Goal: Communication & Community: Ask a question

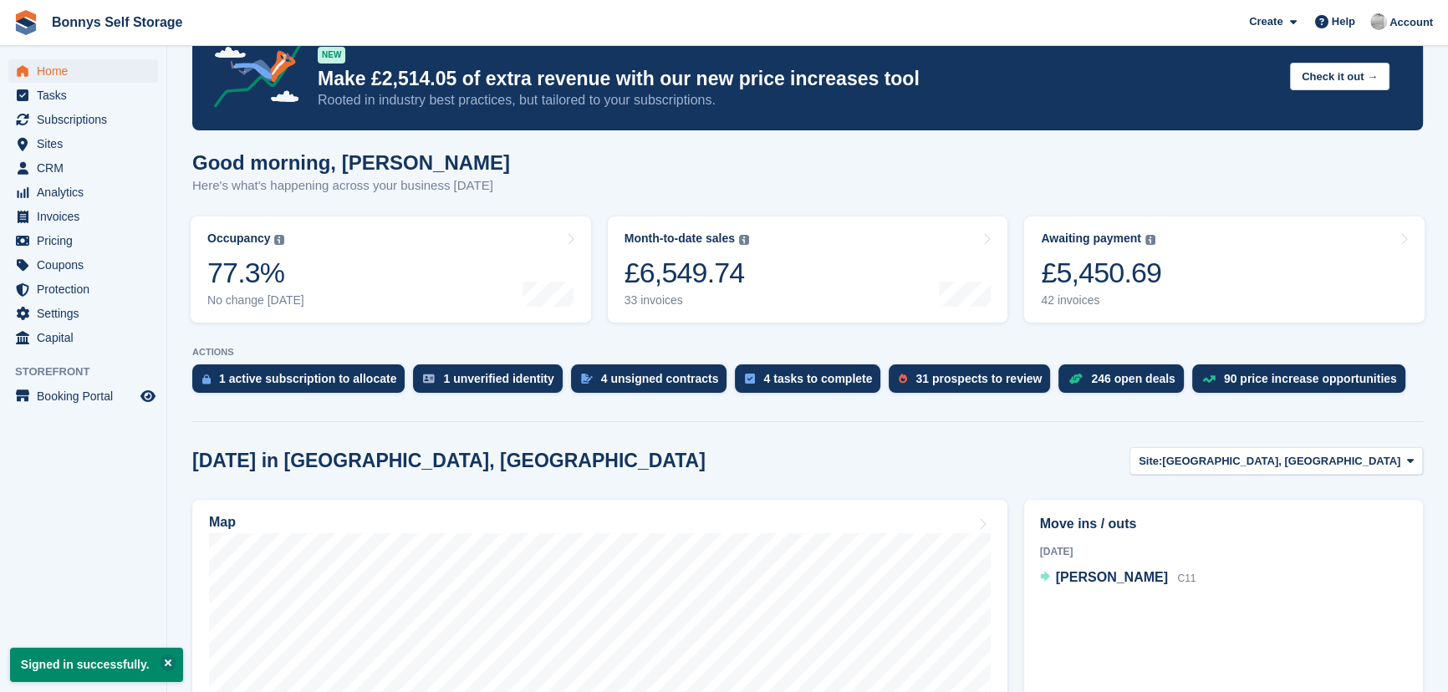
scroll to position [75, 0]
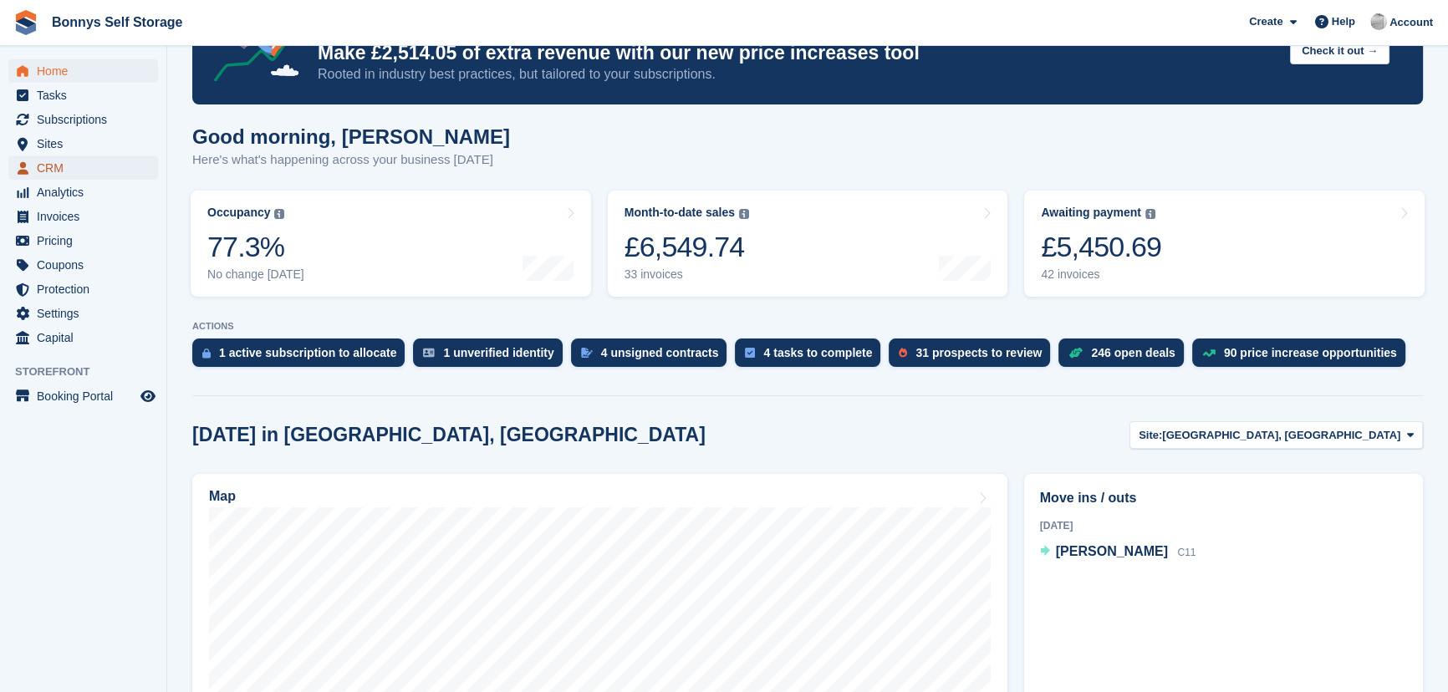
click at [80, 172] on span "CRM" at bounding box center [87, 167] width 100 height 23
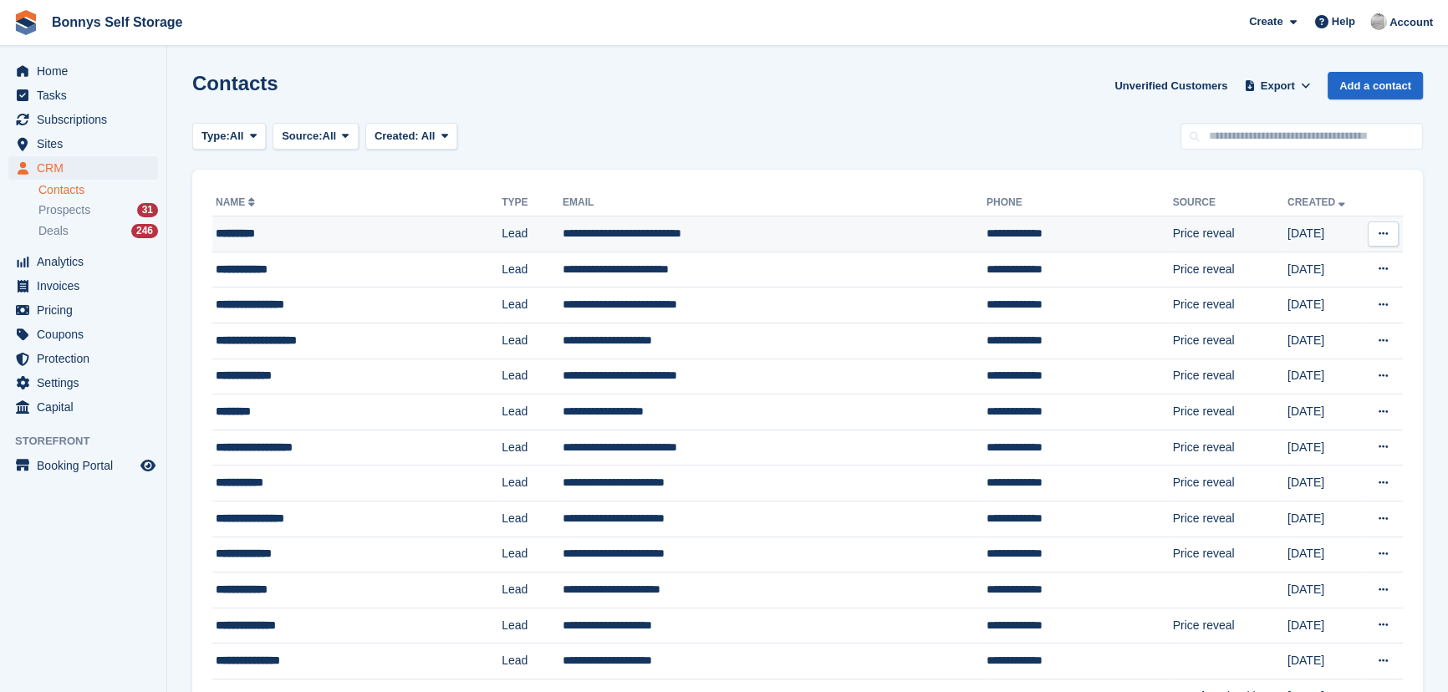
click at [627, 245] on td "**********" at bounding box center [775, 235] width 424 height 36
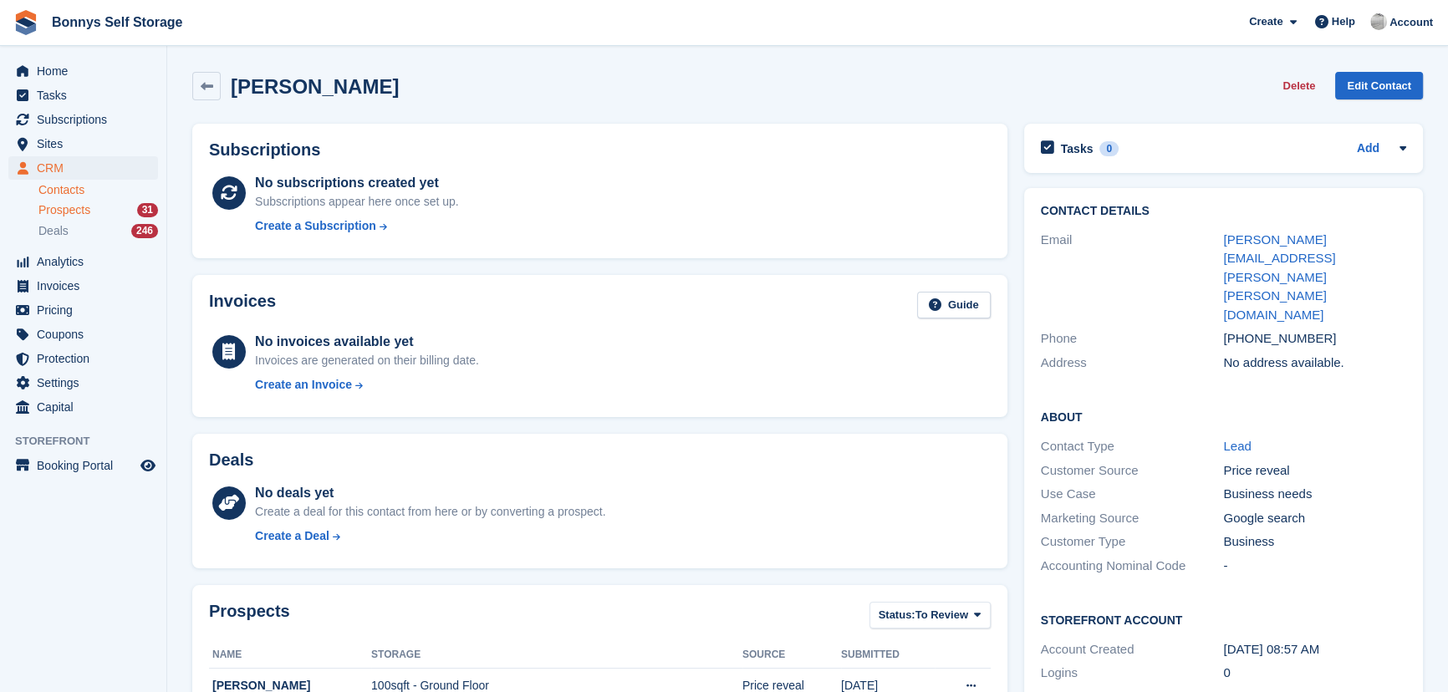
click at [100, 208] on div "Prospects 31" at bounding box center [98, 210] width 120 height 16
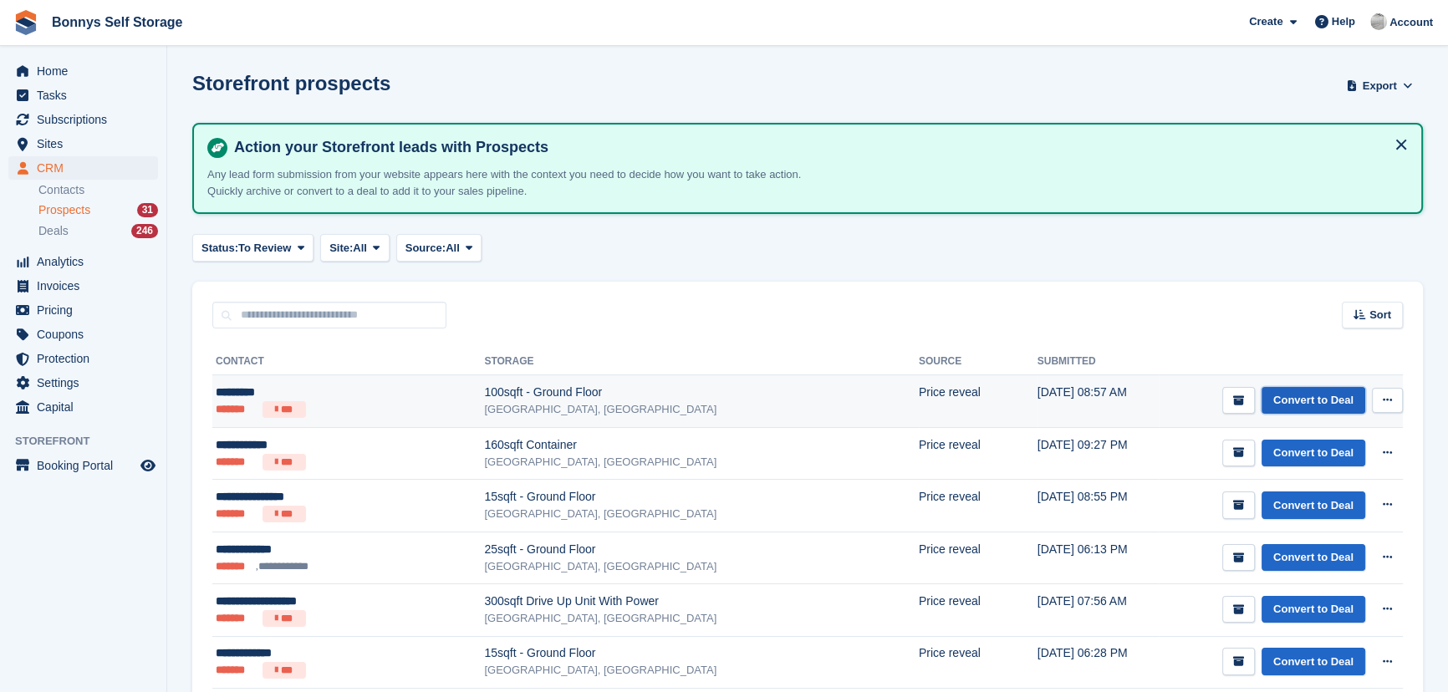
click at [1310, 400] on link "Convert to Deal" at bounding box center [1314, 401] width 104 height 28
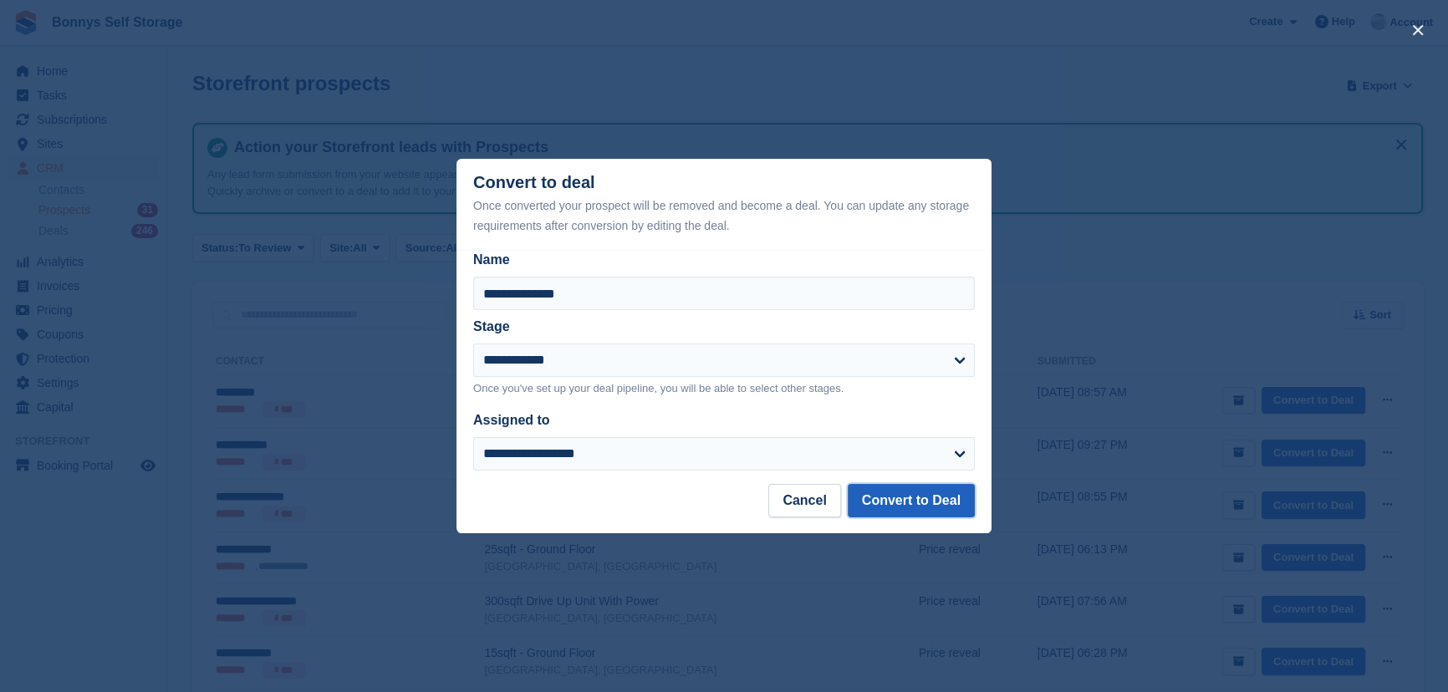
click at [899, 506] on button "Convert to Deal" at bounding box center [911, 500] width 127 height 33
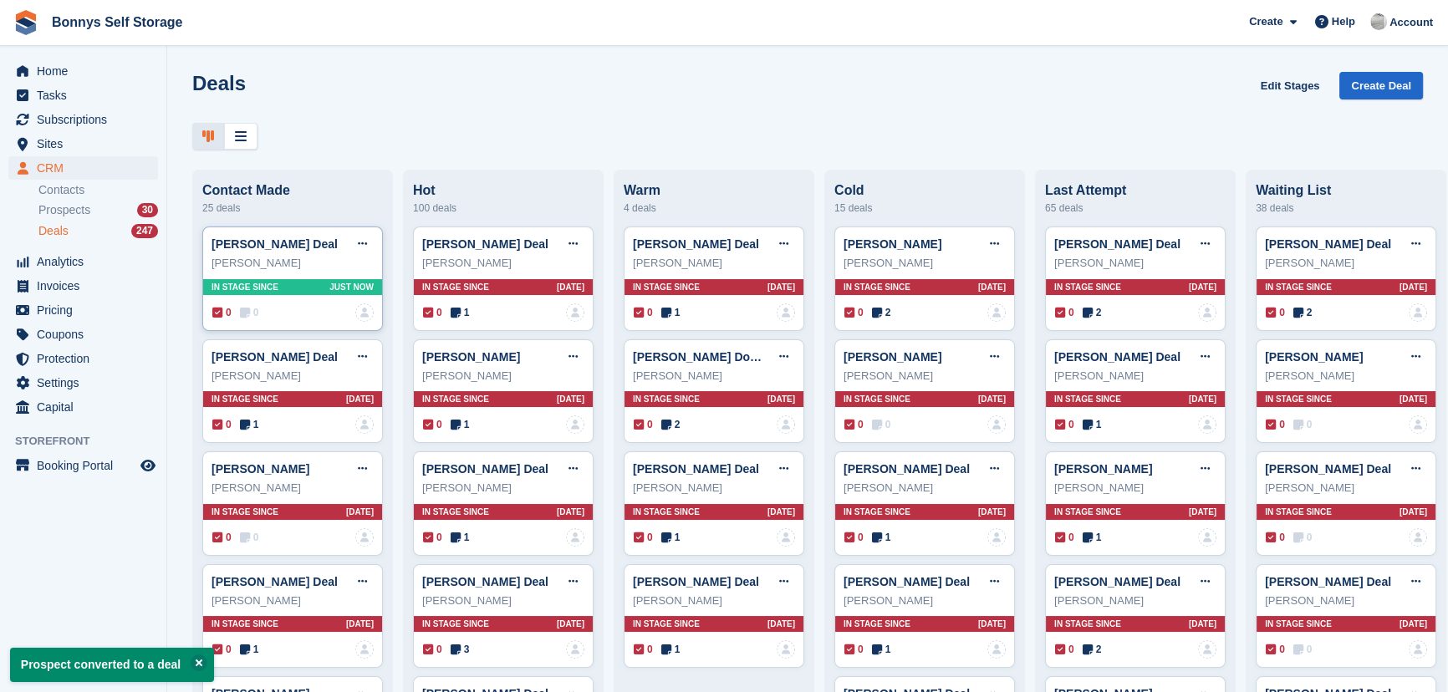
click at [251, 322] on div "0 0 No one is assigned to this deal" at bounding box center [292, 312] width 161 height 18
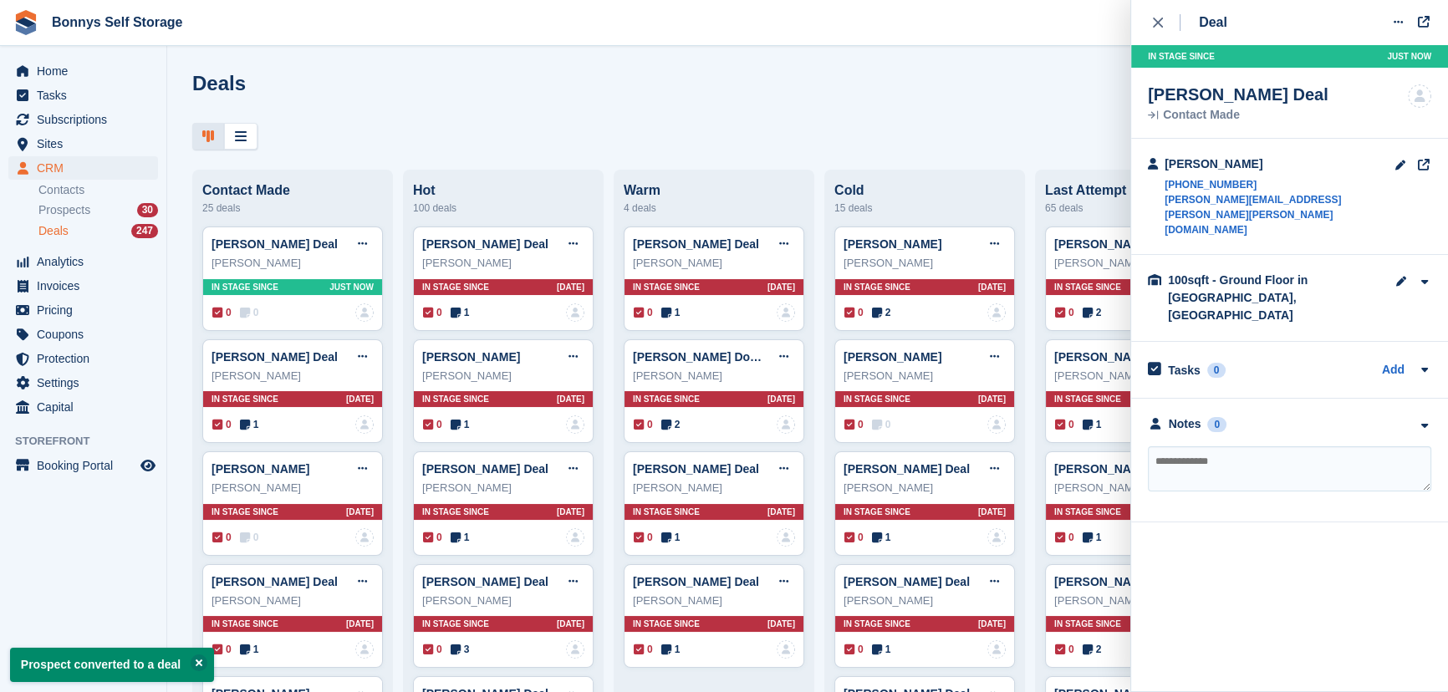
click at [1199, 399] on div "Notes 0 No notes added yet" at bounding box center [1289, 461] width 317 height 124
click at [1191, 446] on textarea at bounding box center [1289, 468] width 283 height 45
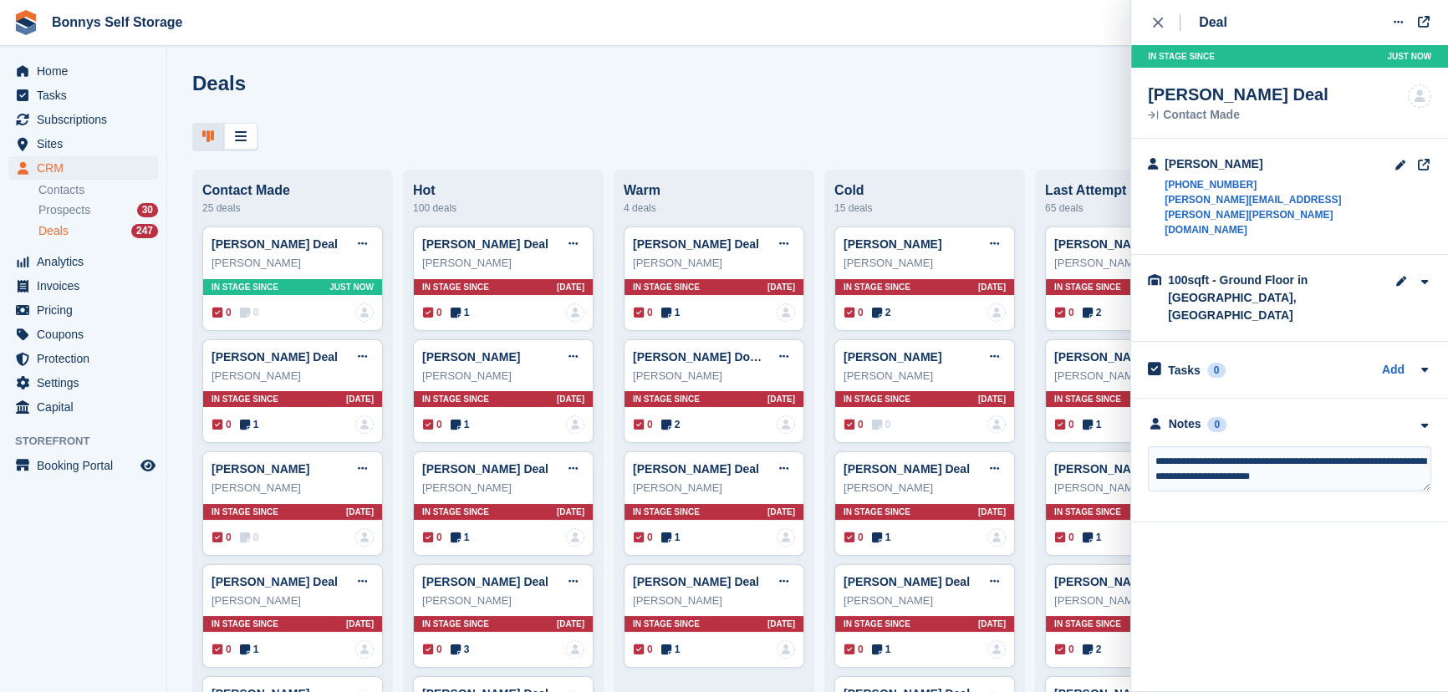
type textarea "**********"
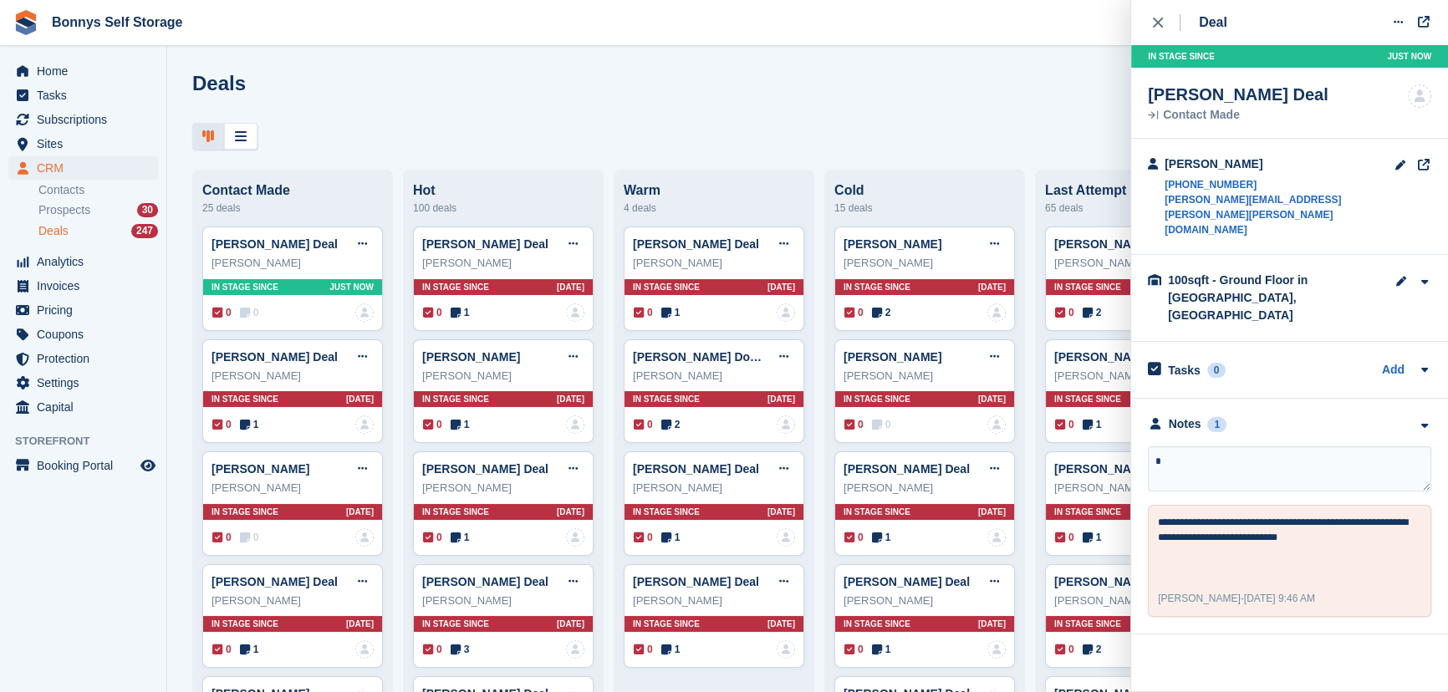
click at [33, 208] on div "CRM CRM CRM Contacts Prospects 30 Deals 247 Contacts Prospects 30 Deals 247" at bounding box center [83, 203] width 166 height 94
click at [55, 212] on span "Prospects" at bounding box center [64, 210] width 52 height 16
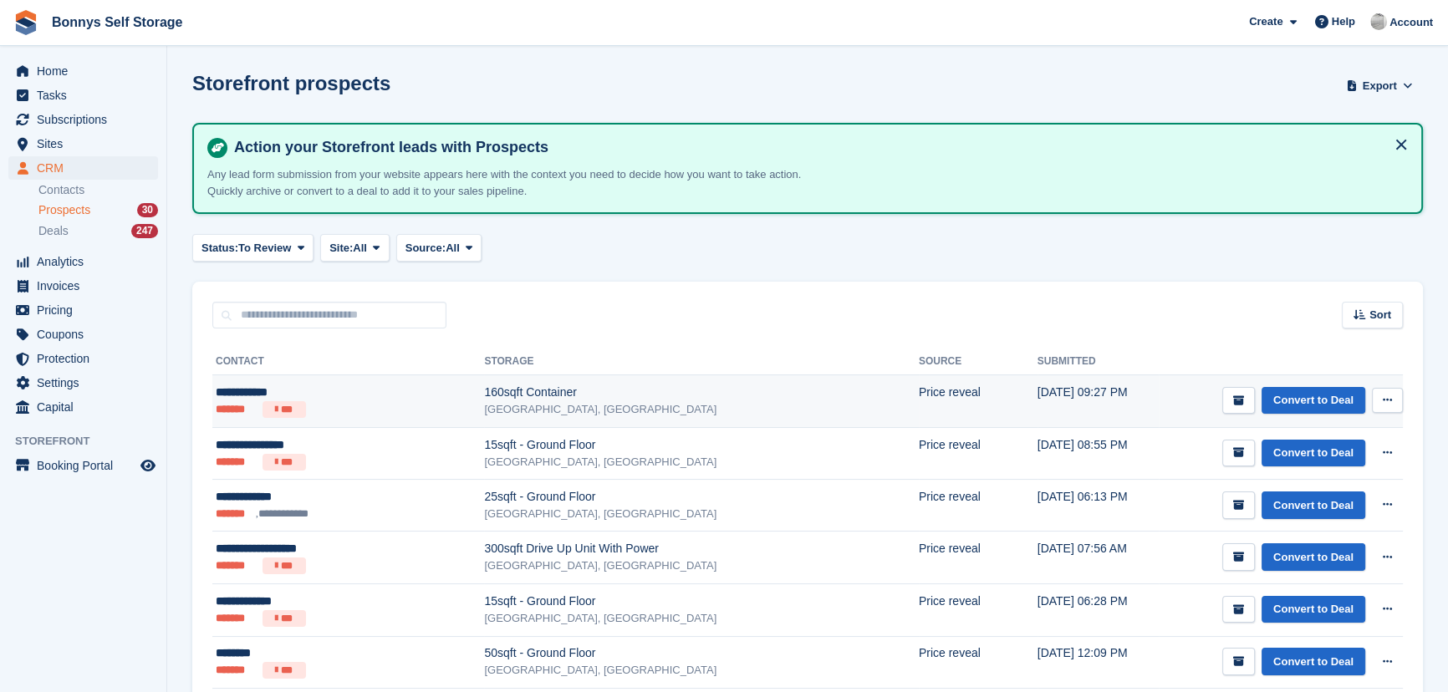
click at [296, 398] on div "**********" at bounding box center [315, 393] width 198 height 18
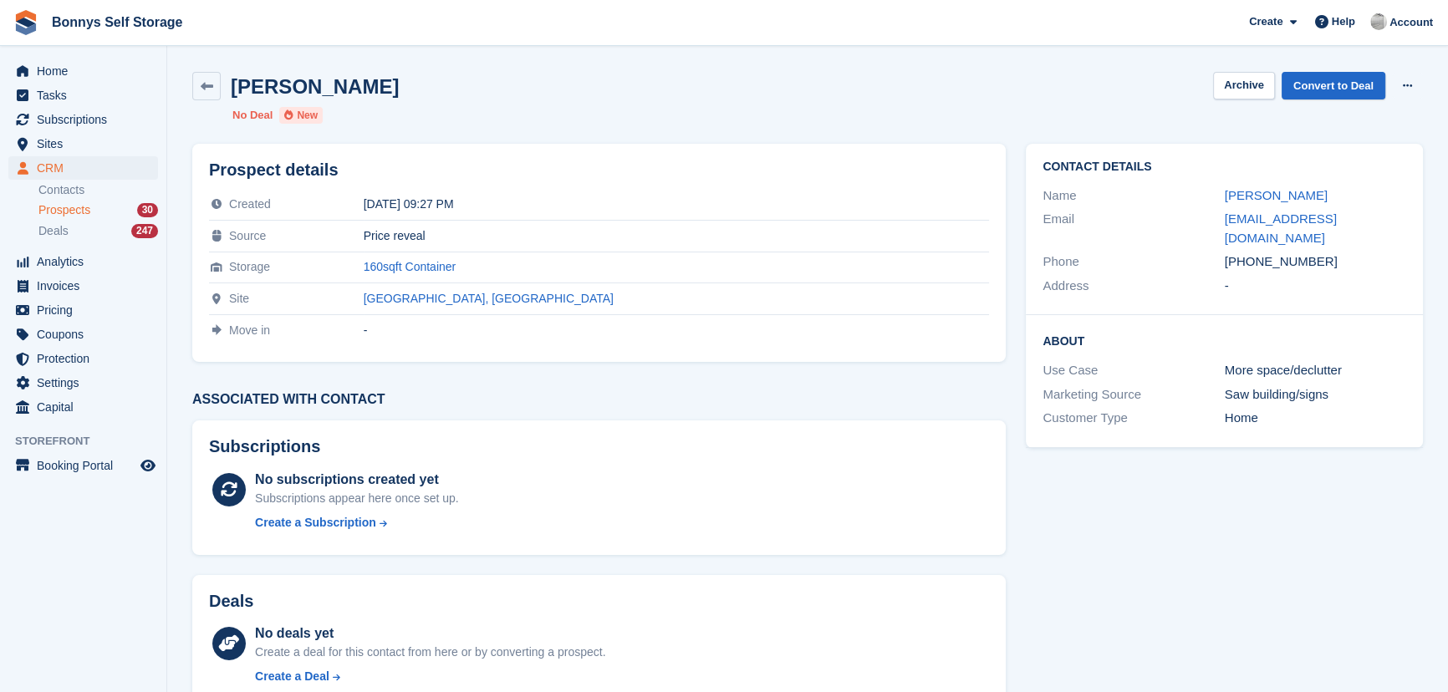
click at [902, 104] on div "[PERSON_NAME] Archive Convert to Deal Delete prospect No Deal New" at bounding box center [807, 98] width 1251 height 72
click at [1329, 84] on link "Convert to Deal" at bounding box center [1334, 86] width 104 height 28
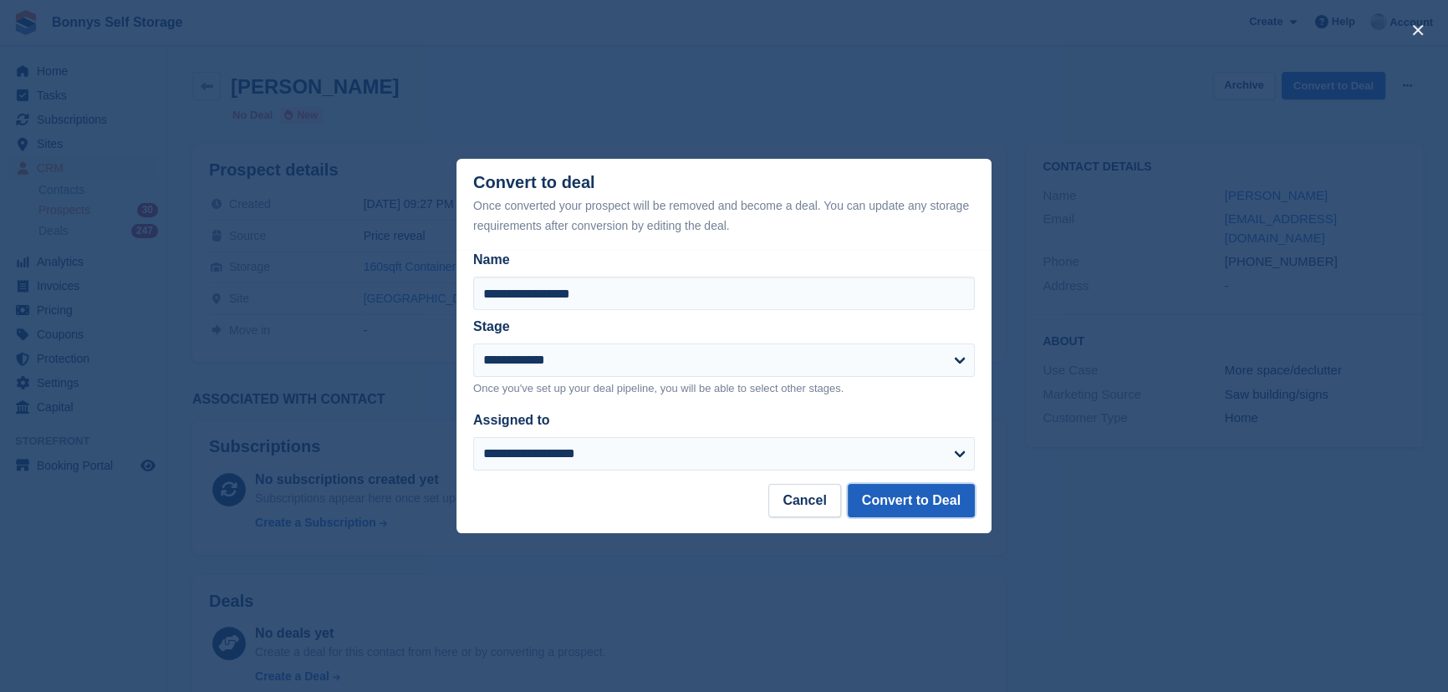
click at [888, 496] on button "Convert to Deal" at bounding box center [911, 500] width 127 height 33
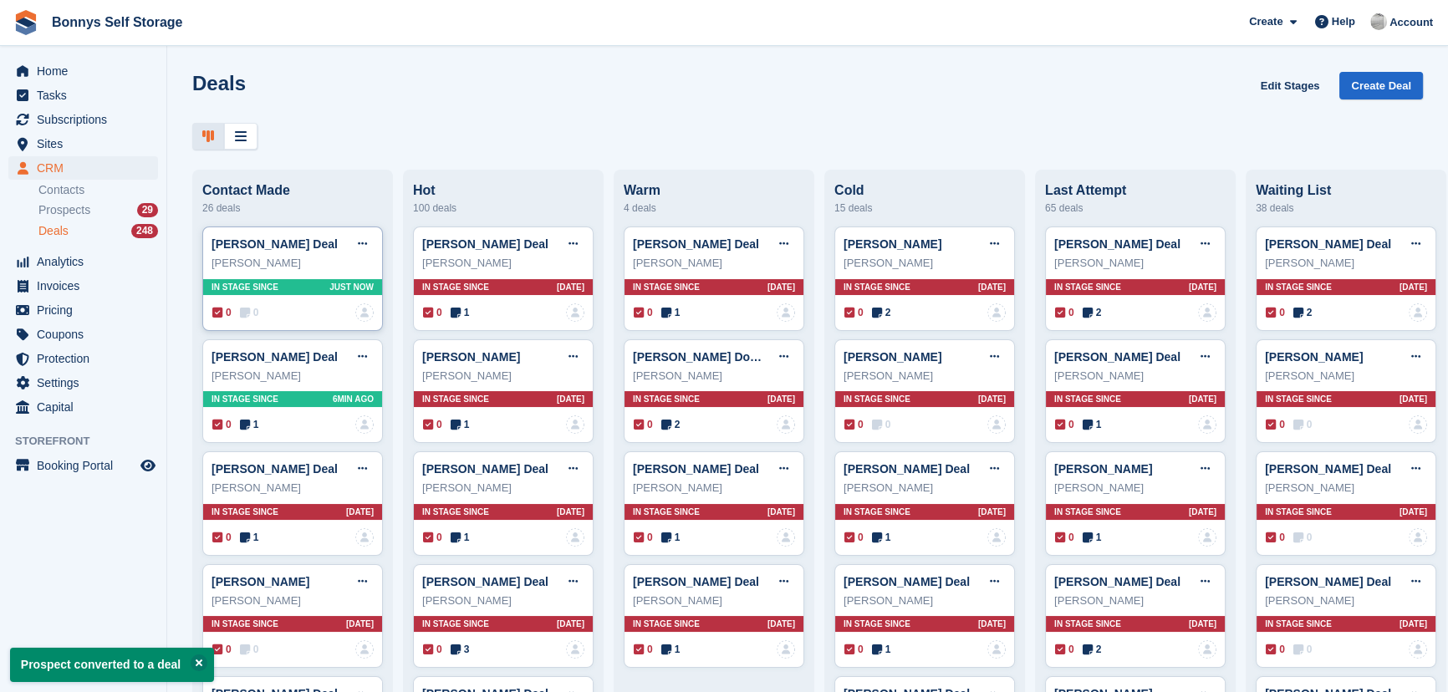
click at [246, 315] on icon at bounding box center [245, 313] width 10 height 12
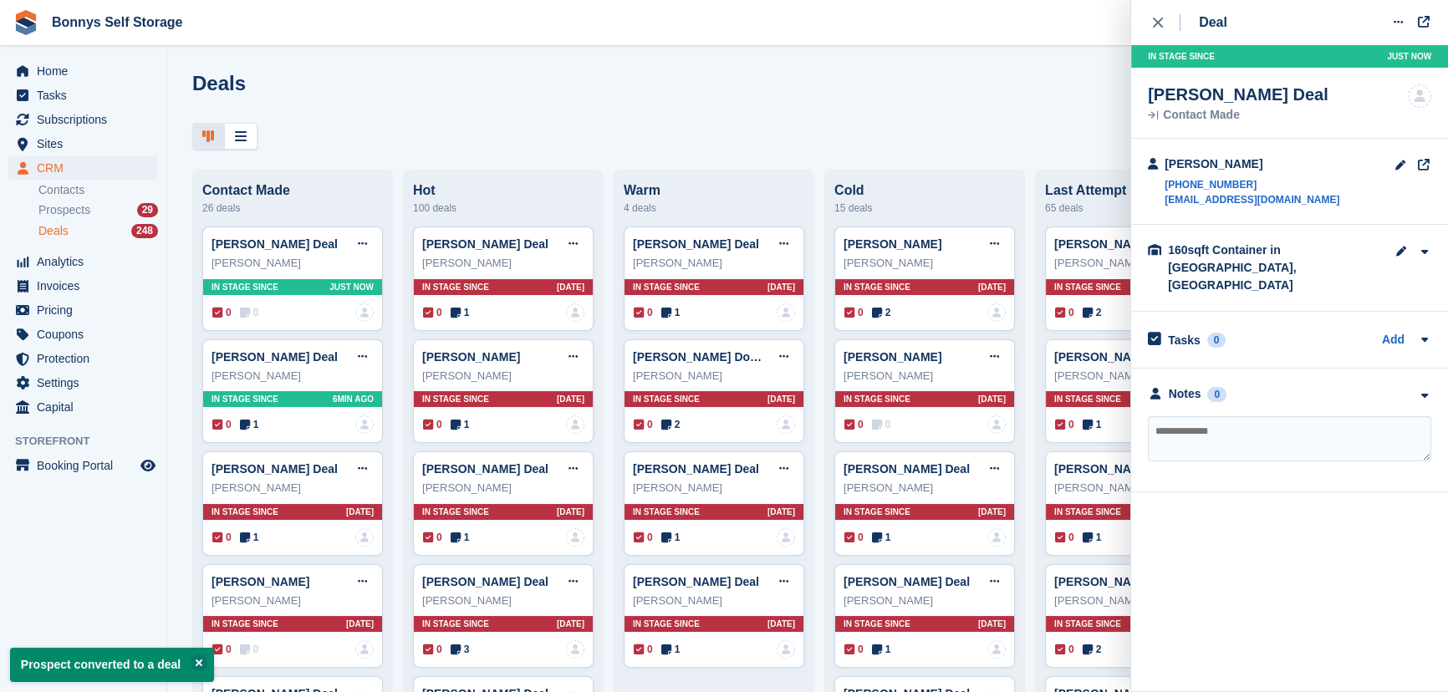
click at [1310, 418] on textarea at bounding box center [1289, 438] width 283 height 45
type textarea "**********"
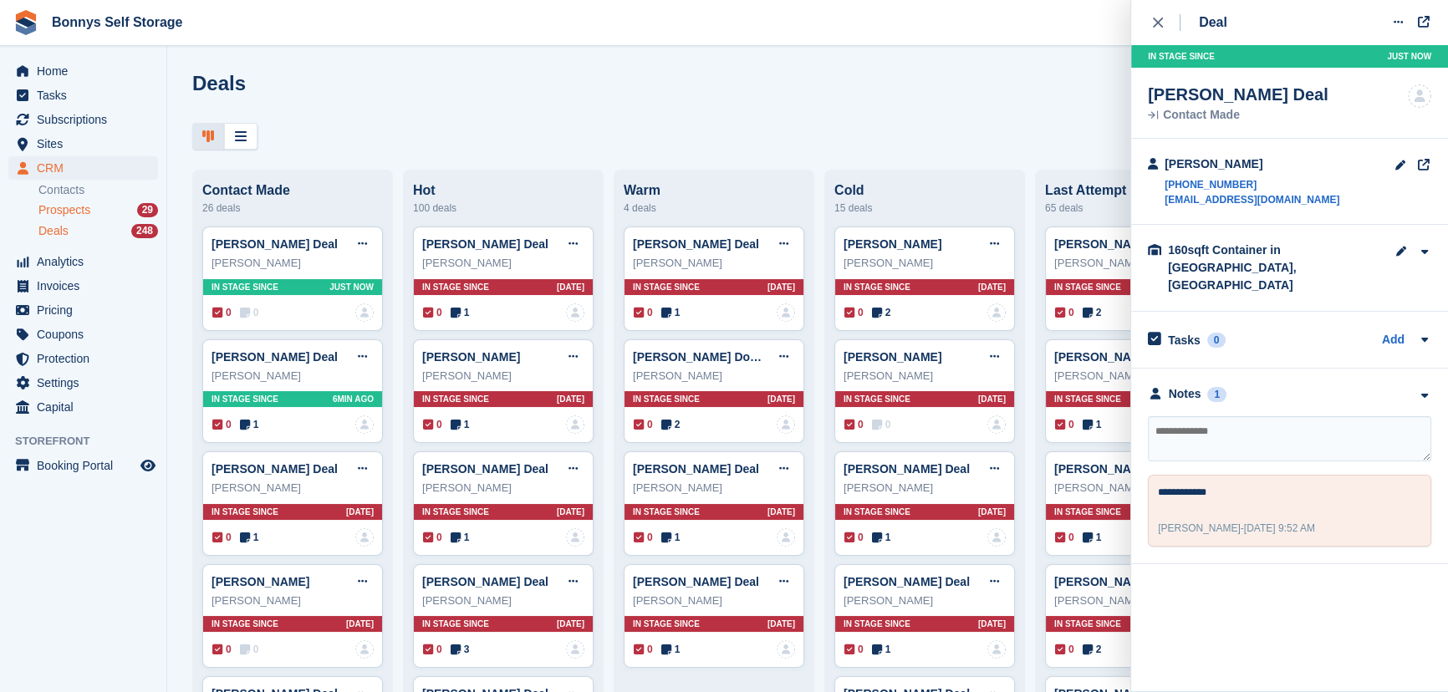
drag, startPoint x: 49, startPoint y: 208, endPoint x: 79, endPoint y: 208, distance: 30.1
click at [49, 208] on span "Prospects" at bounding box center [64, 210] width 52 height 16
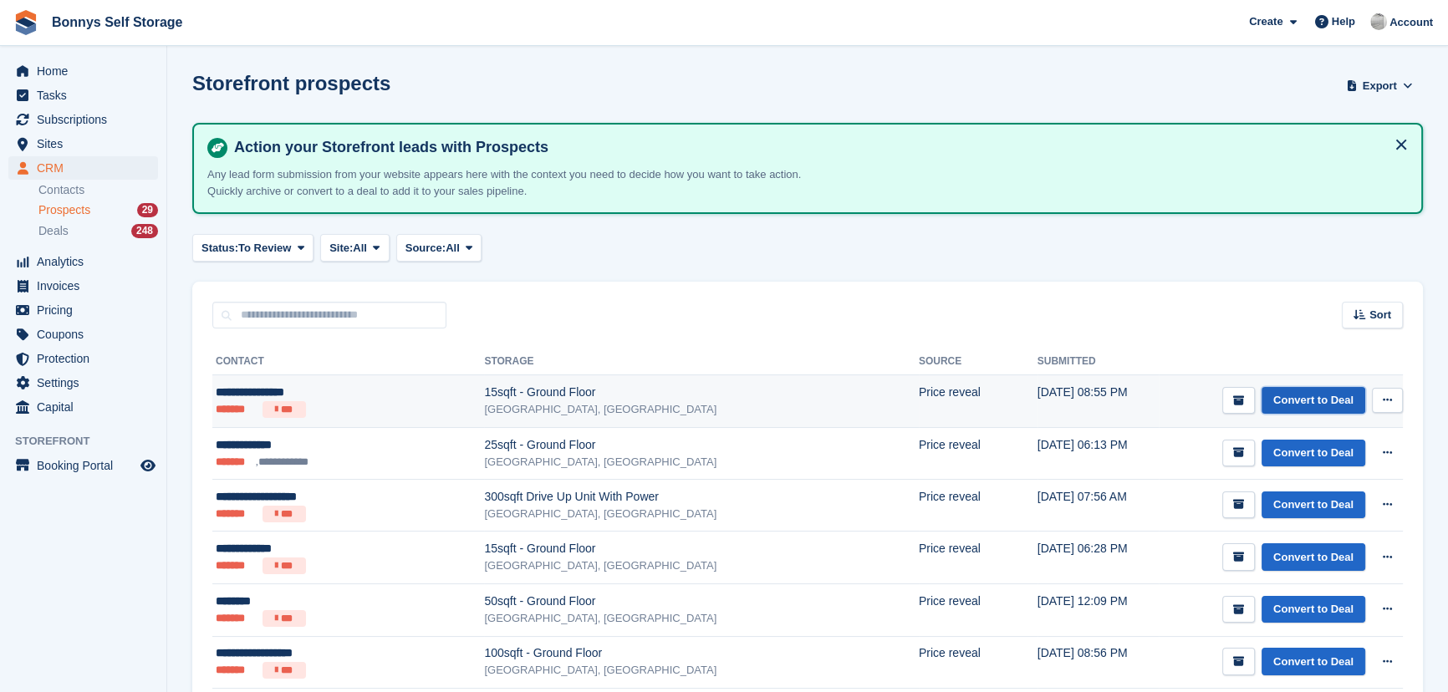
click at [1316, 400] on link "Convert to Deal" at bounding box center [1314, 401] width 104 height 28
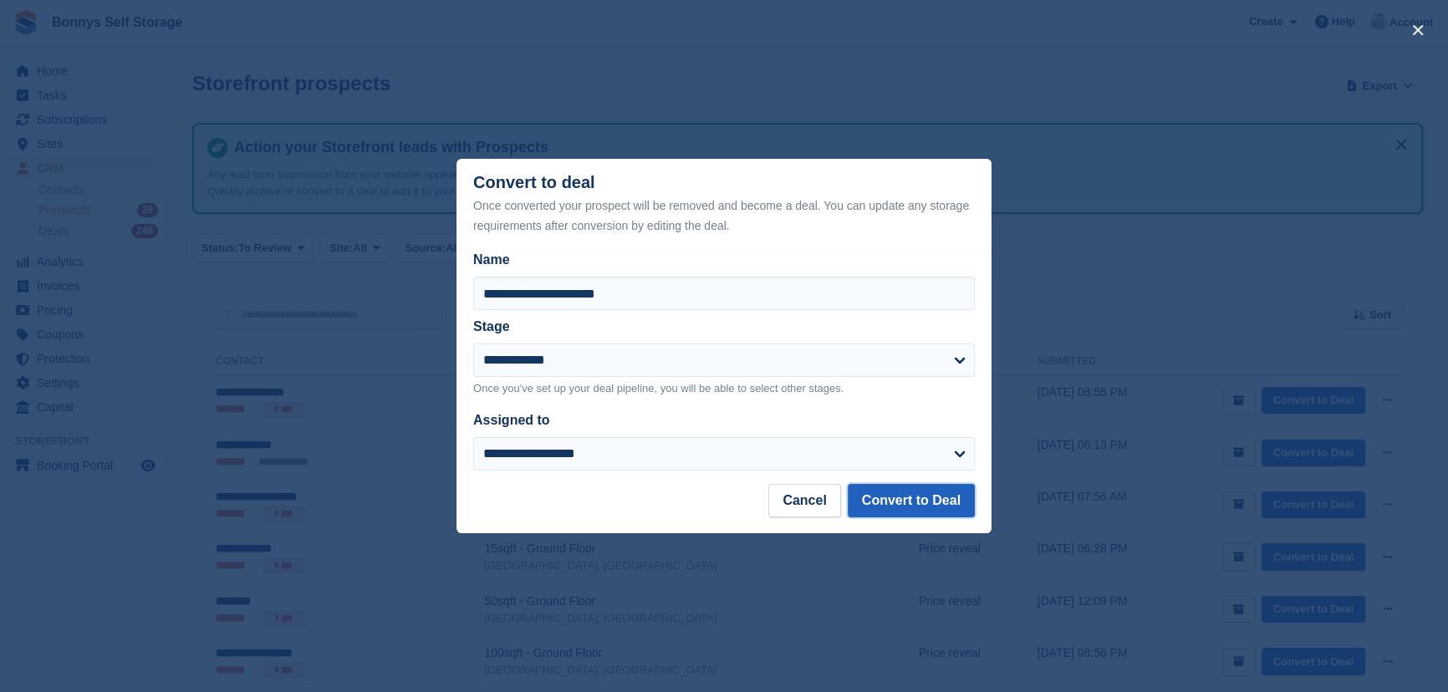
click at [937, 503] on button "Convert to Deal" at bounding box center [911, 500] width 127 height 33
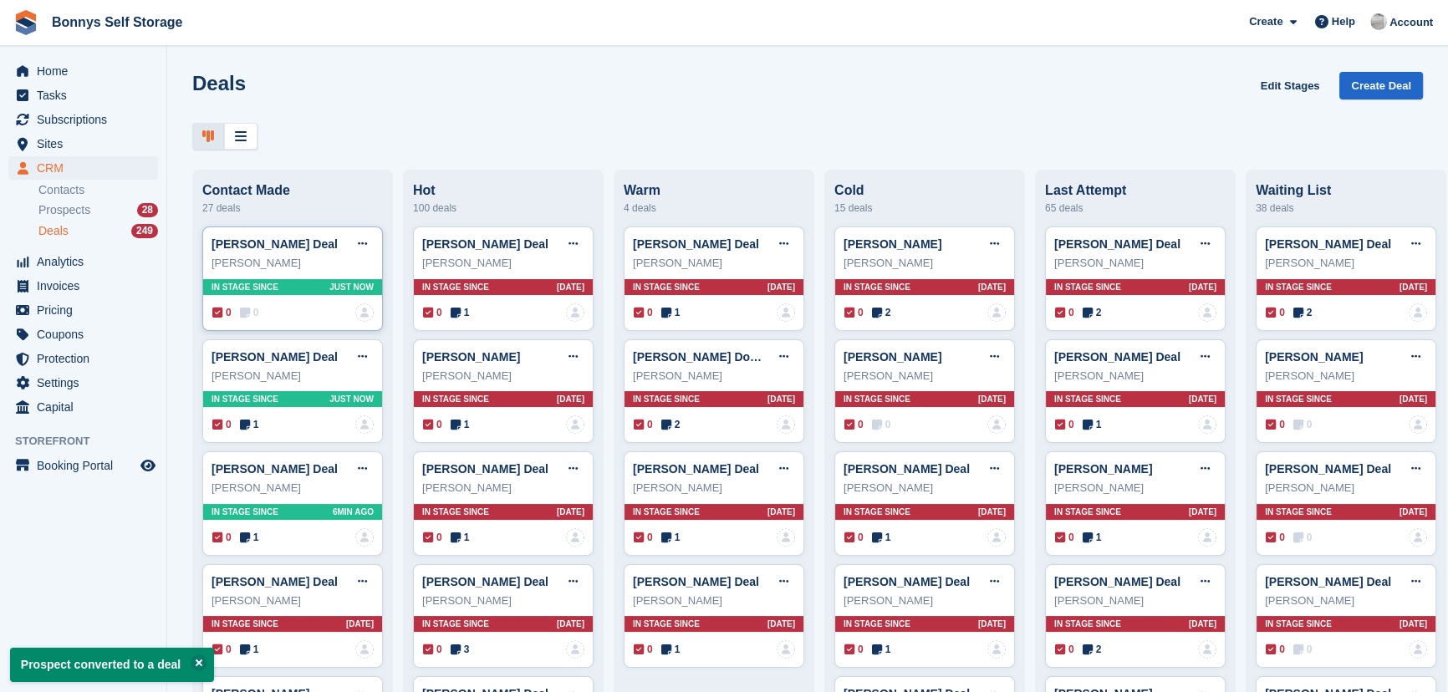
click at [257, 313] on span "0" at bounding box center [249, 312] width 19 height 15
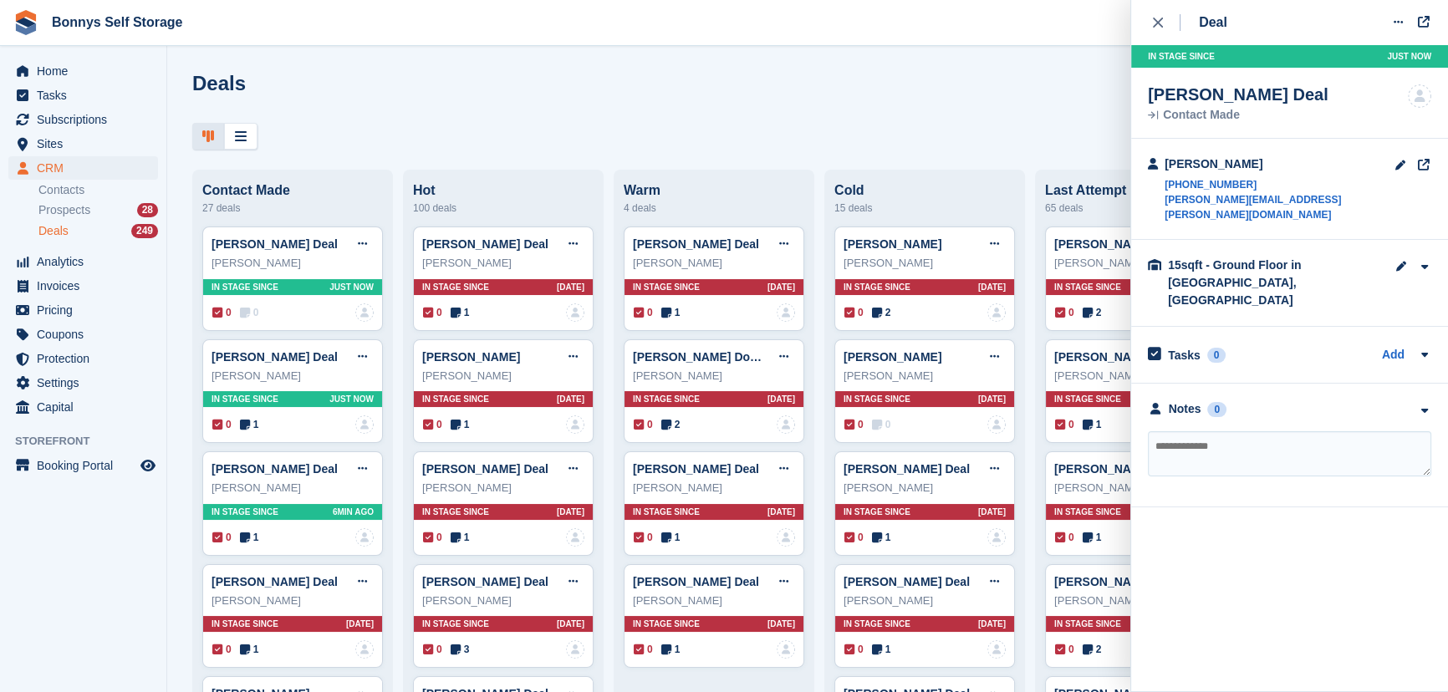
click at [1271, 431] on textarea at bounding box center [1289, 453] width 283 height 45
type textarea "**********"
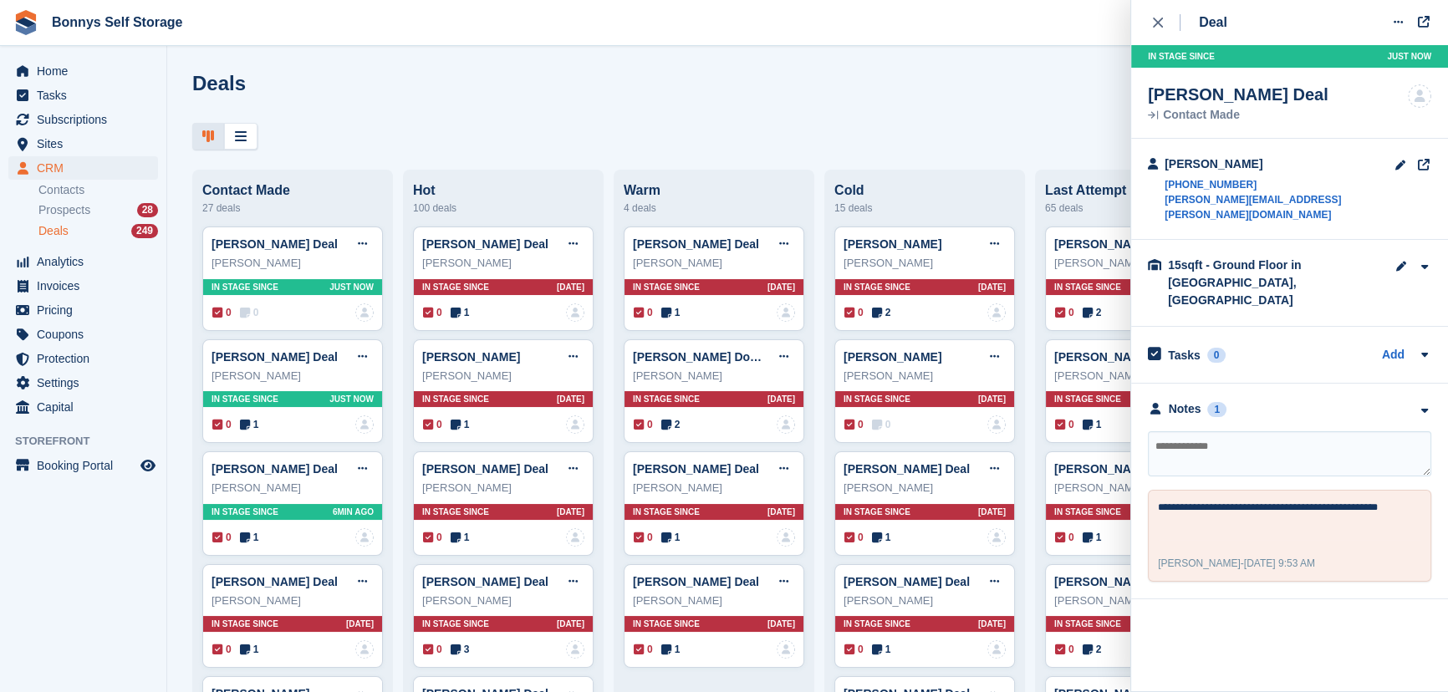
click at [534, 60] on div "Deals Edit Stages Create Deal Contact Made 27 deals Gregor Morawski Deal Edit d…" at bounding box center [807, 346] width 1281 height 692
click at [43, 208] on span "Prospects" at bounding box center [64, 210] width 52 height 16
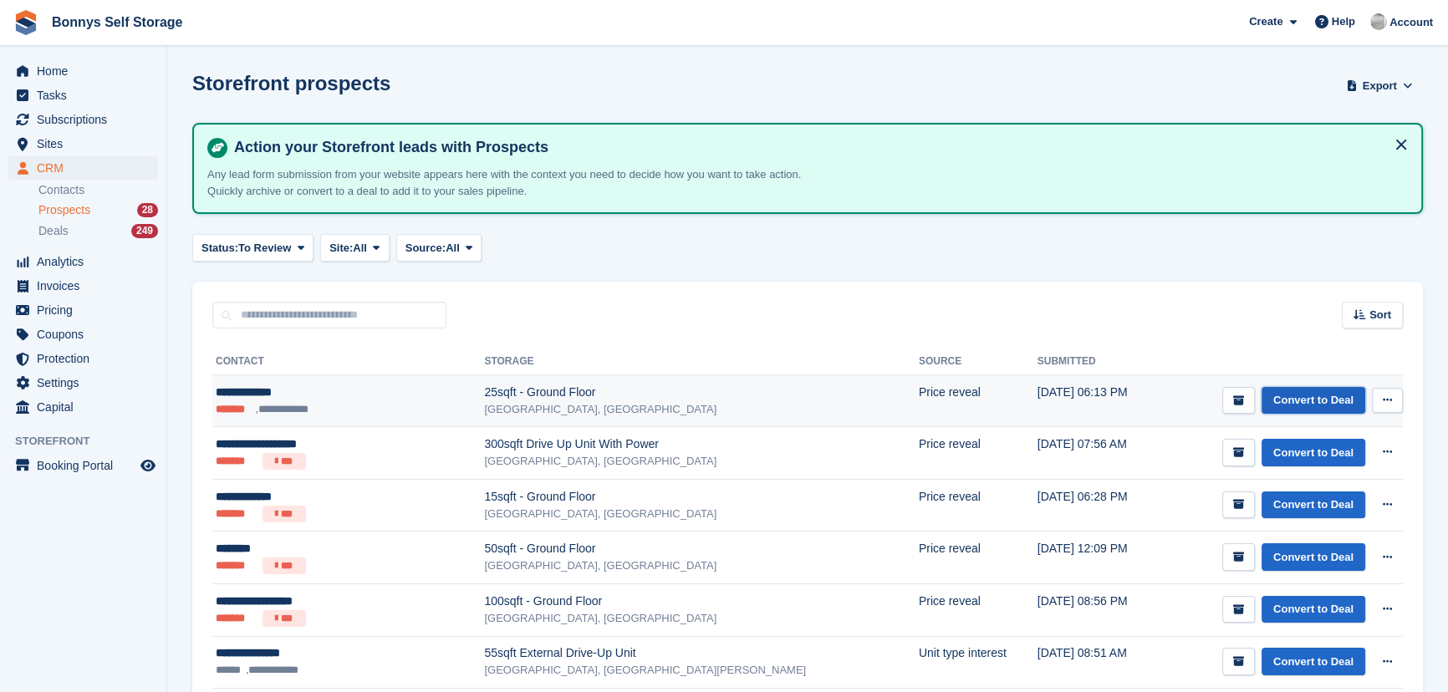
click at [1312, 406] on link "Convert to Deal" at bounding box center [1314, 401] width 104 height 28
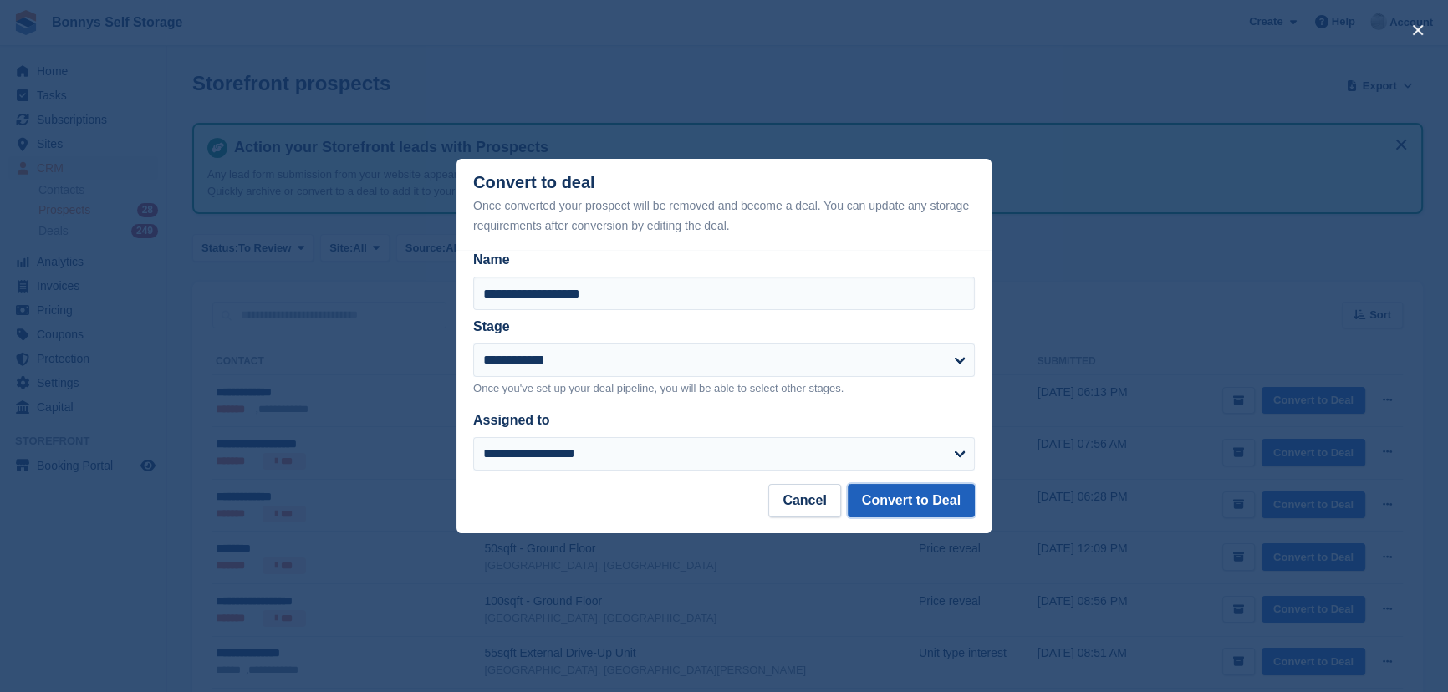
click at [889, 494] on button "Convert to Deal" at bounding box center [911, 500] width 127 height 33
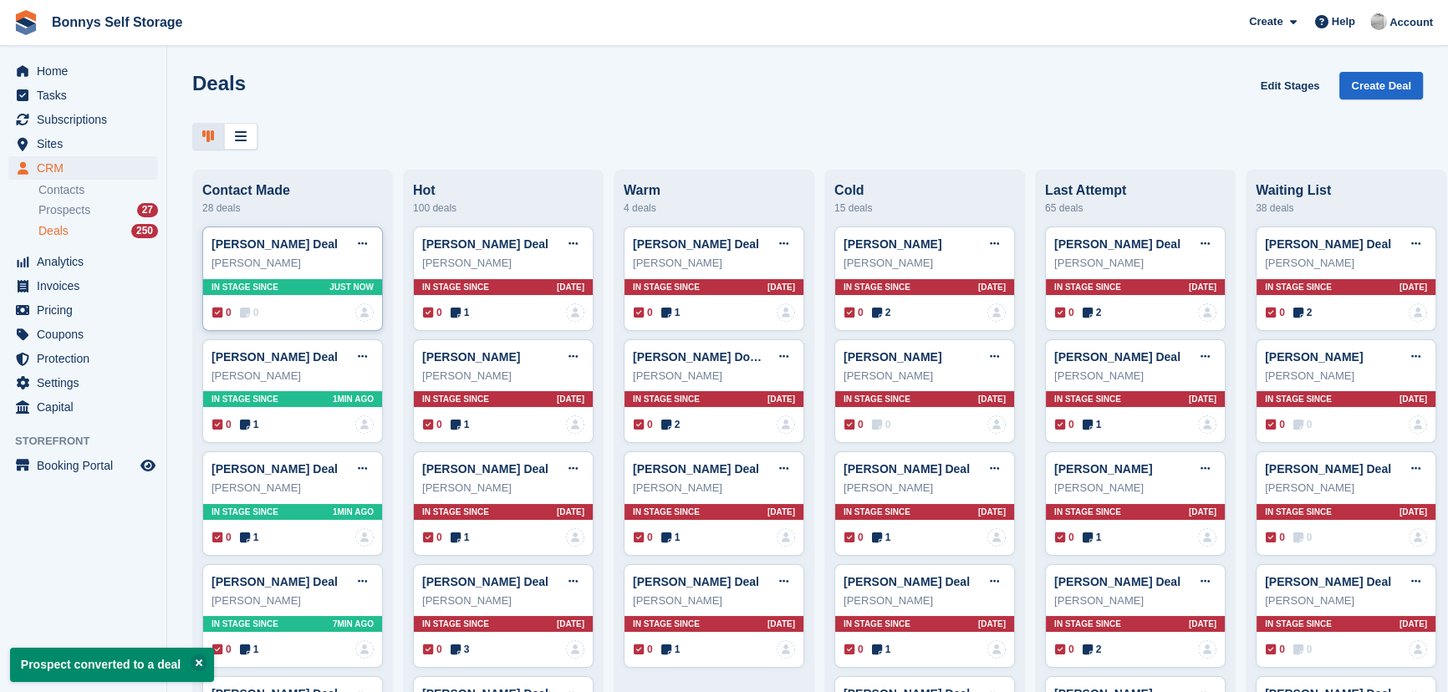
click at [240, 312] on icon at bounding box center [245, 313] width 10 height 12
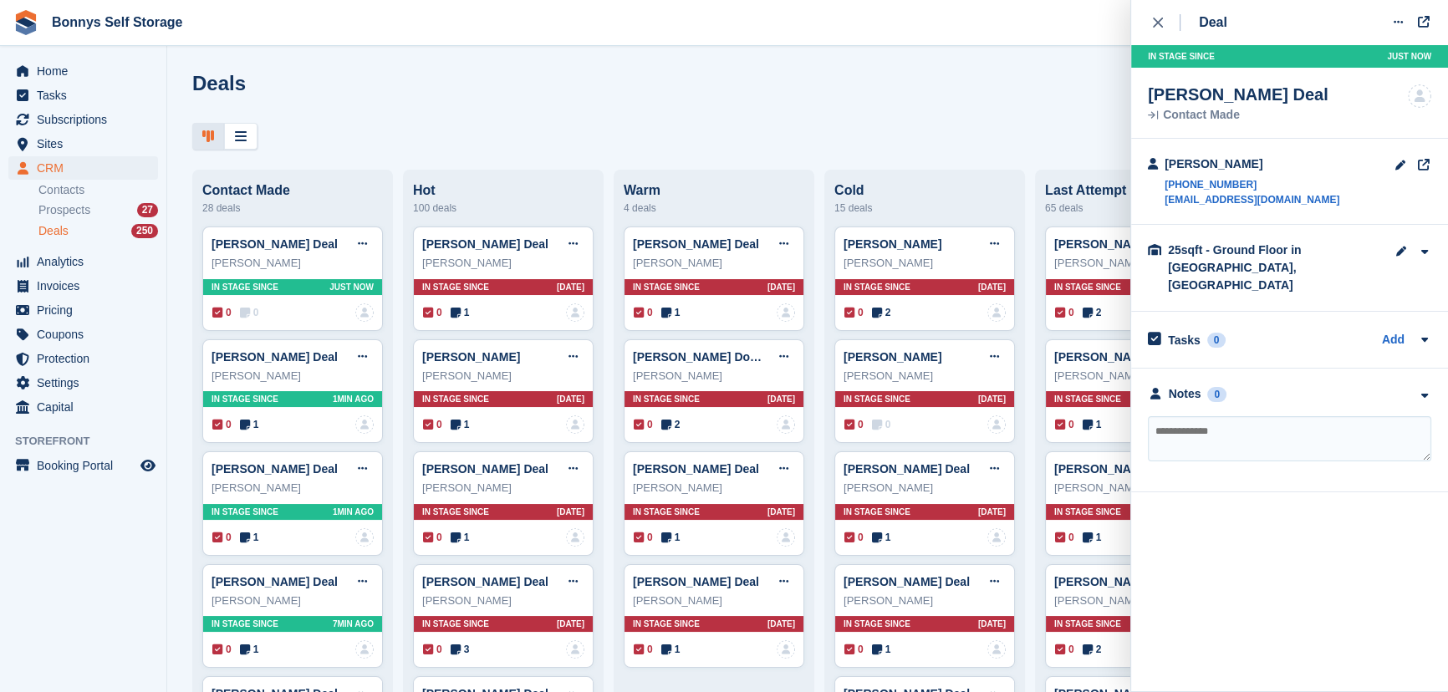
click at [776, 103] on div "Deals Edit Stages Create Deal" at bounding box center [807, 96] width 1231 height 48
click at [245, 390] on div "Gregor Morawski Deal Edit deal Mark as won Mark as lost Delete deal Gregor Mora…" at bounding box center [292, 391] width 181 height 105
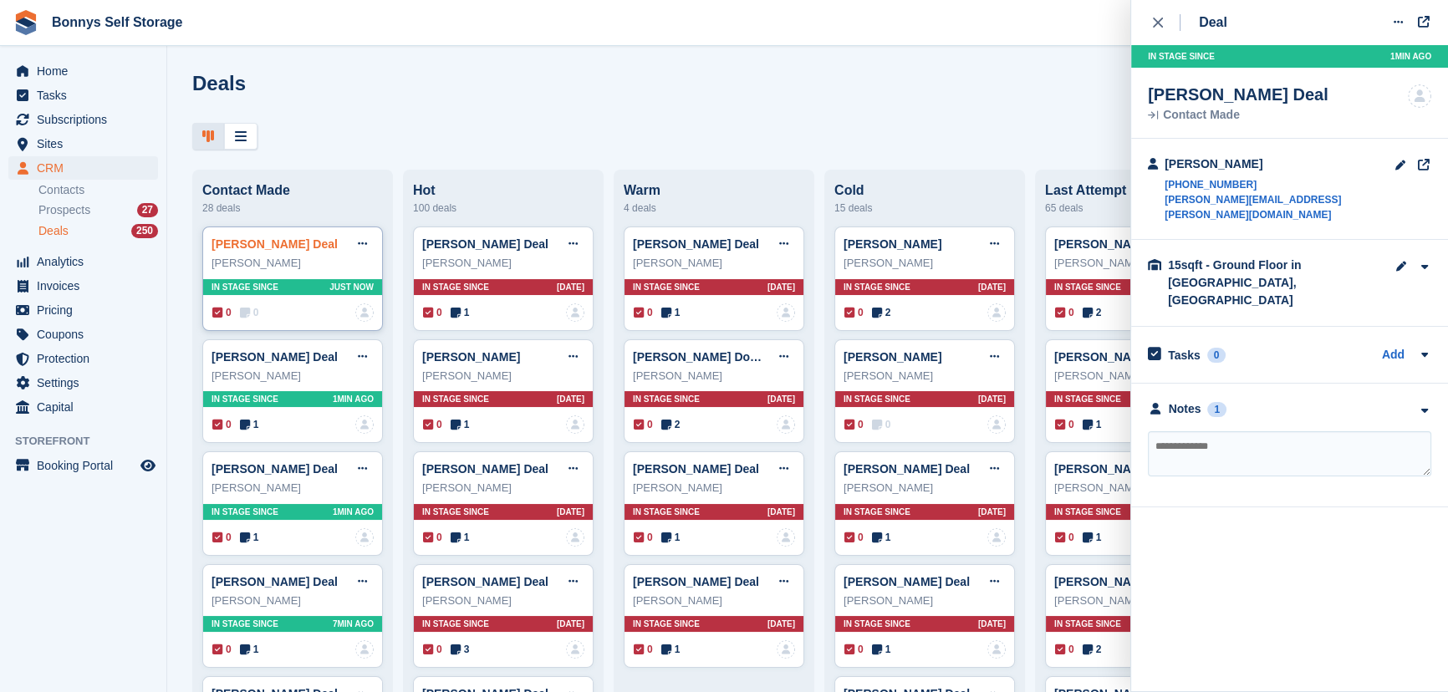
click at [279, 245] on link "Taylor Halsey Deal" at bounding box center [275, 243] width 126 height 13
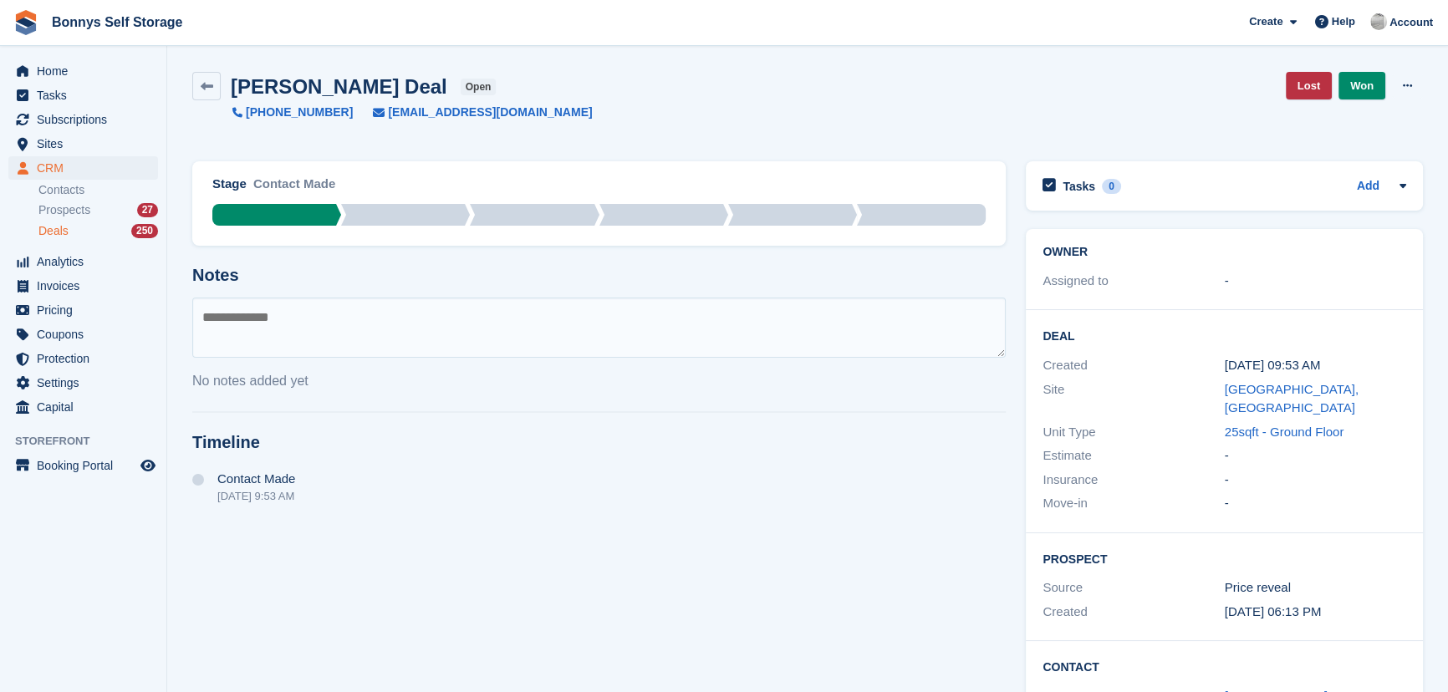
click at [61, 228] on span "Deals" at bounding box center [53, 231] width 30 height 16
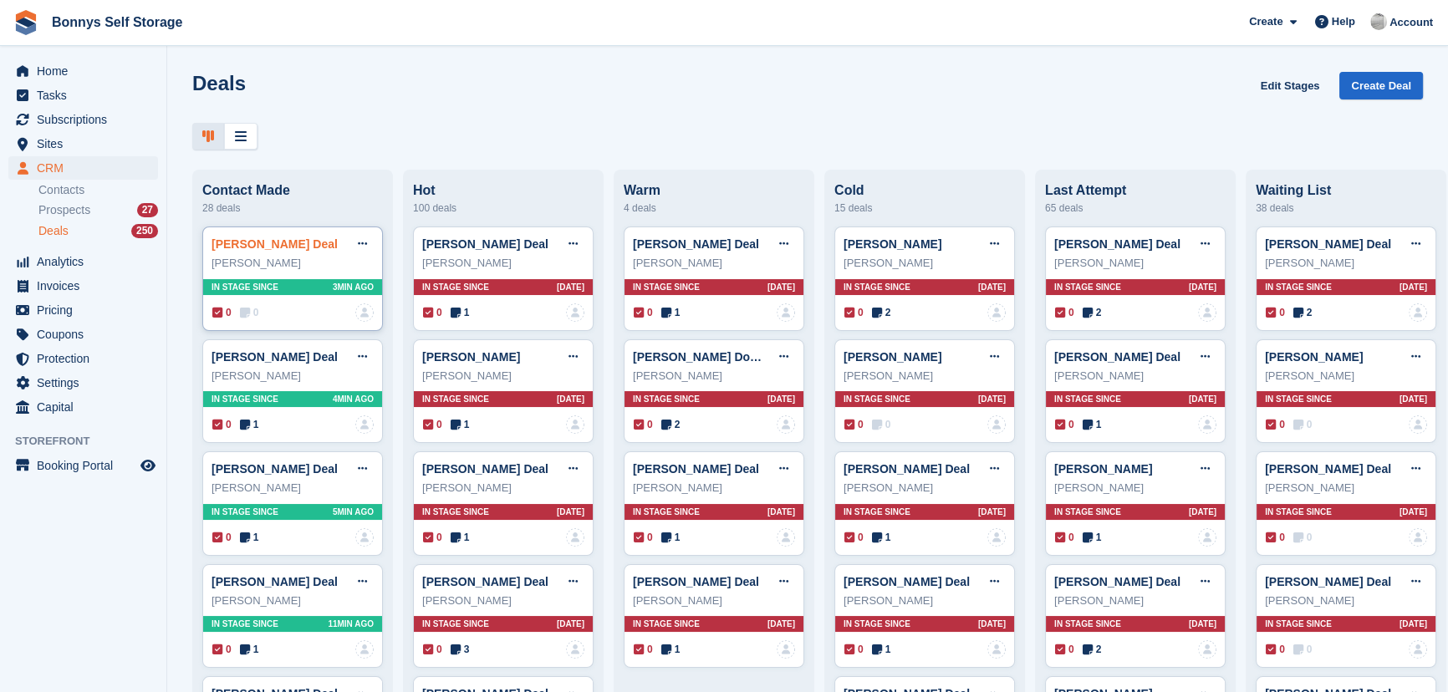
click at [268, 240] on link "Taylor Halsey Deal" at bounding box center [275, 243] width 126 height 13
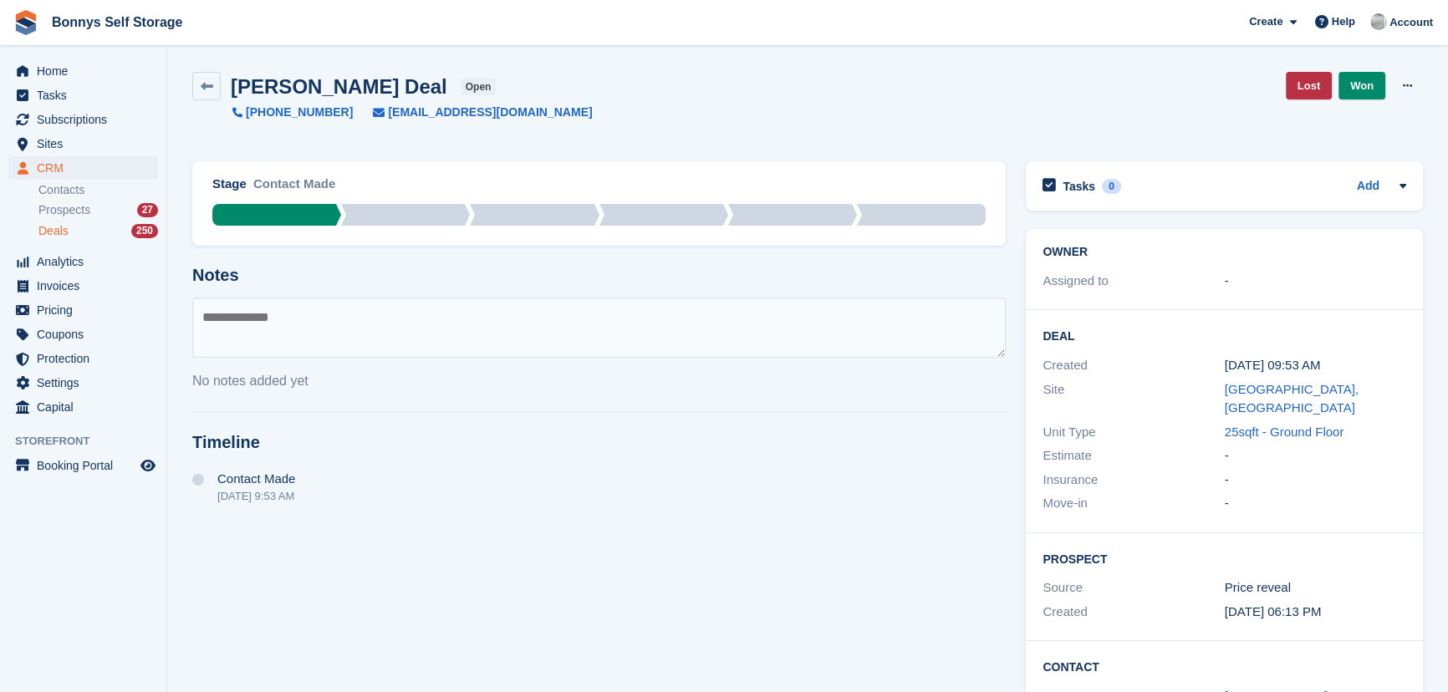
click at [218, 314] on textarea at bounding box center [598, 328] width 813 height 60
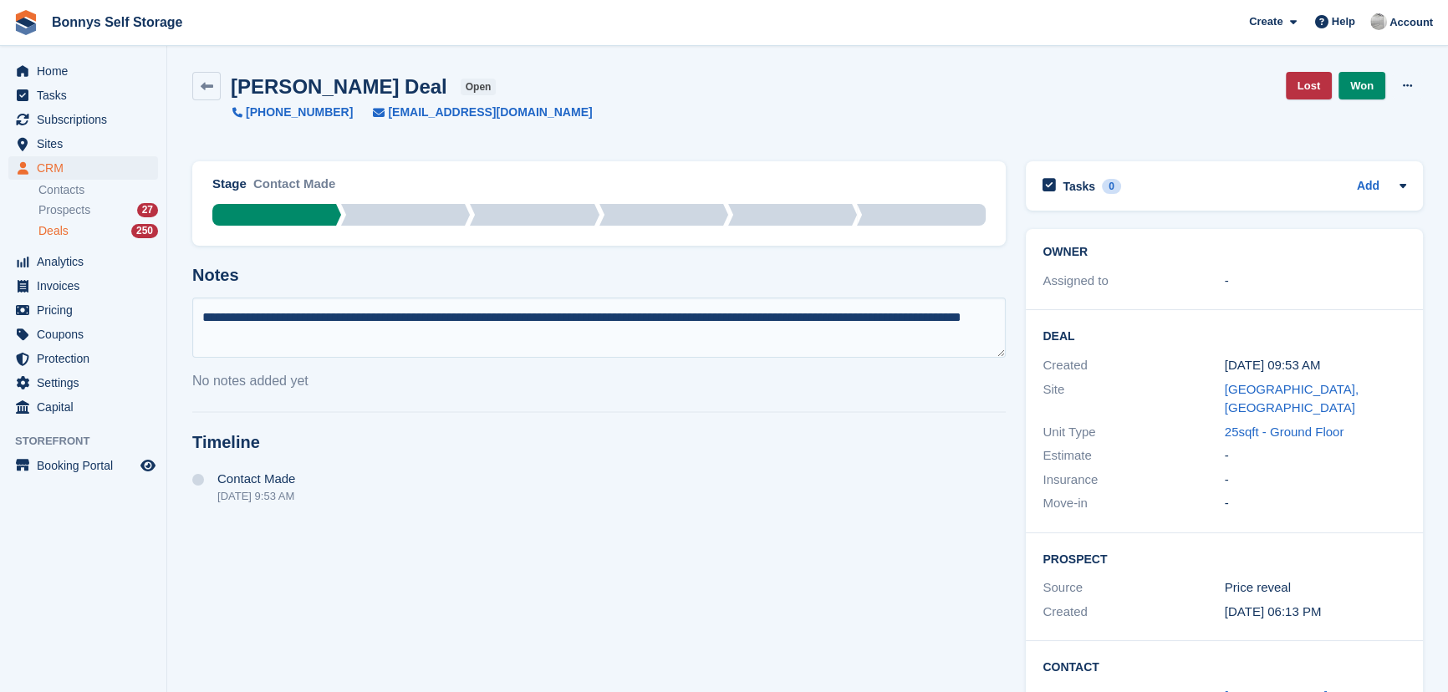
type textarea "**********"
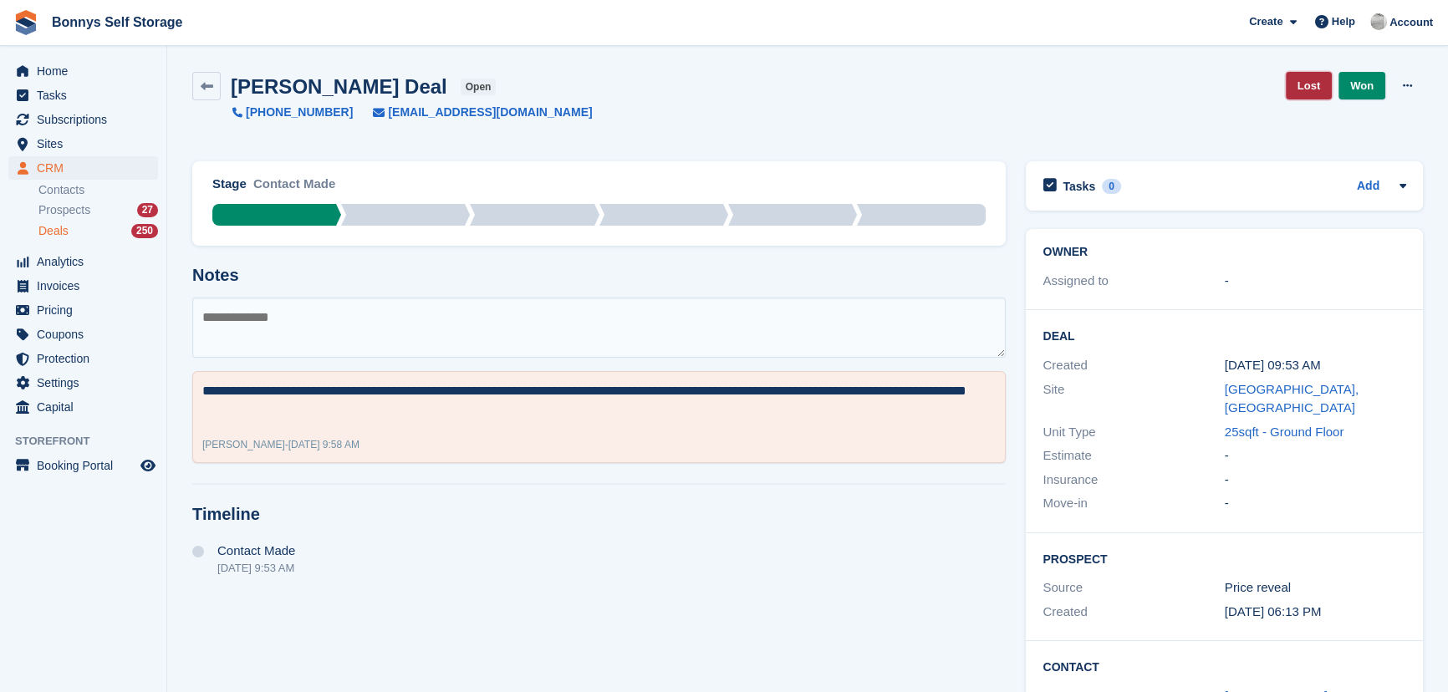
click at [1310, 89] on link "Lost" at bounding box center [1309, 86] width 46 height 28
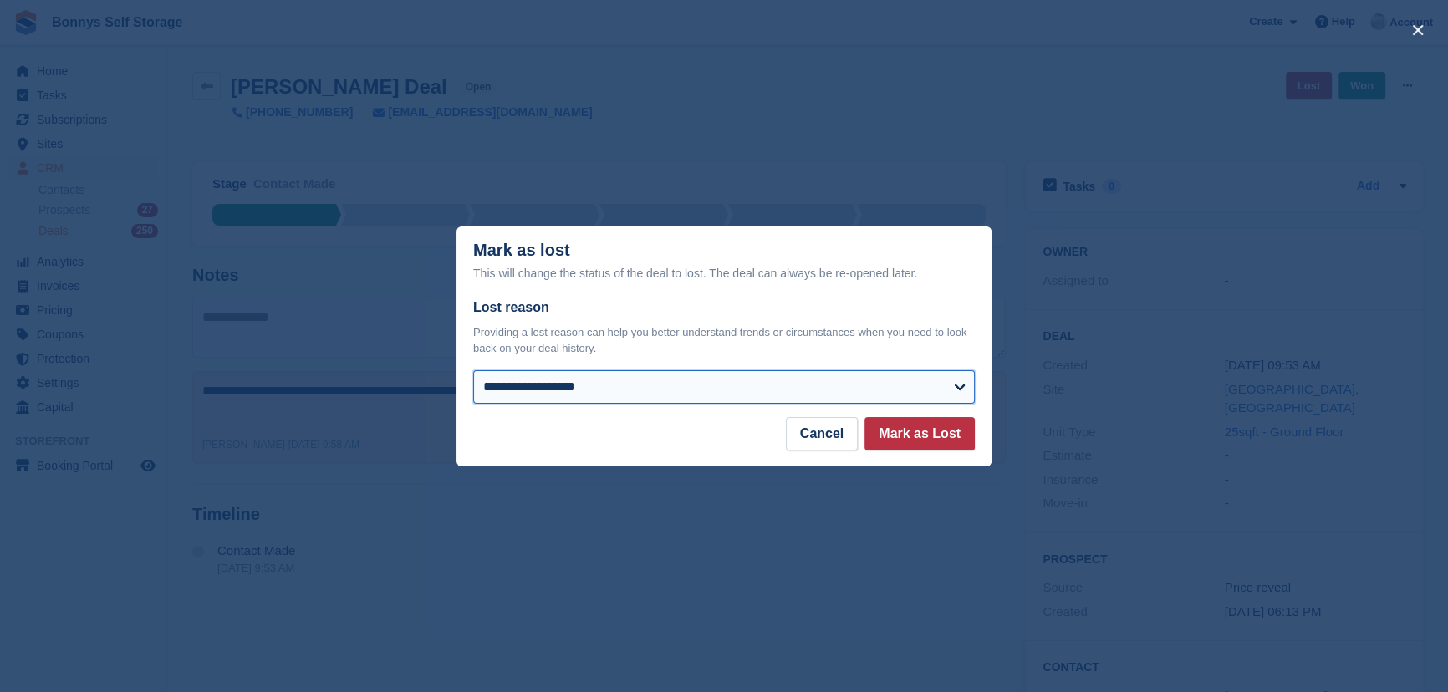
click at [570, 392] on select "**********" at bounding box center [724, 386] width 502 height 33
select select "**********"
click at [473, 371] on select "**********" at bounding box center [724, 386] width 502 height 33
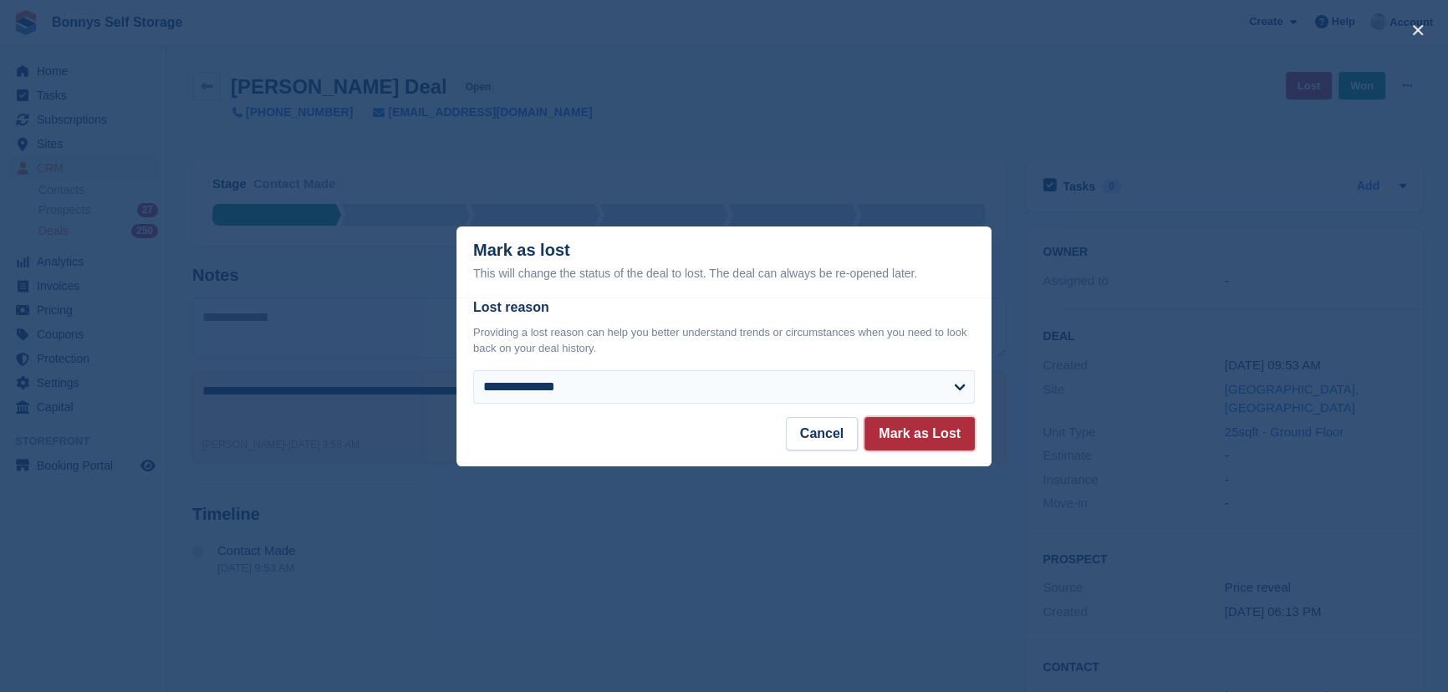
click at [936, 431] on button "Mark as Lost" at bounding box center [919, 433] width 110 height 33
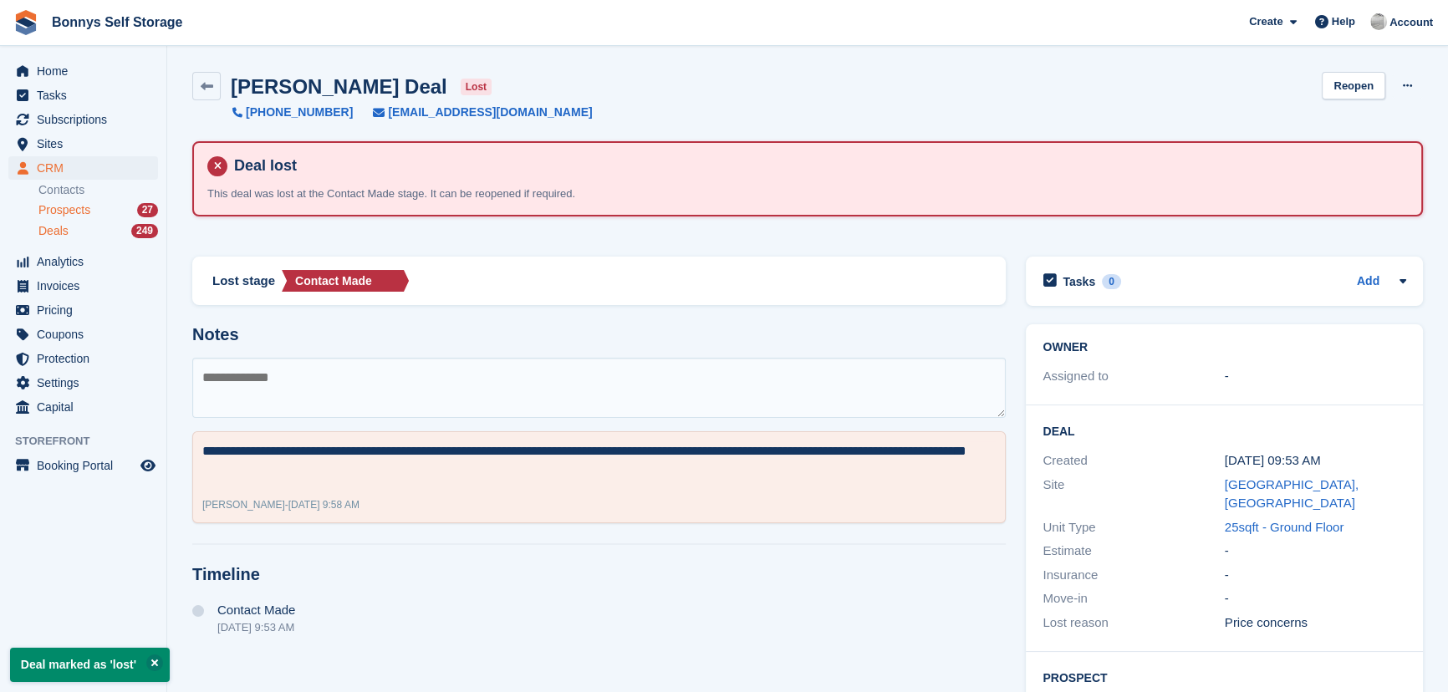
click at [62, 202] on span "Prospects" at bounding box center [64, 210] width 52 height 16
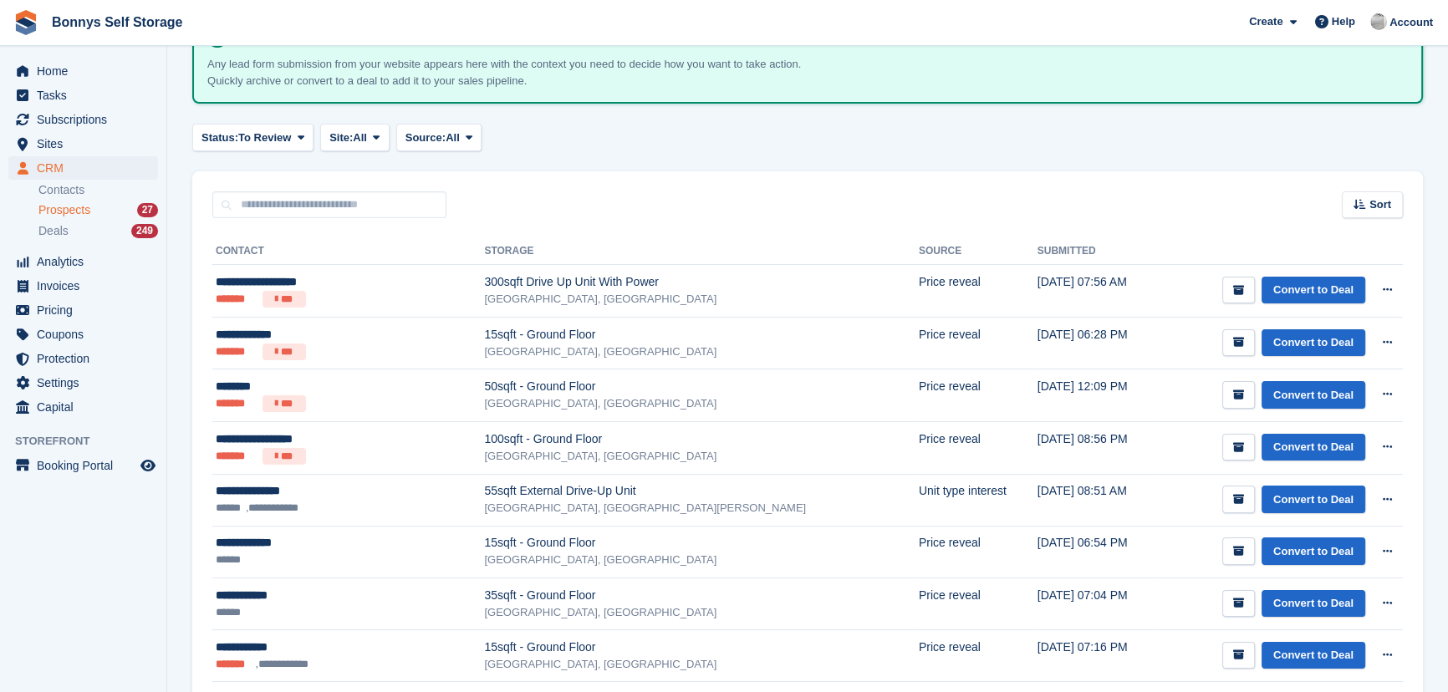
scroll to position [110, 0]
click at [69, 227] on div "Deals 249" at bounding box center [98, 231] width 120 height 16
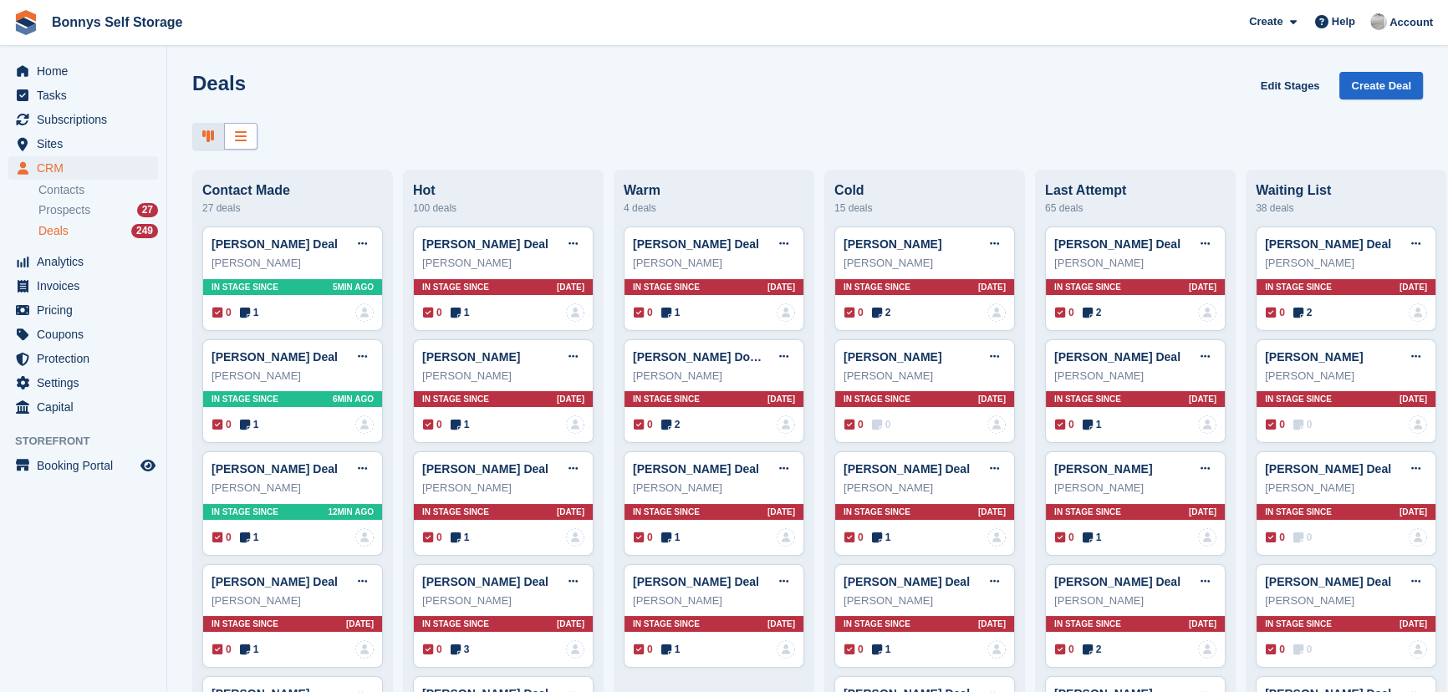
click at [230, 135] on div at bounding box center [240, 137] width 33 height 28
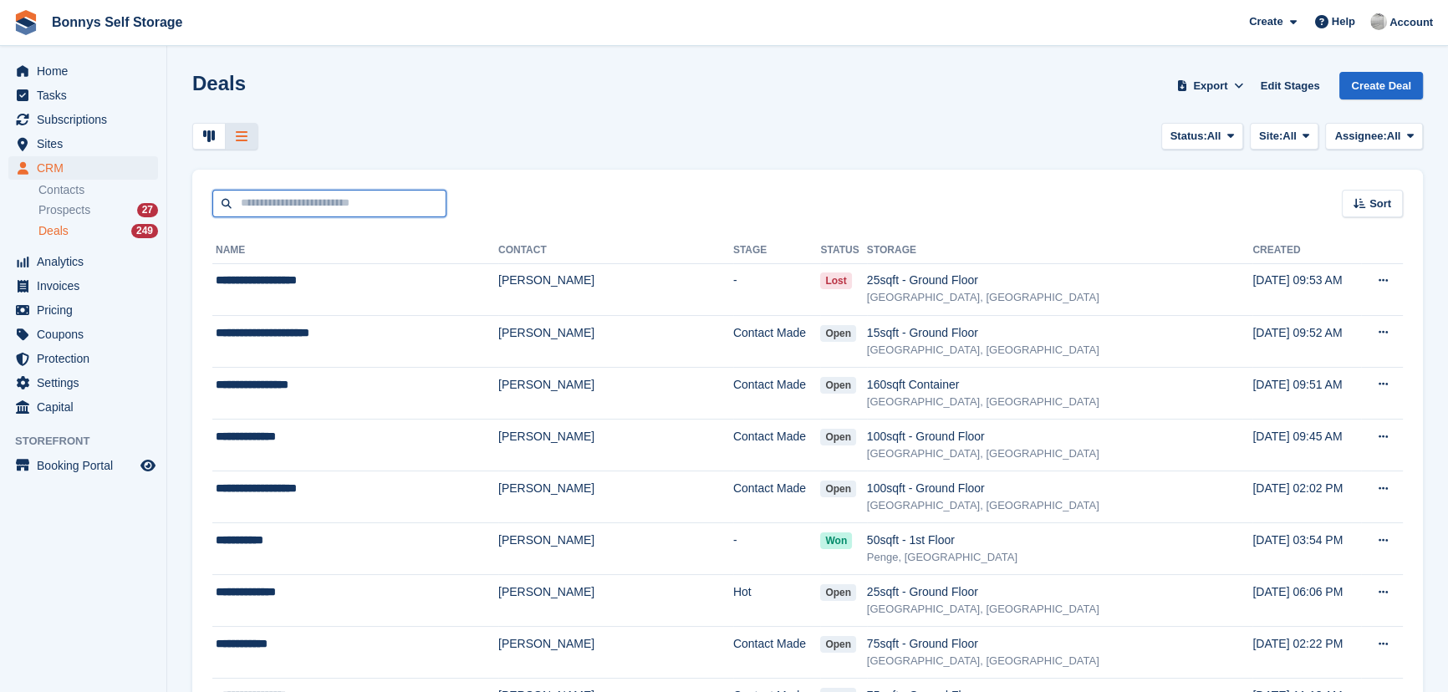
click at [386, 201] on input "text" at bounding box center [329, 204] width 234 height 28
type input "****"
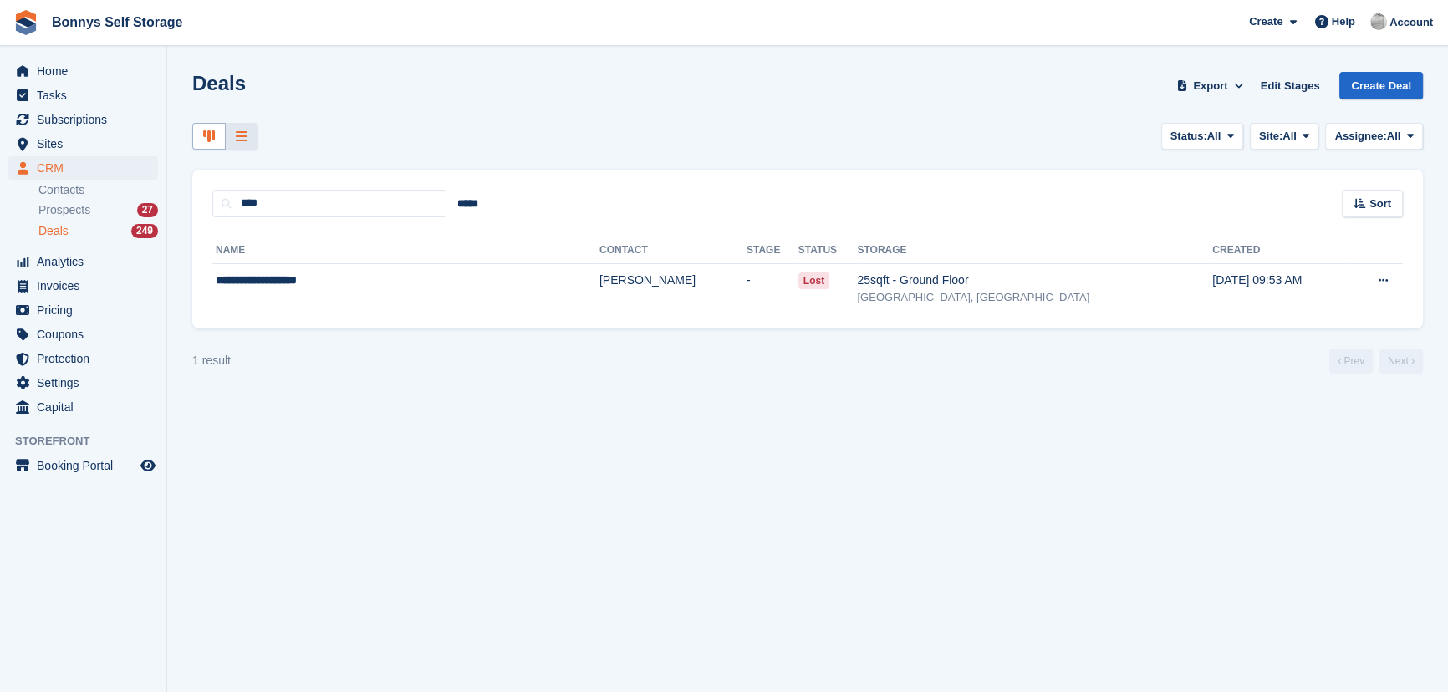
click at [196, 137] on div at bounding box center [208, 137] width 33 height 28
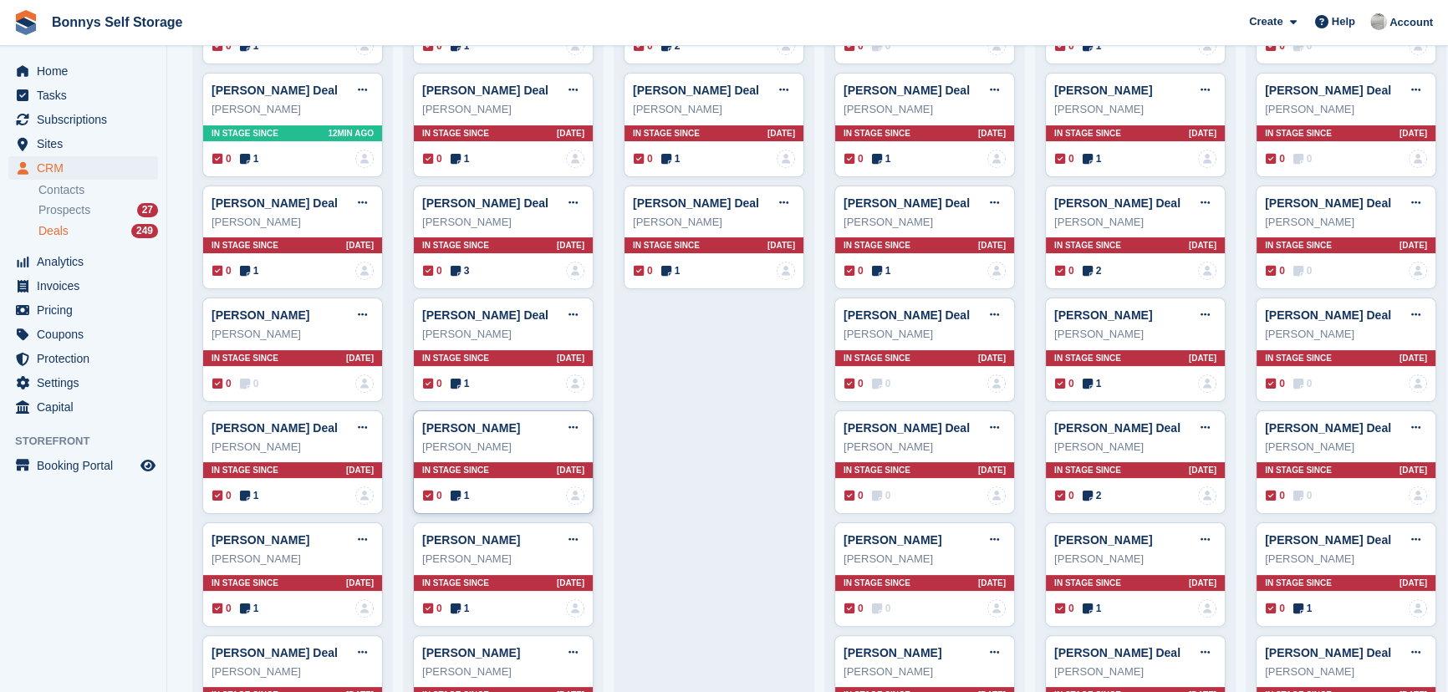
scroll to position [456, 0]
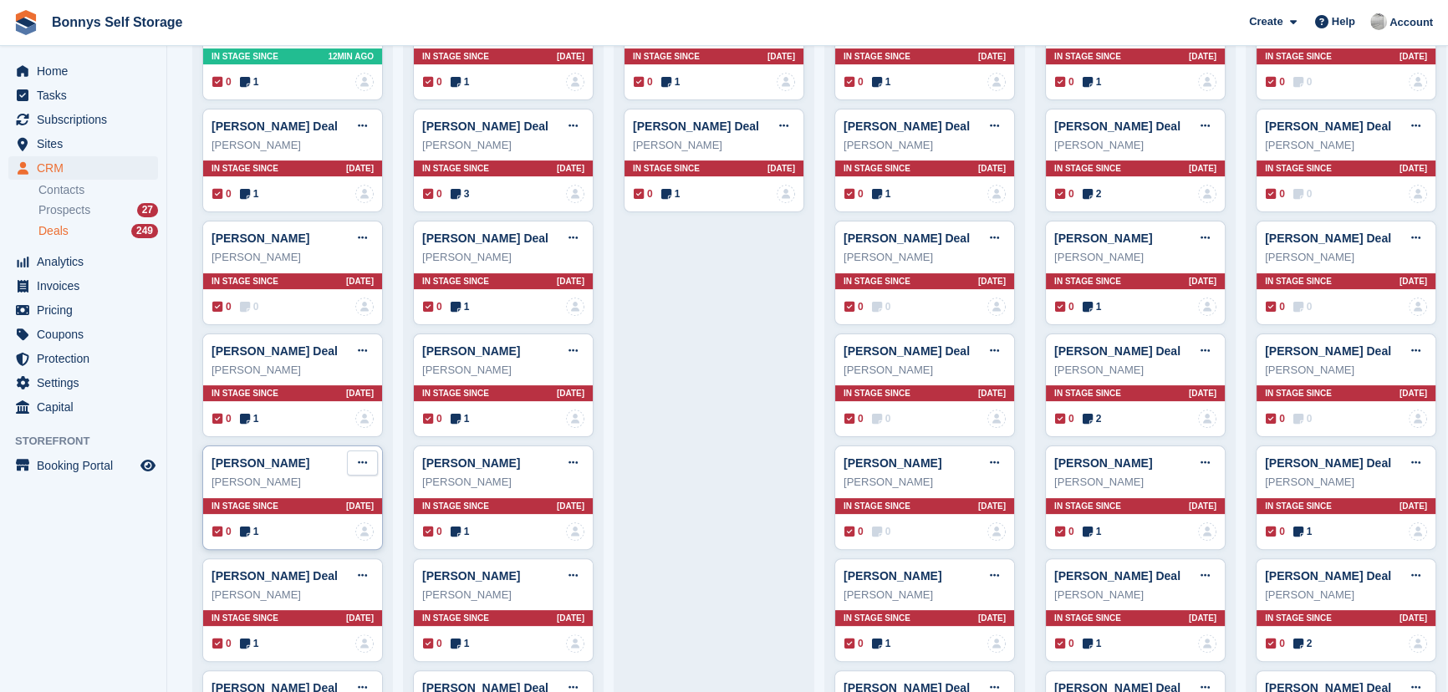
click at [358, 459] on icon at bounding box center [362, 462] width 9 height 11
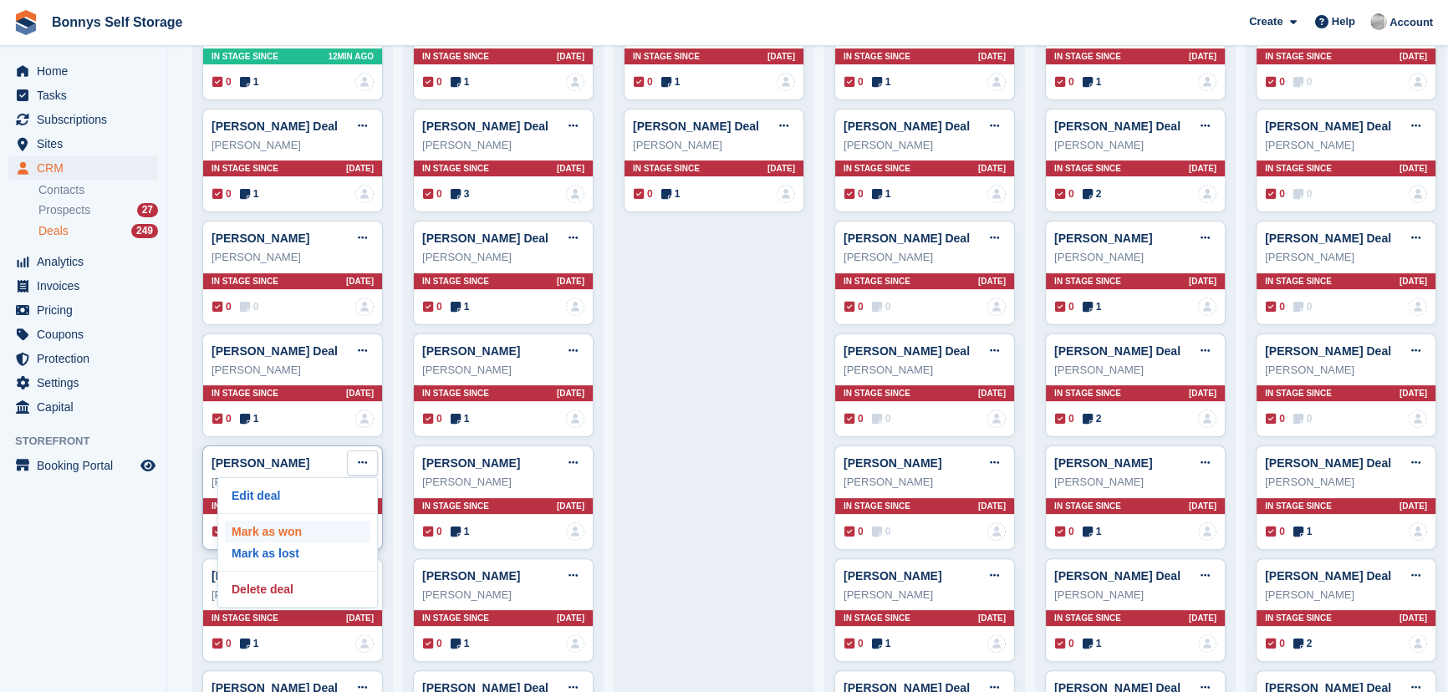
click at [273, 534] on p "Mark as won" at bounding box center [297, 532] width 145 height 22
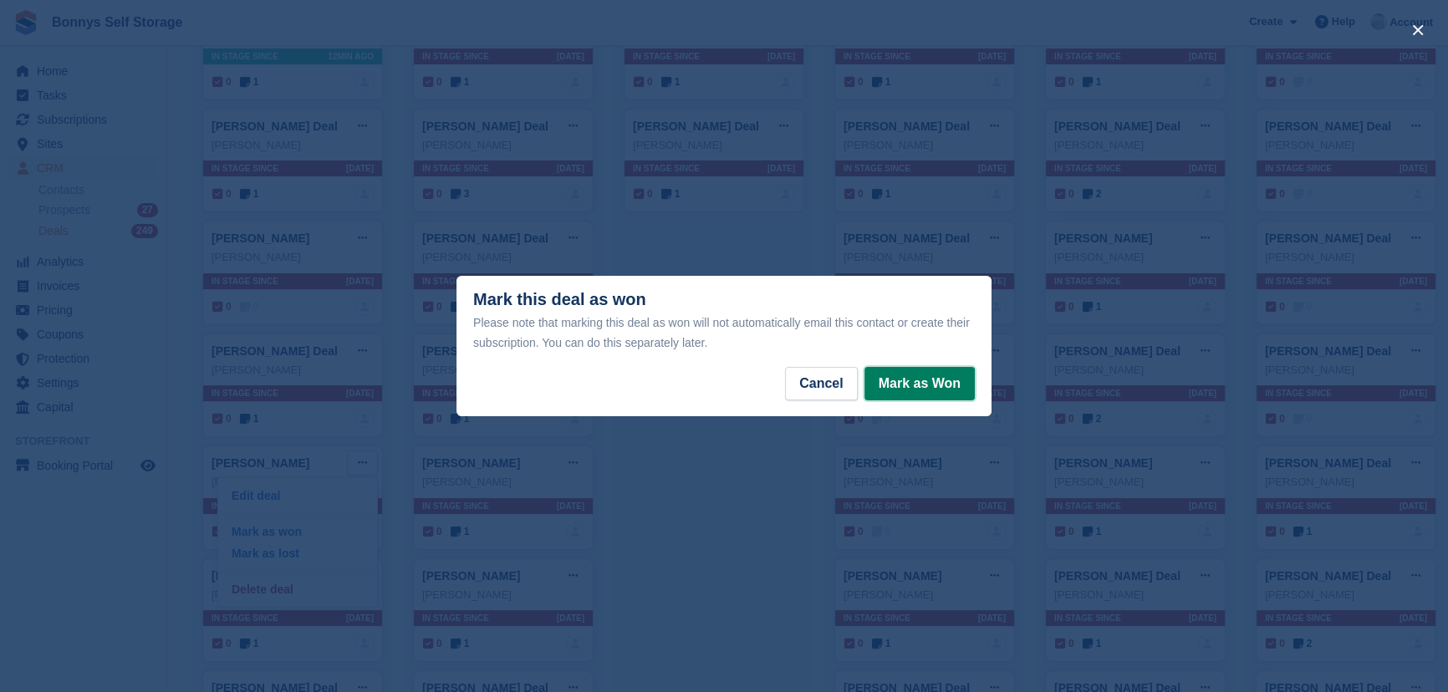
click at [908, 385] on button "Mark as Won" at bounding box center [919, 383] width 110 height 33
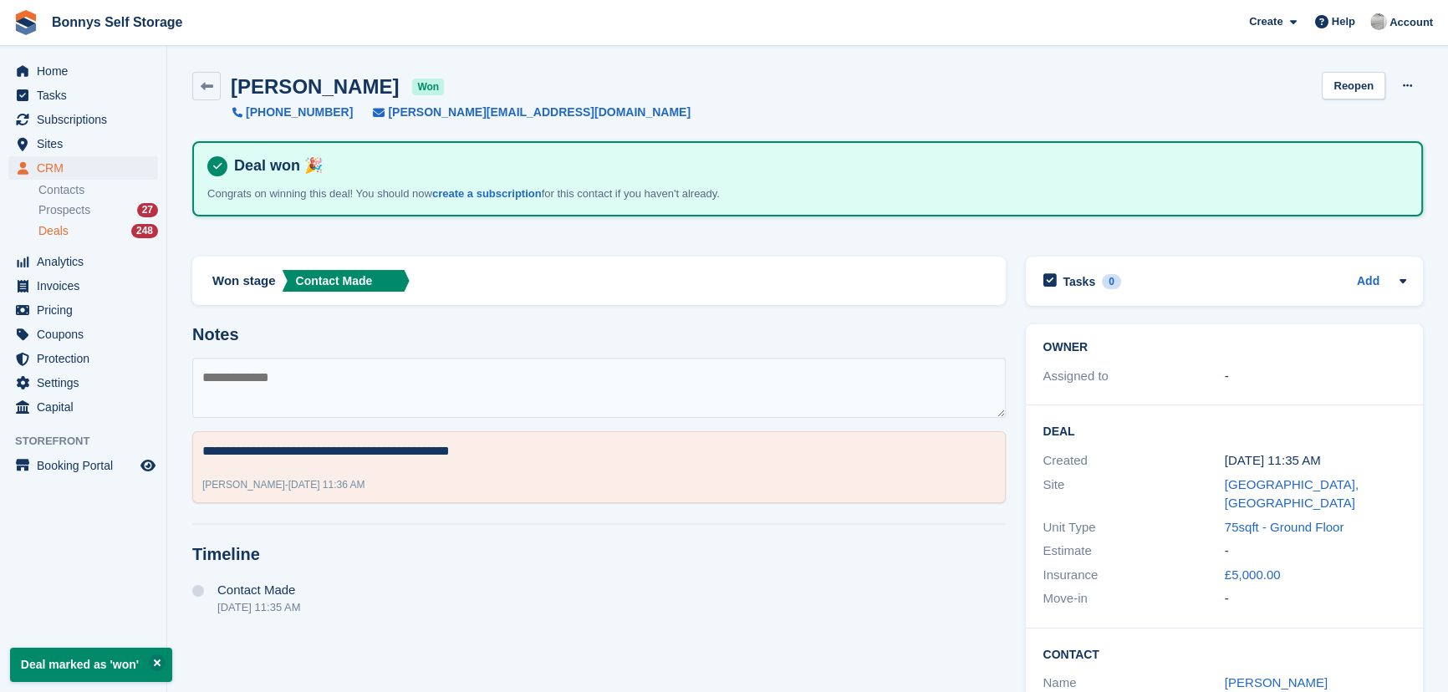
click at [225, 90] on div "Robert Shelby won" at bounding box center [332, 86] width 223 height 23
click at [212, 89] on icon at bounding box center [207, 86] width 13 height 13
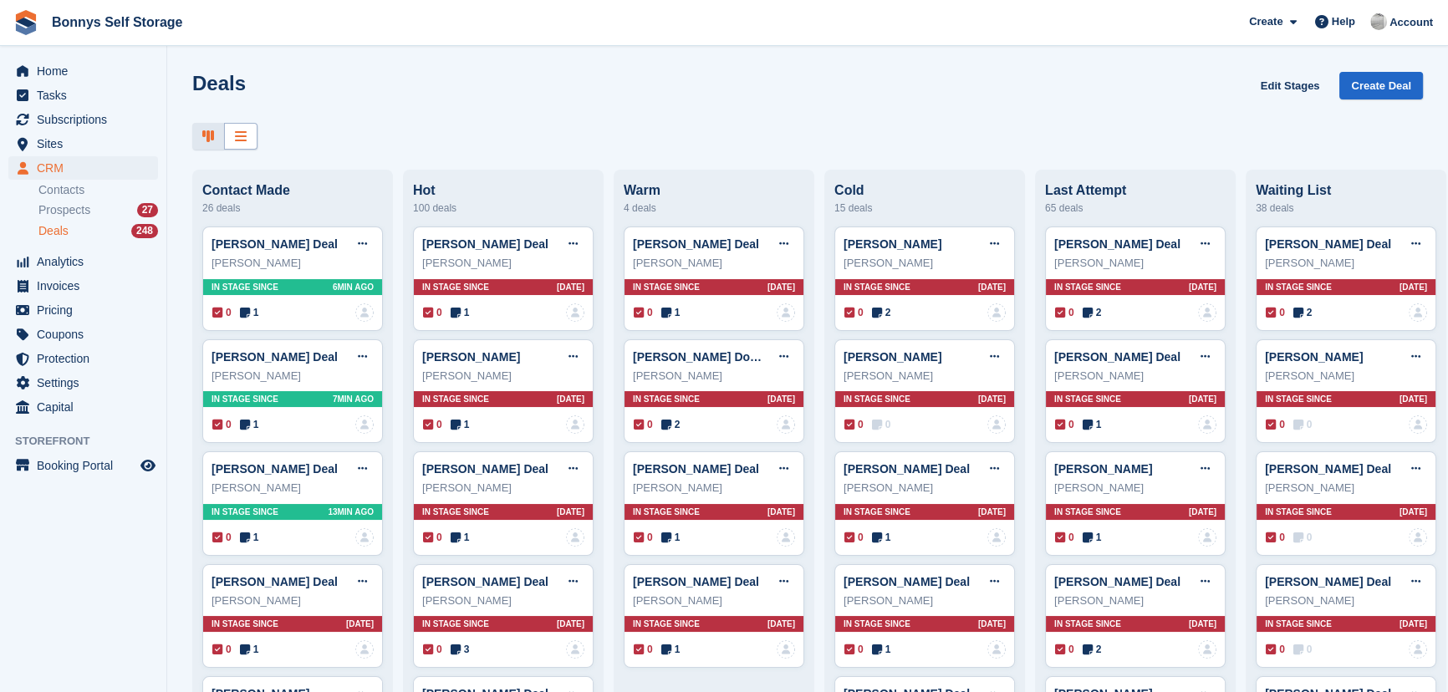
click at [238, 143] on div at bounding box center [240, 137] width 33 height 28
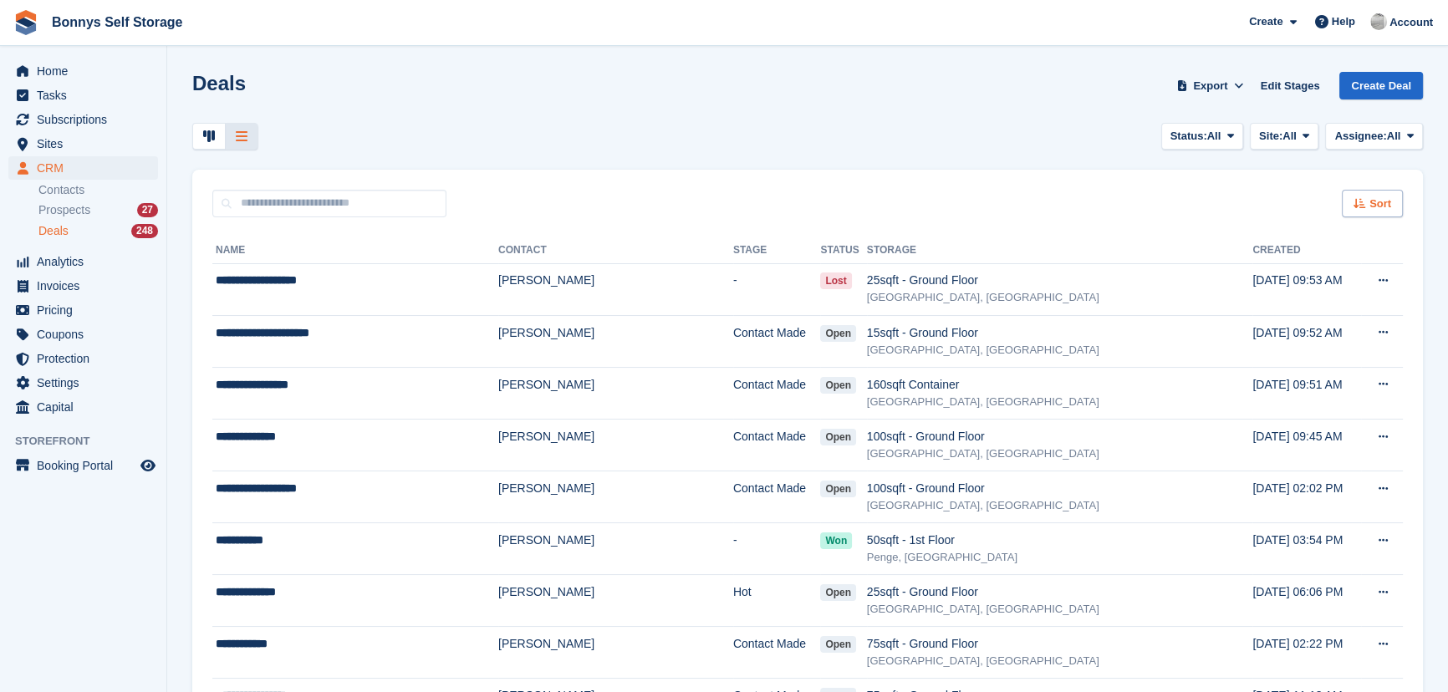
click at [1380, 200] on span "Sort" at bounding box center [1380, 204] width 22 height 17
click at [778, 142] on div "Status: All All Open Won Lost Site: All All Great Yarmouth, Norfolk Penge, Lond…" at bounding box center [807, 137] width 1231 height 28
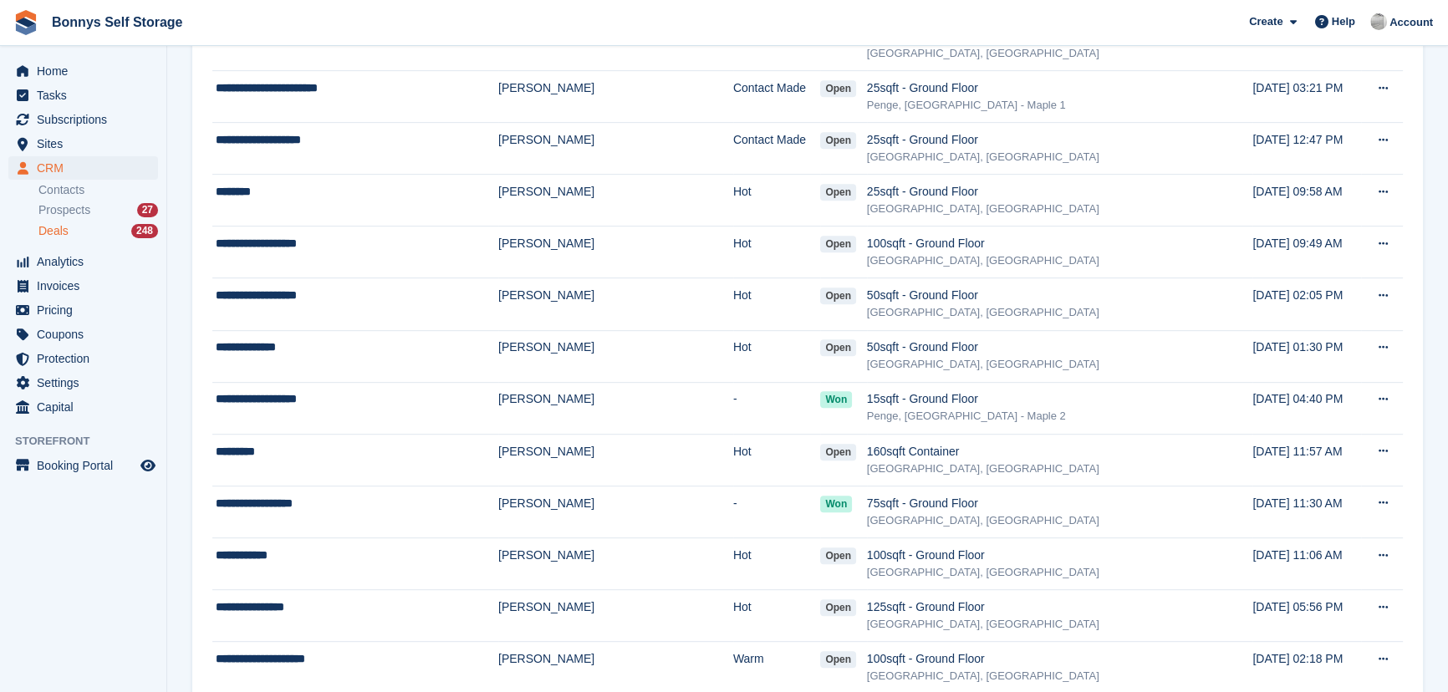
scroll to position [1368, 0]
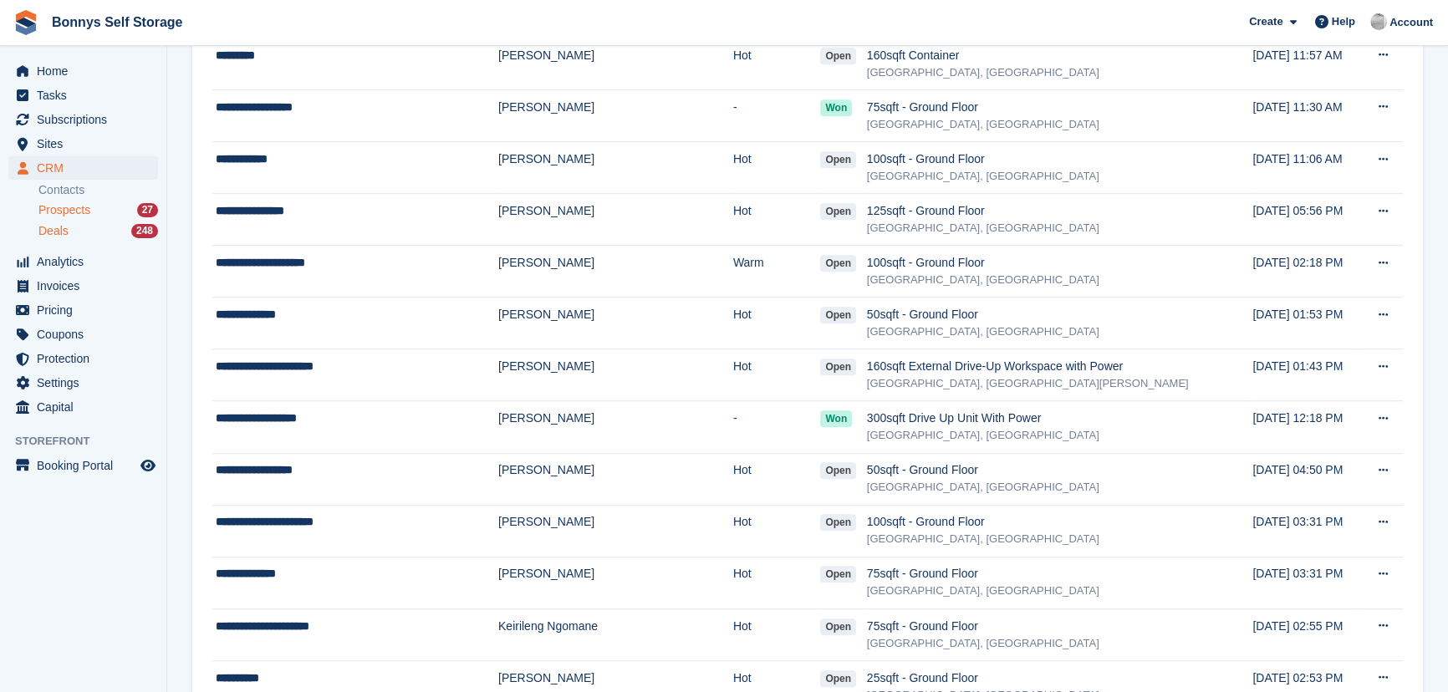
click at [74, 208] on span "Prospects" at bounding box center [64, 210] width 52 height 16
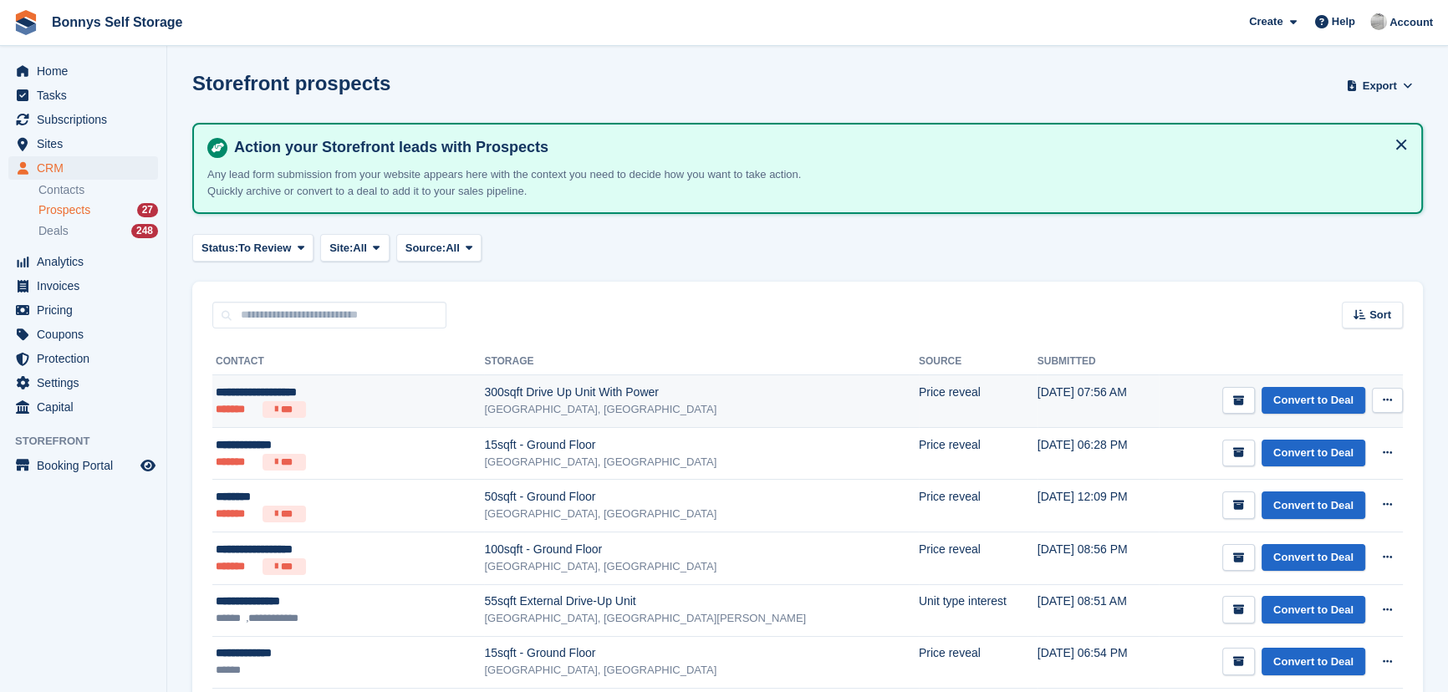
click at [589, 393] on div "300sqft Drive Up Unit With Power" at bounding box center [701, 393] width 434 height 18
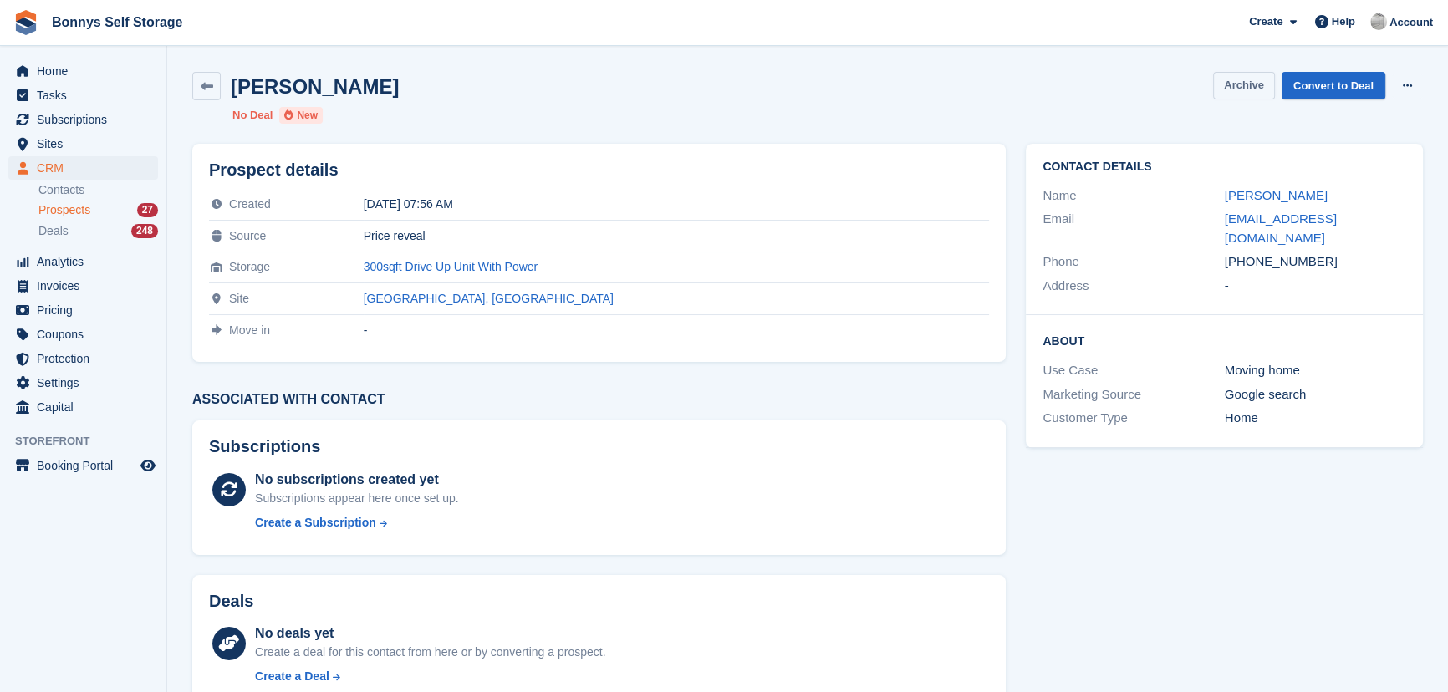
click at [1228, 93] on button "Archive" at bounding box center [1244, 86] width 62 height 28
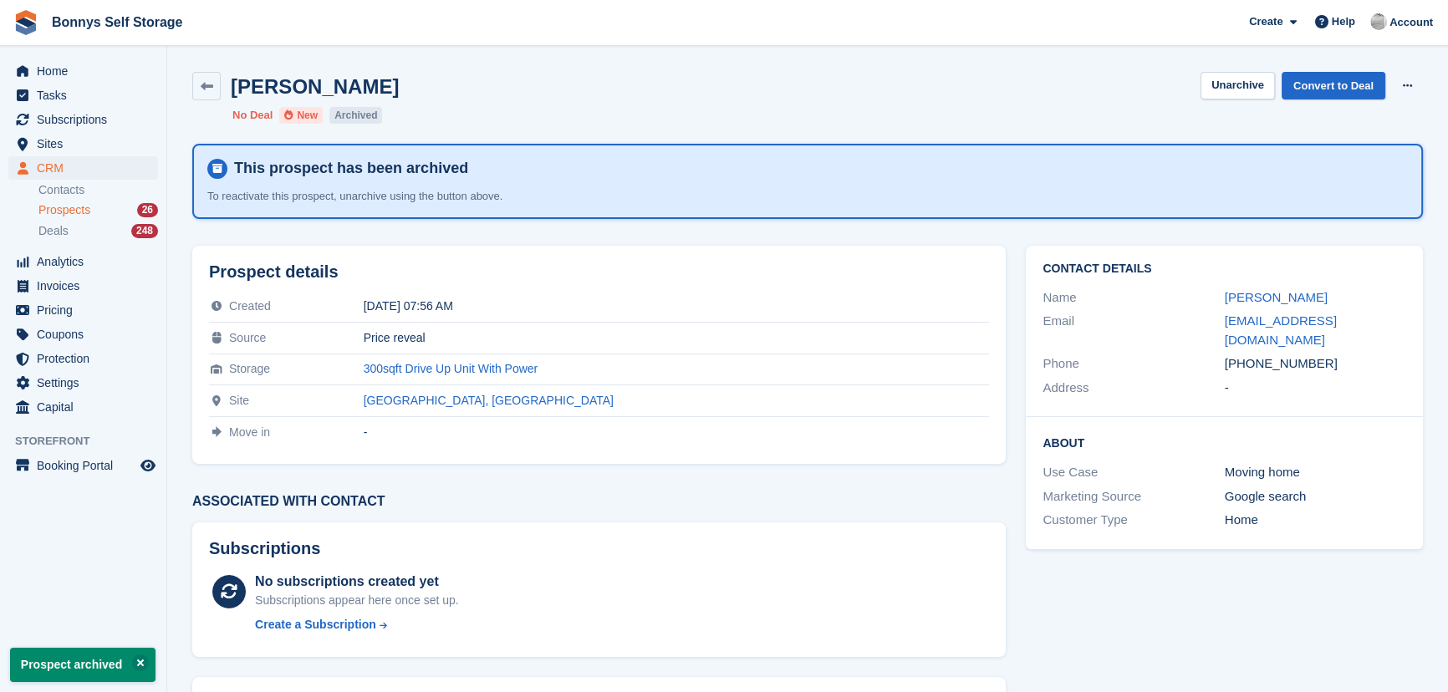
click at [64, 204] on span "Prospects" at bounding box center [64, 210] width 52 height 16
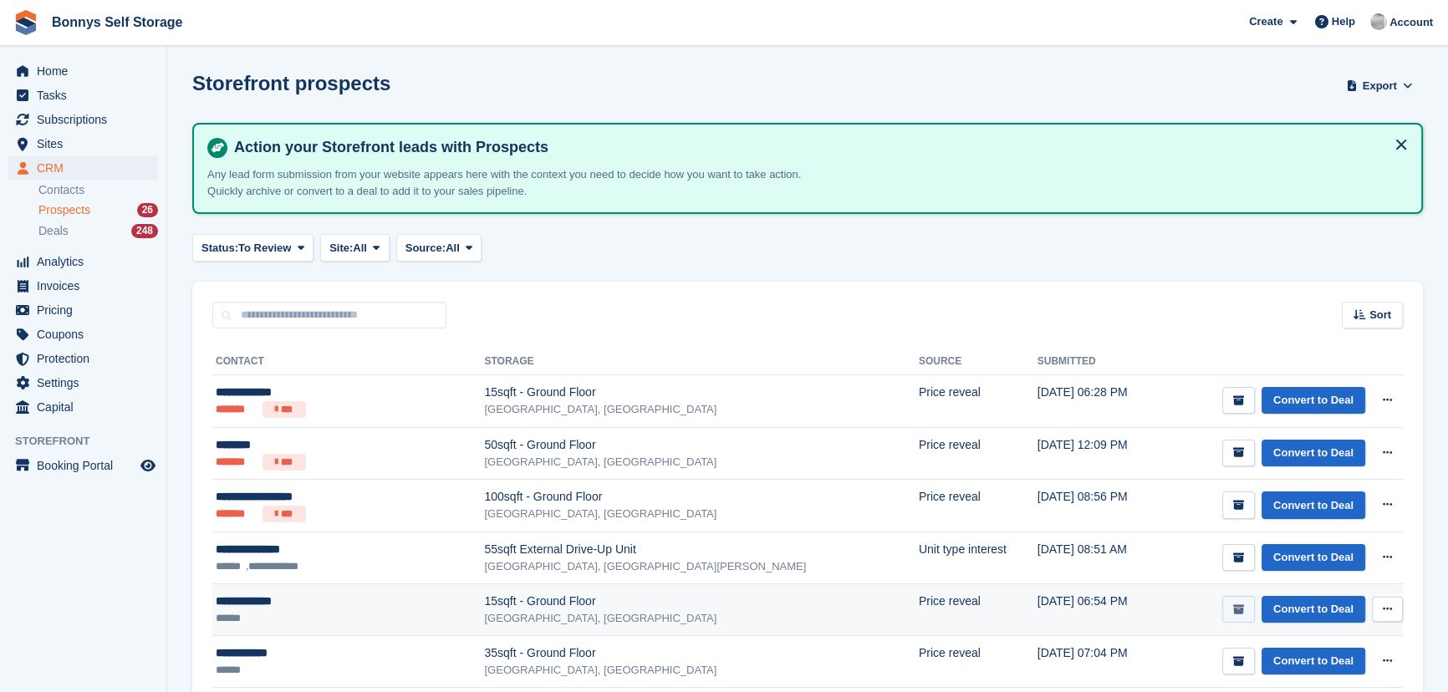
click at [1247, 612] on button "submit" at bounding box center [1238, 610] width 33 height 28
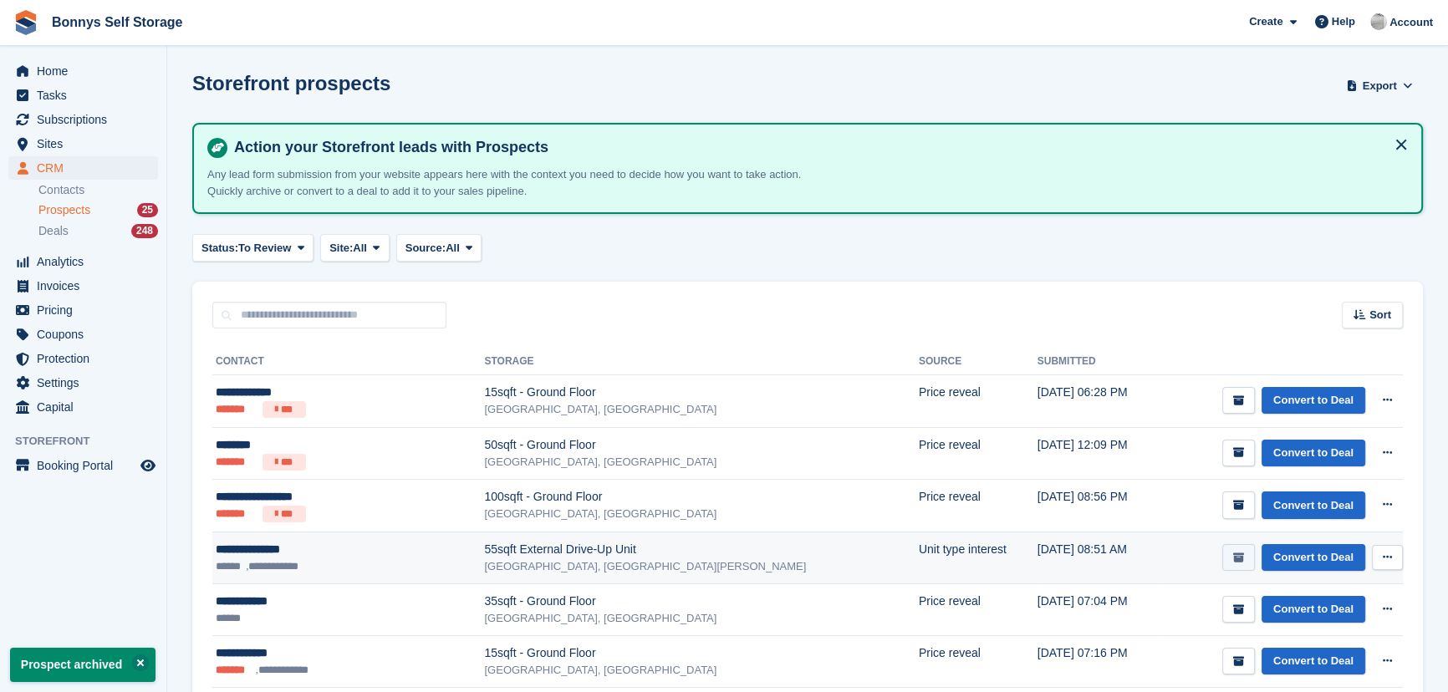
click at [1238, 553] on icon "submit" at bounding box center [1238, 558] width 11 height 11
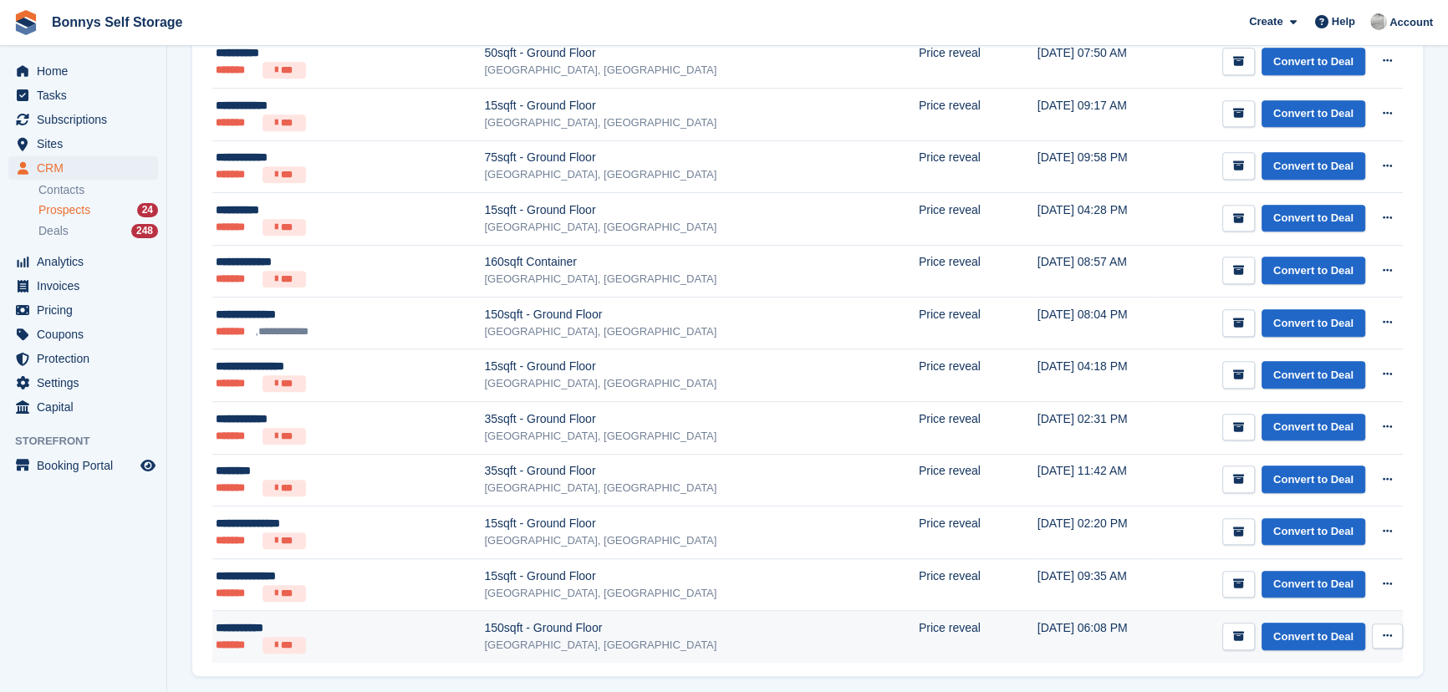
scroll to position [1018, 0]
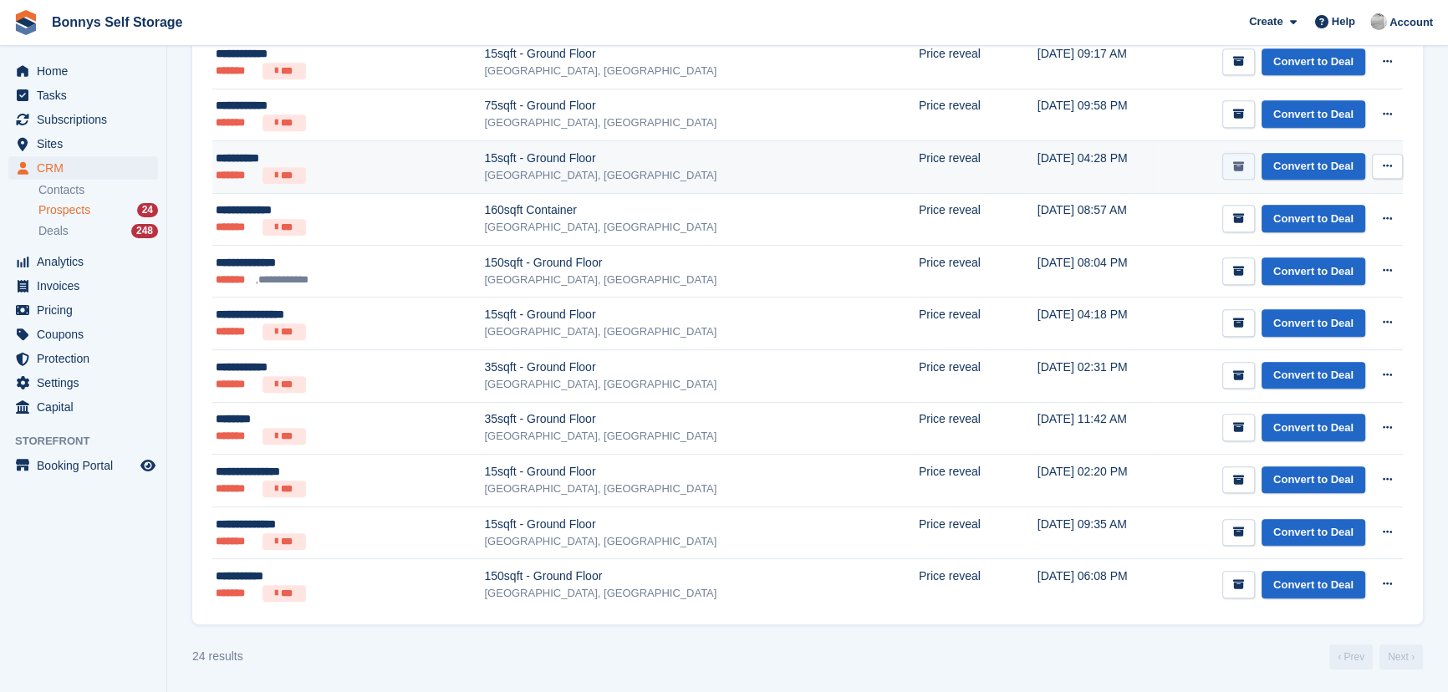
click at [1247, 167] on button "submit" at bounding box center [1238, 167] width 33 height 28
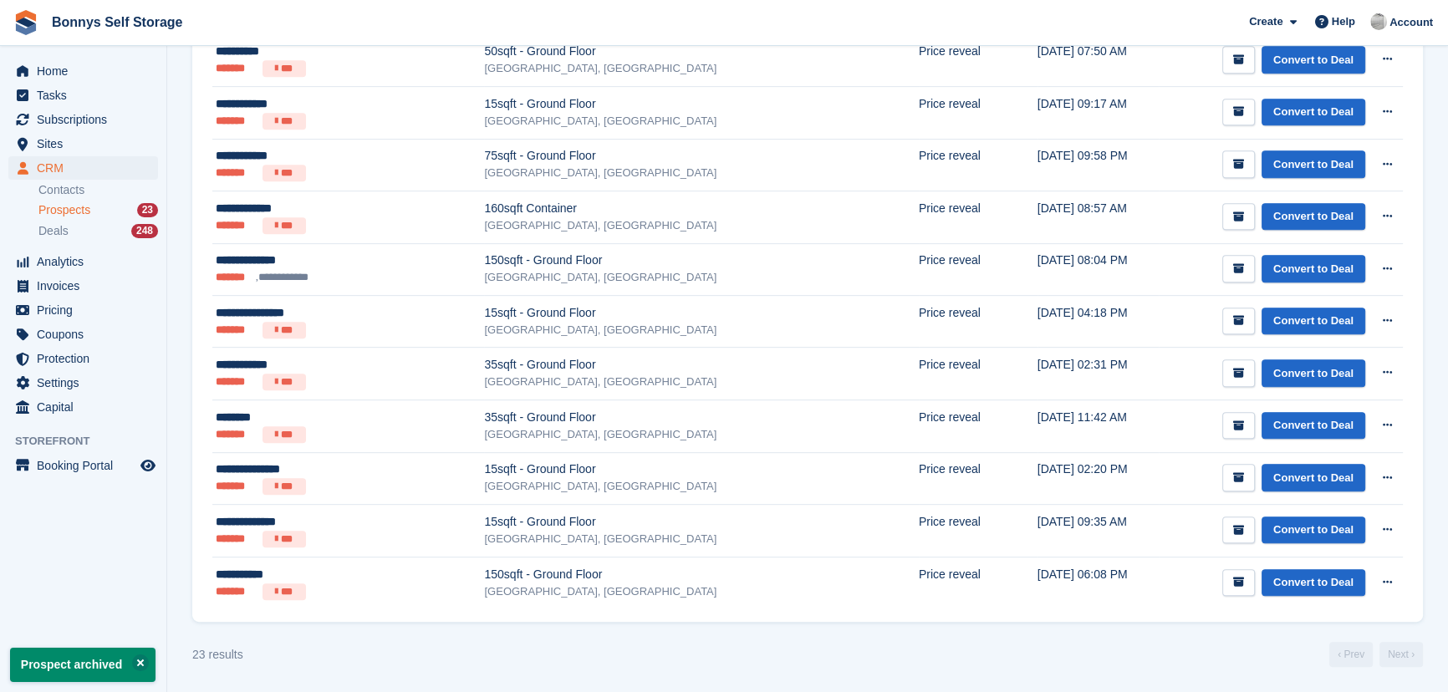
scroll to position [0, 0]
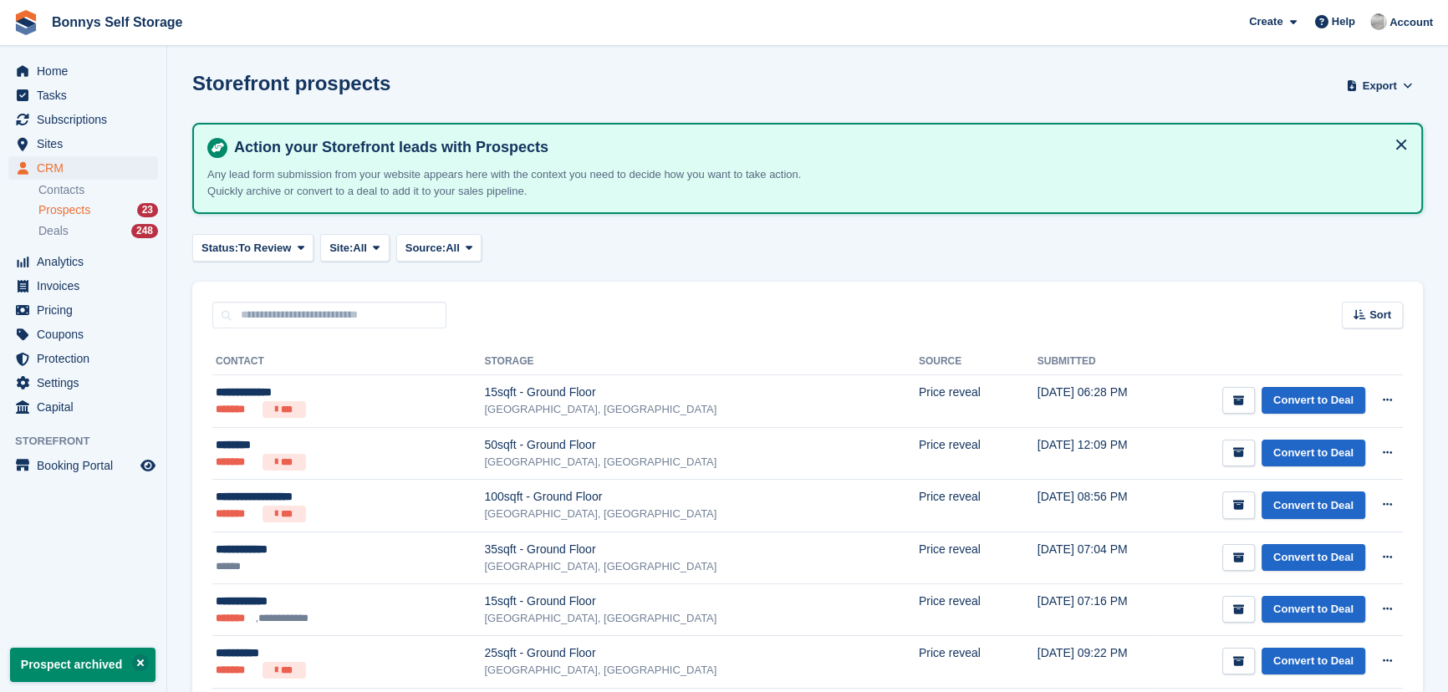
click at [1247, 167] on div "Action your Storefront leads with Prospects Any lead form submission from your …" at bounding box center [807, 169] width 1201 height 62
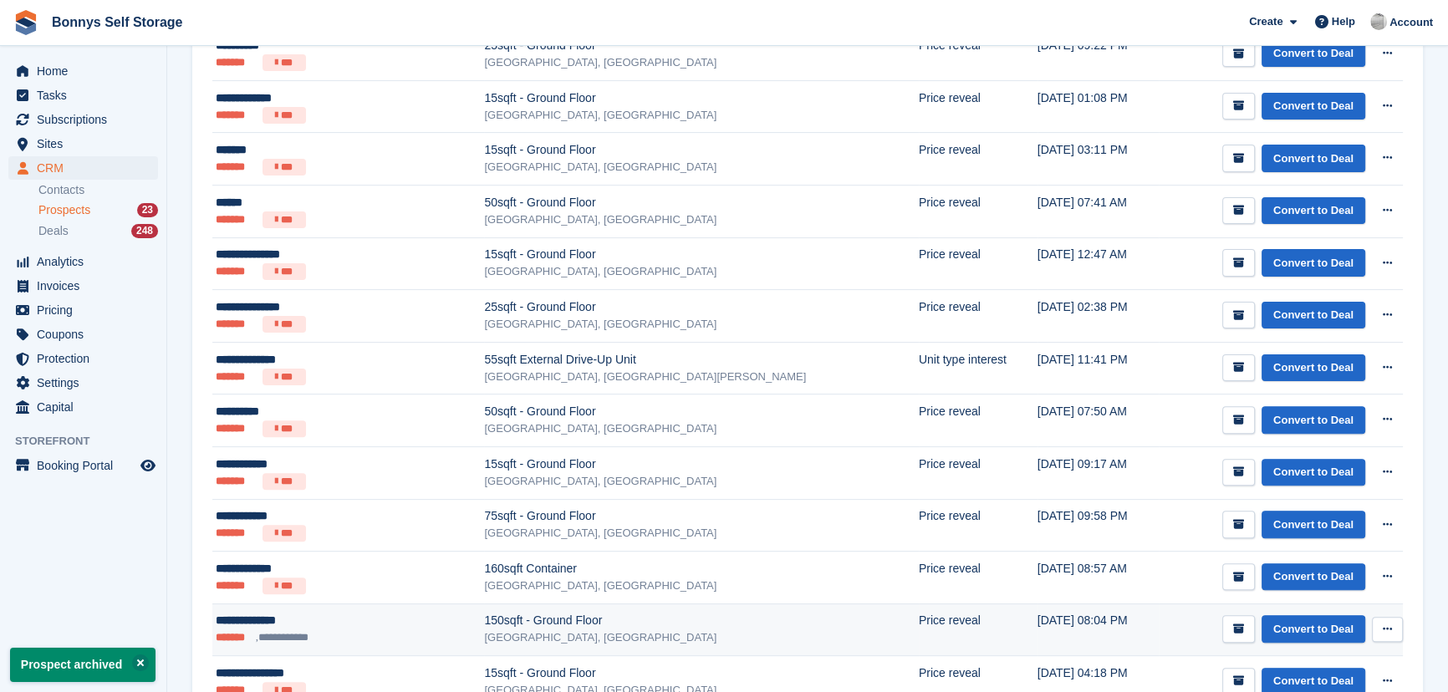
scroll to position [966, 0]
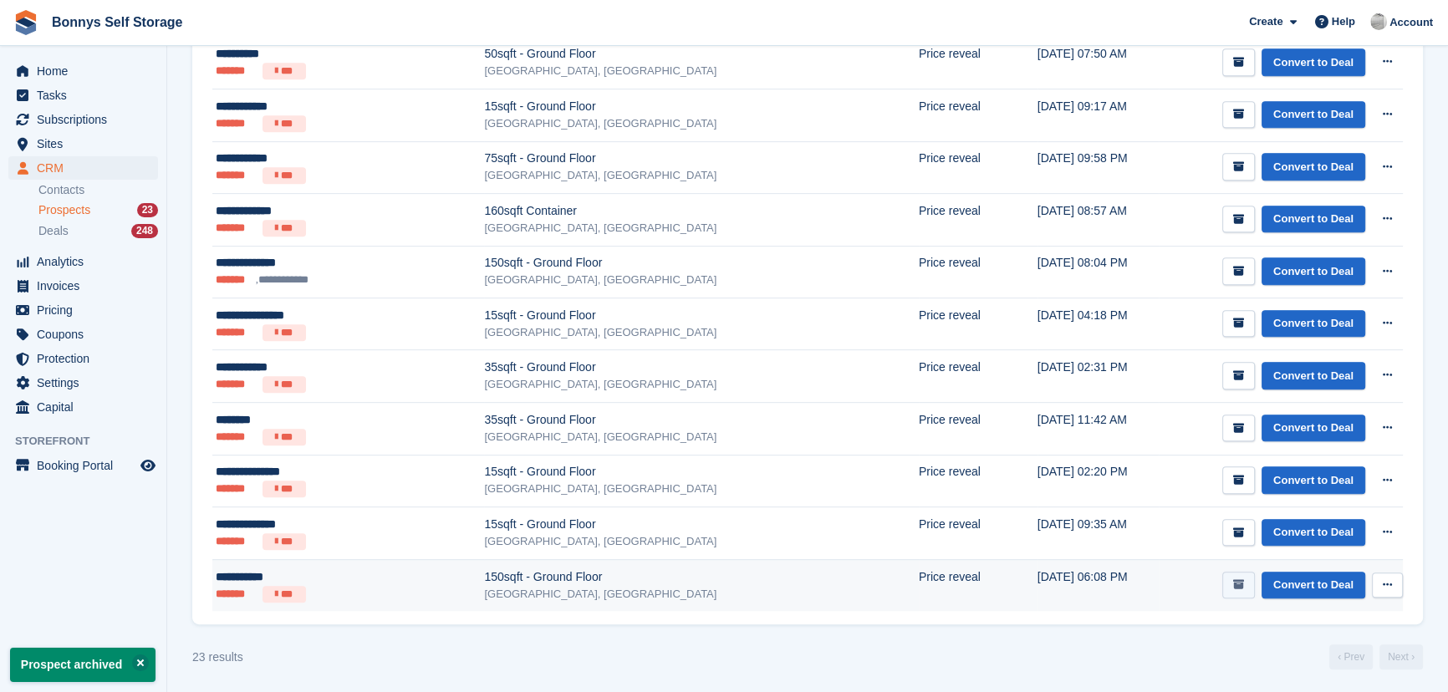
click at [1244, 586] on icon "submit" at bounding box center [1238, 584] width 11 height 11
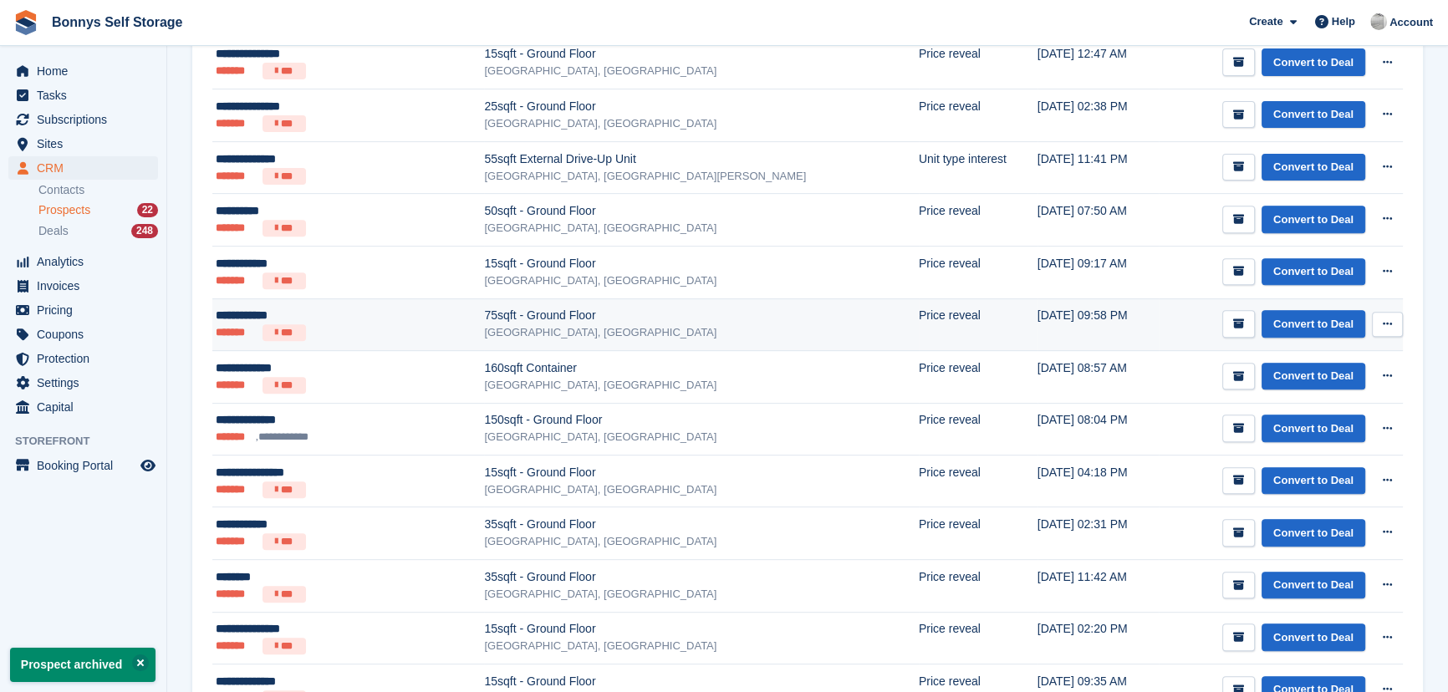
scroll to position [913, 0]
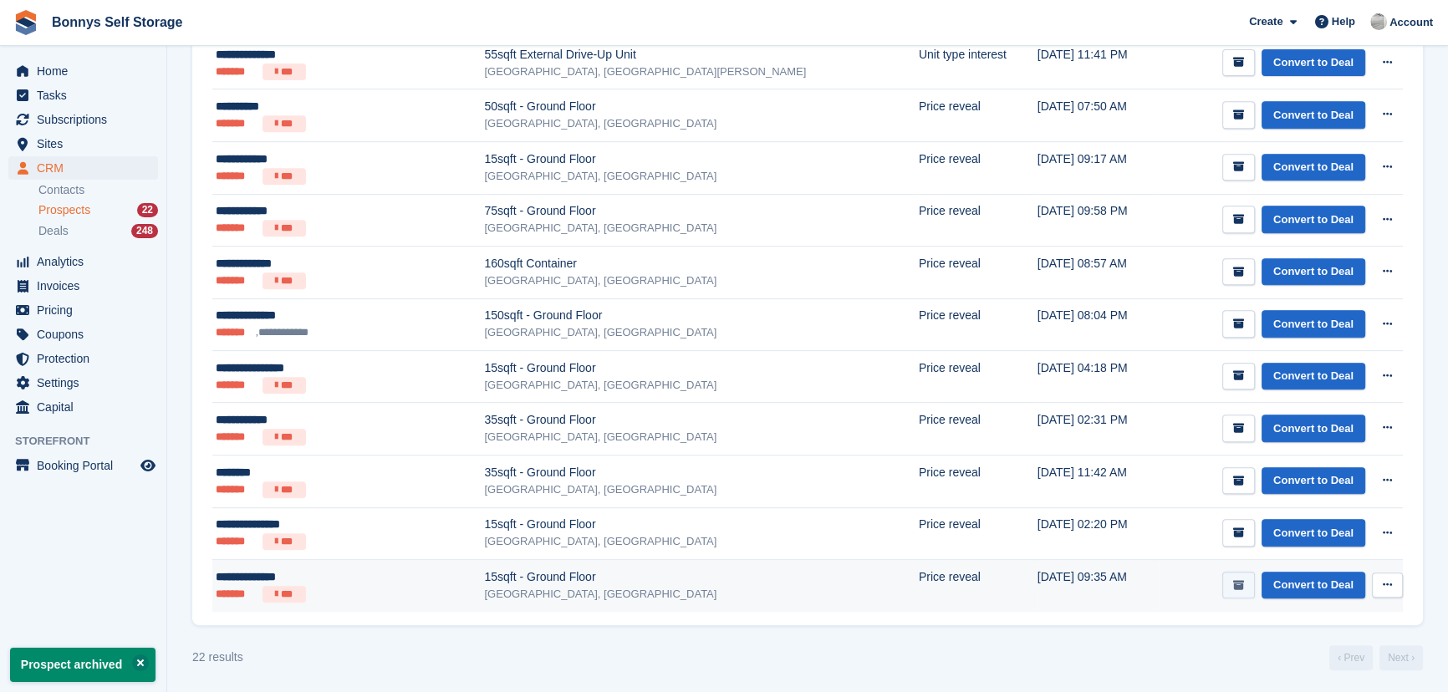
click at [1253, 580] on button "submit" at bounding box center [1238, 586] width 33 height 28
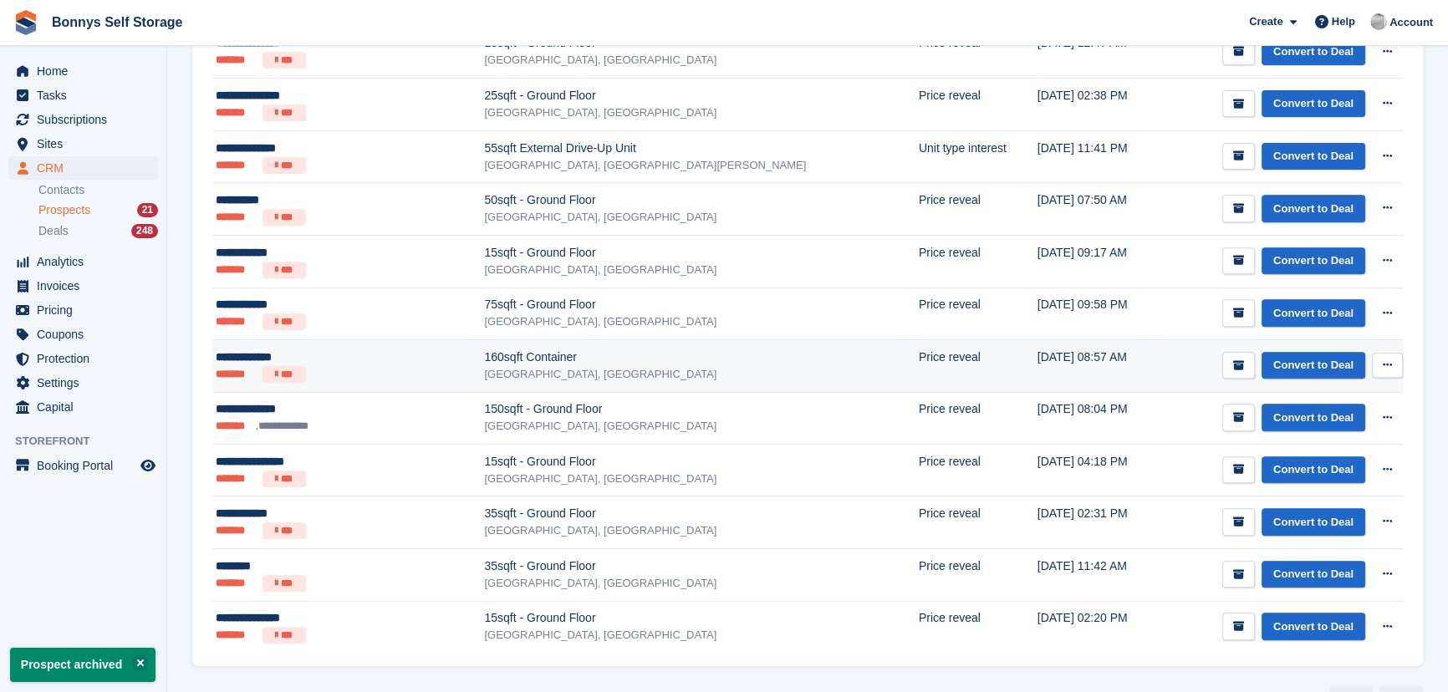
scroll to position [861, 0]
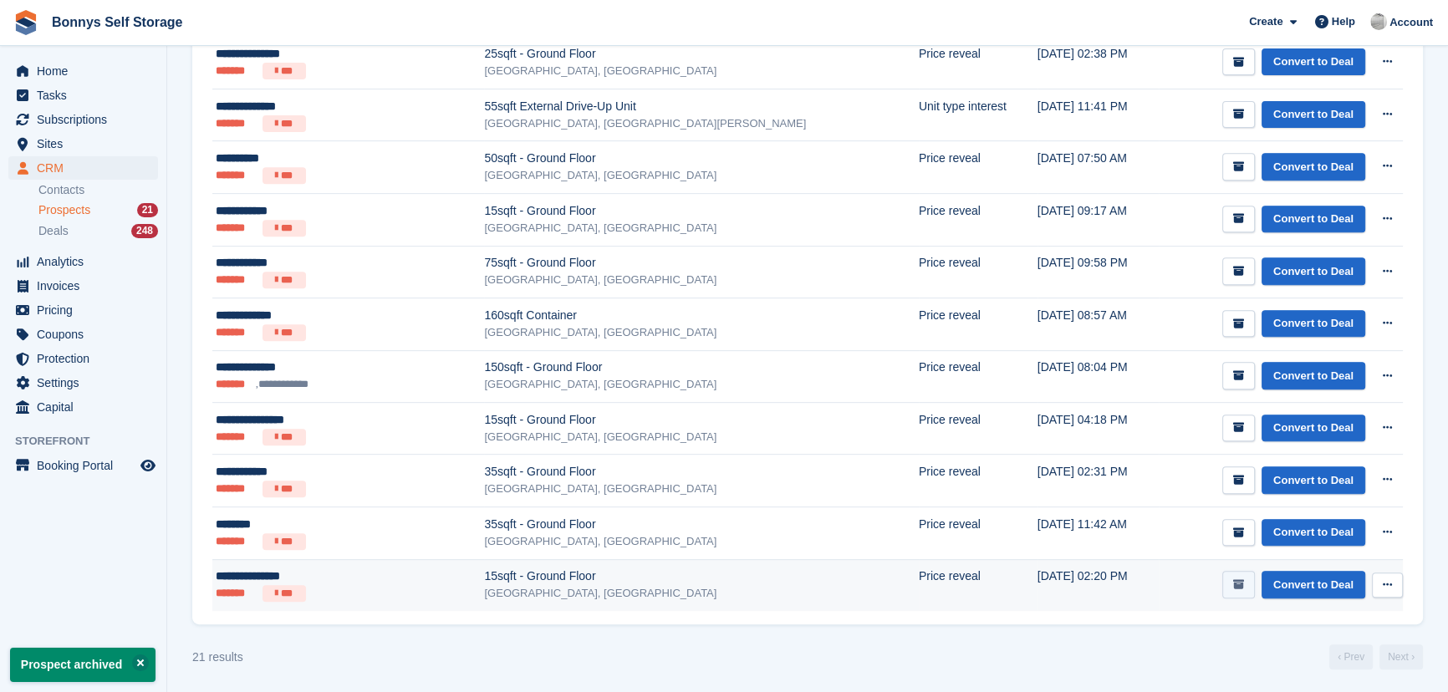
click at [1226, 579] on button "submit" at bounding box center [1238, 585] width 33 height 28
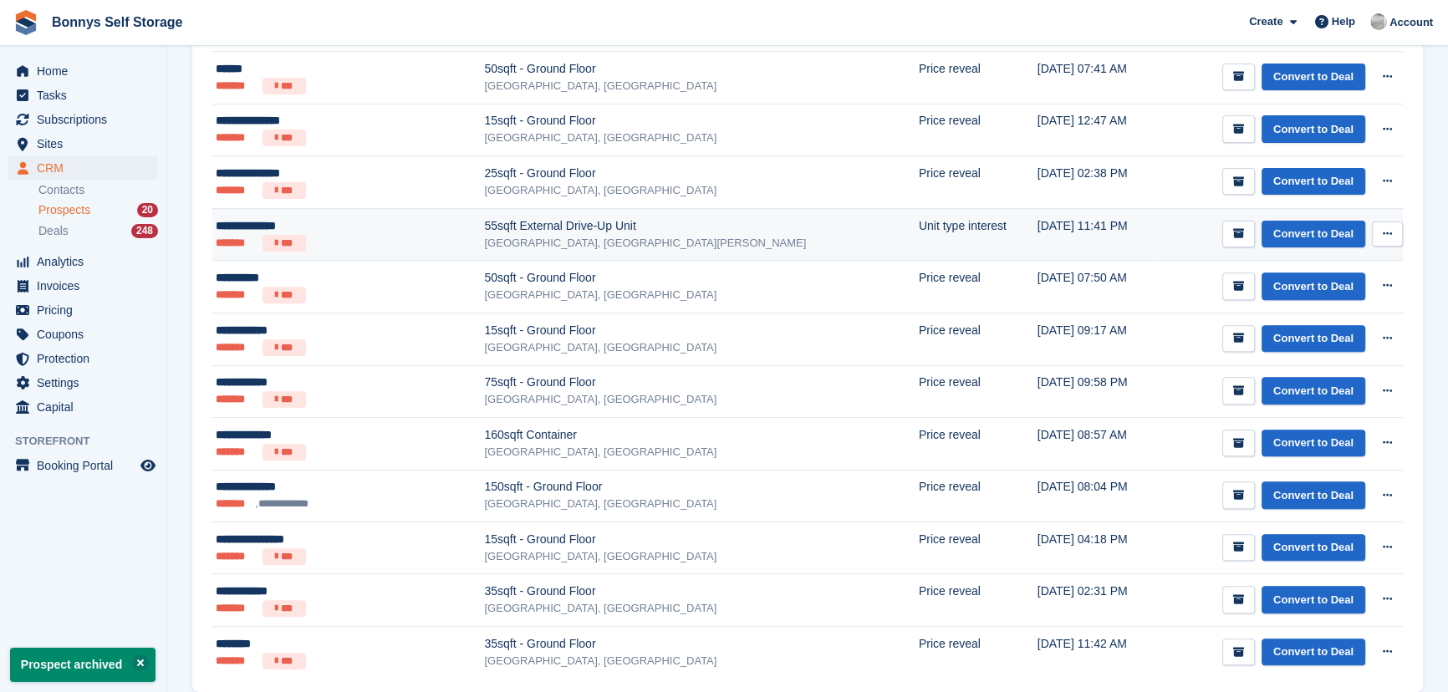
scroll to position [809, 0]
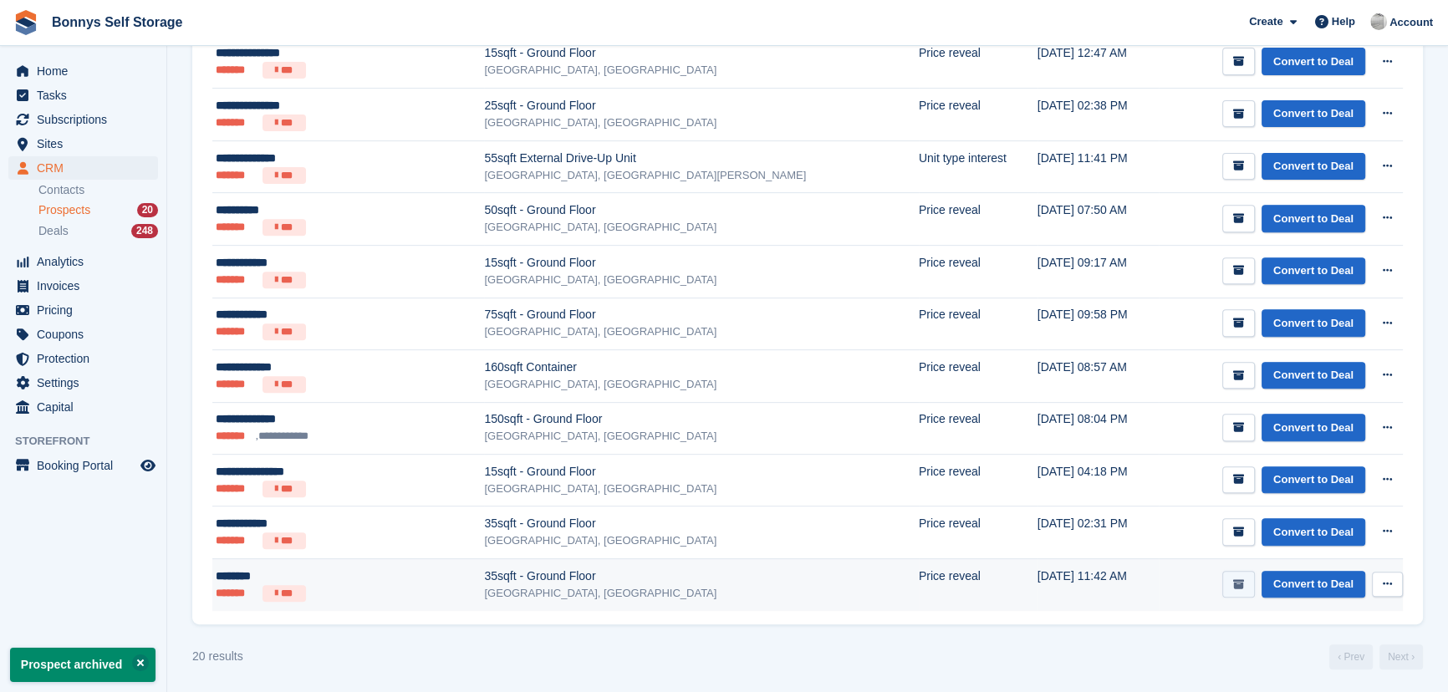
click at [1244, 587] on icon "submit" at bounding box center [1238, 584] width 11 height 11
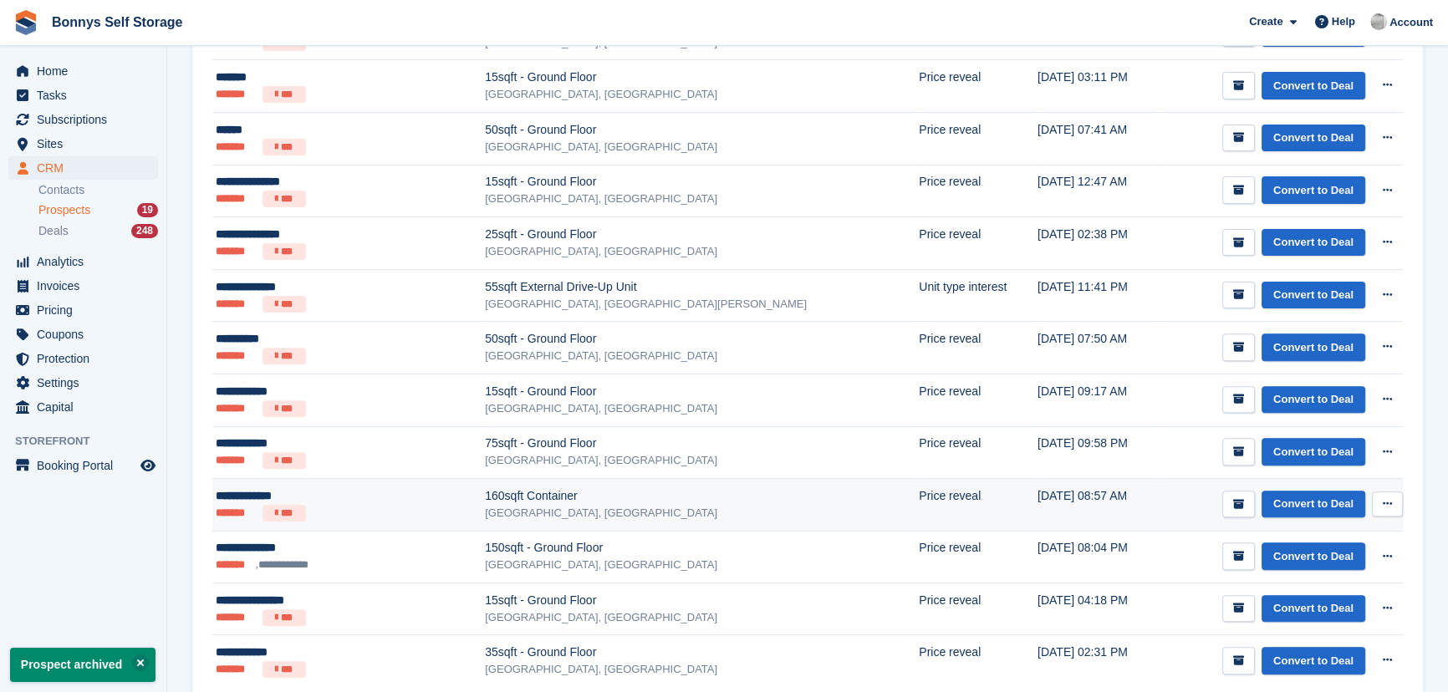
scroll to position [757, 0]
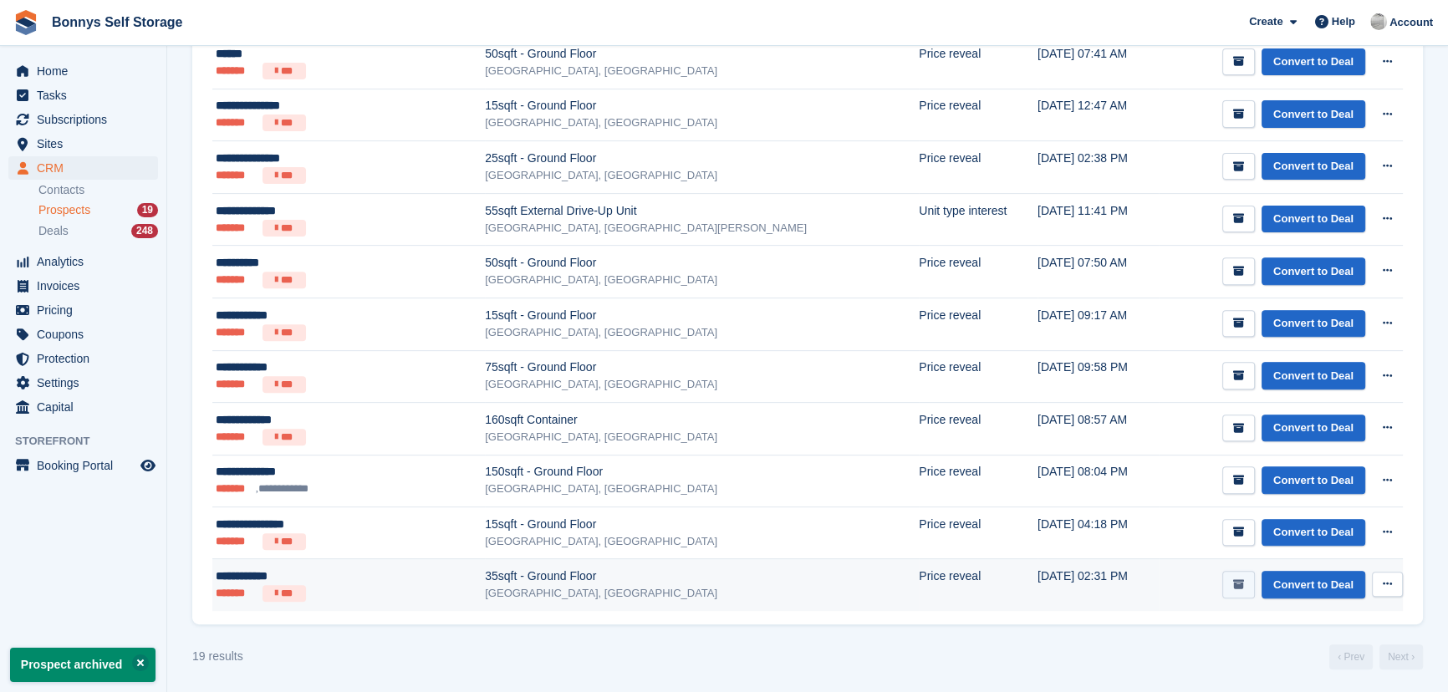
drag, startPoint x: 1235, startPoint y: 577, endPoint x: 1226, endPoint y: 575, distance: 8.5
click at [1236, 577] on button "submit" at bounding box center [1238, 585] width 33 height 28
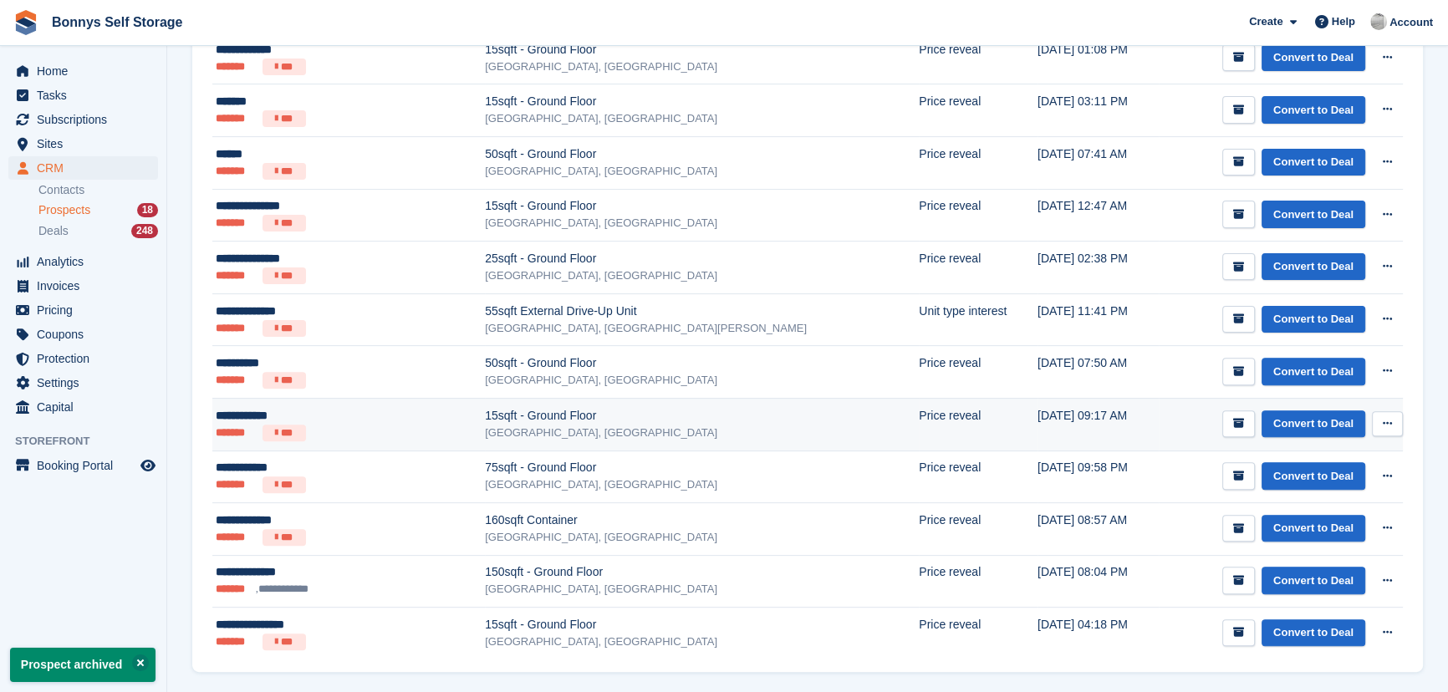
scroll to position [704, 0]
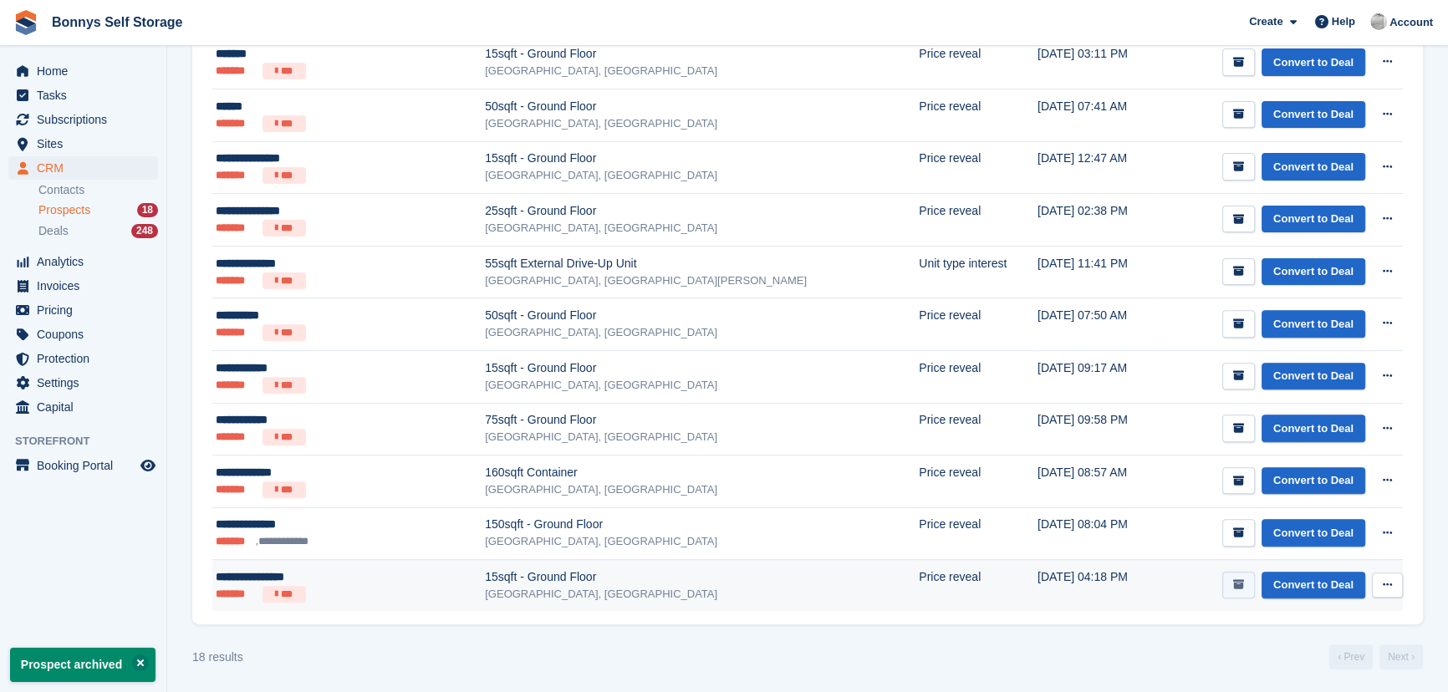
click at [1236, 579] on icon "submit" at bounding box center [1238, 584] width 11 height 11
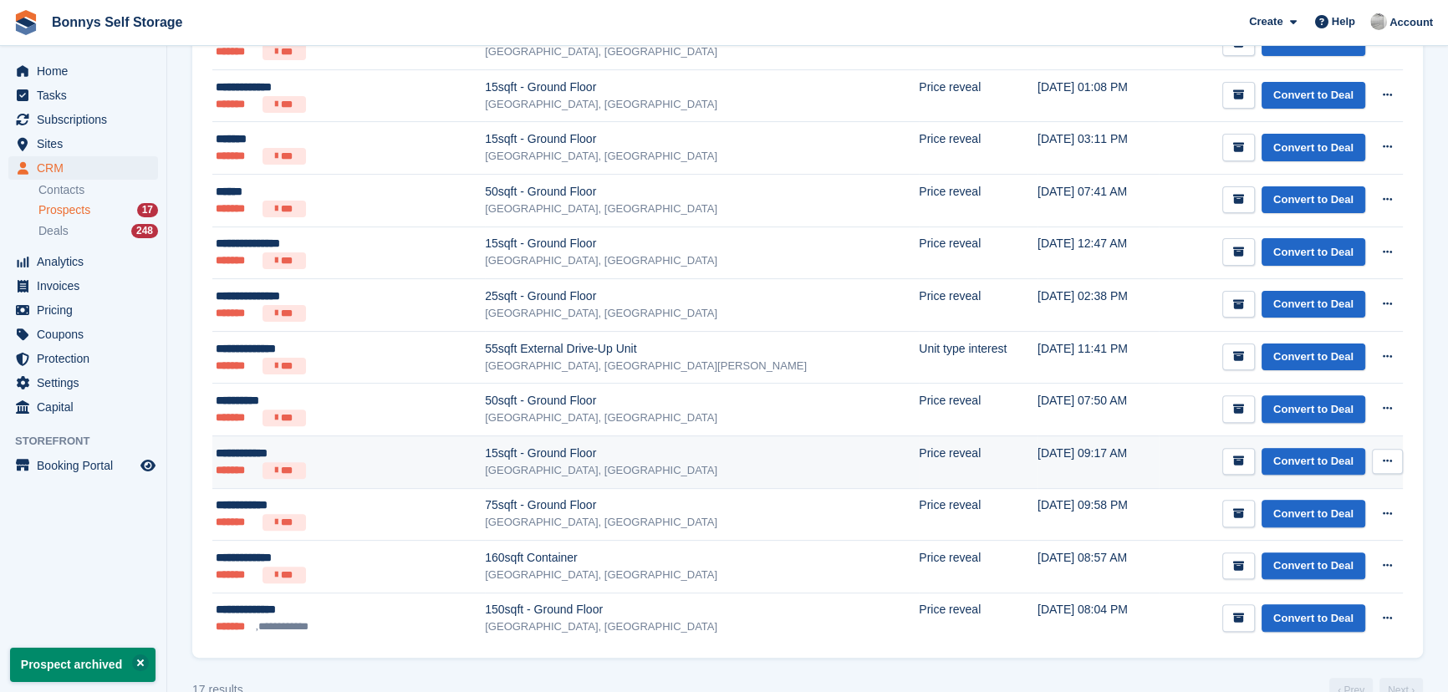
scroll to position [652, 0]
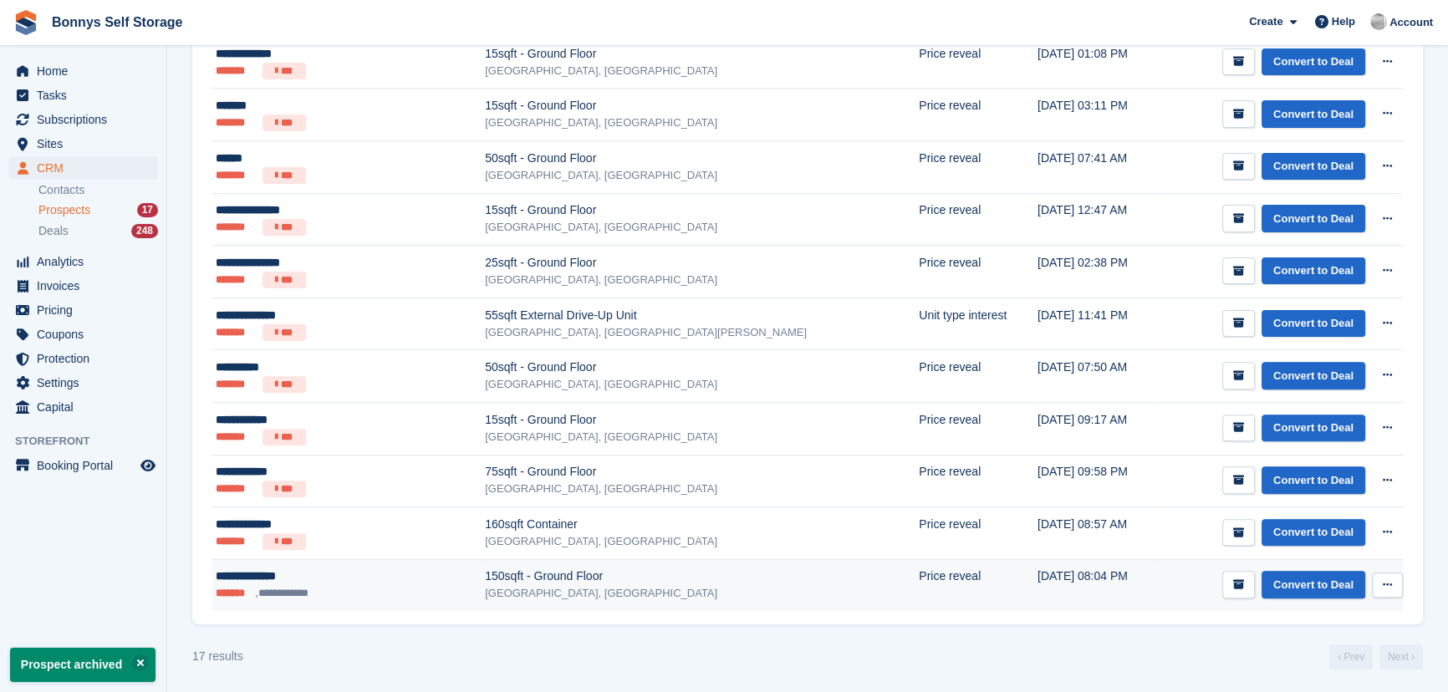
click at [324, 573] on div "**********" at bounding box center [315, 577] width 199 height 18
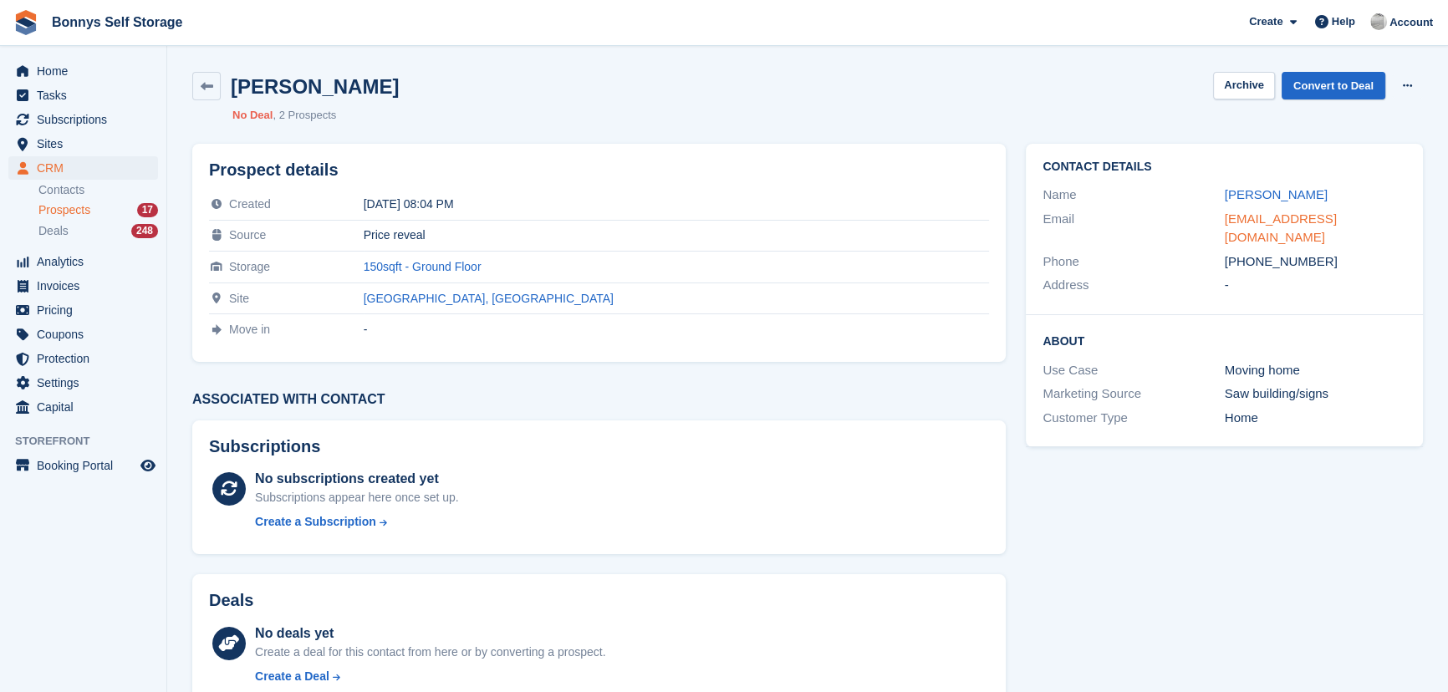
click at [1303, 213] on link "s.mackenzie1957@gmail.com" at bounding box center [1281, 228] width 112 height 33
click at [788, 23] on span "Bonnys Self Storage Create Subscription Invoice Contact Deal Discount Page Help…" at bounding box center [724, 22] width 1448 height 45
click at [78, 204] on span "Prospects" at bounding box center [64, 210] width 52 height 16
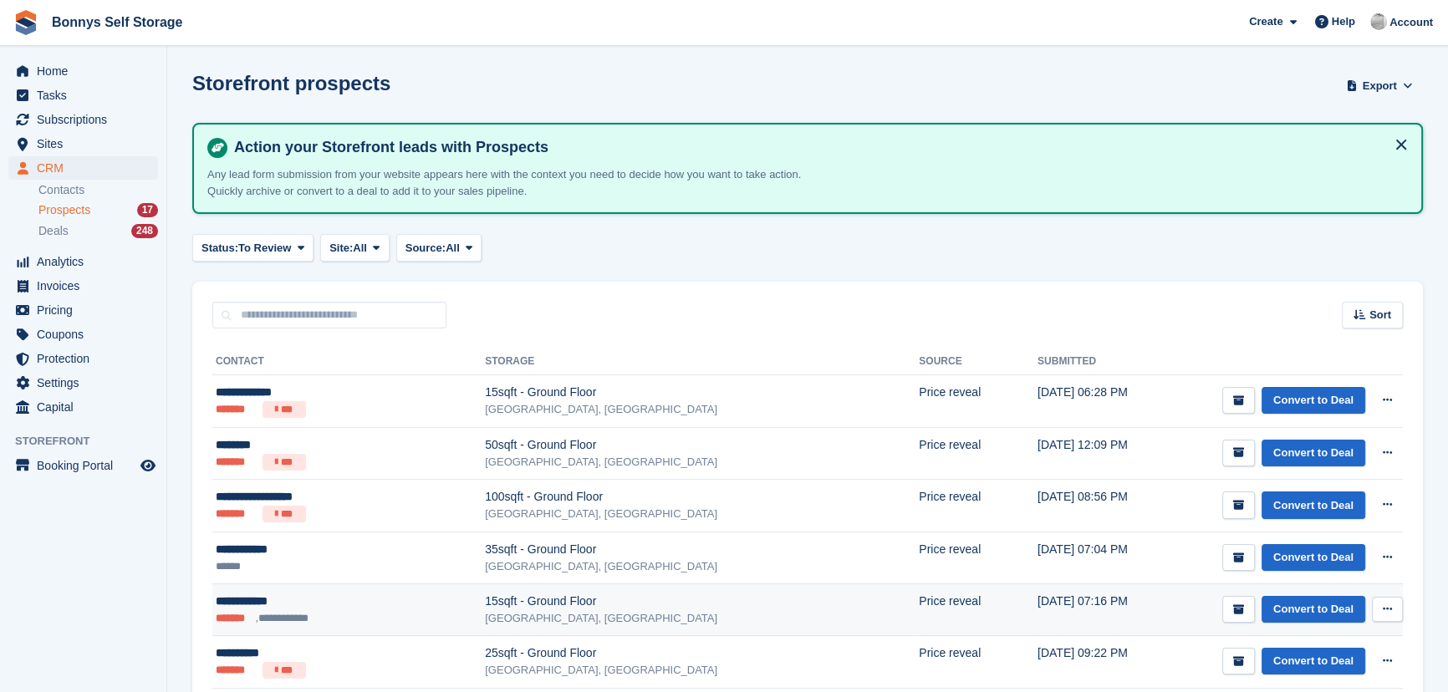
click at [560, 620] on div "[GEOGRAPHIC_DATA], [GEOGRAPHIC_DATA]" at bounding box center [702, 618] width 434 height 17
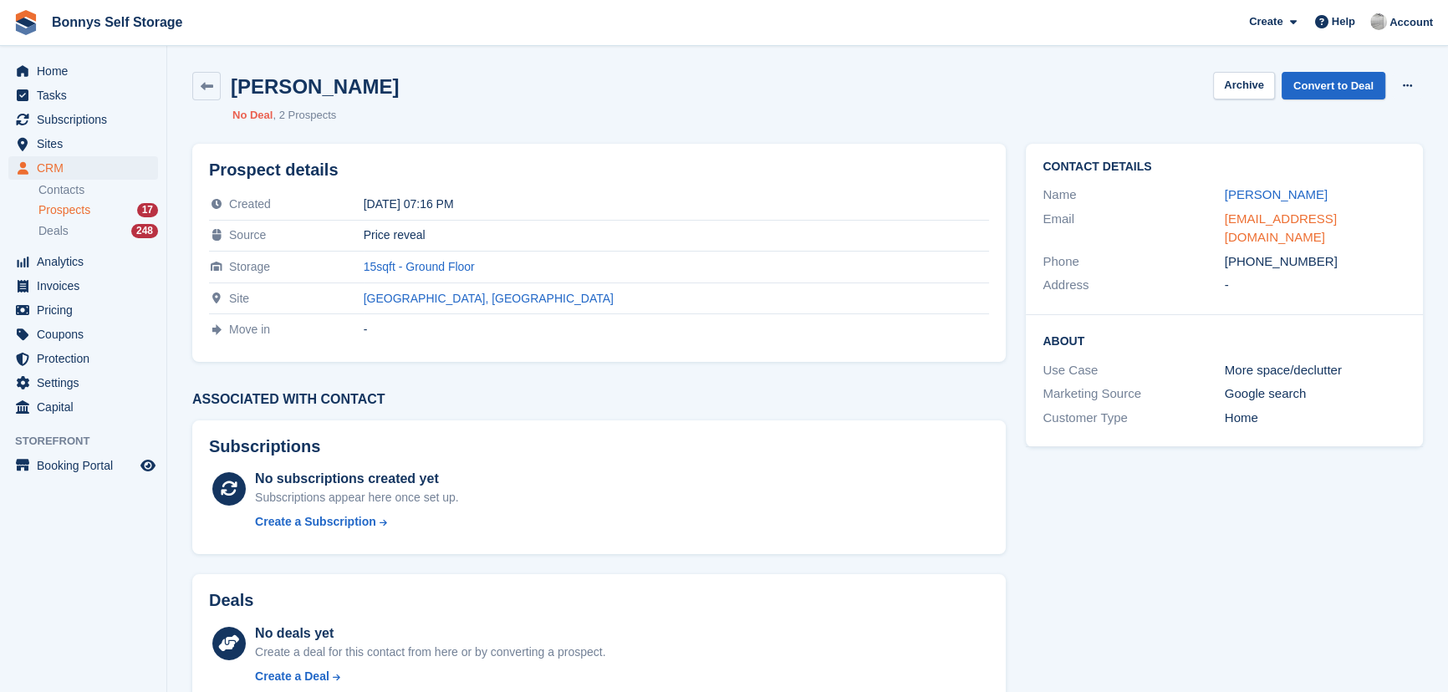
click at [1329, 216] on link "[EMAIL_ADDRESS][DOMAIN_NAME]" at bounding box center [1281, 228] width 112 height 33
click at [940, 62] on div "[PERSON_NAME] Archive Convert to Deal Delete prospect No Deal 2 Prospects" at bounding box center [807, 98] width 1251 height 72
click at [1250, 89] on button "Archive" at bounding box center [1244, 86] width 62 height 28
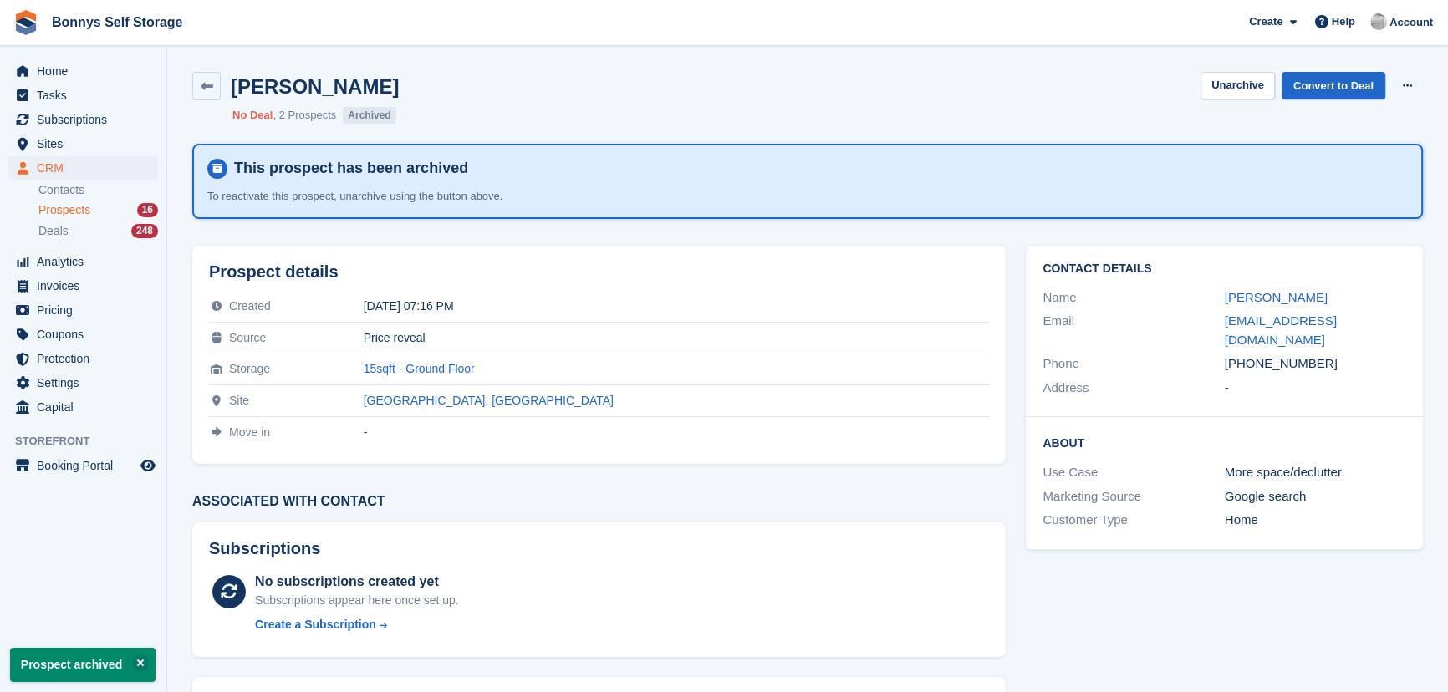
click at [93, 214] on div "Prospects 16" at bounding box center [98, 210] width 120 height 16
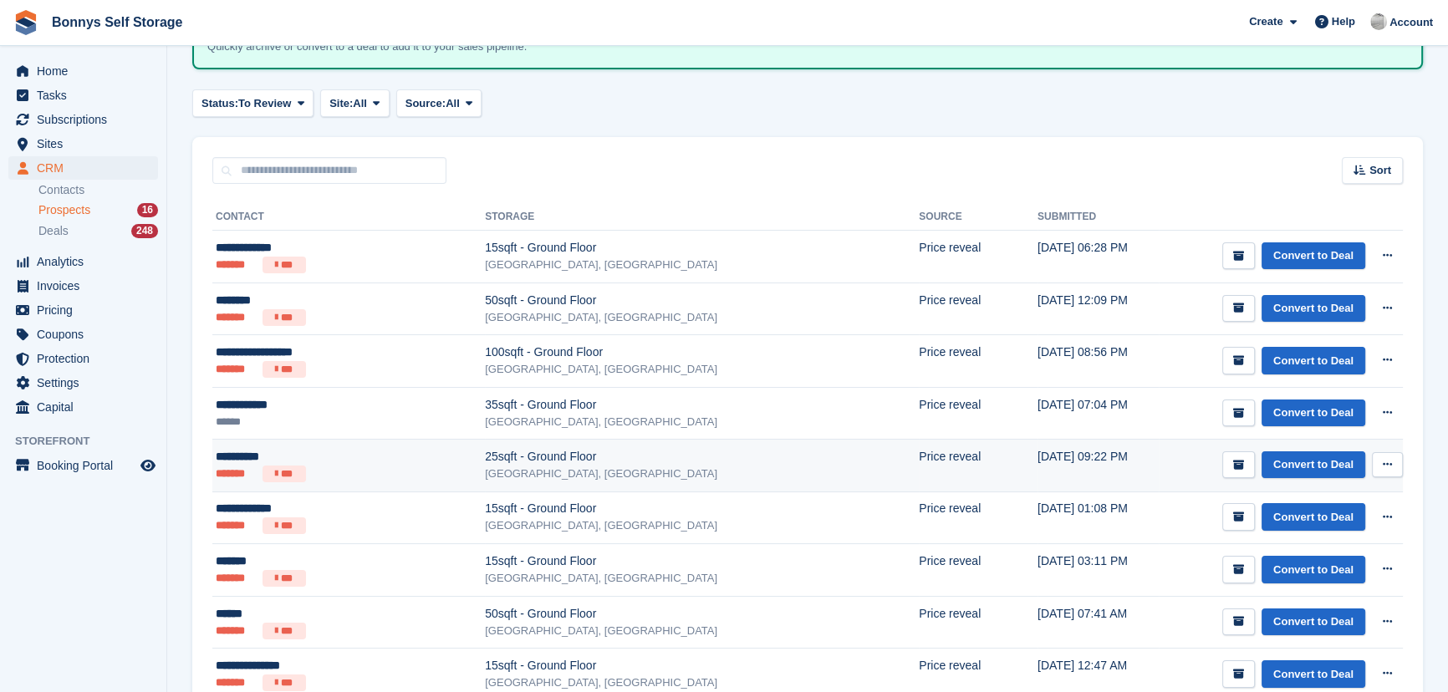
scroll to position [151, 0]
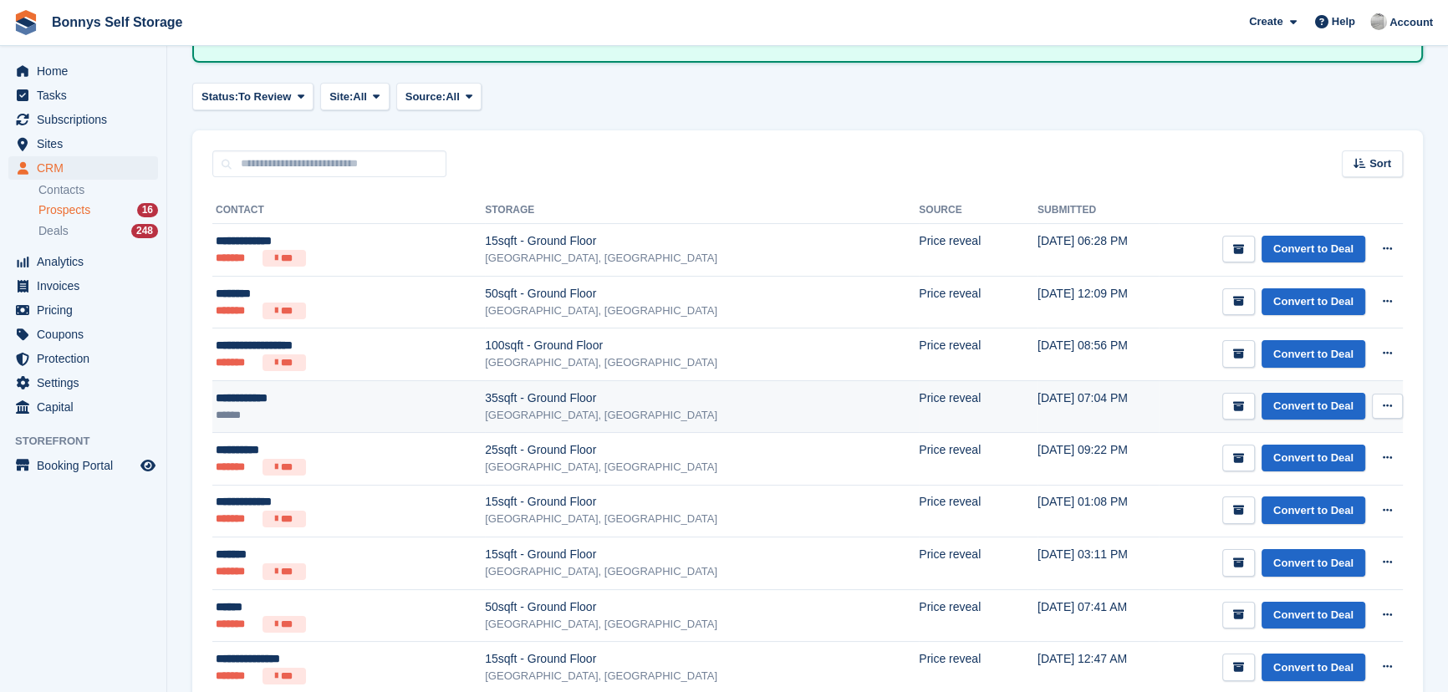
click at [369, 395] on div "**********" at bounding box center [315, 399] width 199 height 18
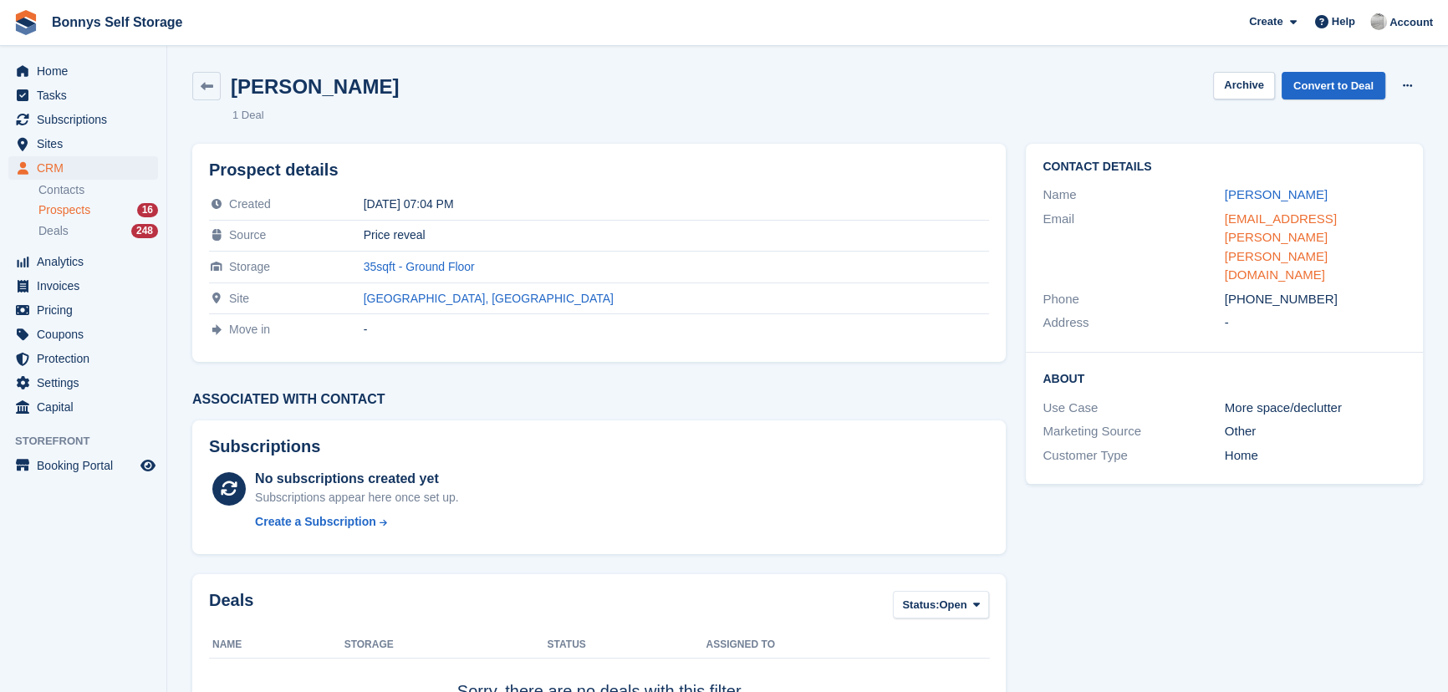
click at [1242, 212] on link "jack.robert.lewis@hotmail.co.uk" at bounding box center [1281, 247] width 112 height 71
click at [1252, 87] on button "Archive" at bounding box center [1244, 86] width 62 height 28
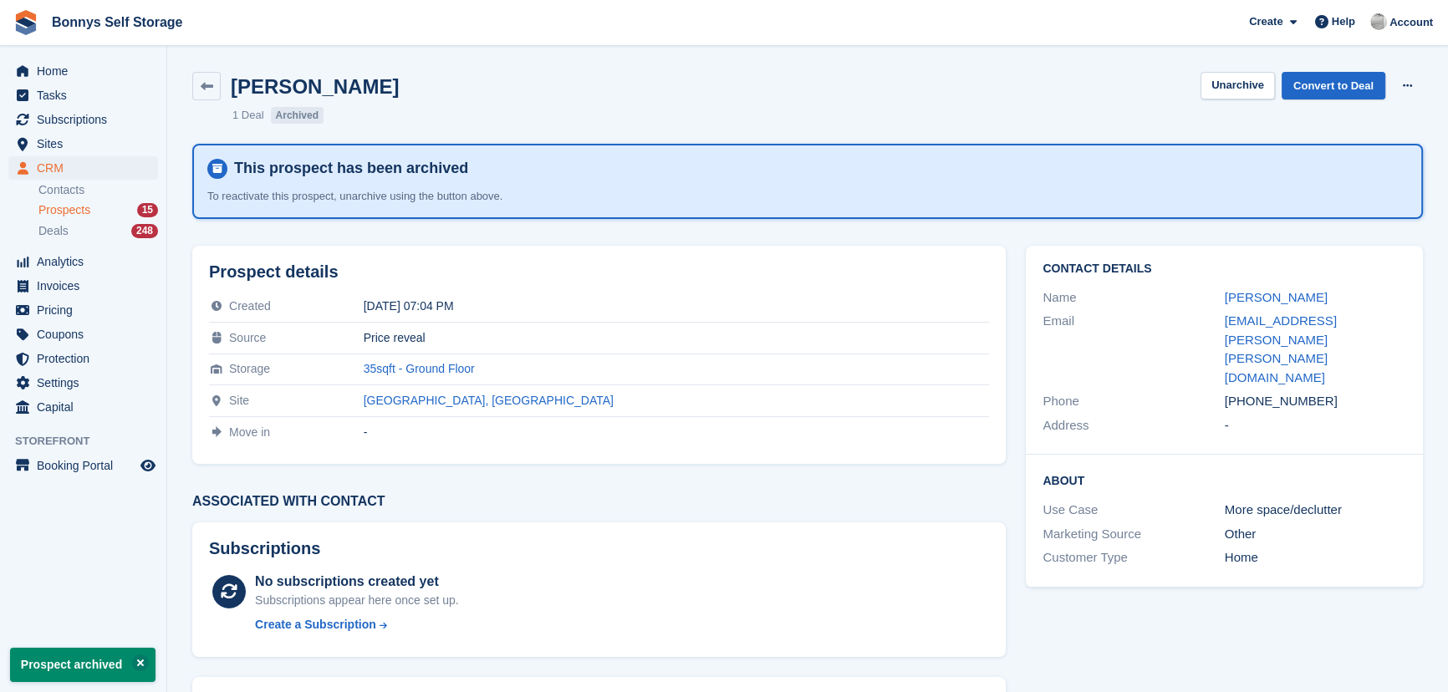
click at [67, 211] on span "Prospects" at bounding box center [64, 210] width 52 height 16
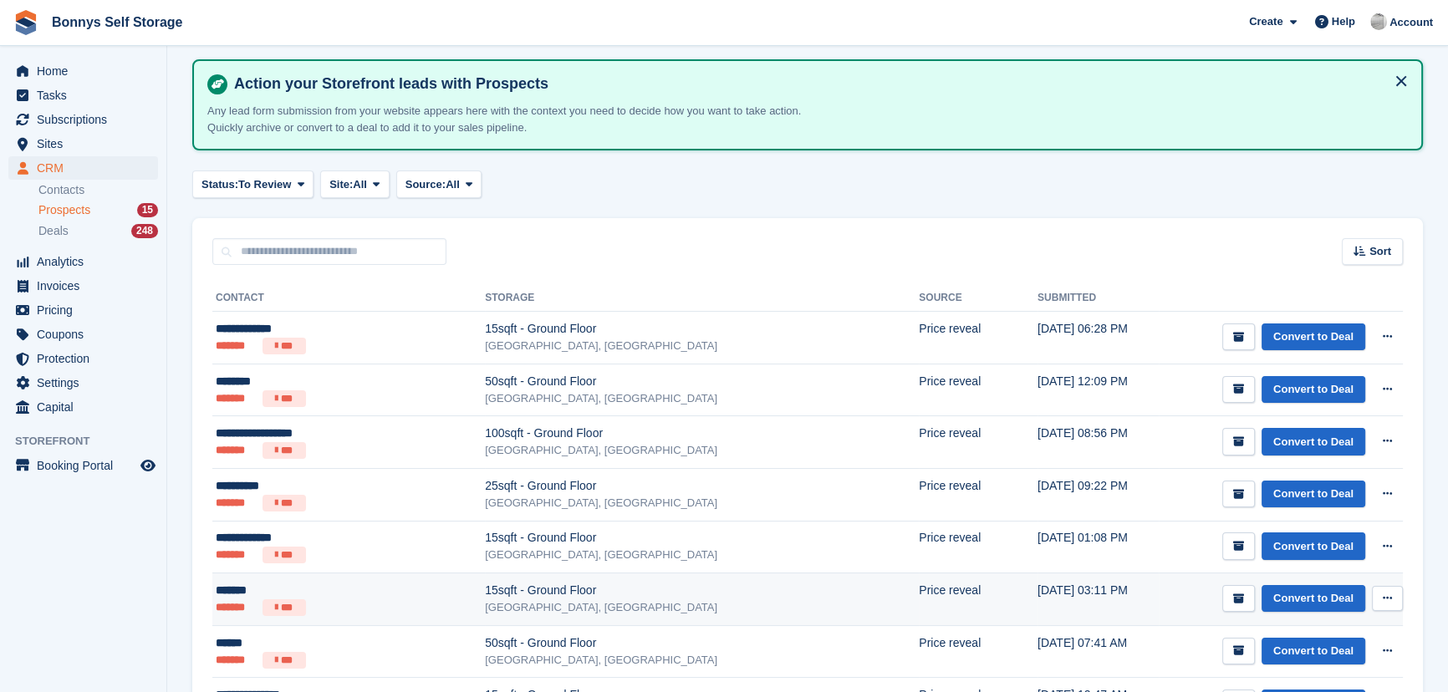
scroll to position [151, 0]
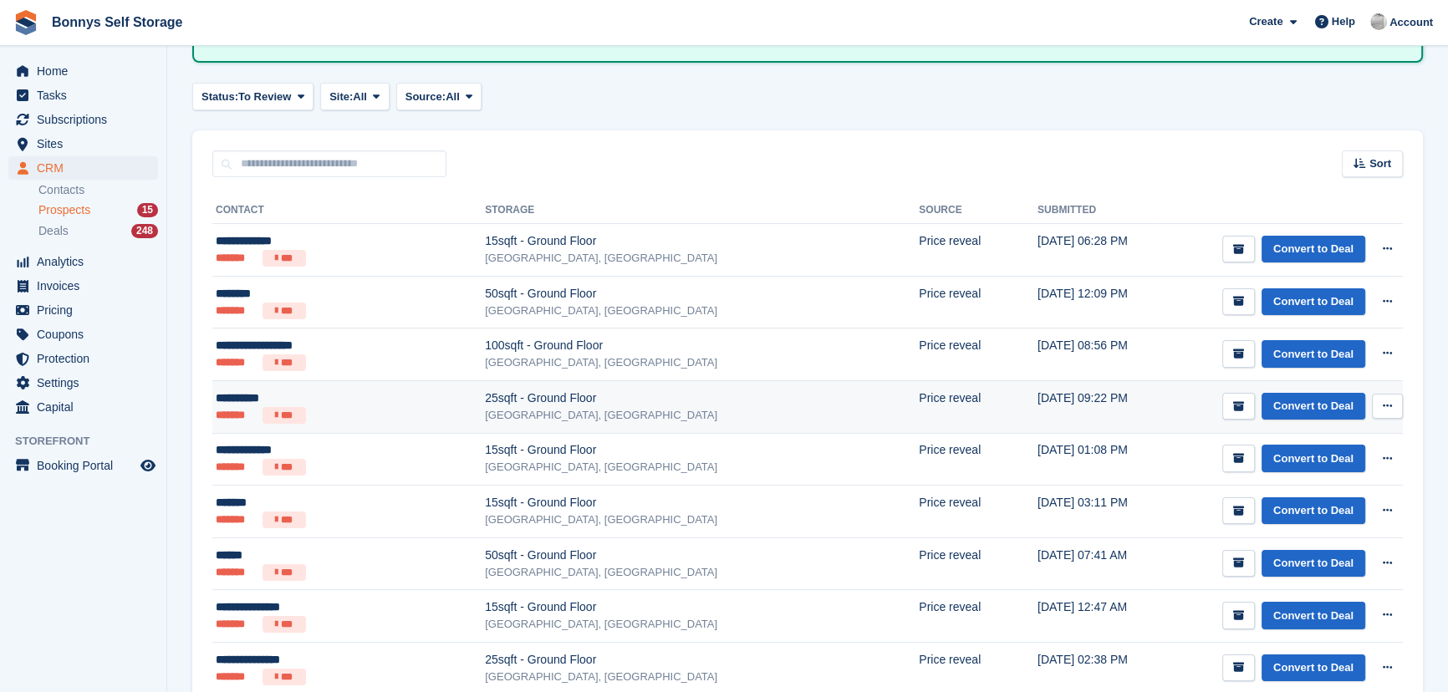
click at [355, 408] on ul "******* ***" at bounding box center [315, 415] width 199 height 17
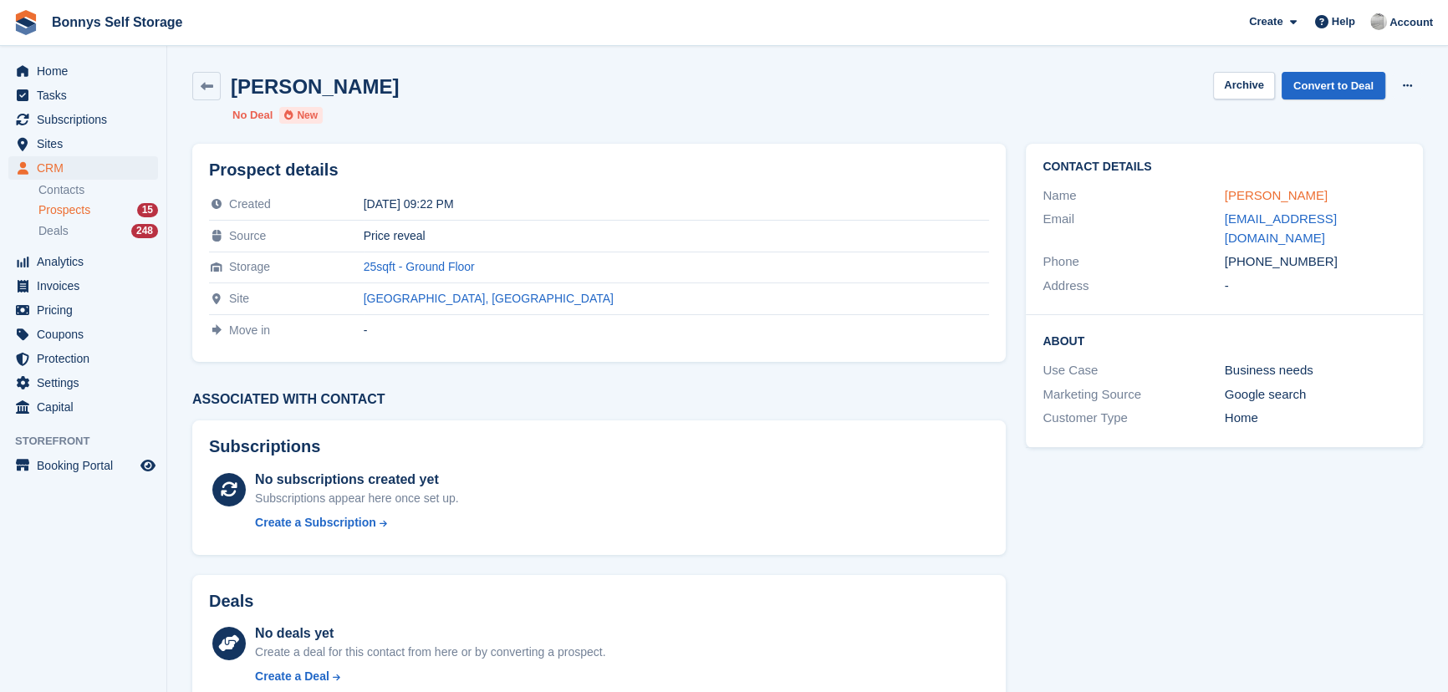
click at [1237, 195] on link "[PERSON_NAME]" at bounding box center [1276, 195] width 103 height 14
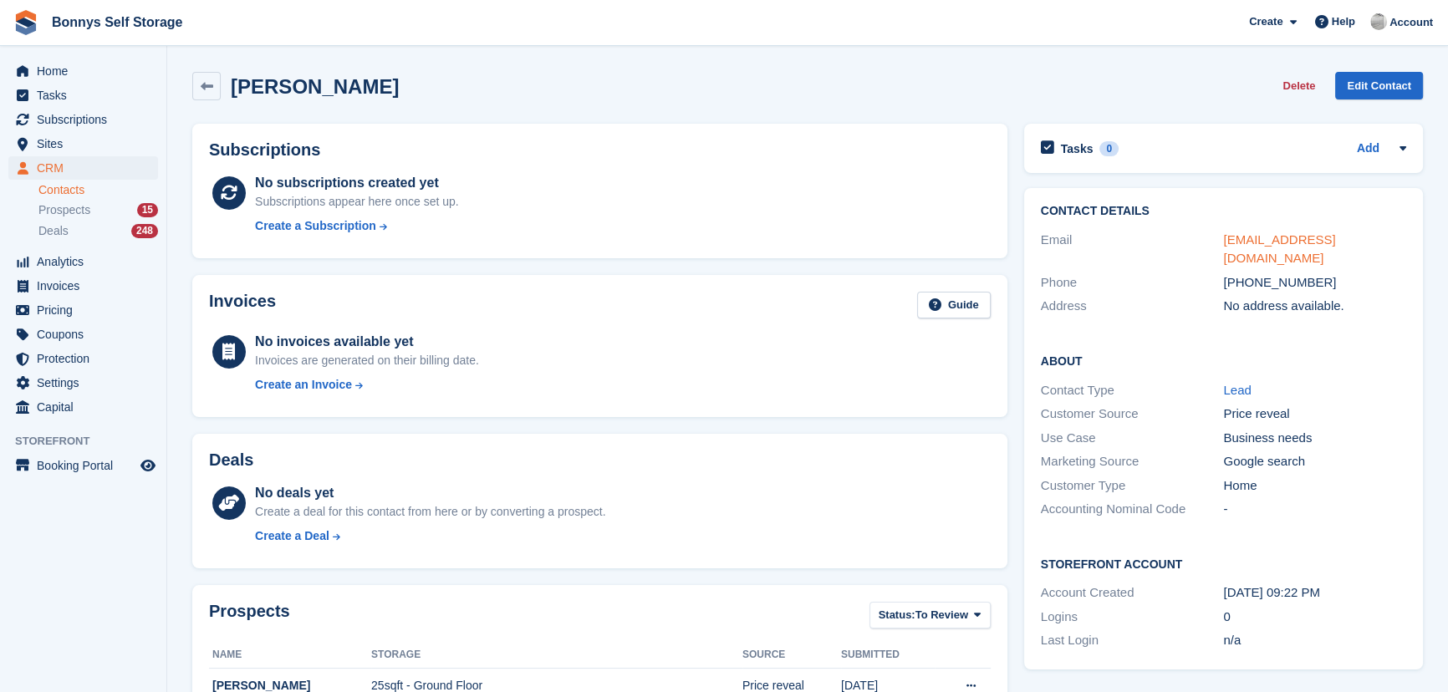
click at [1262, 241] on link "sonnymanna19@gmail.com" at bounding box center [1279, 248] width 112 height 33
click at [89, 206] on div "Prospects 15" at bounding box center [98, 210] width 120 height 16
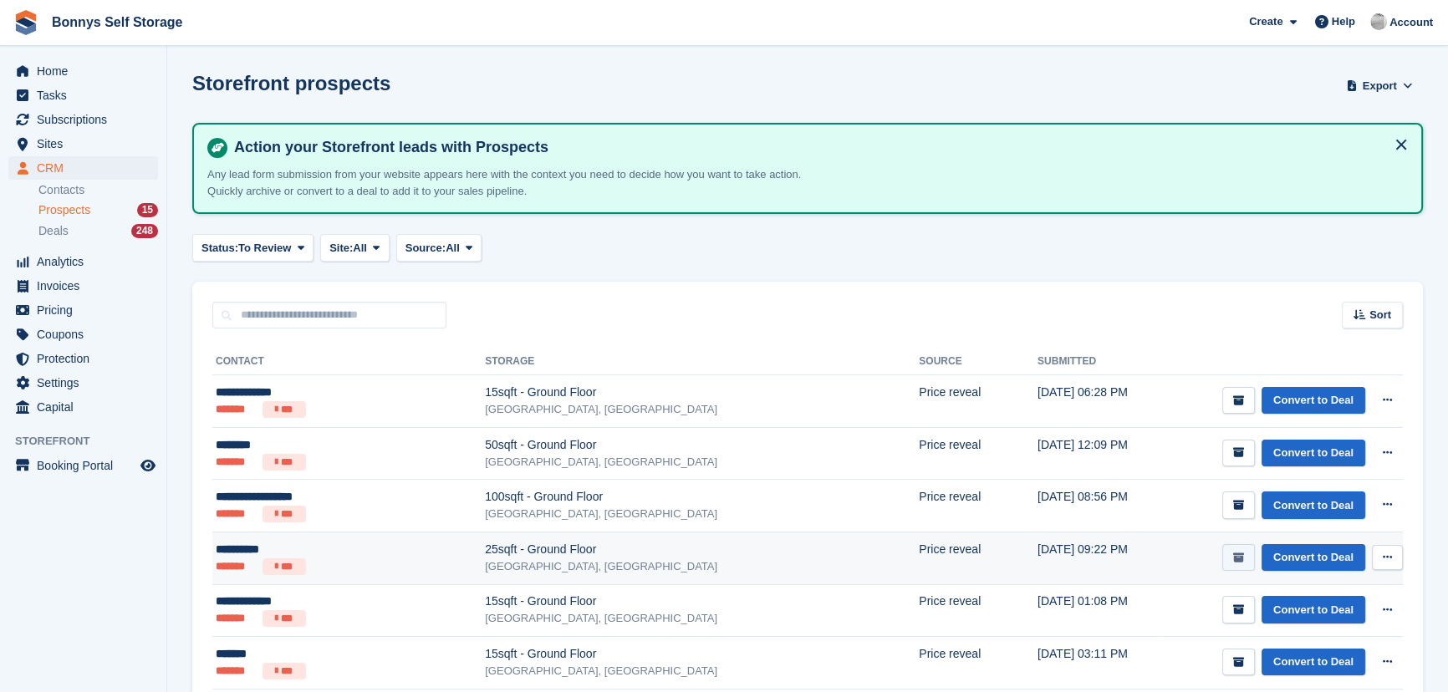
click at [1247, 559] on button "submit" at bounding box center [1238, 558] width 33 height 28
click at [332, 563] on ul "******* ***" at bounding box center [315, 566] width 199 height 17
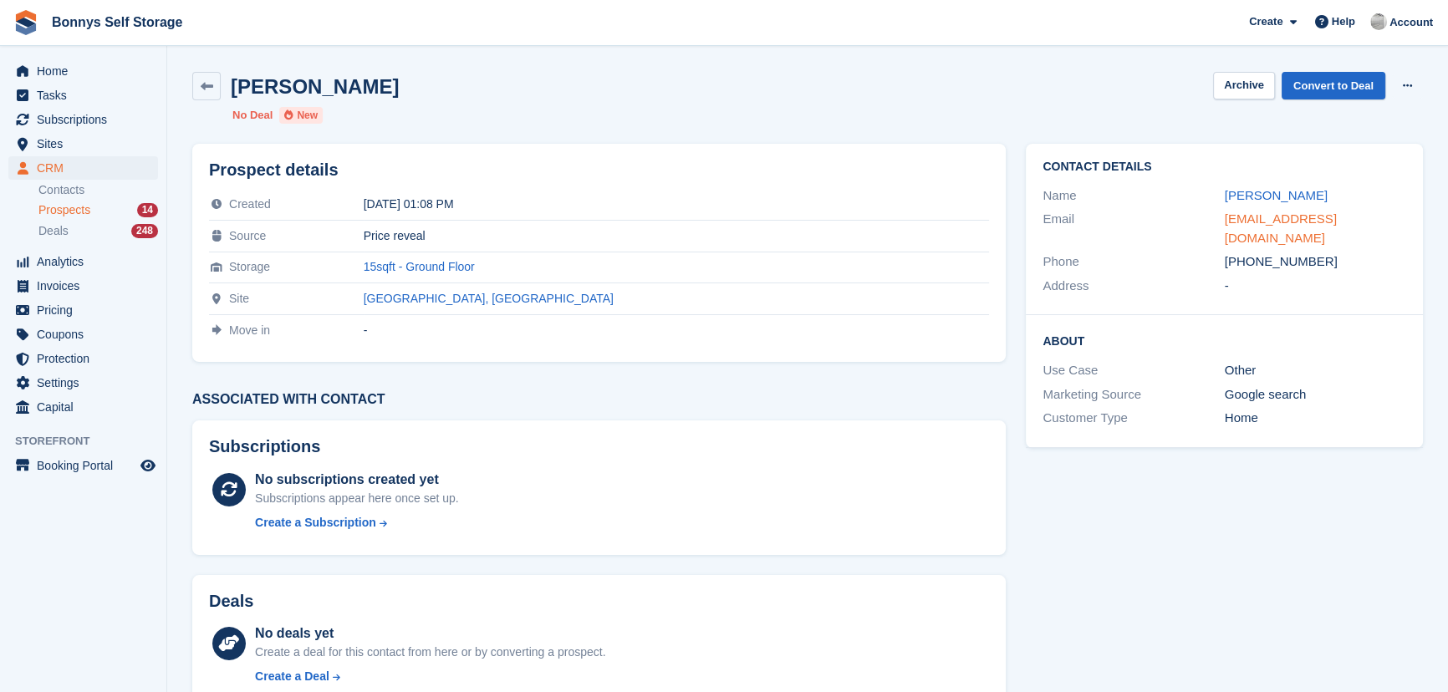
click at [1277, 217] on link "matt@chambers73.co.uk" at bounding box center [1281, 228] width 112 height 33
click at [88, 212] on span "Prospects" at bounding box center [64, 210] width 52 height 16
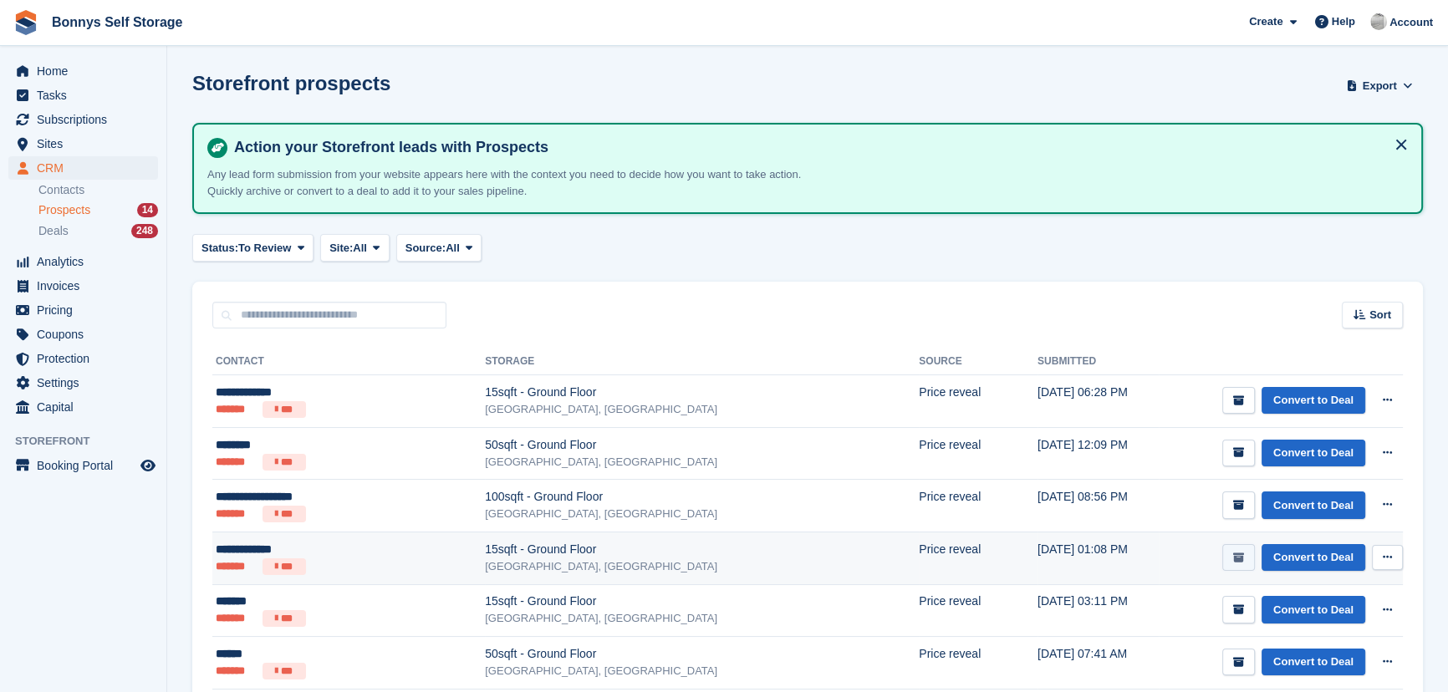
click at [1239, 550] on button "submit" at bounding box center [1238, 558] width 33 height 28
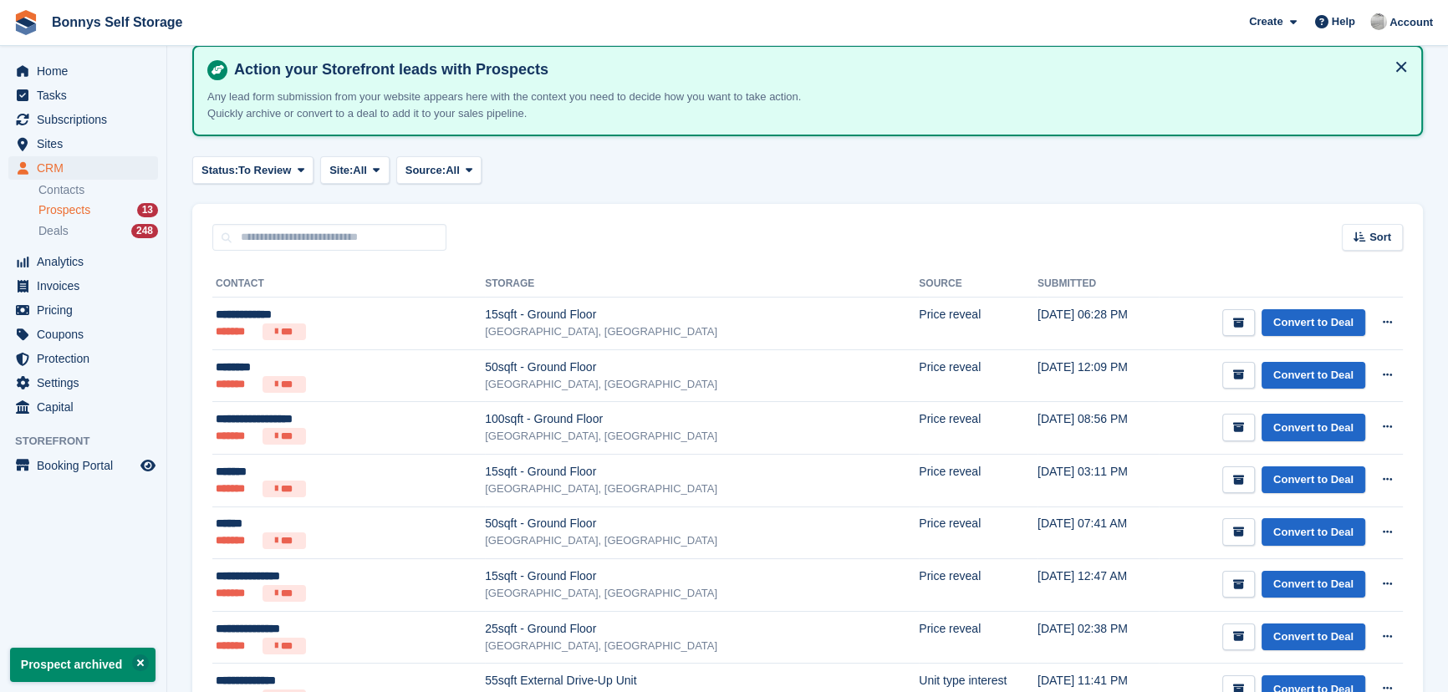
scroll to position [444, 0]
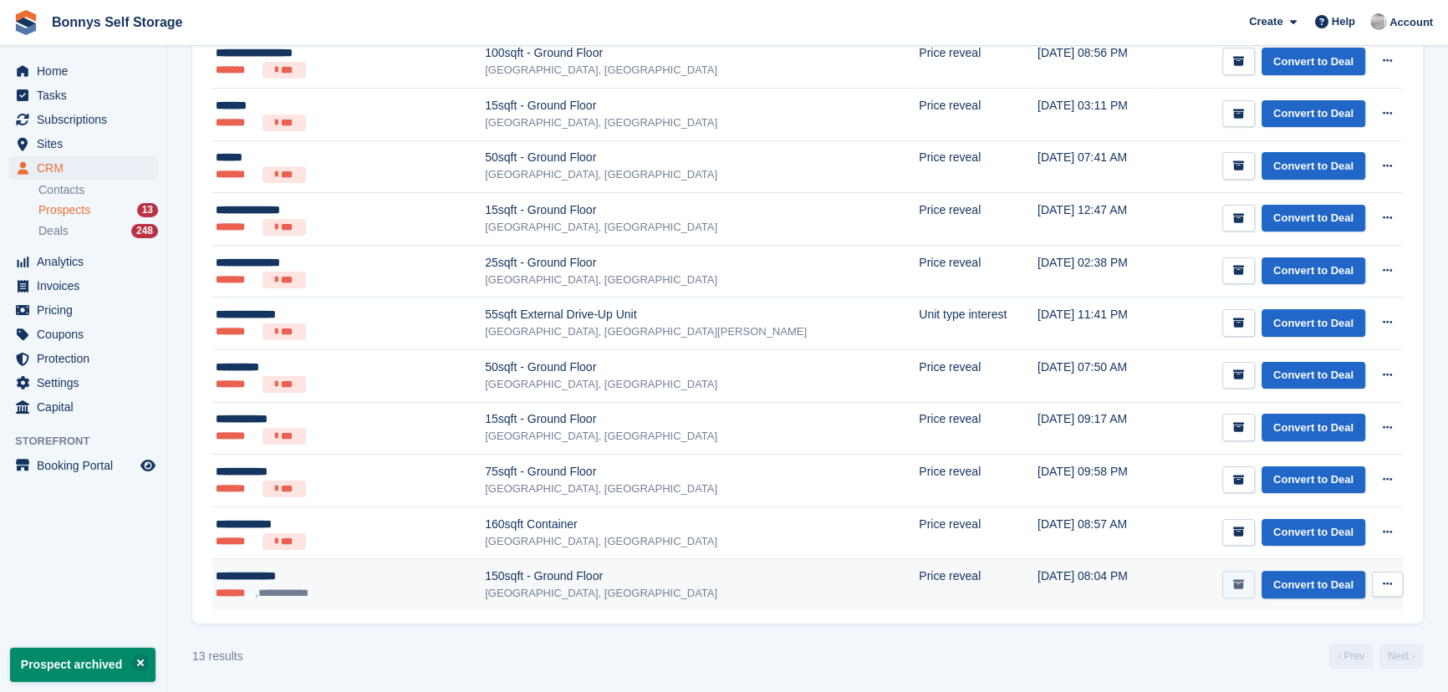
click at [1244, 584] on icon "submit" at bounding box center [1238, 584] width 11 height 11
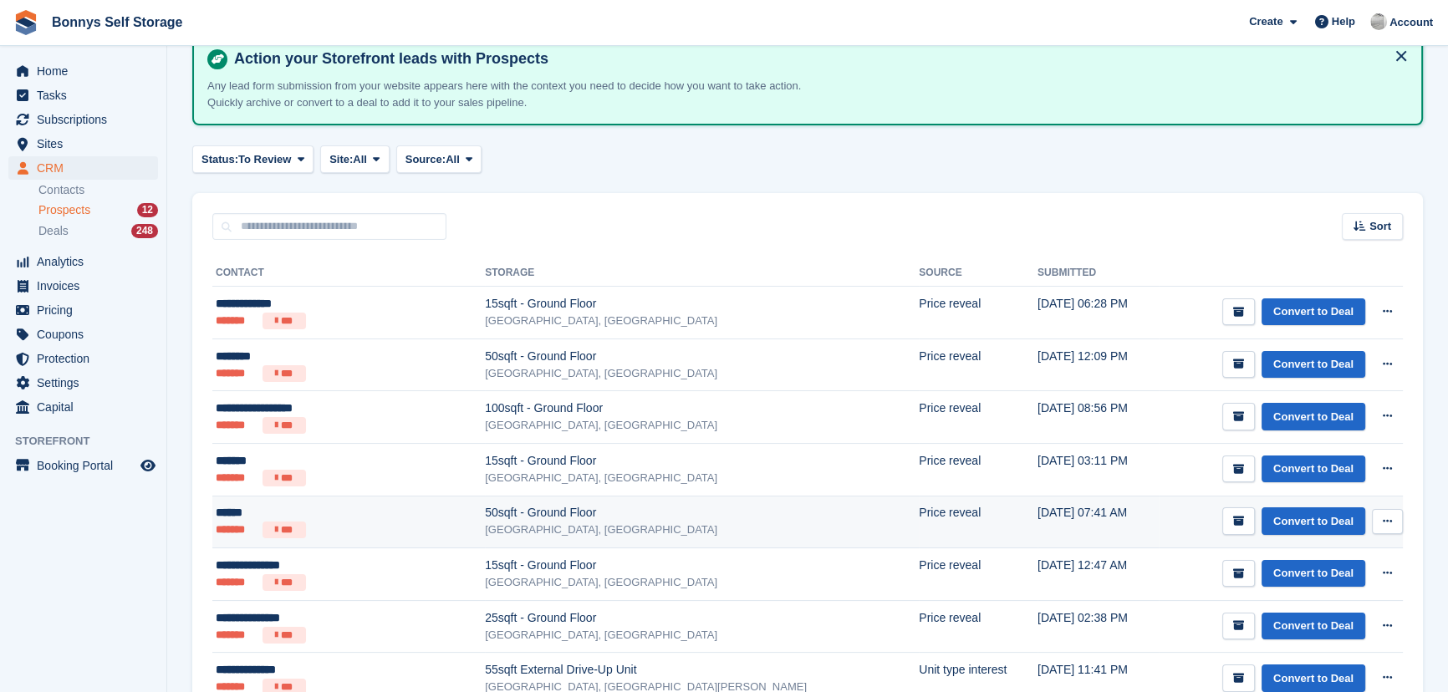
scroll to position [88, 0]
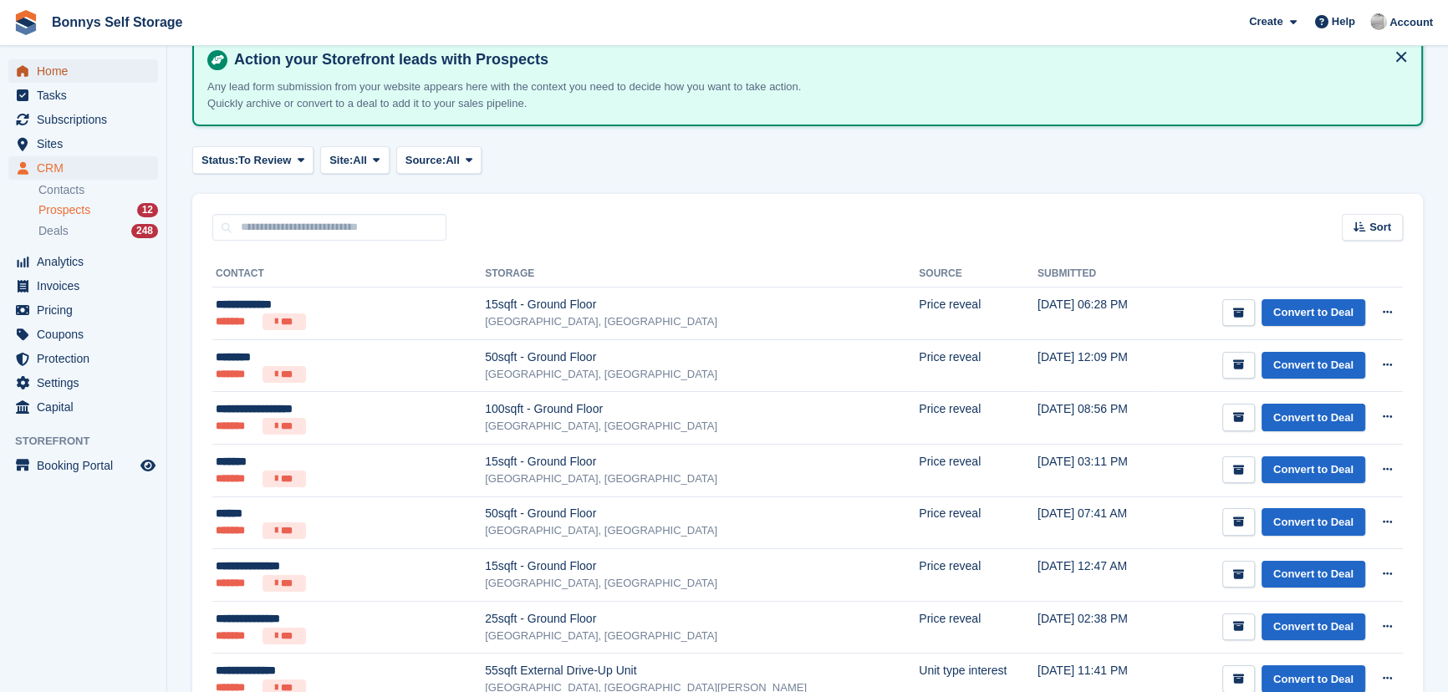
drag, startPoint x: 59, startPoint y: 67, endPoint x: 83, endPoint y: 68, distance: 24.3
click at [59, 67] on span "Home" at bounding box center [87, 70] width 100 height 23
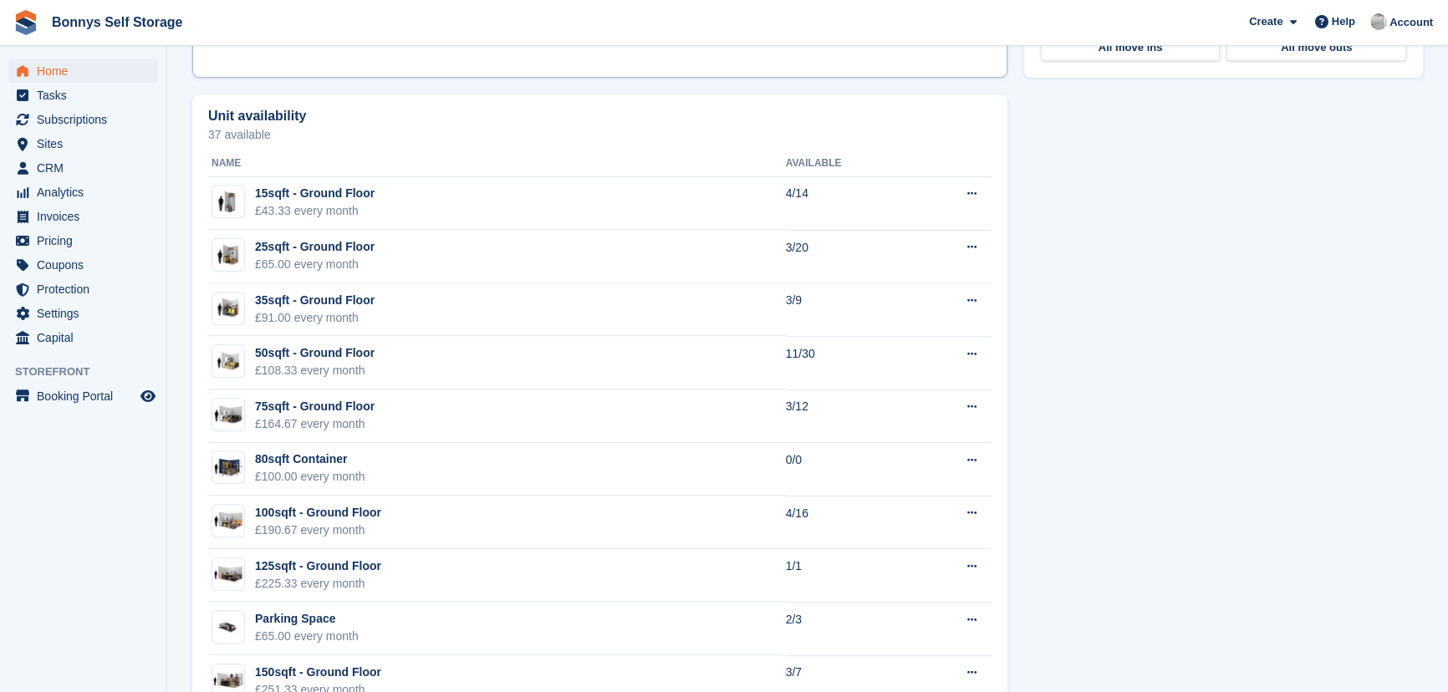
scroll to position [640, 0]
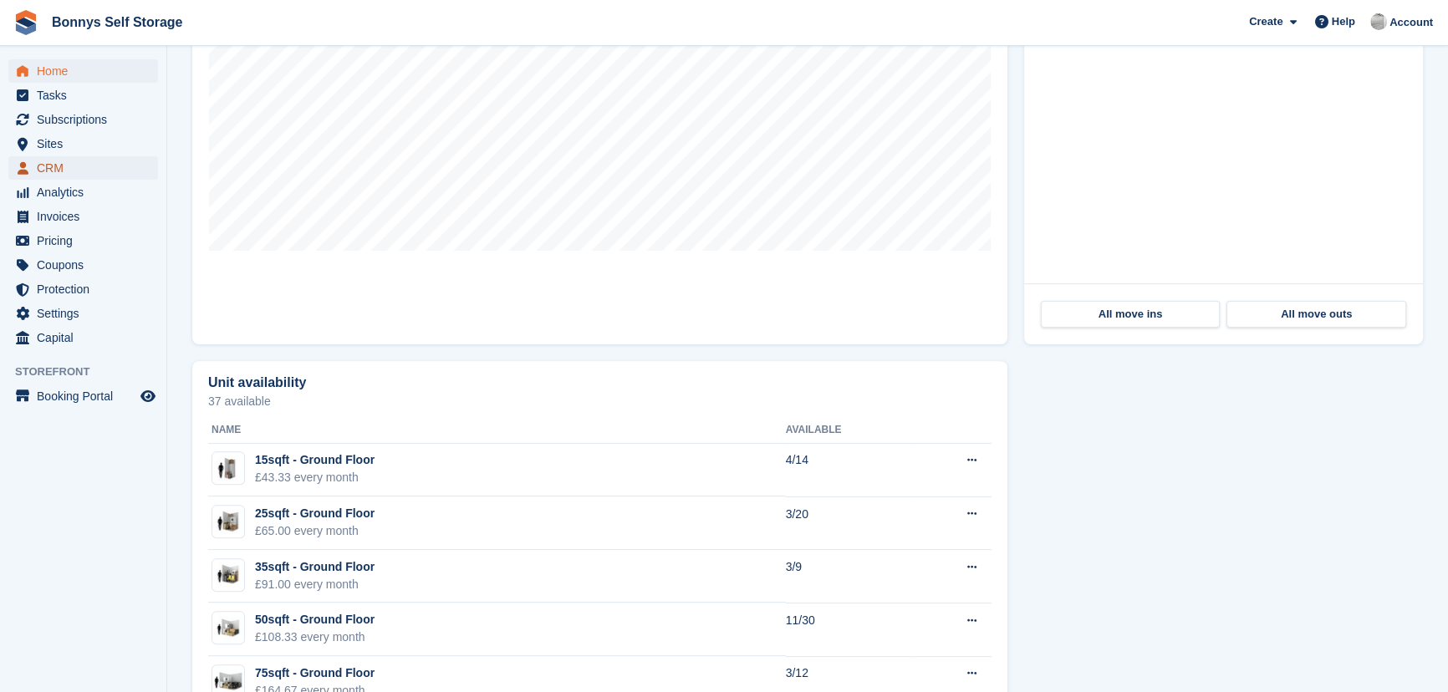
click at [74, 176] on span "CRM" at bounding box center [87, 167] width 100 height 23
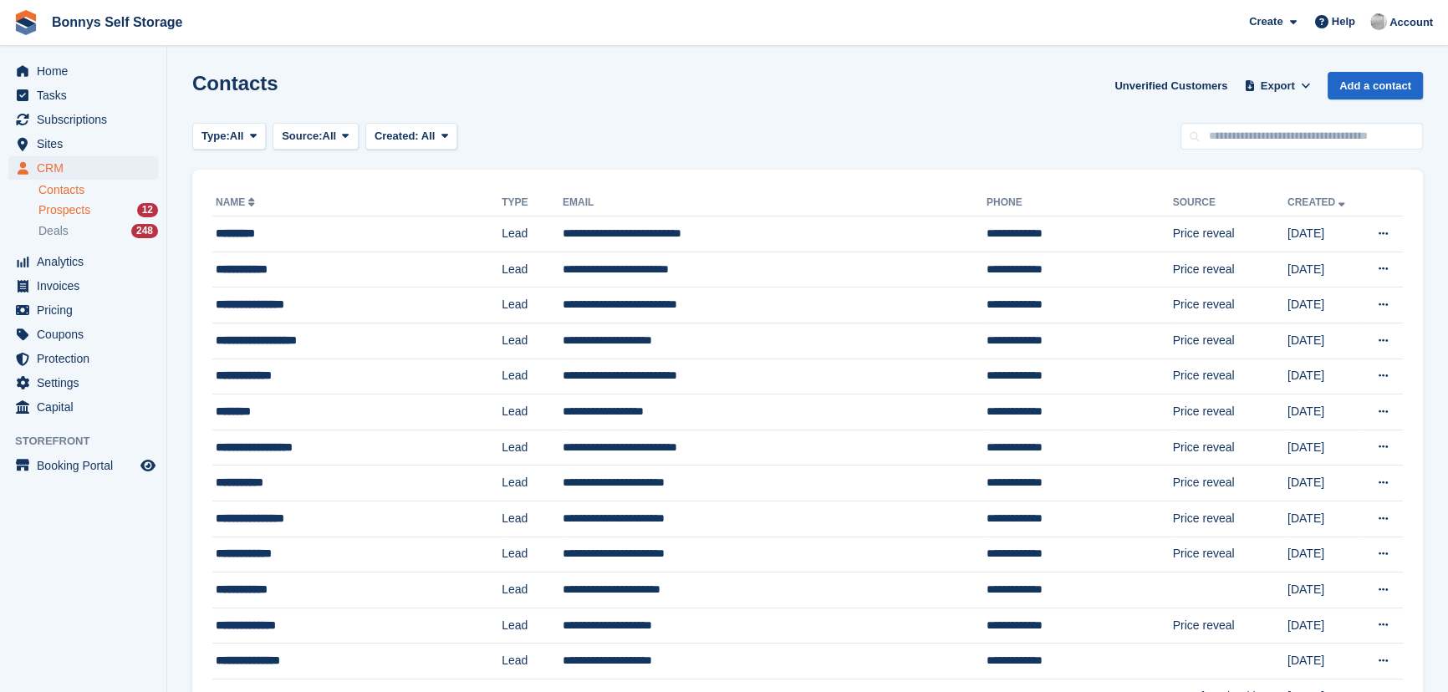
click at [70, 210] on span "Prospects" at bounding box center [64, 210] width 52 height 16
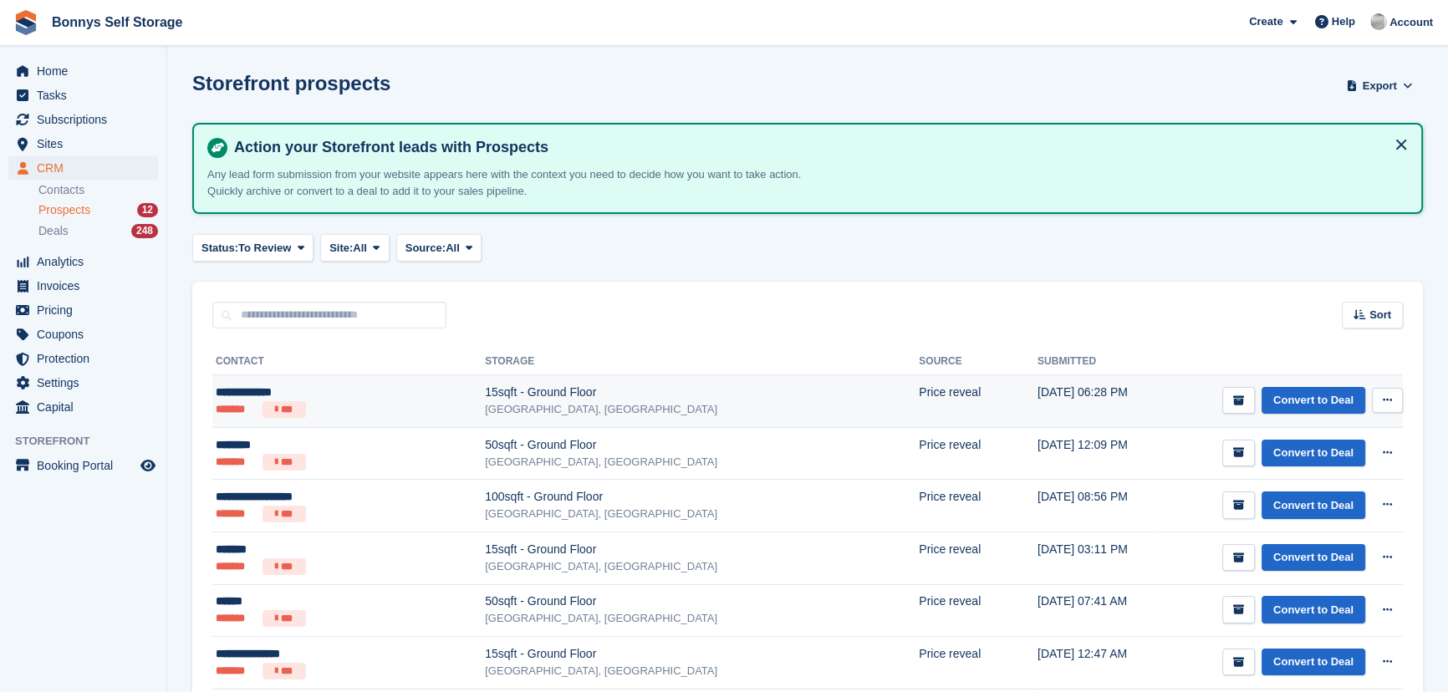
click at [613, 413] on div "[GEOGRAPHIC_DATA], [GEOGRAPHIC_DATA]" at bounding box center [702, 409] width 434 height 17
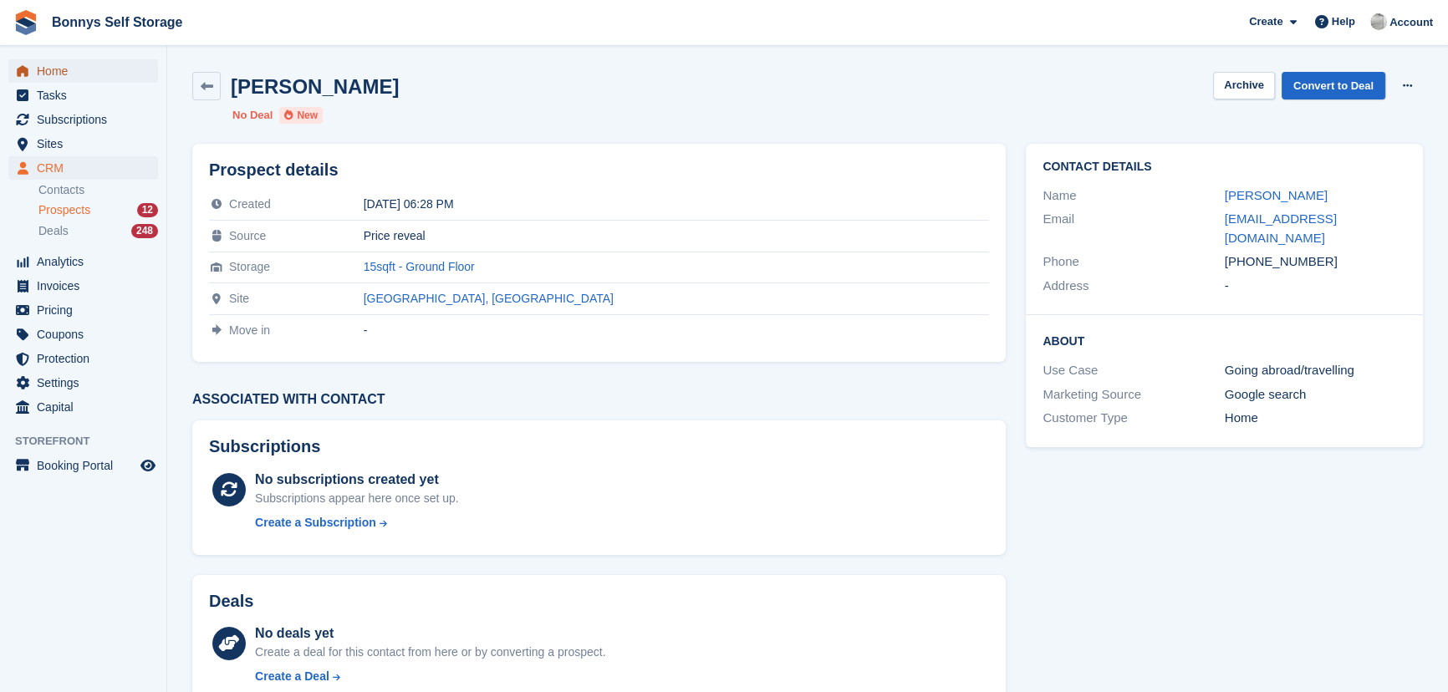
click at [53, 72] on span "Home" at bounding box center [87, 70] width 100 height 23
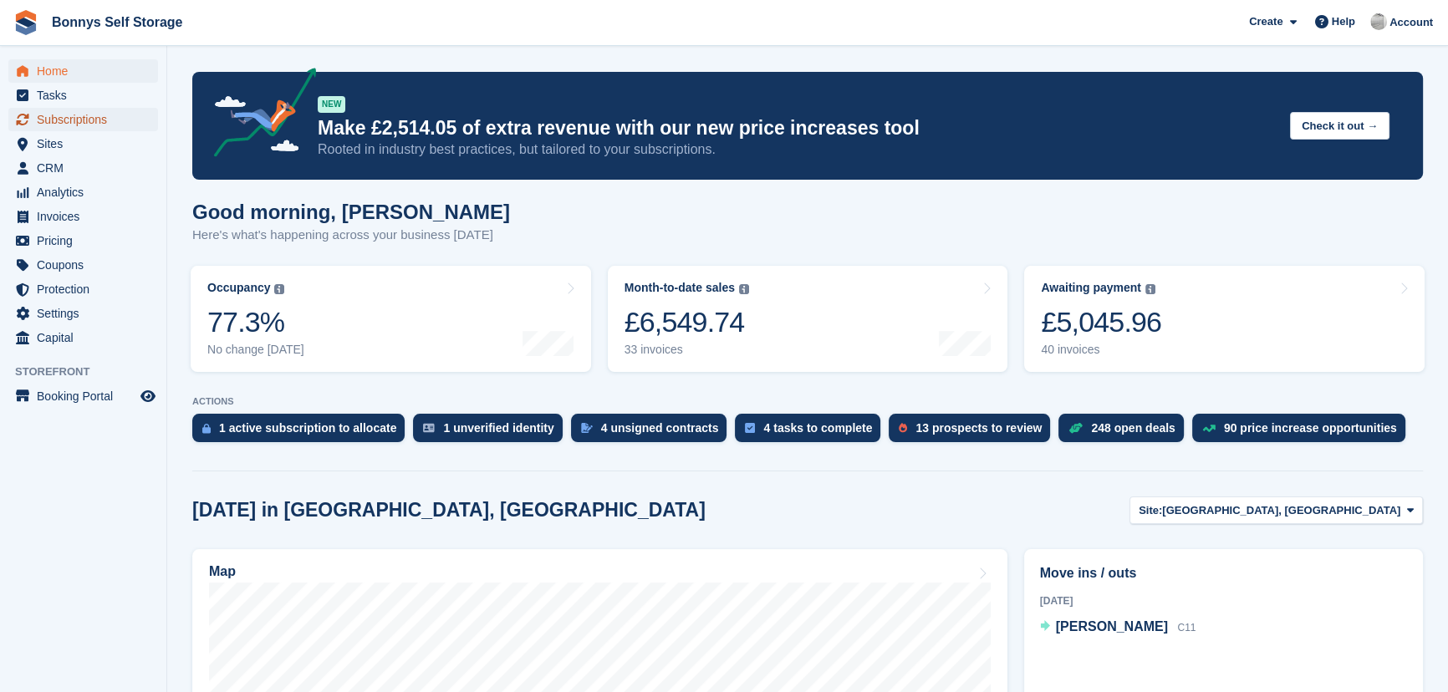
click at [99, 120] on span "Subscriptions" at bounding box center [87, 119] width 100 height 23
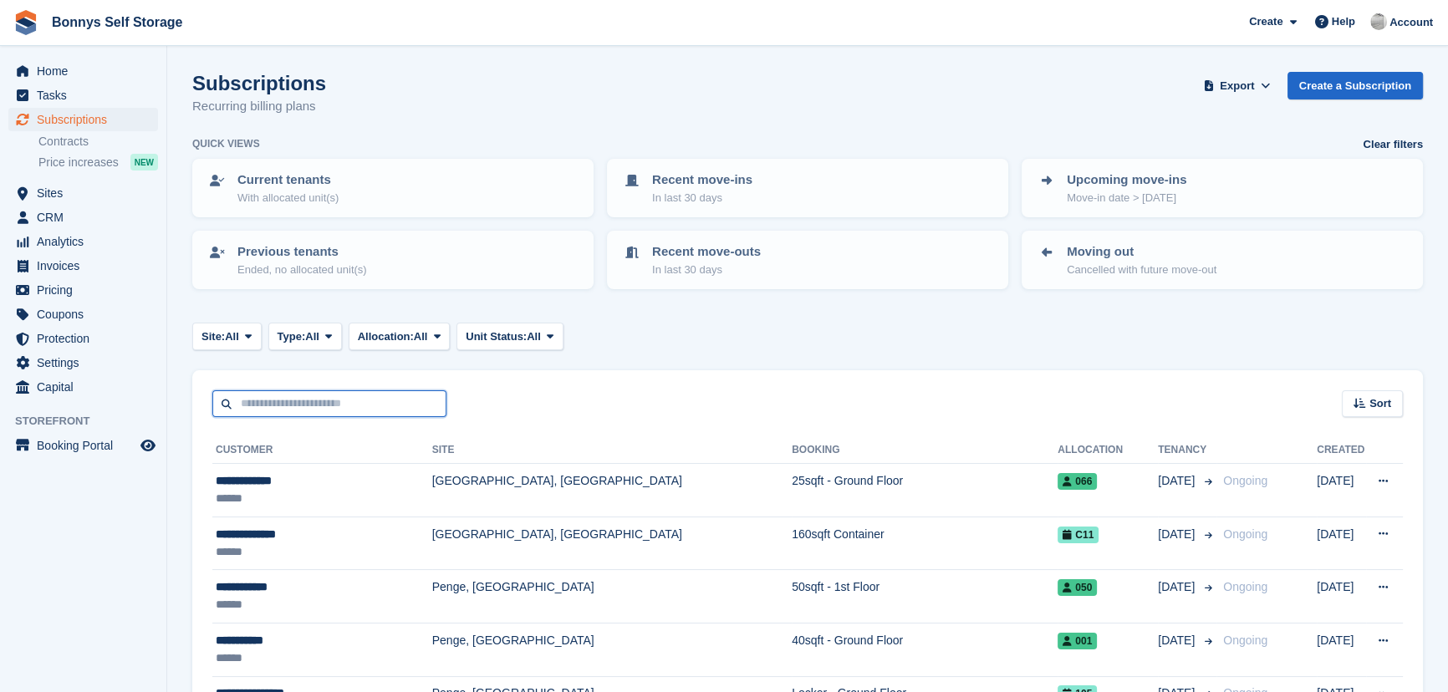
click at [334, 410] on input "text" at bounding box center [329, 404] width 234 height 28
type input "****"
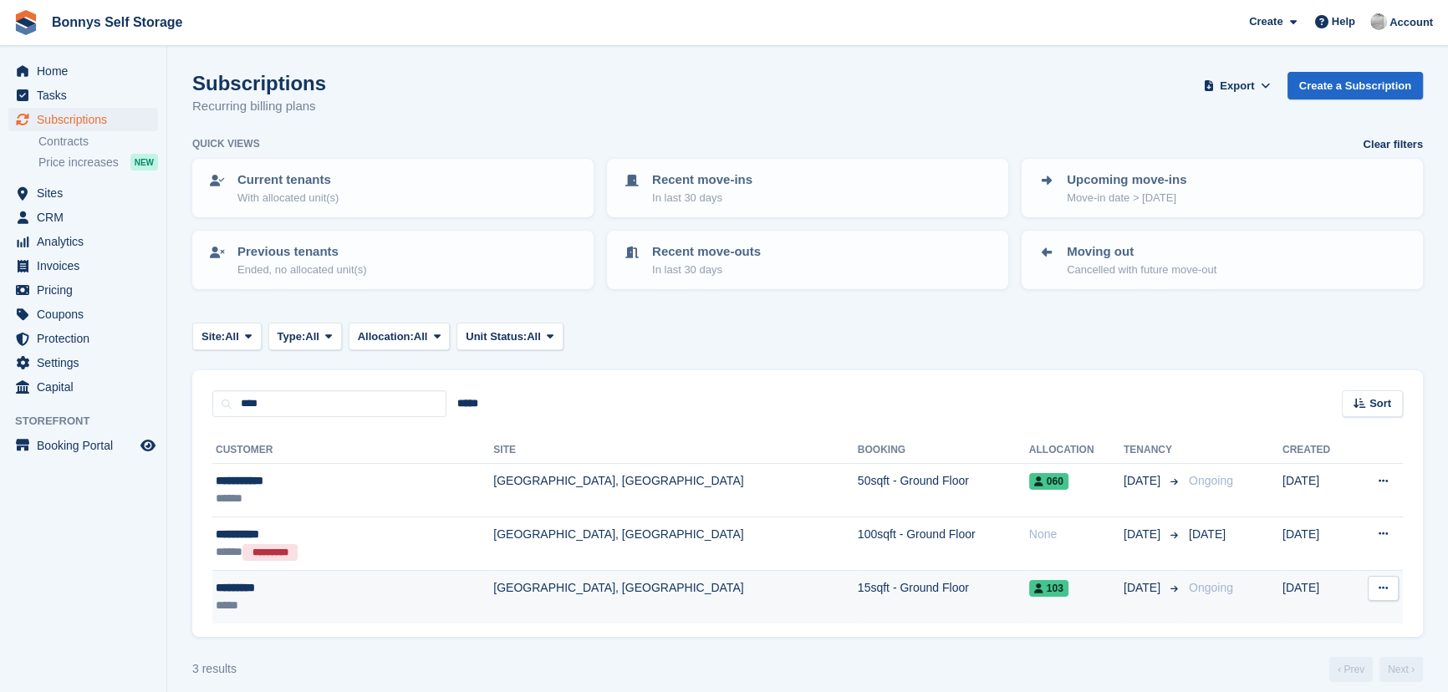
click at [599, 600] on td "[GEOGRAPHIC_DATA], [GEOGRAPHIC_DATA]" at bounding box center [675, 597] width 364 height 53
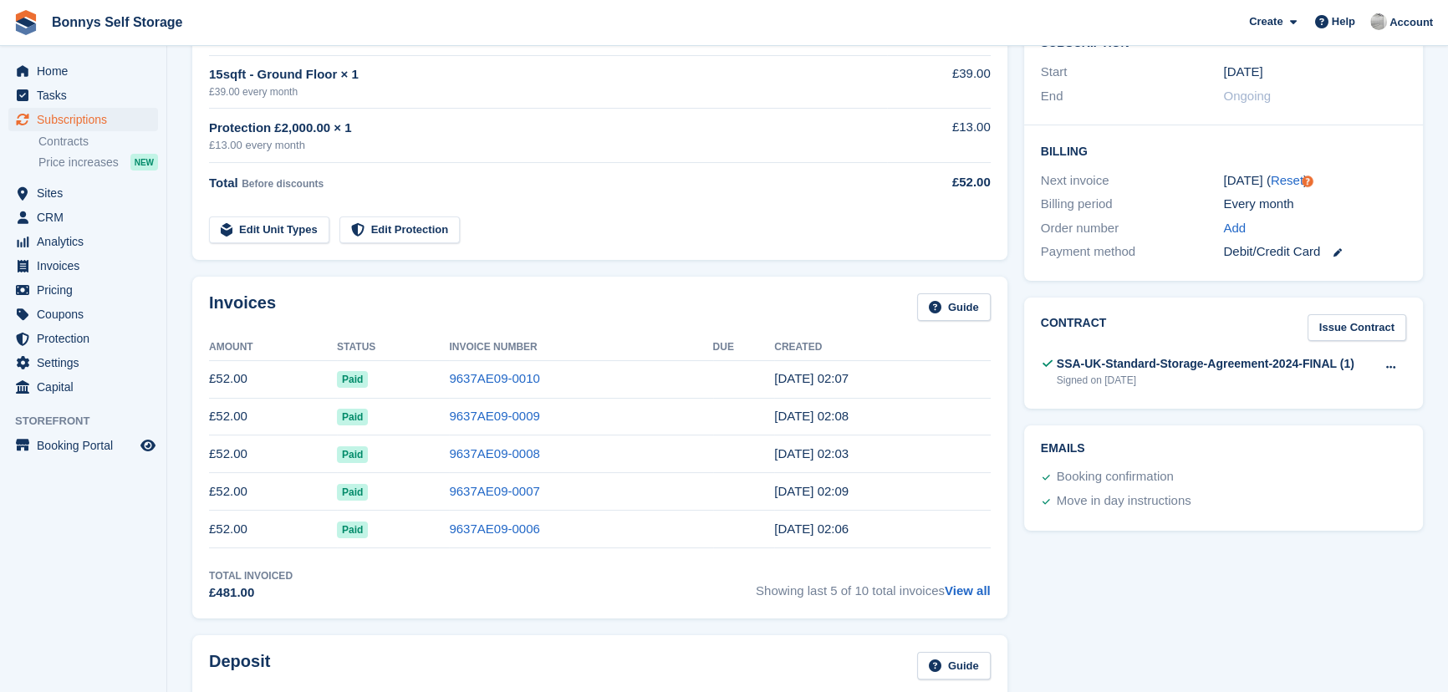
scroll to position [380, 0]
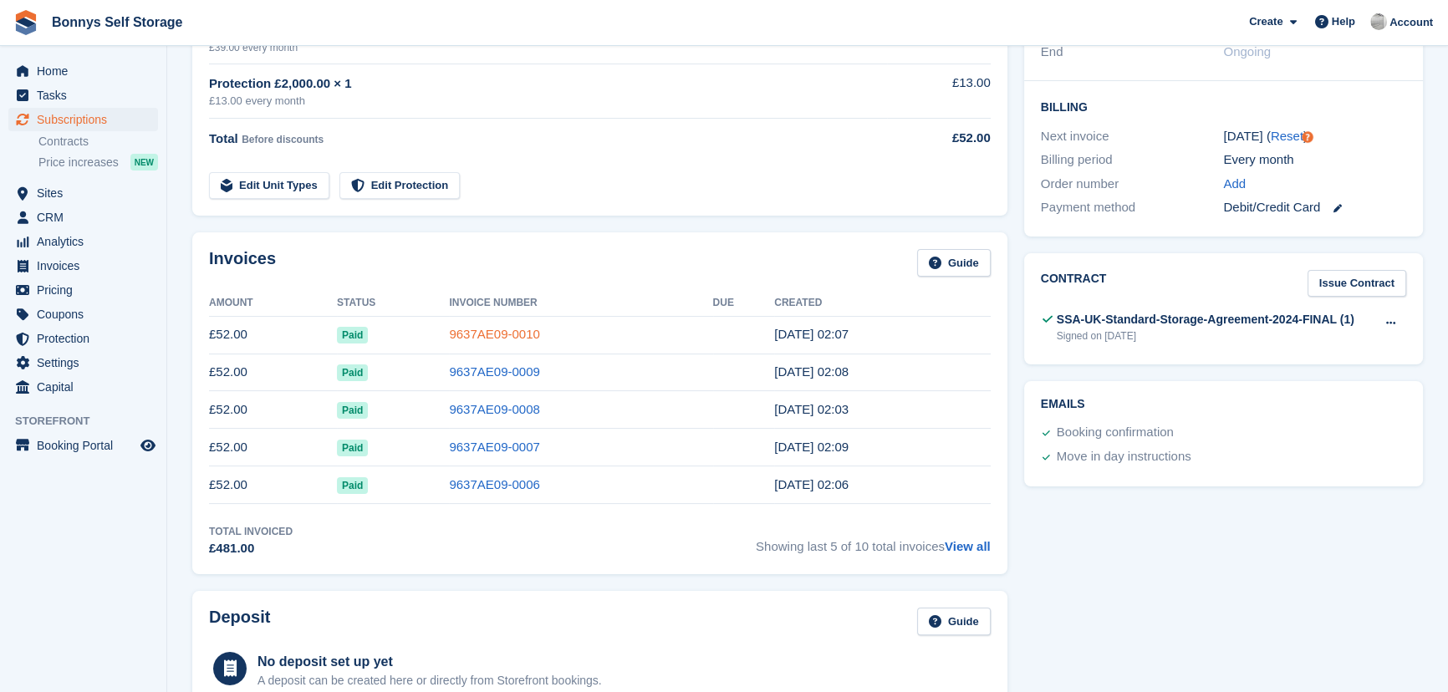
click at [499, 333] on link "9637AE09-0010" at bounding box center [494, 334] width 90 height 14
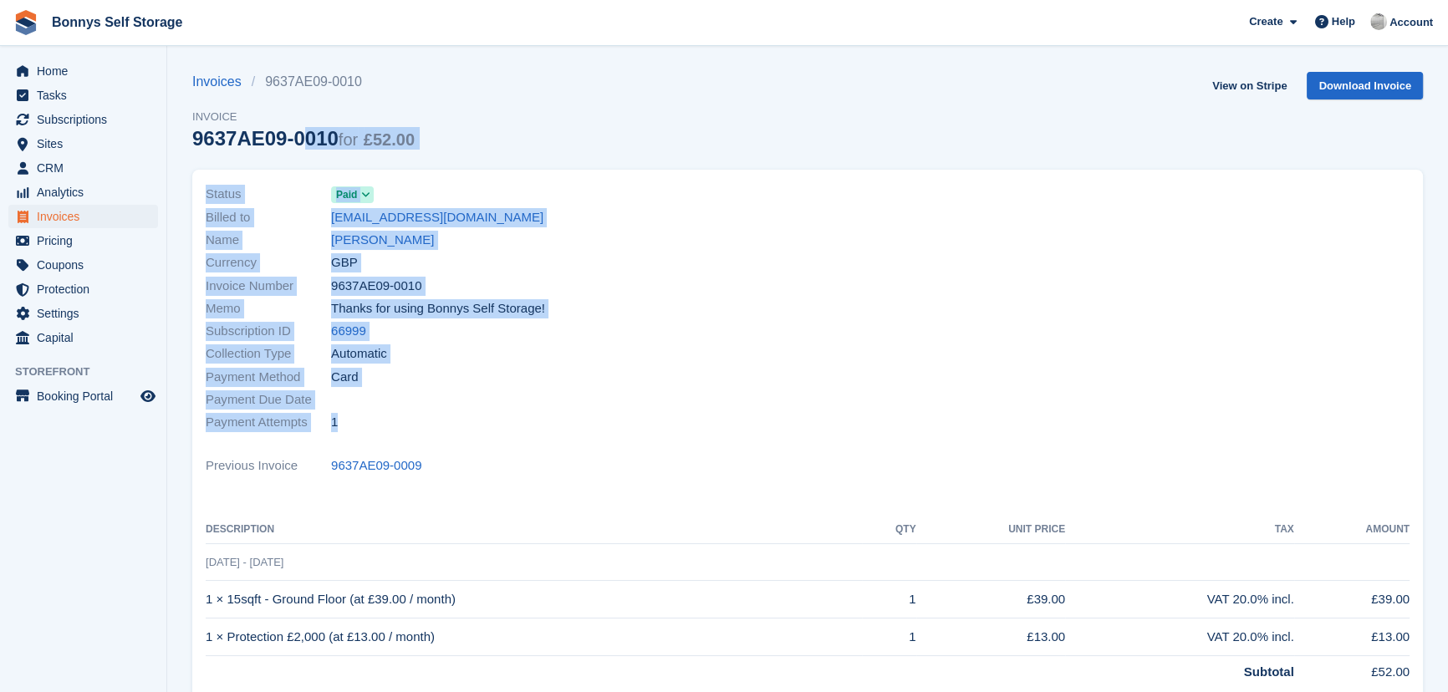
drag, startPoint x: 206, startPoint y: 142, endPoint x: 837, endPoint y: 276, distance: 645.2
click at [836, 276] on section "Invoices 9637AE09-0010 Invoice 9637AE09-0010 for £52.00 View on Stripe Download…" at bounding box center [807, 517] width 1281 height 1035
click at [837, 276] on div at bounding box center [1114, 308] width 612 height 271
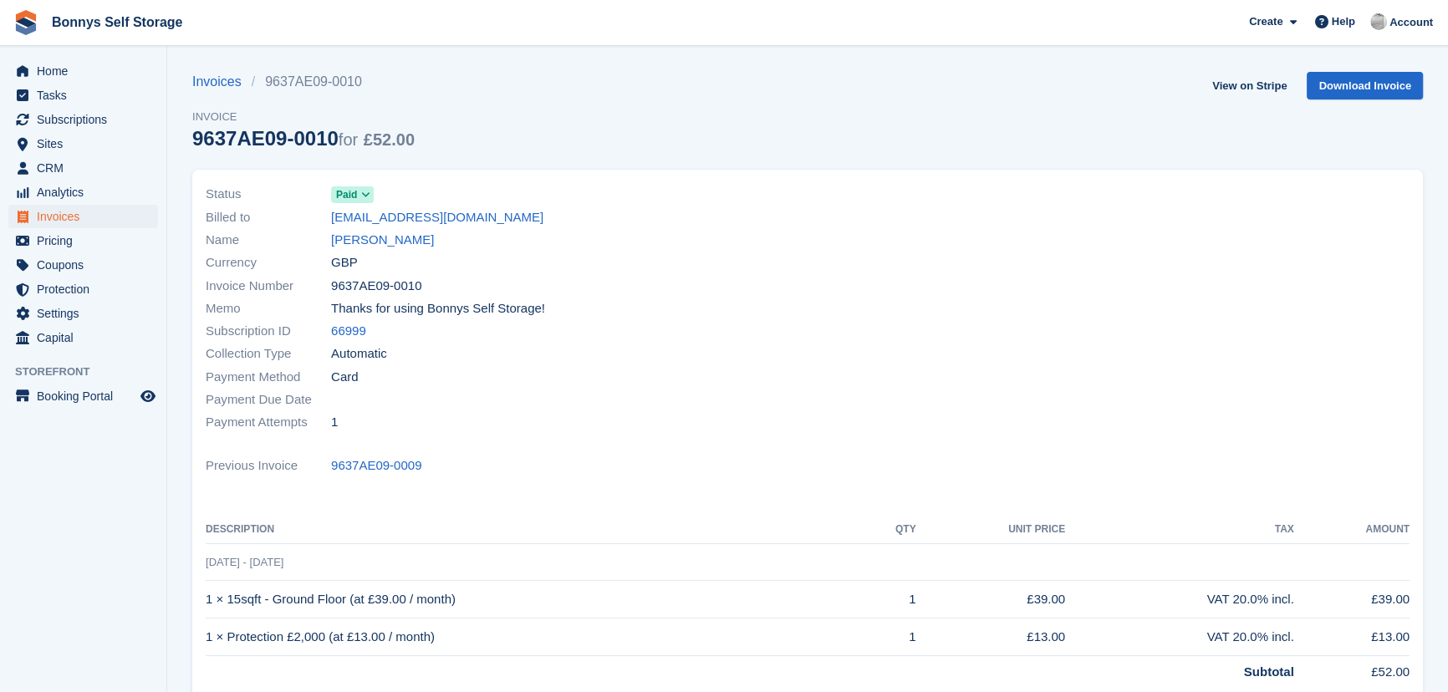
drag, startPoint x: 278, startPoint y: 138, endPoint x: 584, endPoint y: 150, distance: 305.4
click at [584, 150] on div "Invoices 9637AE09-0010 Invoice 9637AE09-0010 for £52.00 View on Stripe Download…" at bounding box center [807, 121] width 1231 height 98
click at [343, 239] on link "[PERSON_NAME]" at bounding box center [382, 240] width 103 height 19
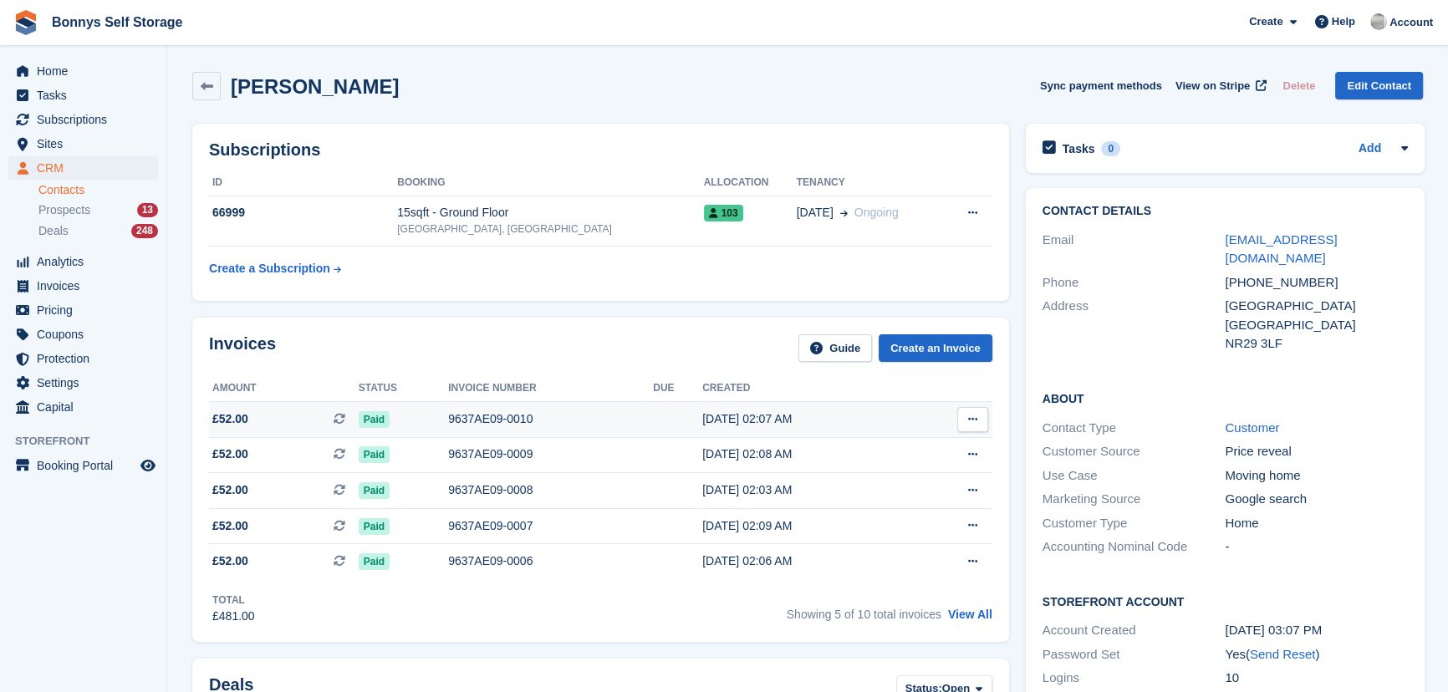
click at [702, 419] on div "[DATE] 02:07 AM" at bounding box center [806, 419] width 208 height 18
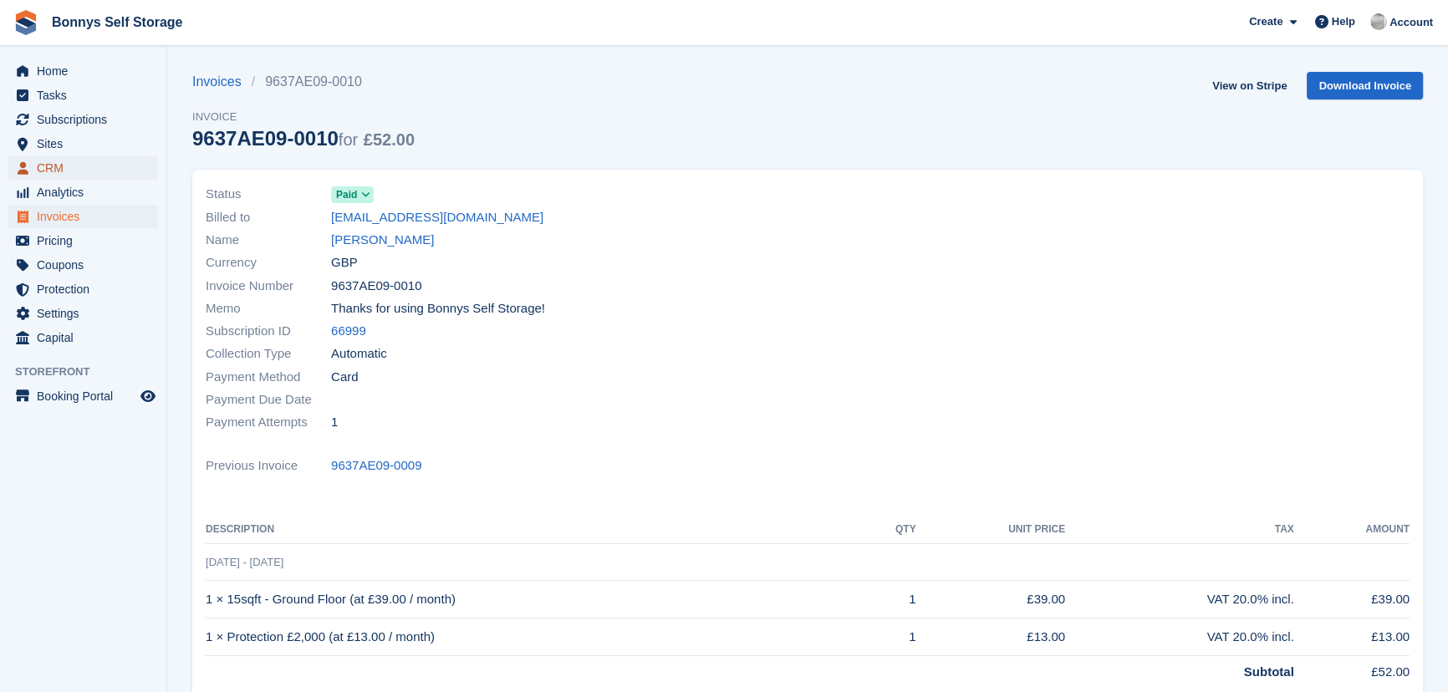
click at [89, 158] on span "CRM" at bounding box center [87, 167] width 100 height 23
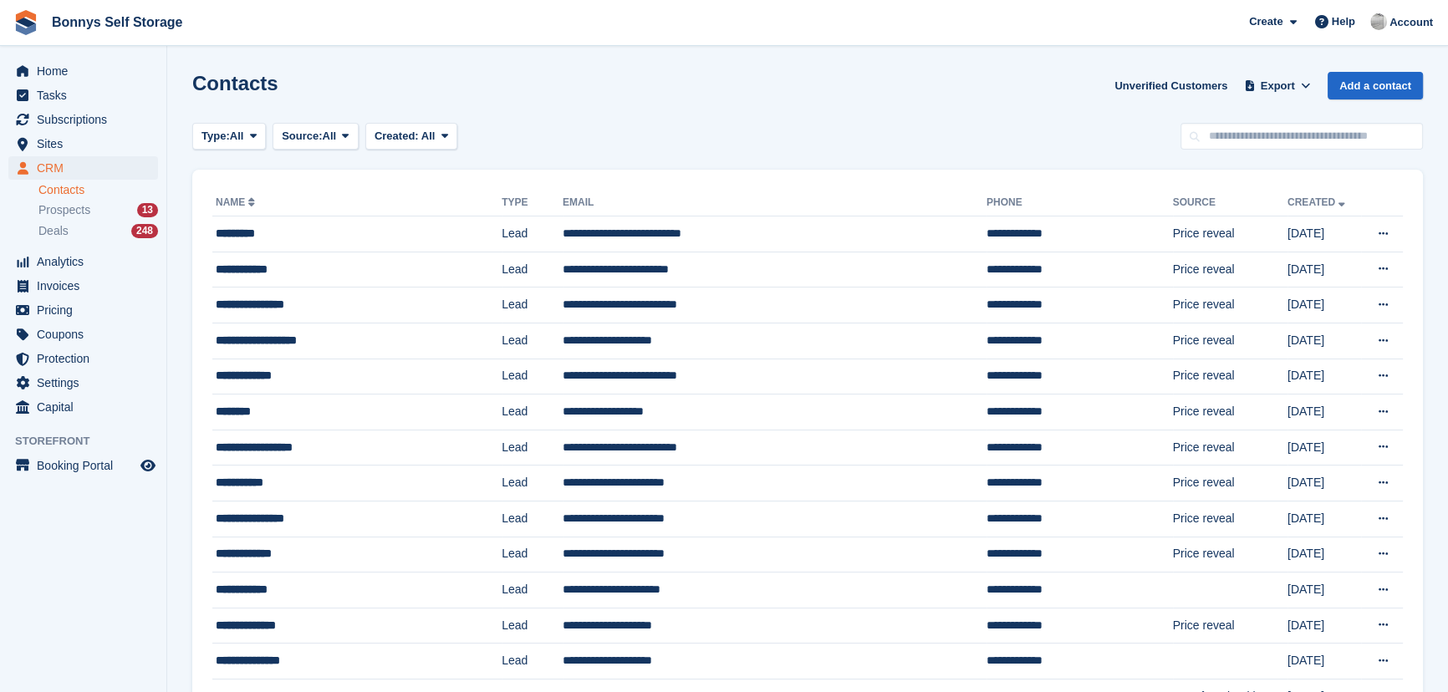
click at [94, 219] on li "Prospects 13" at bounding box center [102, 210] width 128 height 19
click at [66, 214] on span "Prospects" at bounding box center [64, 210] width 52 height 16
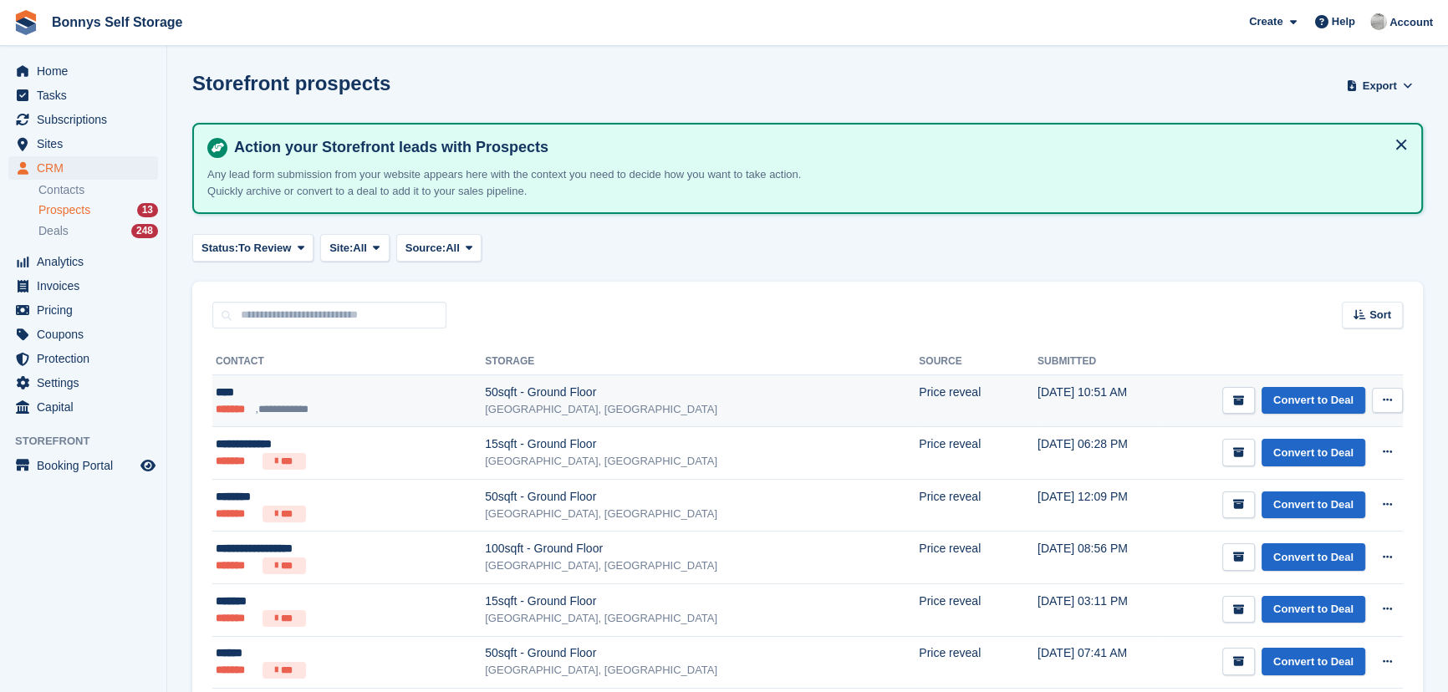
click at [385, 390] on div "****" at bounding box center [315, 393] width 199 height 18
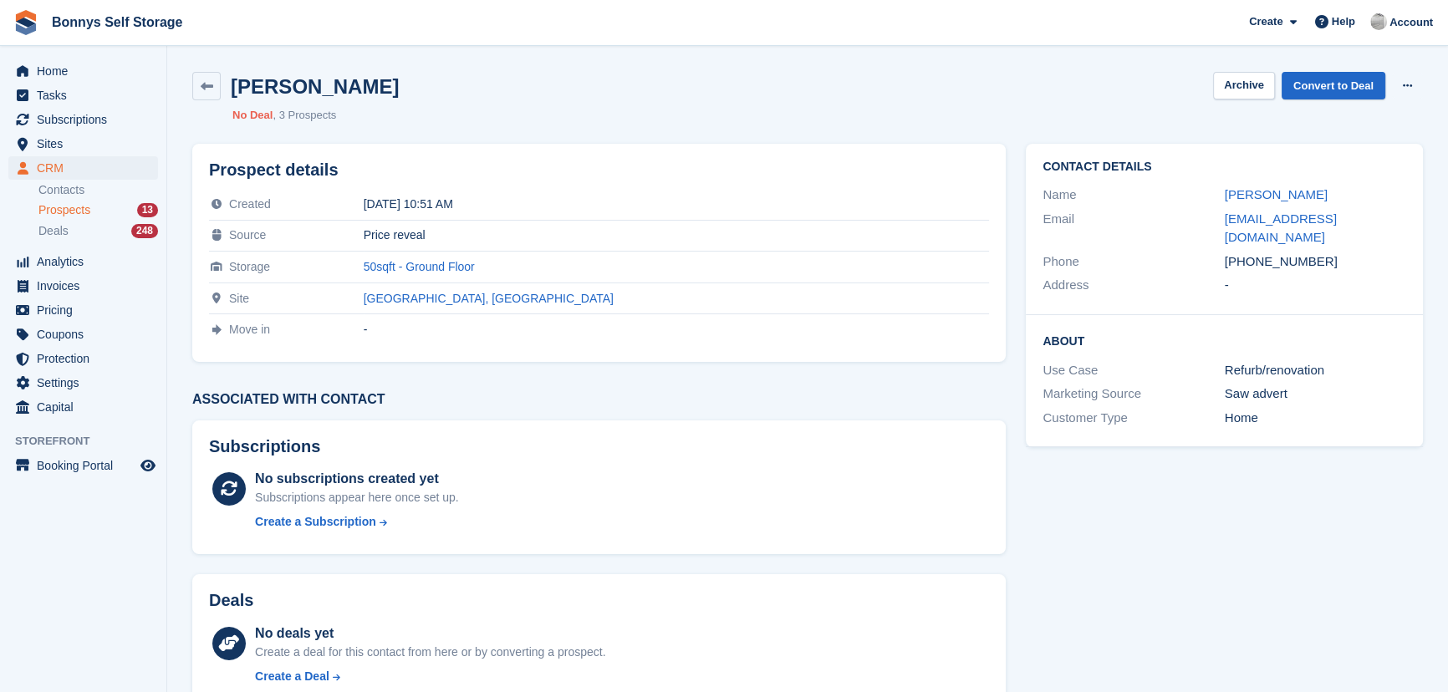
click at [38, 207] on span "Prospects" at bounding box center [64, 210] width 52 height 16
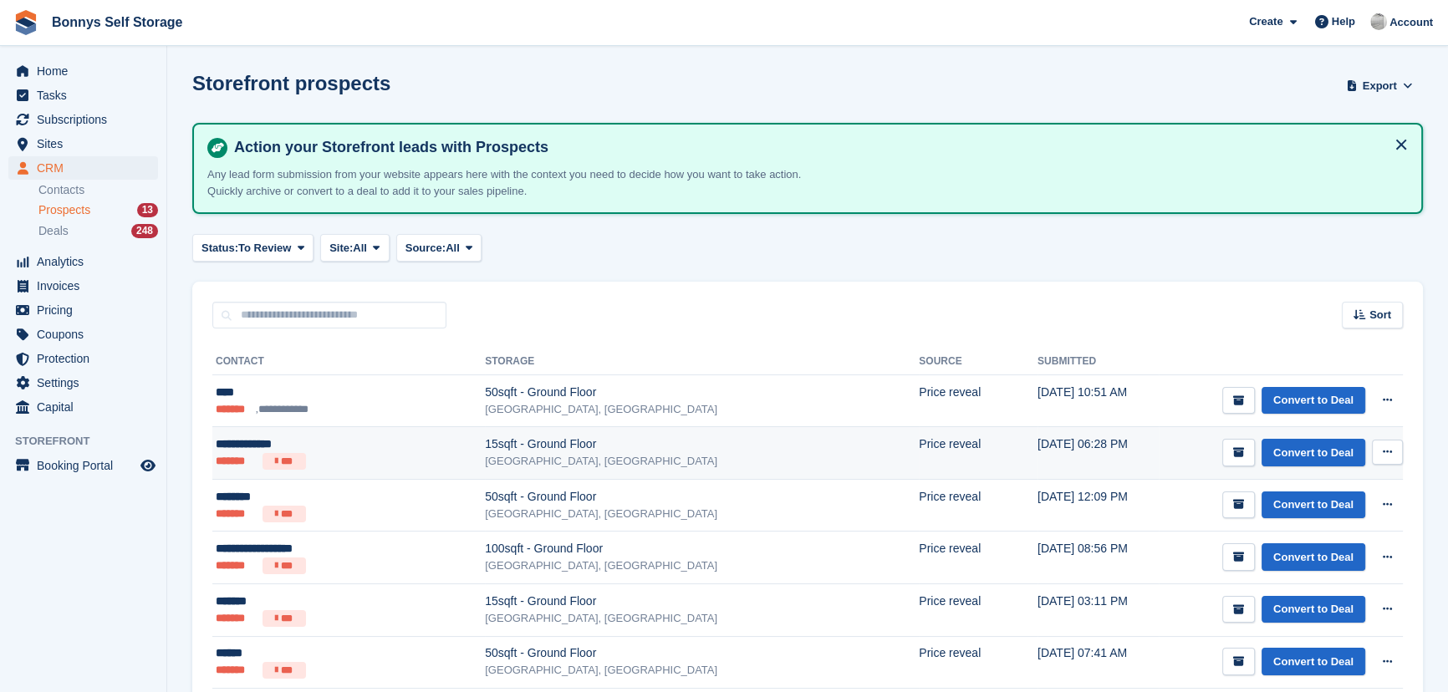
click at [368, 451] on div "**********" at bounding box center [315, 445] width 199 height 18
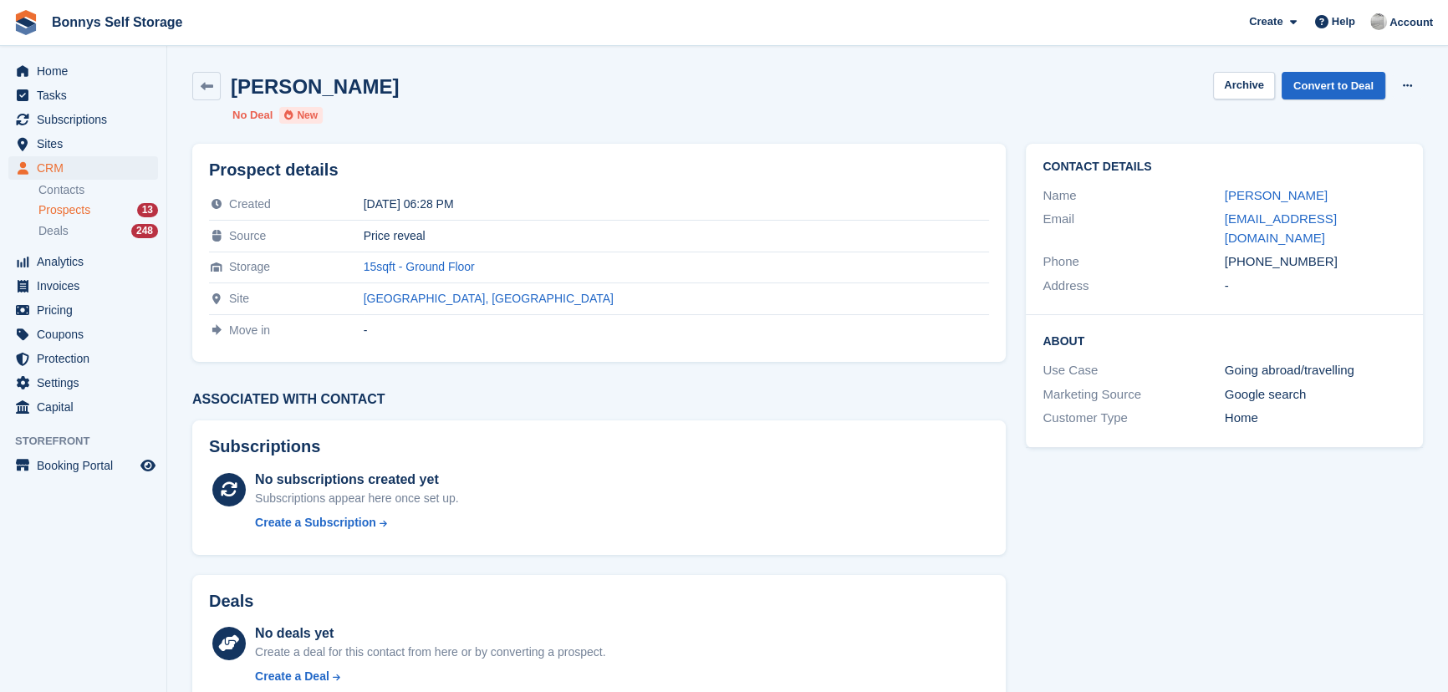
click at [753, 80] on div "[PERSON_NAME] Archive Convert to Deal Delete prospect" at bounding box center [807, 86] width 1231 height 28
click at [62, 64] on span "Home" at bounding box center [87, 70] width 100 height 23
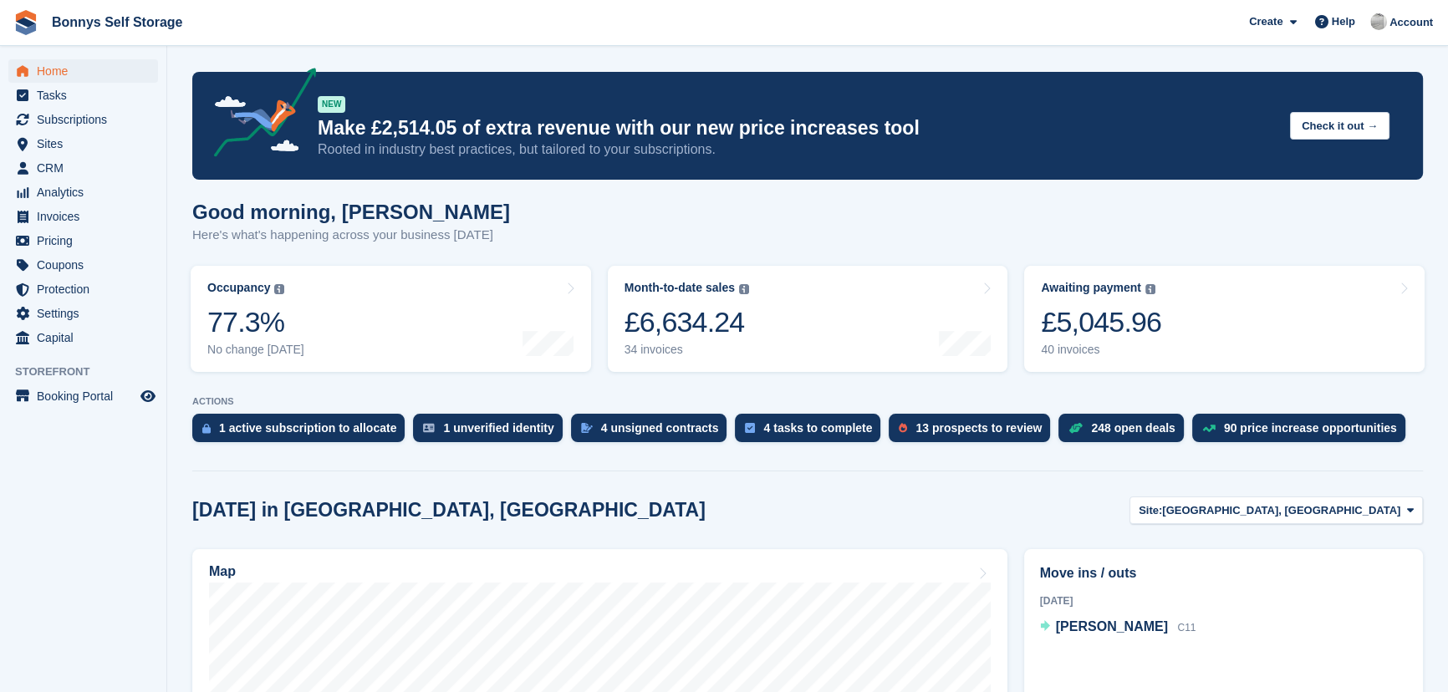
click at [406, 222] on h1 "Good morning, [PERSON_NAME]" at bounding box center [351, 212] width 318 height 23
click at [67, 168] on span "CRM" at bounding box center [87, 167] width 100 height 23
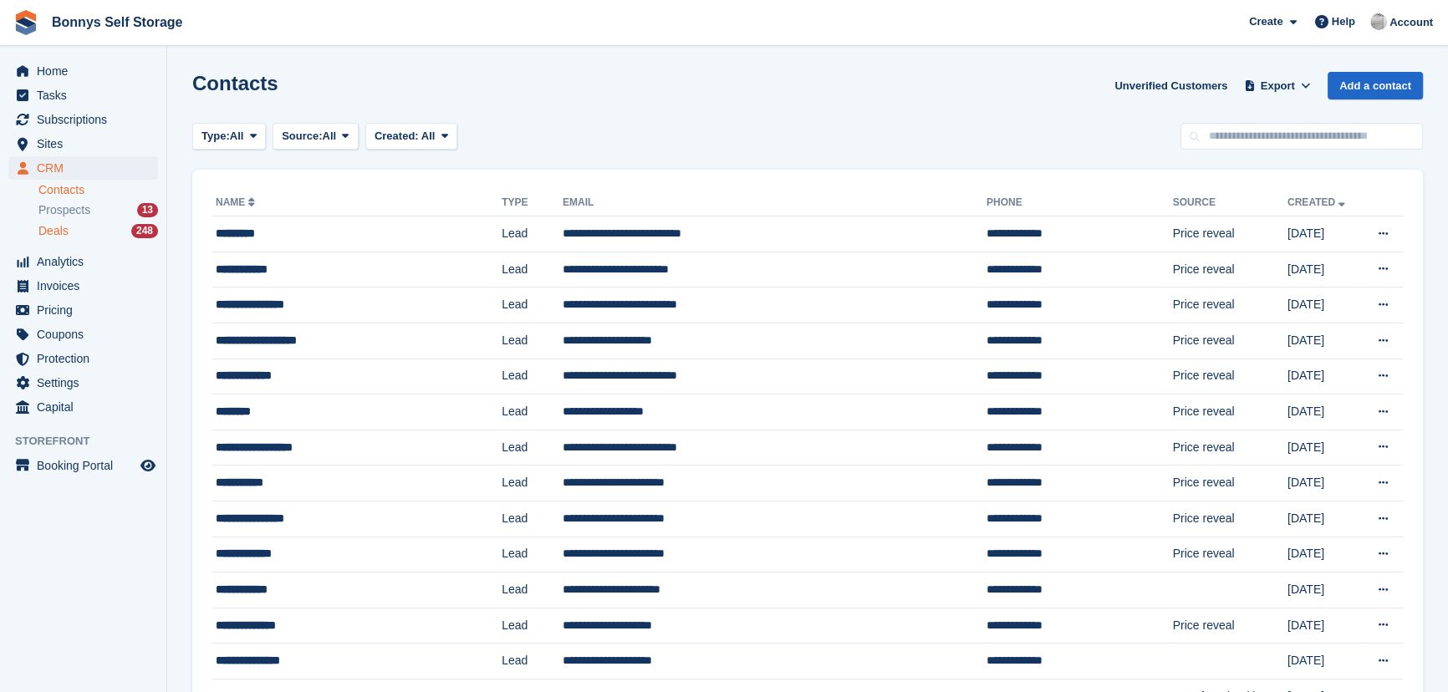
click at [96, 232] on div "Deals 248" at bounding box center [98, 231] width 120 height 16
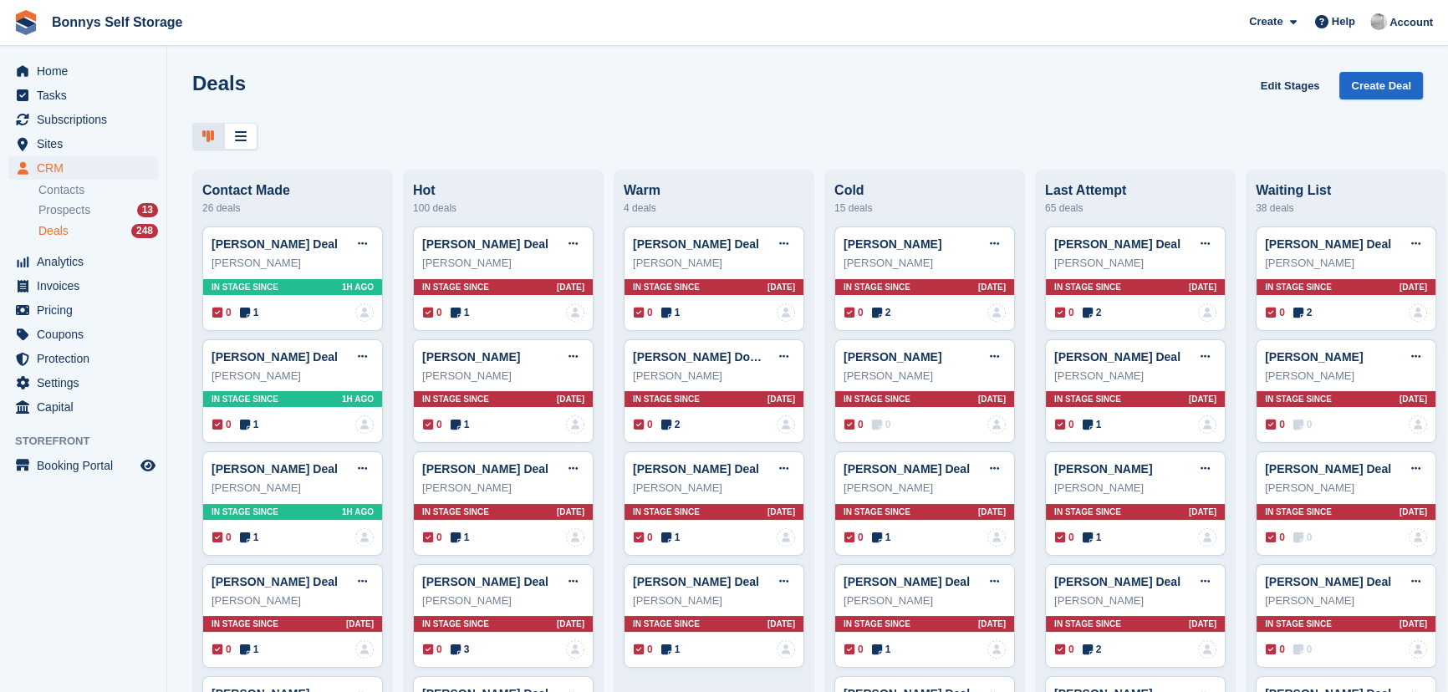
drag, startPoint x: 237, startPoint y: 191, endPoint x: 895, endPoint y: 101, distance: 663.3
click at [881, 101] on div "Deals Edit Stages Create Deal" at bounding box center [807, 96] width 1231 height 48
click at [1293, 84] on link "Edit Stages" at bounding box center [1290, 86] width 73 height 28
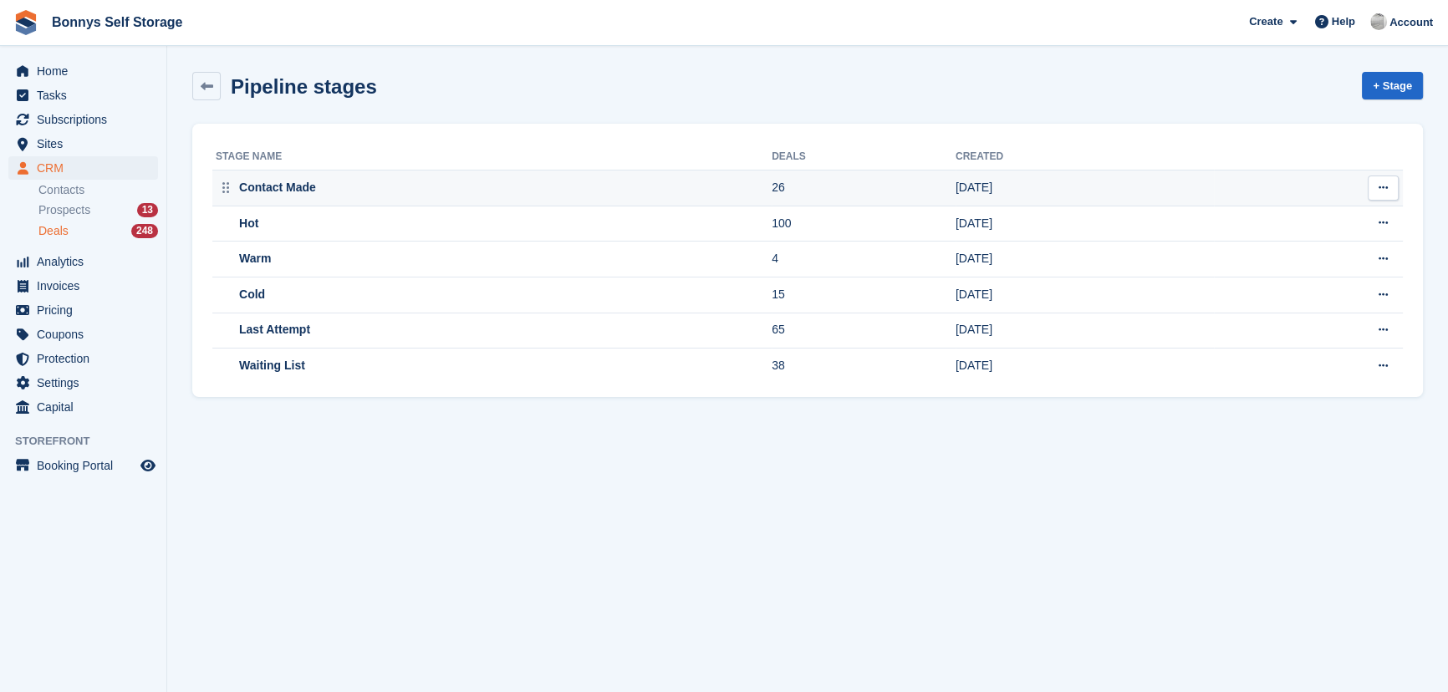
click at [1385, 185] on icon at bounding box center [1383, 187] width 9 height 11
click at [1297, 223] on p "Rename stage" at bounding box center [1318, 221] width 145 height 22
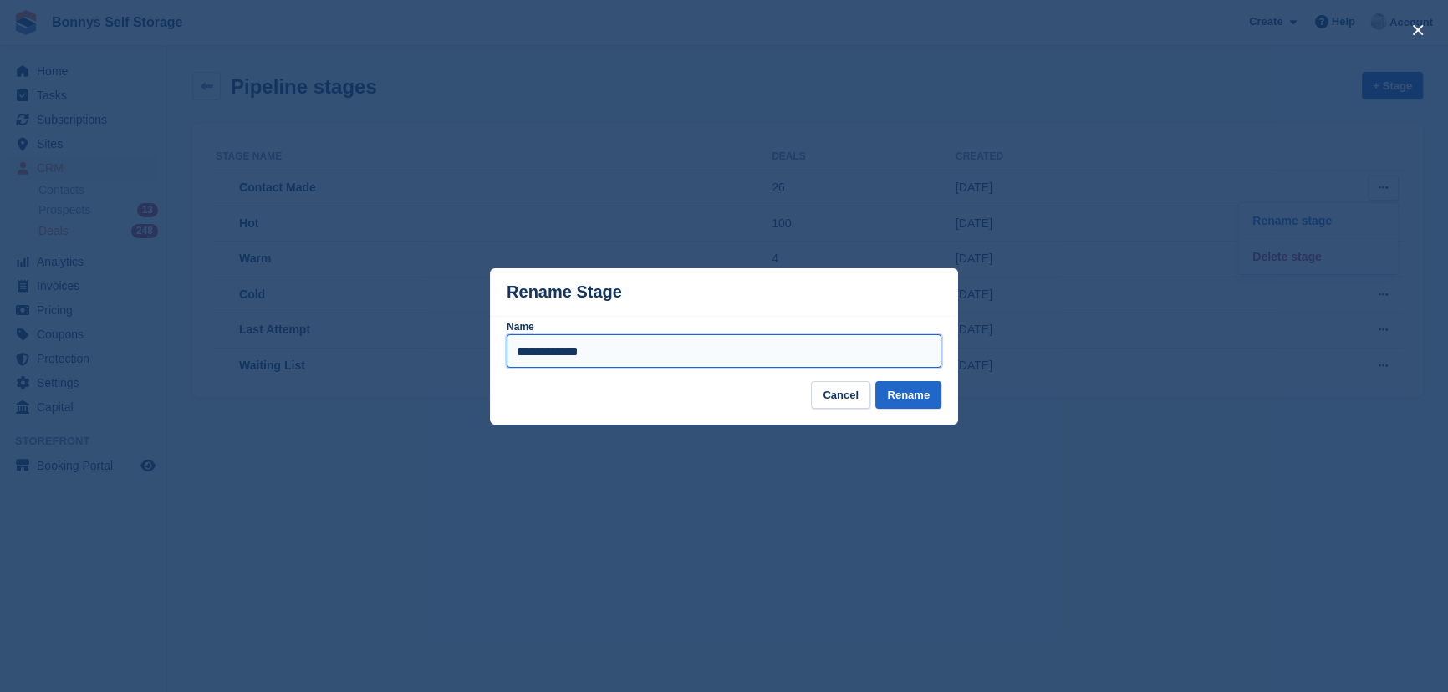
drag, startPoint x: 605, startPoint y: 356, endPoint x: 180, endPoint y: 327, distance: 426.5
click at [196, 347] on div "**********" at bounding box center [724, 346] width 1448 height 692
type input "**********"
click at [934, 399] on button "Rename" at bounding box center [908, 395] width 66 height 28
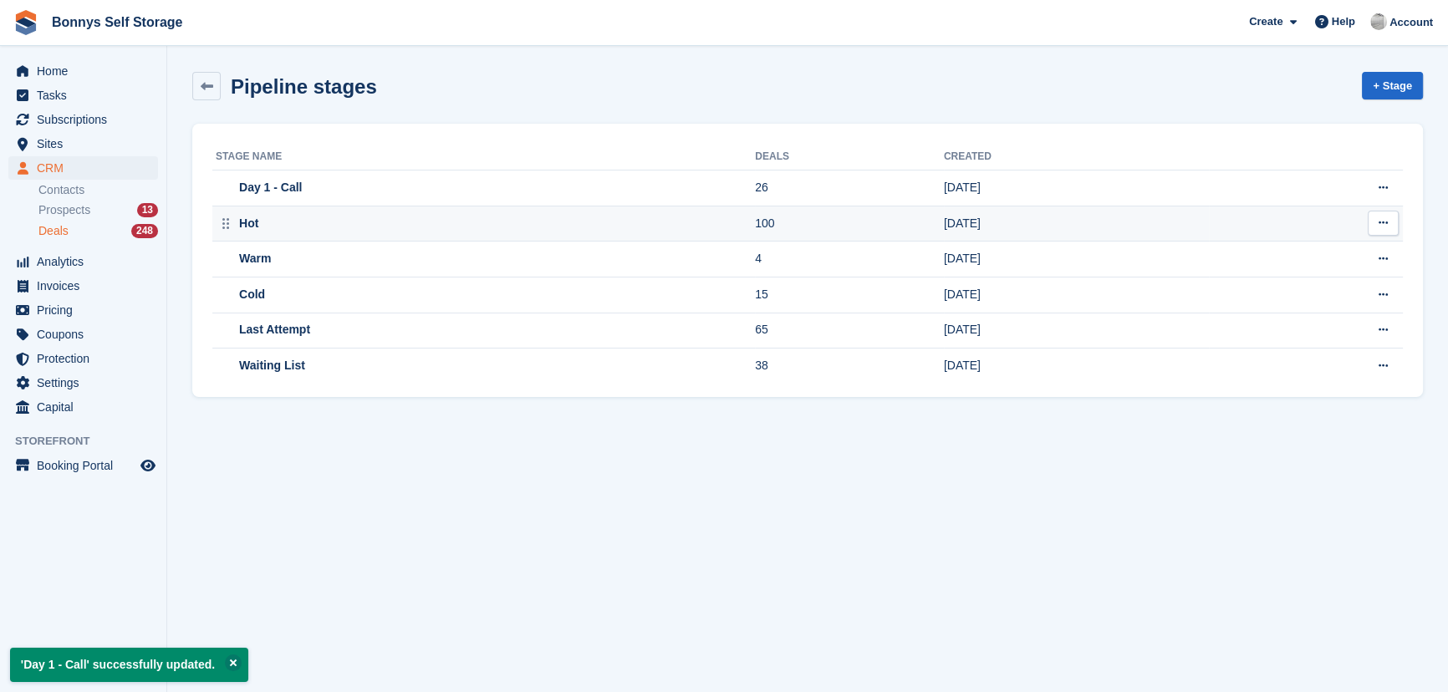
click at [1391, 217] on button at bounding box center [1383, 223] width 31 height 25
click at [1322, 263] on p "Rename stage" at bounding box center [1318, 256] width 145 height 22
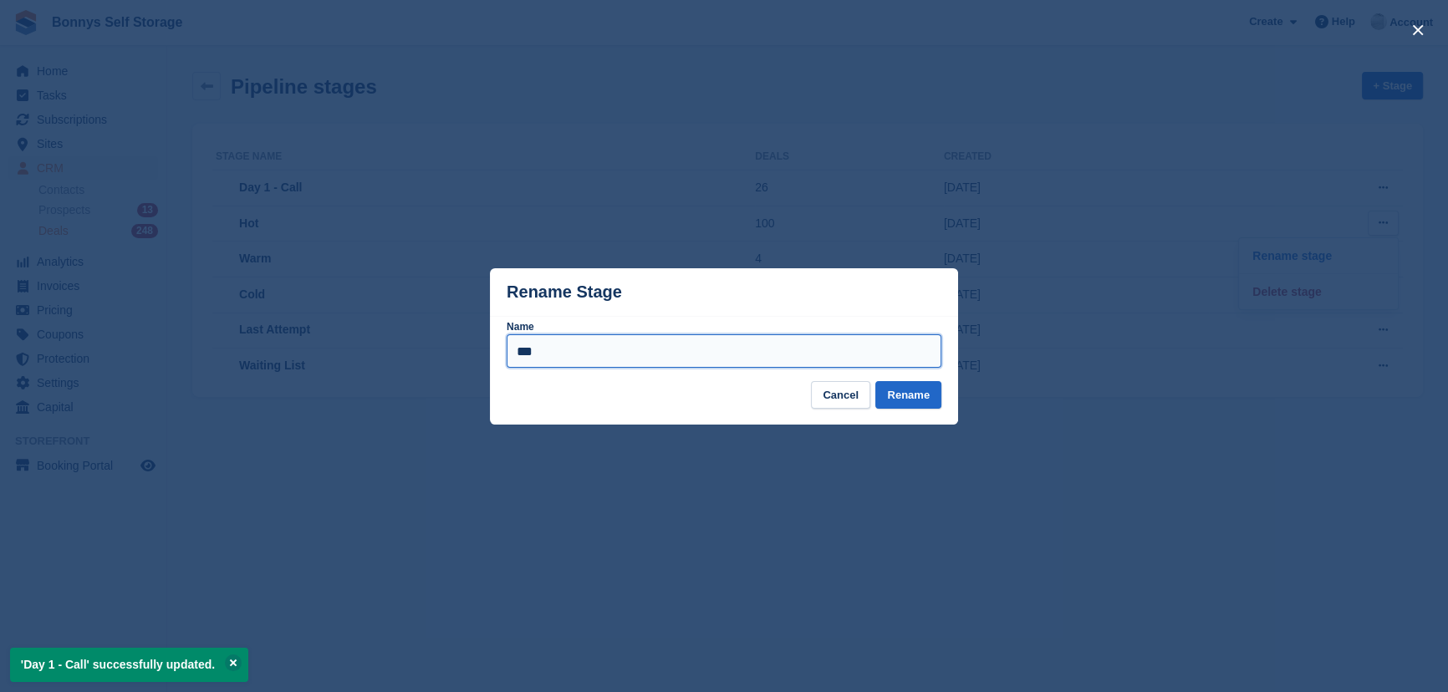
drag, startPoint x: 709, startPoint y: 354, endPoint x: 0, endPoint y: 351, distance: 709.0
click at [0, 351] on div "Rename Stage Name *** Cancel Rename" at bounding box center [724, 346] width 1448 height 692
type input "**********"
click at [911, 384] on button "Rename" at bounding box center [908, 395] width 66 height 28
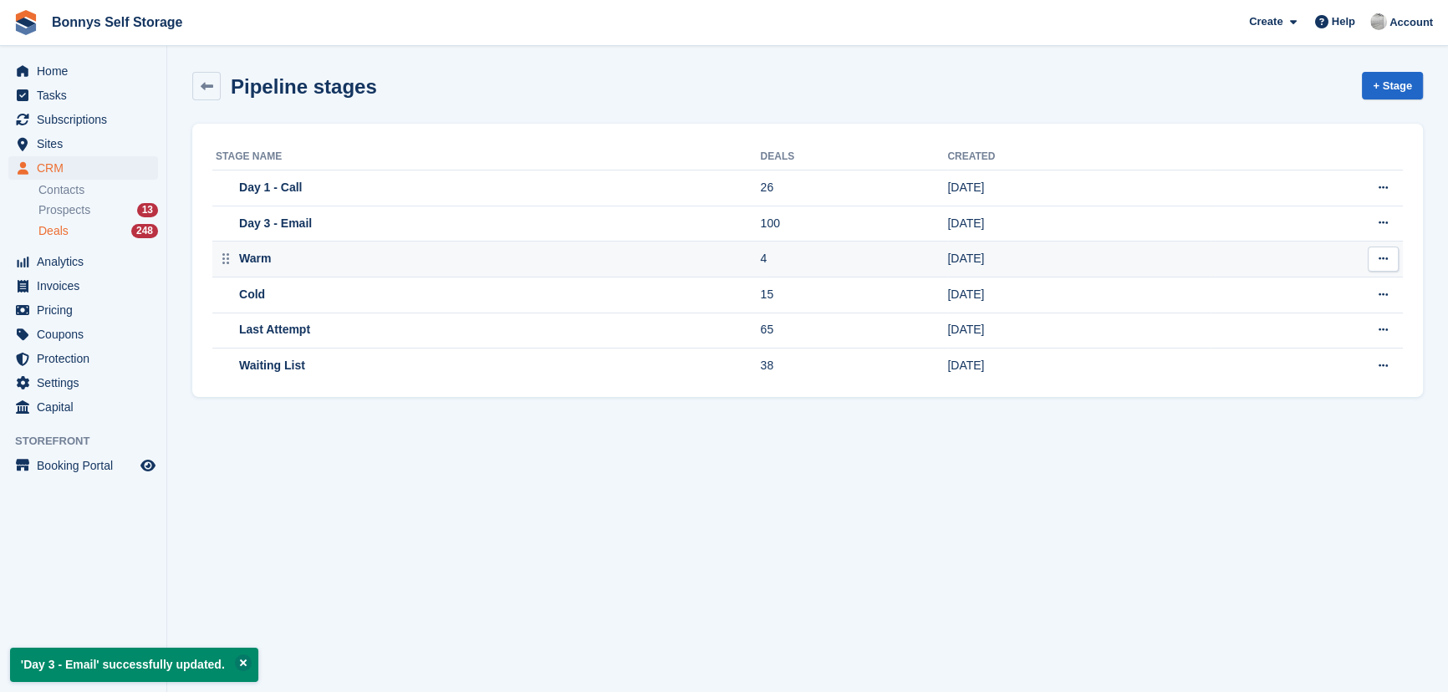
click at [1387, 252] on button at bounding box center [1383, 259] width 31 height 25
click at [1313, 290] on p "Rename stage" at bounding box center [1318, 292] width 145 height 22
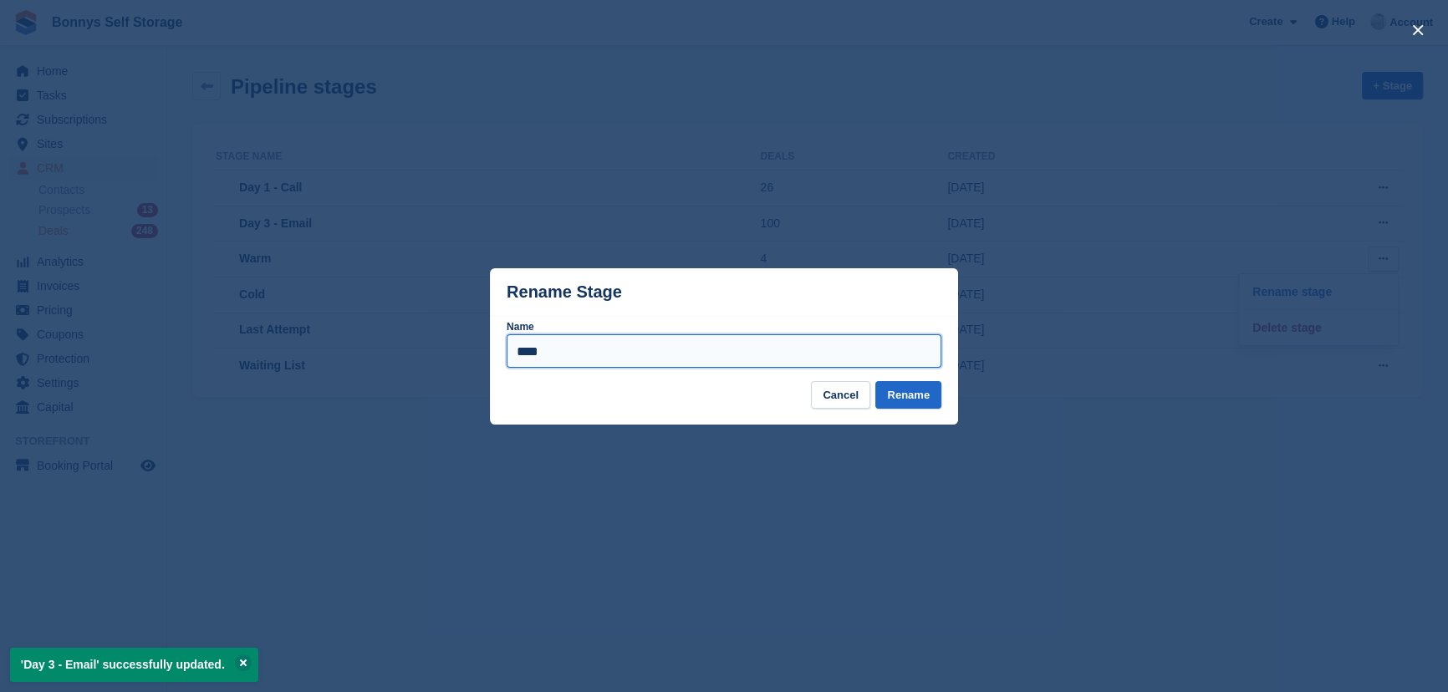
drag, startPoint x: 633, startPoint y: 358, endPoint x: 0, endPoint y: 326, distance: 633.7
click at [0, 327] on div "Rename Stage Name **** Cancel Rename" at bounding box center [724, 346] width 1448 height 692
type input "**********"
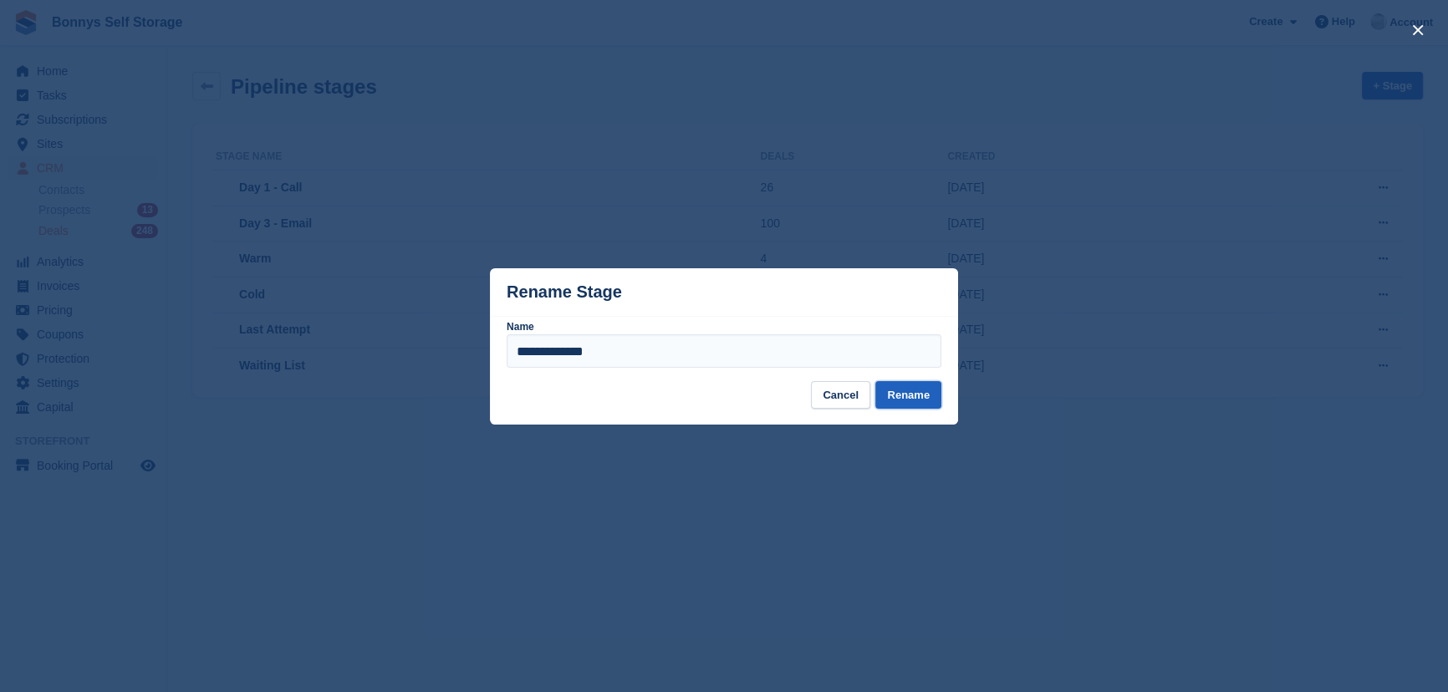
click at [912, 402] on button "Rename" at bounding box center [908, 395] width 66 height 28
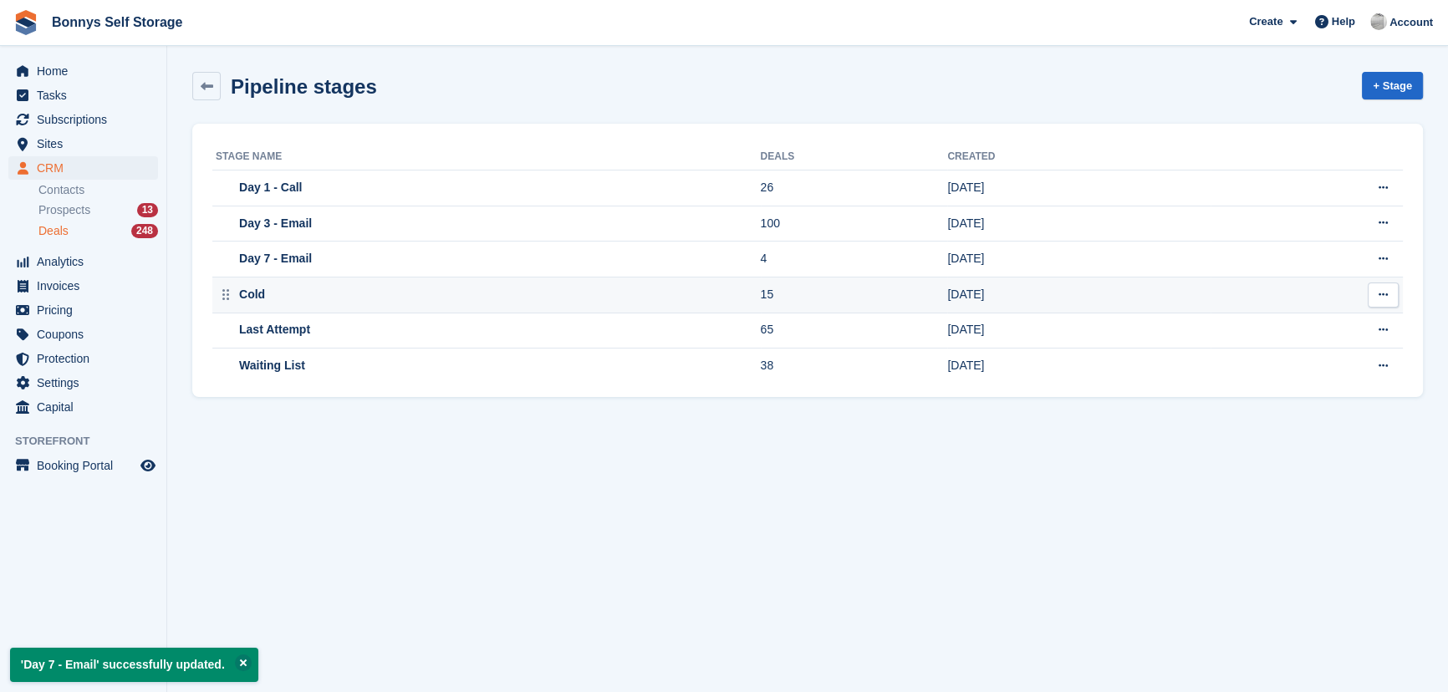
click at [1388, 296] on icon at bounding box center [1383, 294] width 9 height 11
click at [1296, 326] on p "Rename stage" at bounding box center [1318, 328] width 145 height 22
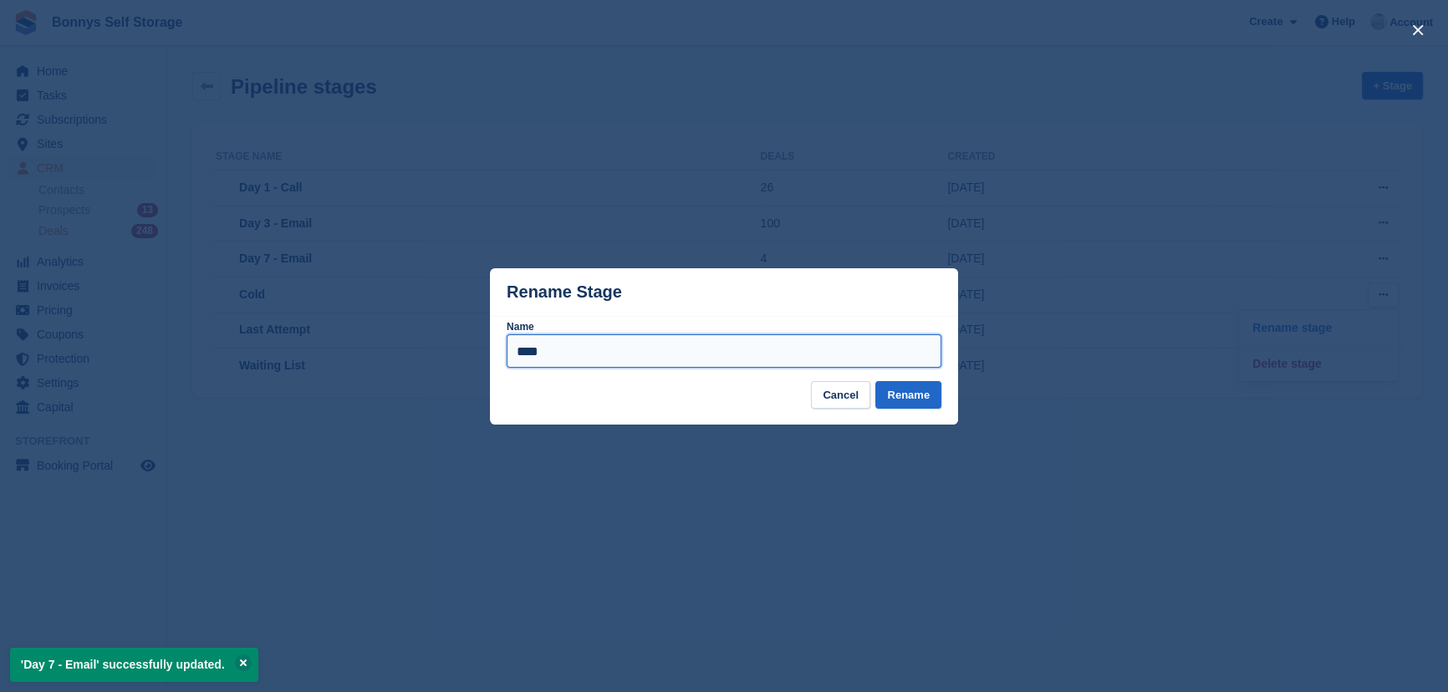
drag, startPoint x: 577, startPoint y: 354, endPoint x: 253, endPoint y: 312, distance: 326.3
click at [283, 326] on div "Rename Stage Name **** Cancel Rename" at bounding box center [724, 346] width 1448 height 692
type input "**********"
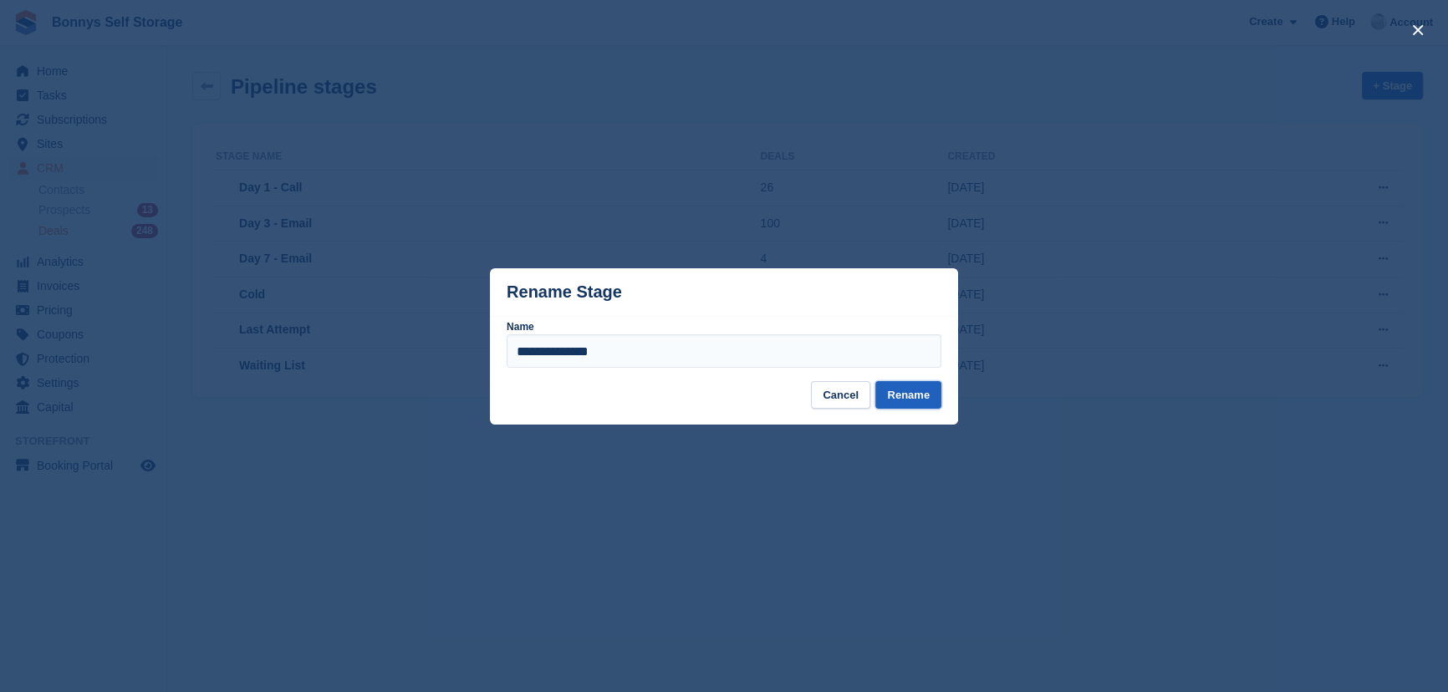
click at [915, 400] on button "Rename" at bounding box center [908, 395] width 66 height 28
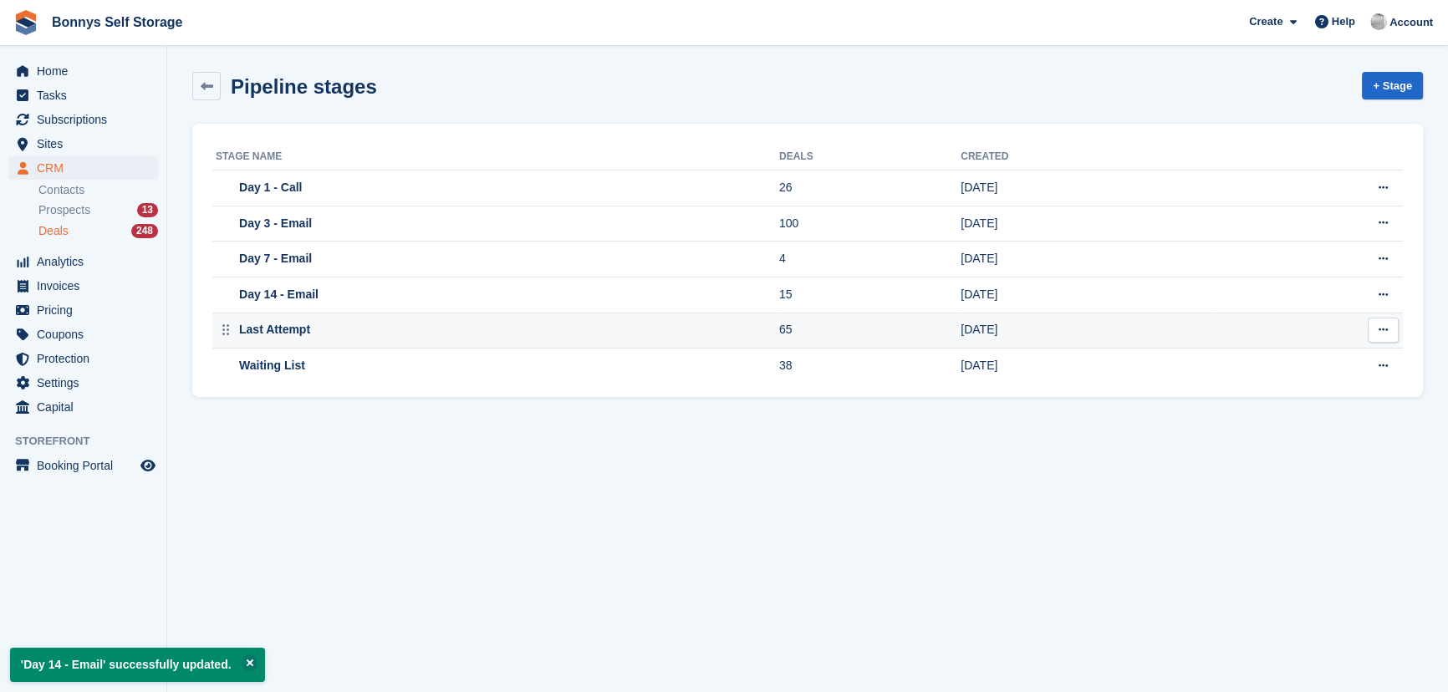
click at [1388, 327] on button at bounding box center [1383, 330] width 31 height 25
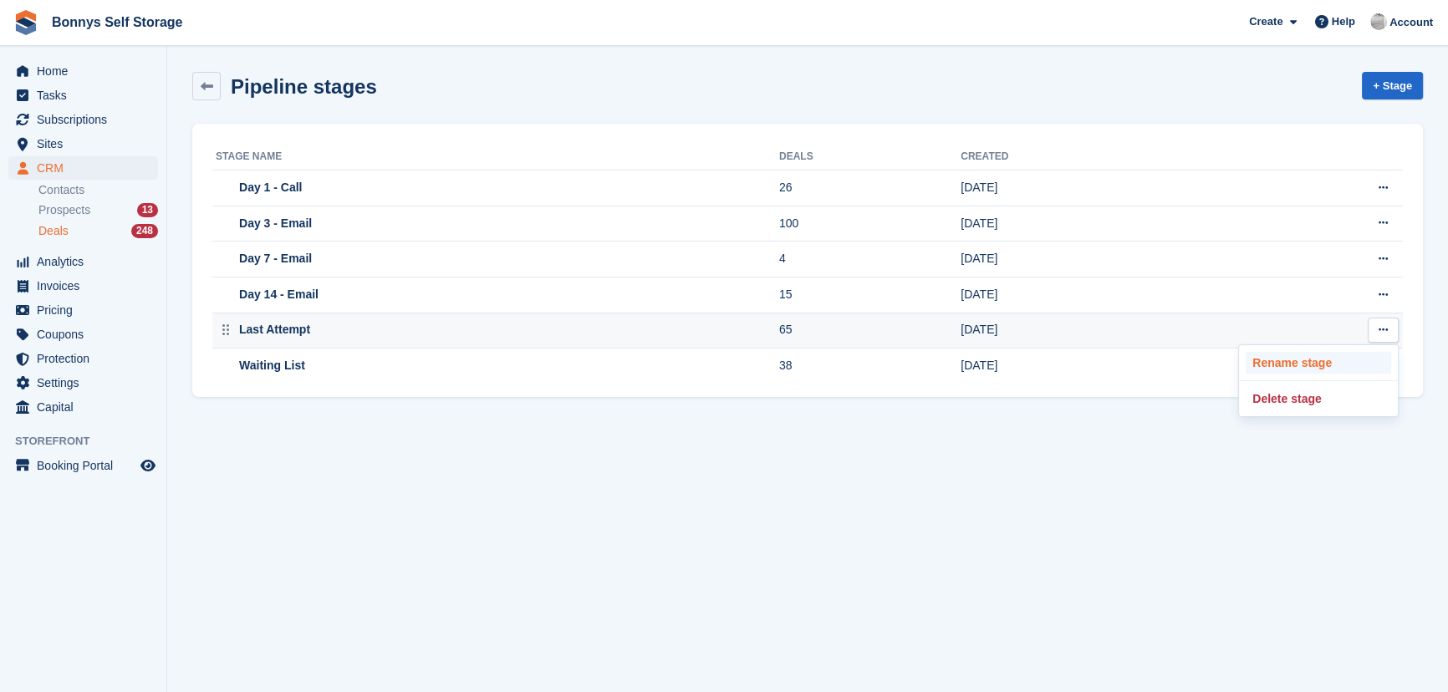
click at [1303, 358] on p "Rename stage" at bounding box center [1318, 363] width 145 height 22
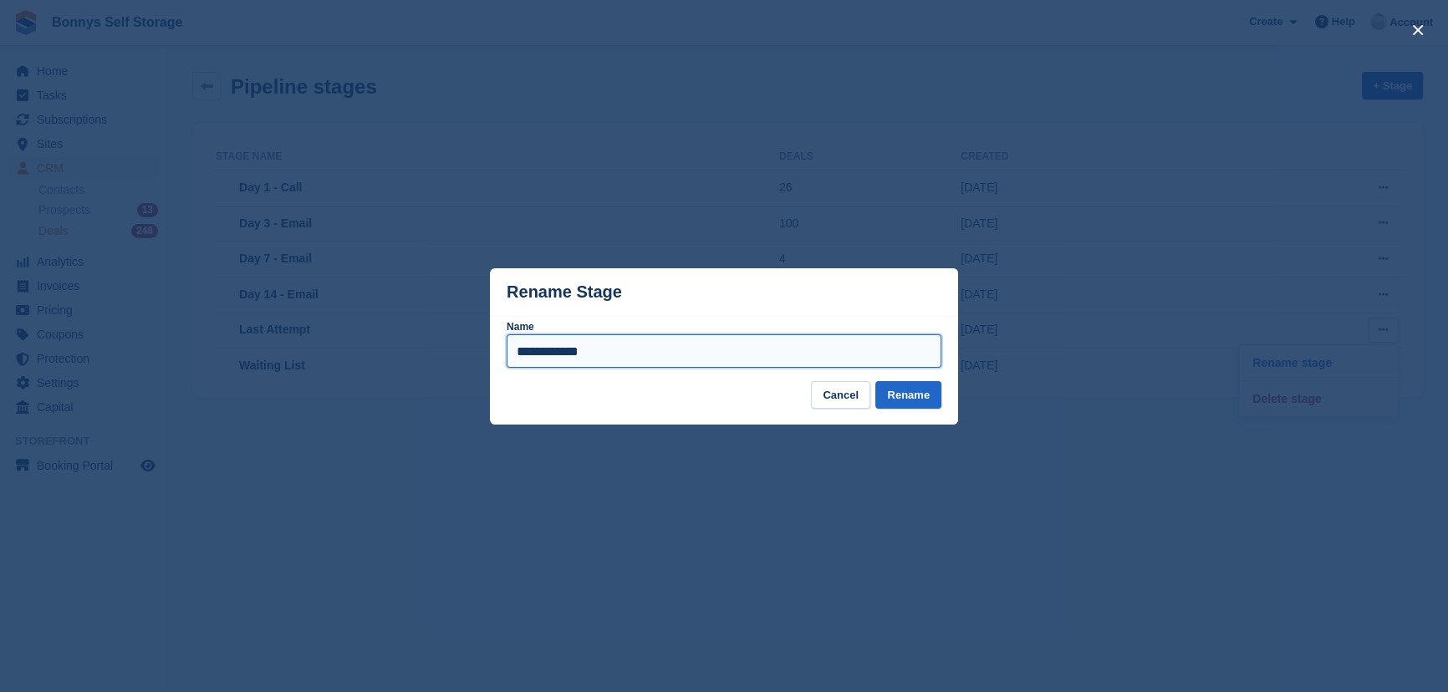
drag, startPoint x: 694, startPoint y: 344, endPoint x: 5, endPoint y: 339, distance: 688.9
click at [8, 341] on div "**********" at bounding box center [724, 346] width 1448 height 692
type input "*******"
click at [915, 401] on button "Rename" at bounding box center [908, 395] width 66 height 28
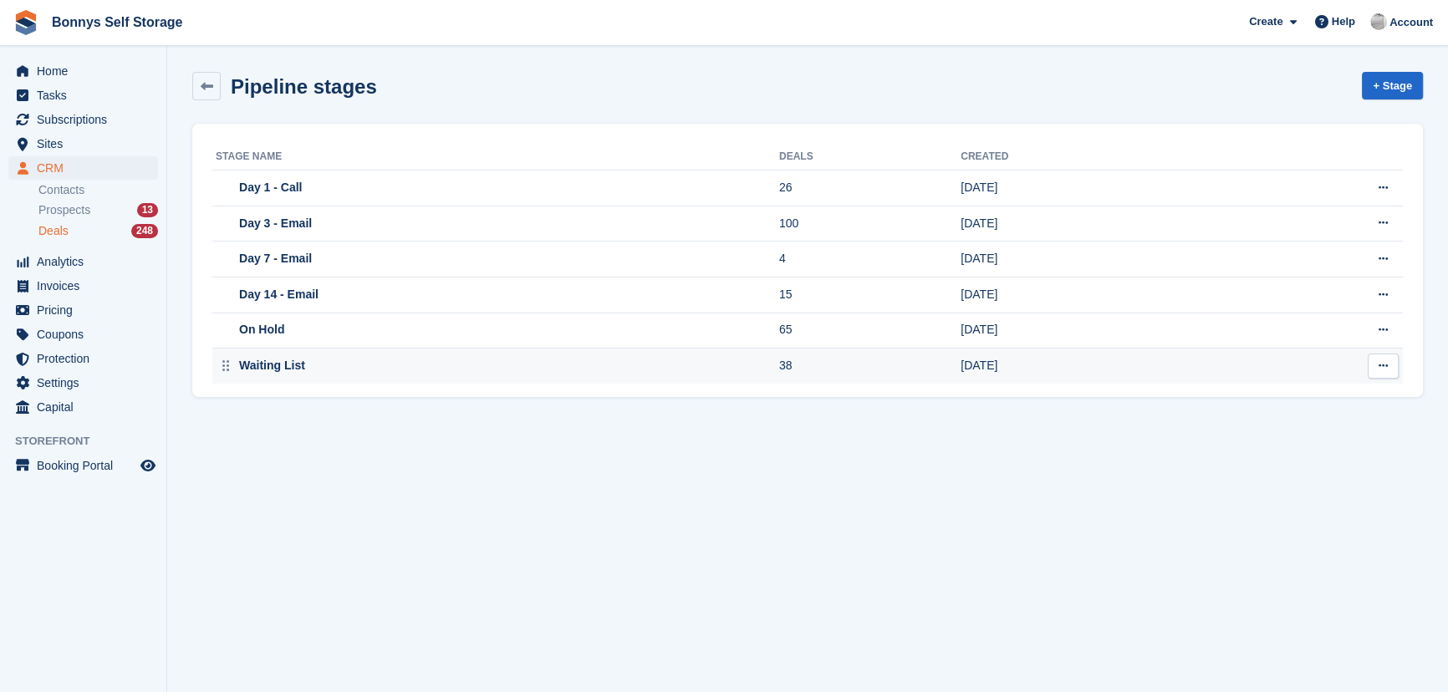
click at [1385, 369] on icon at bounding box center [1383, 365] width 9 height 11
click at [1287, 436] on p "Delete stage" at bounding box center [1318, 435] width 145 height 22
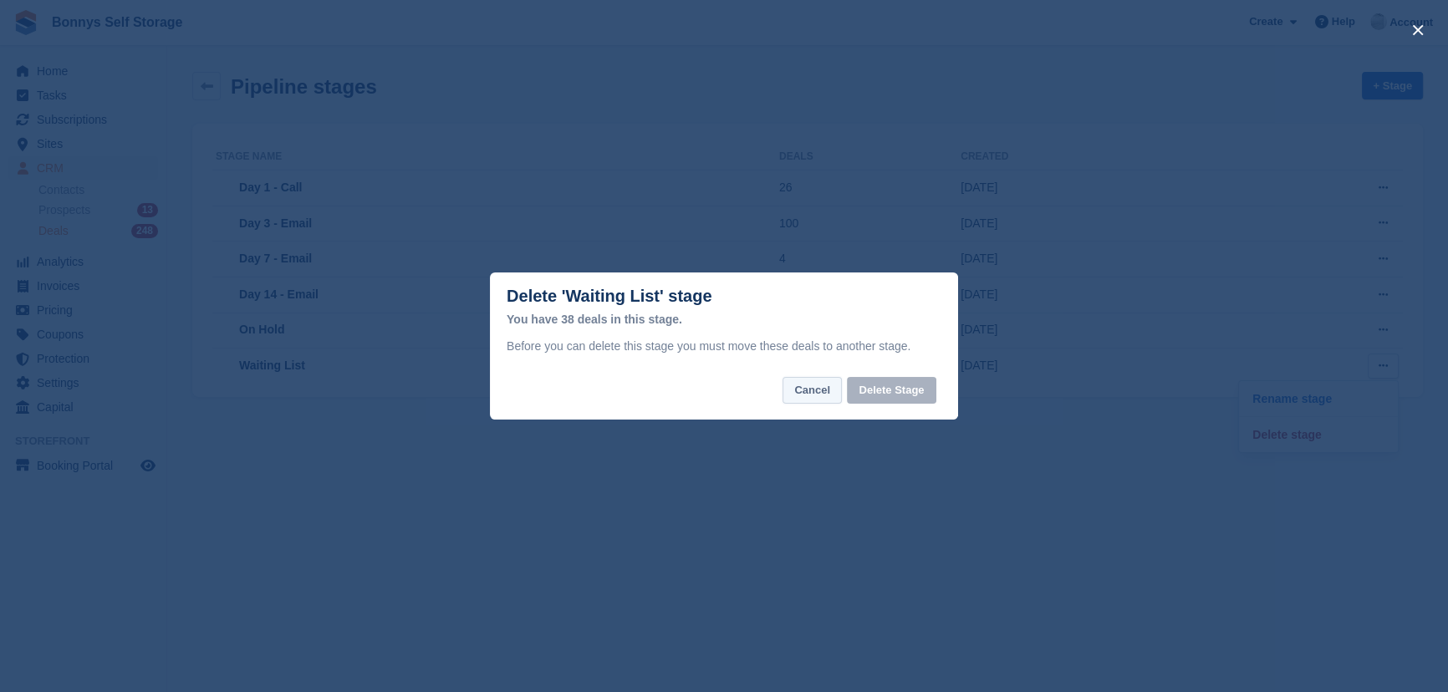
click at [818, 386] on button "Cancel" at bounding box center [812, 391] width 59 height 28
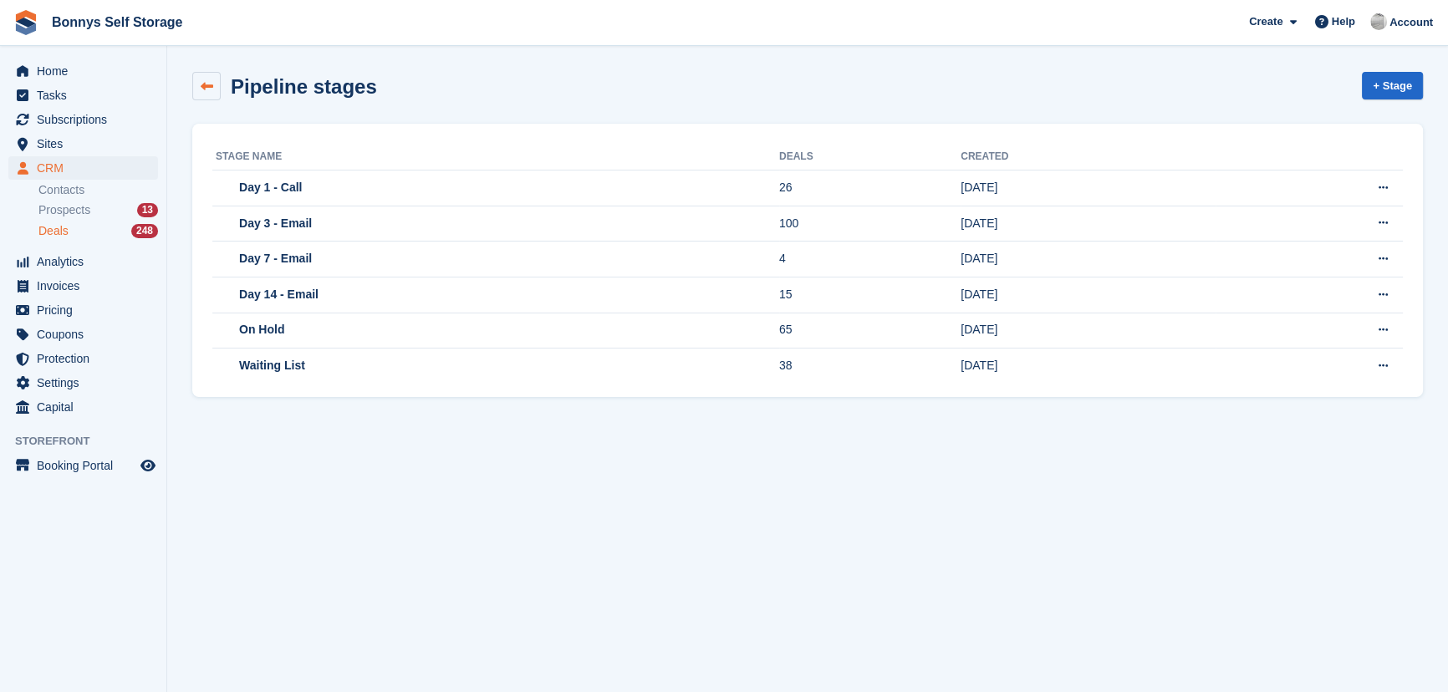
click at [201, 88] on icon at bounding box center [207, 86] width 13 height 13
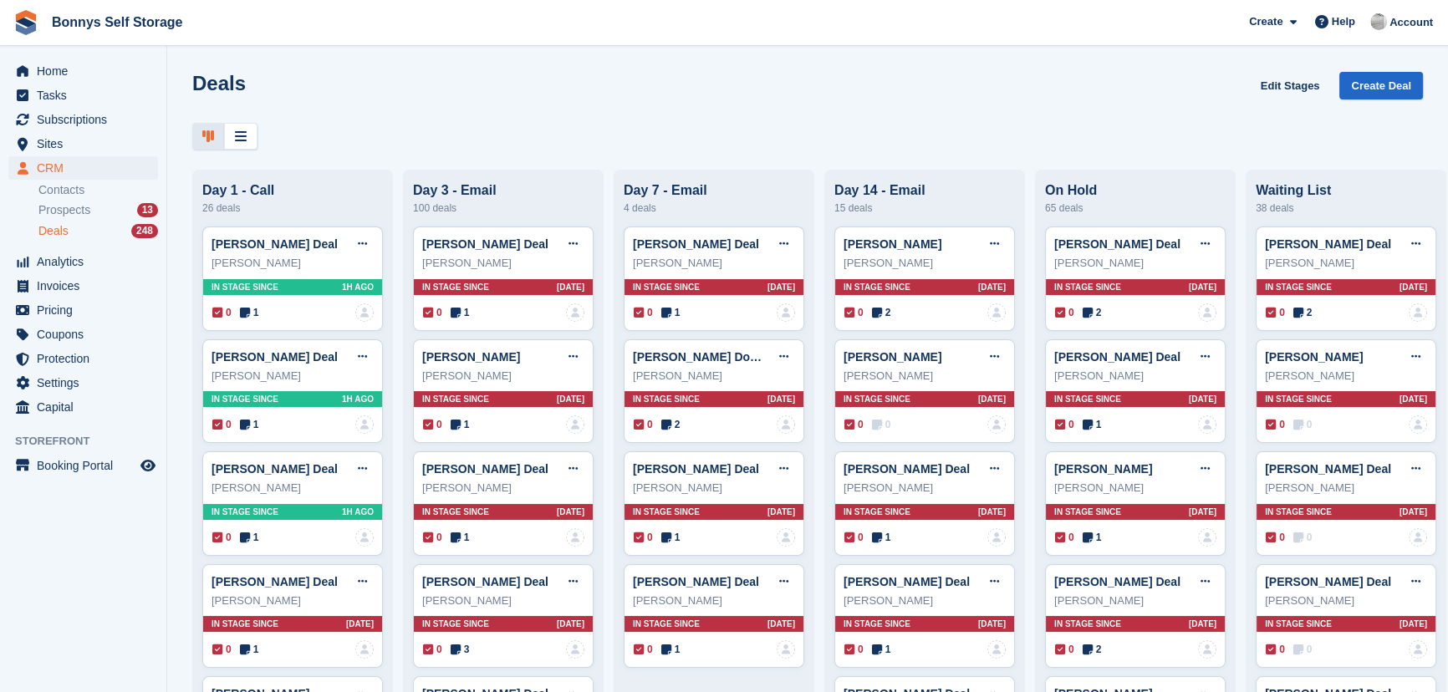
click at [89, 199] on ul "Contacts Prospects 13 Deals 248" at bounding box center [102, 211] width 128 height 61
click at [96, 212] on div "Prospects 13" at bounding box center [98, 210] width 120 height 16
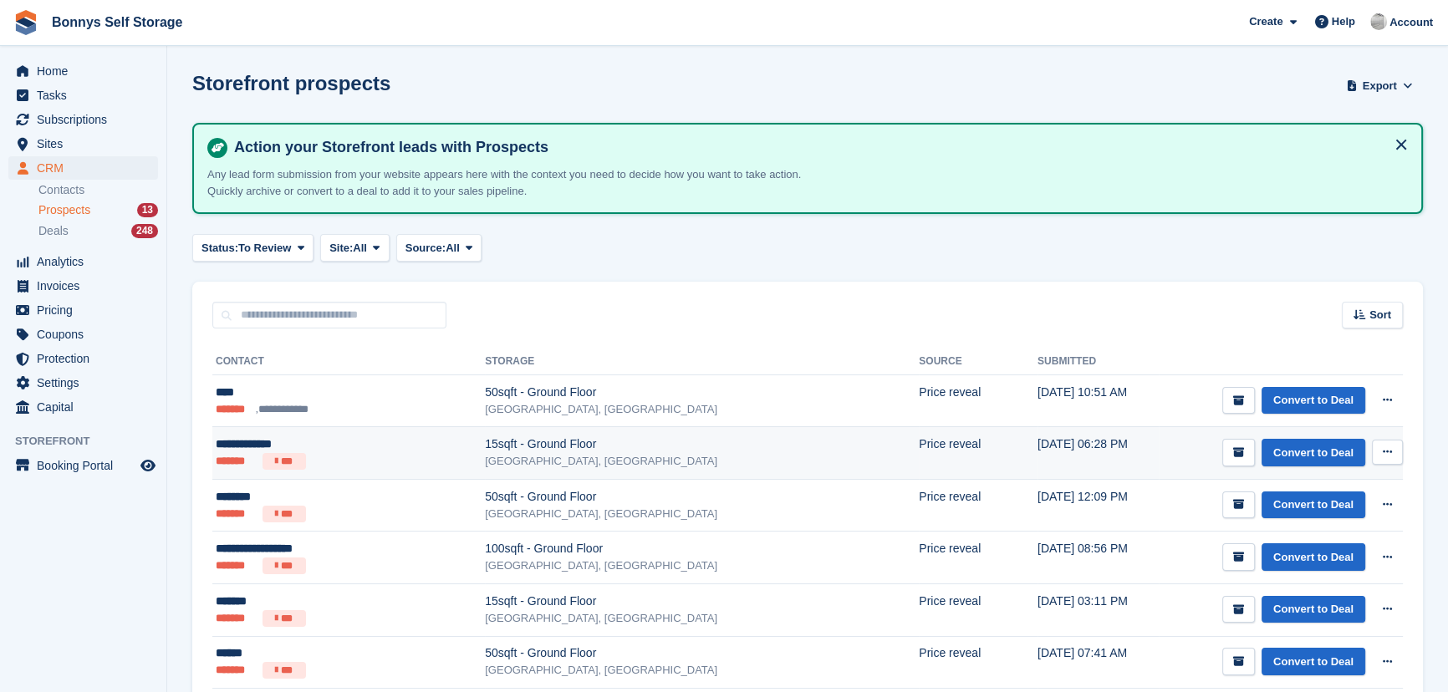
click at [919, 453] on td "Price reveal" at bounding box center [978, 453] width 119 height 53
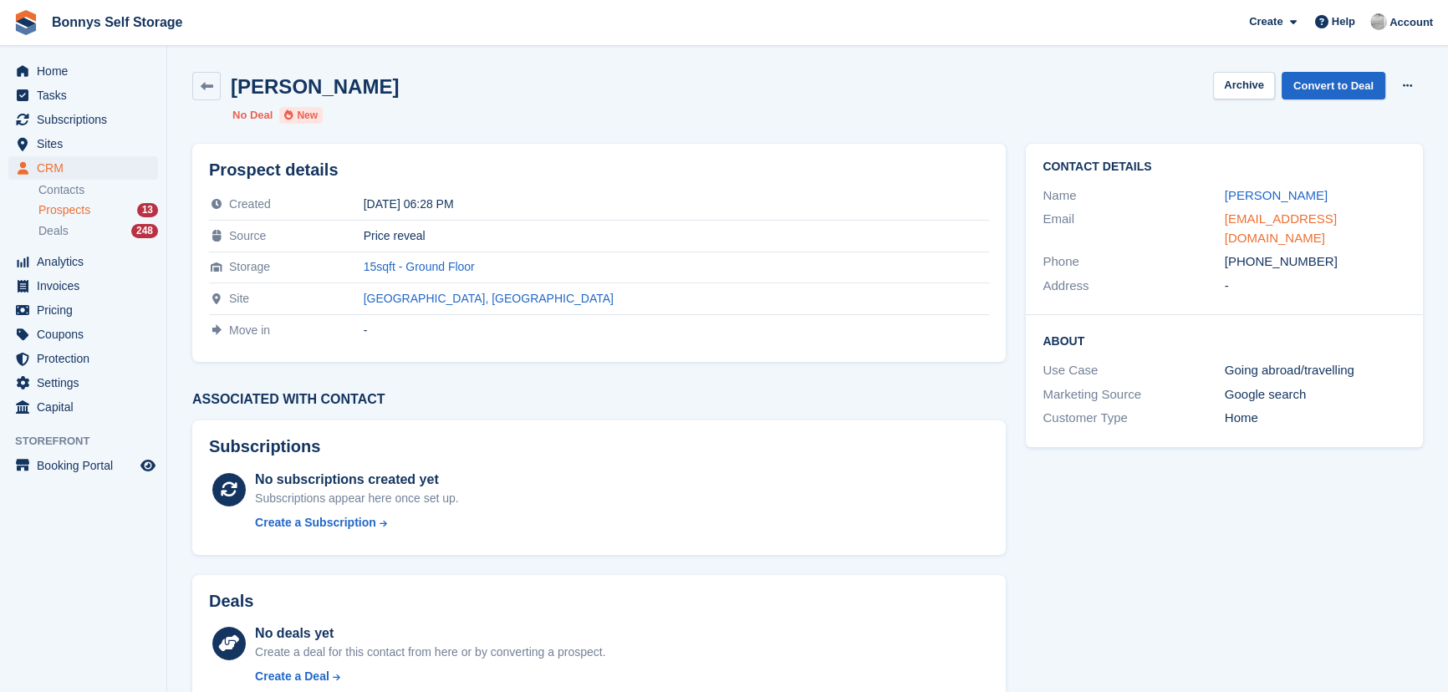
click at [1337, 220] on link "[EMAIL_ADDRESS][DOMAIN_NAME]" at bounding box center [1281, 228] width 112 height 33
drag, startPoint x: 55, startPoint y: 66, endPoint x: 179, endPoint y: 49, distance: 124.9
click at [55, 66] on span "Home" at bounding box center [87, 70] width 100 height 23
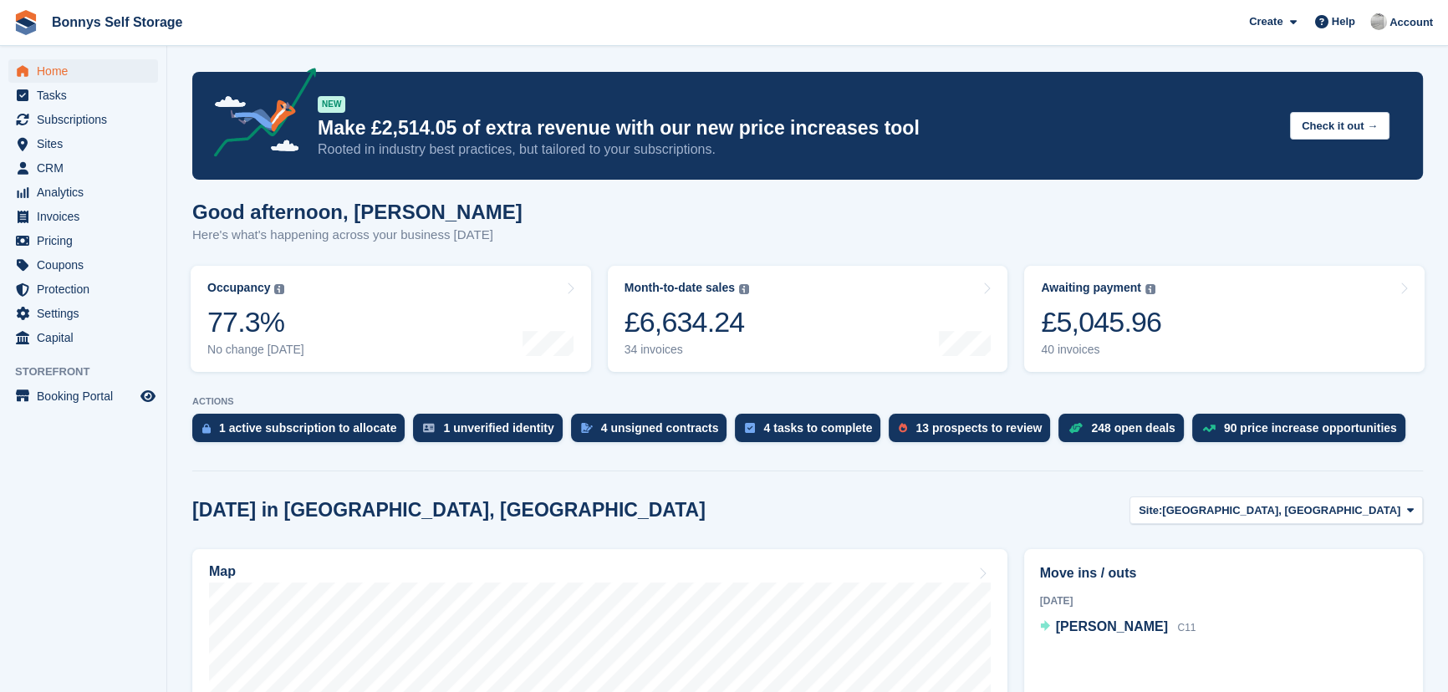
click at [401, 223] on h1 "Good afternoon, [PERSON_NAME]" at bounding box center [357, 212] width 330 height 23
click at [51, 176] on span "CRM" at bounding box center [87, 167] width 100 height 23
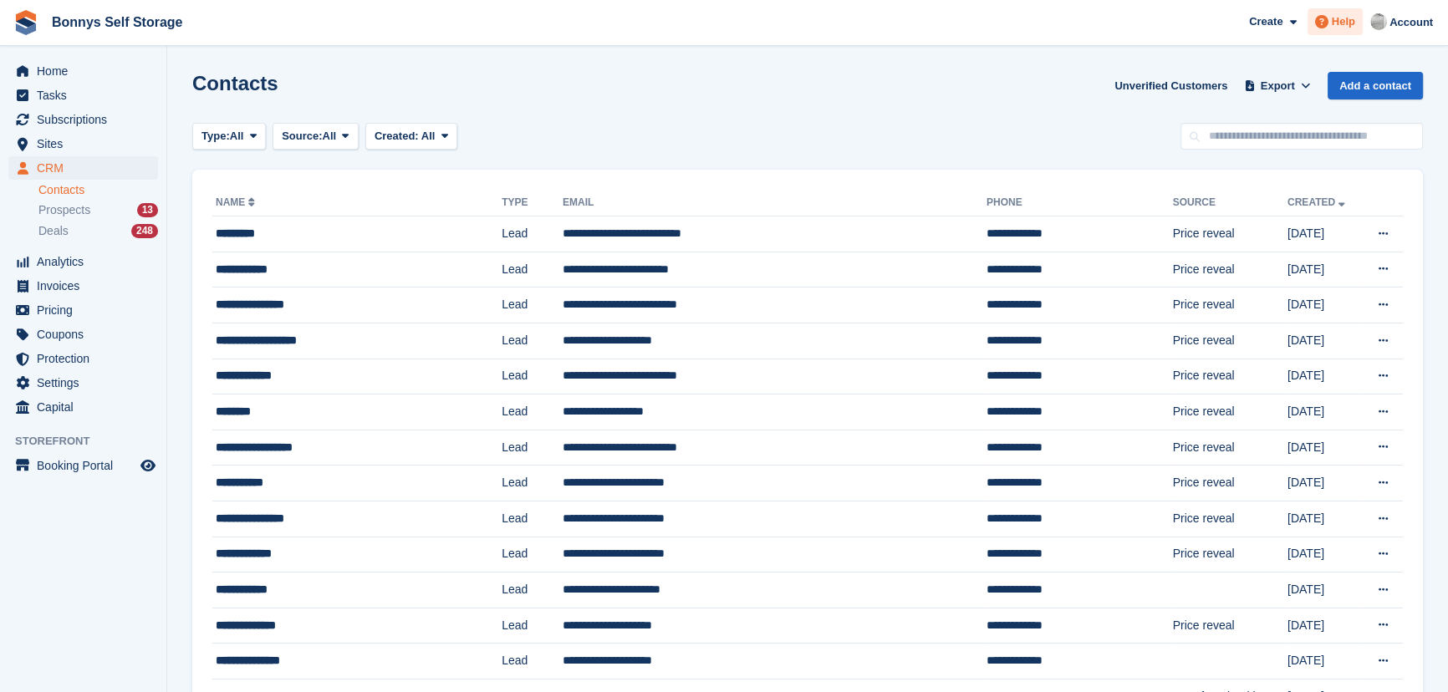
click at [1344, 25] on span "Help" at bounding box center [1343, 21] width 23 height 17
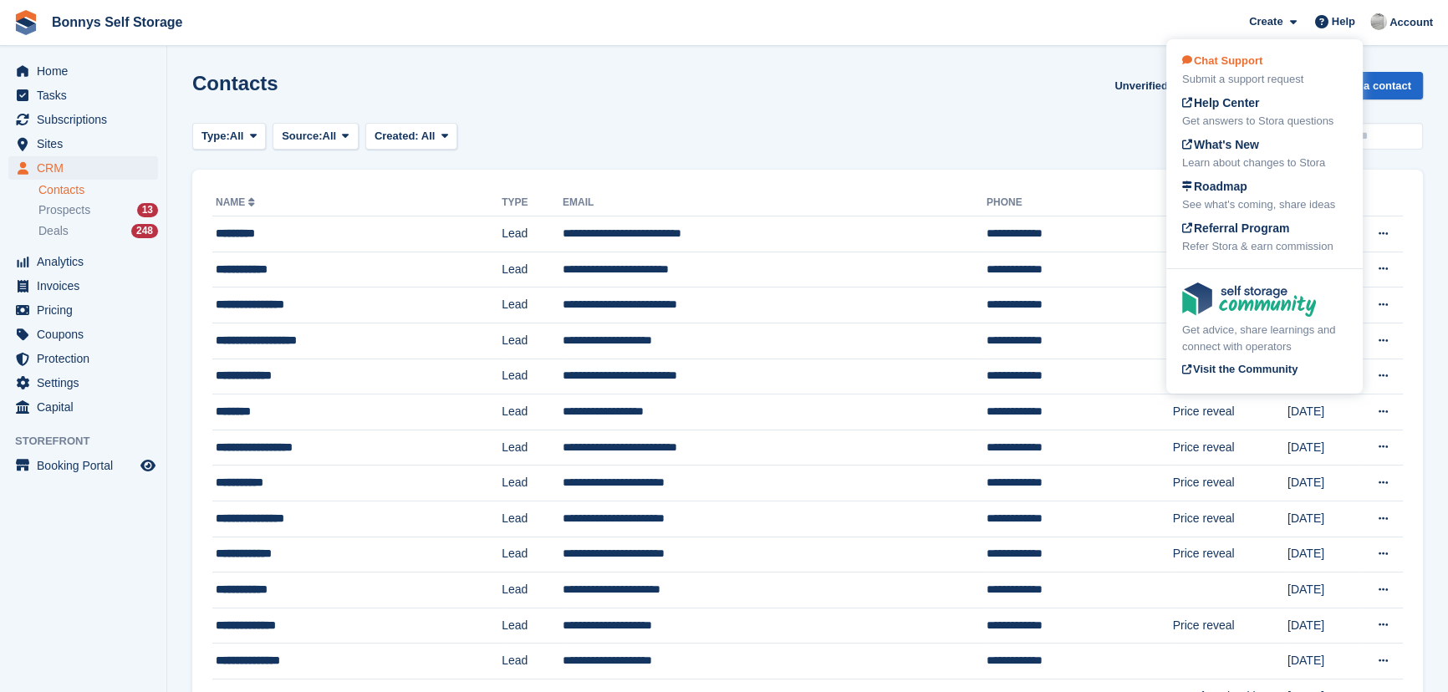
click at [1237, 64] on span "Chat Support" at bounding box center [1222, 60] width 80 height 13
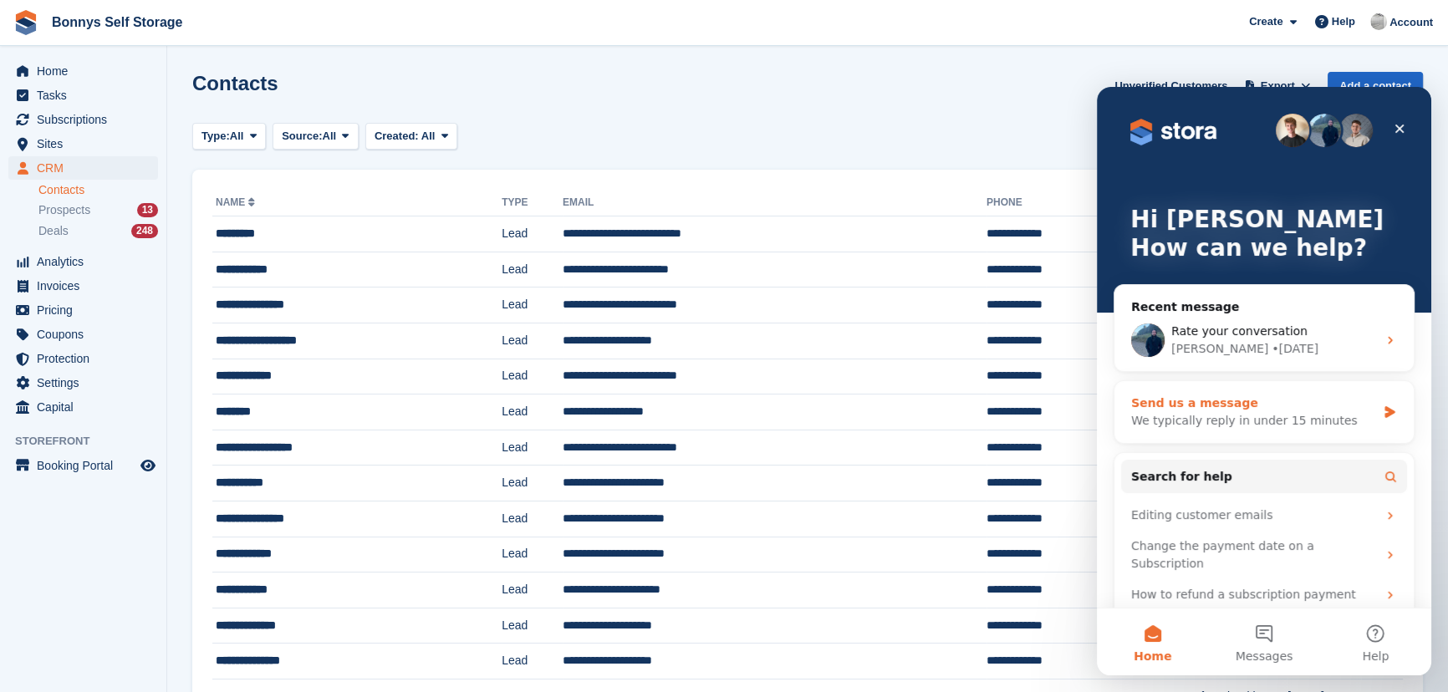
click at [1236, 407] on div "Send us a message" at bounding box center [1253, 404] width 245 height 18
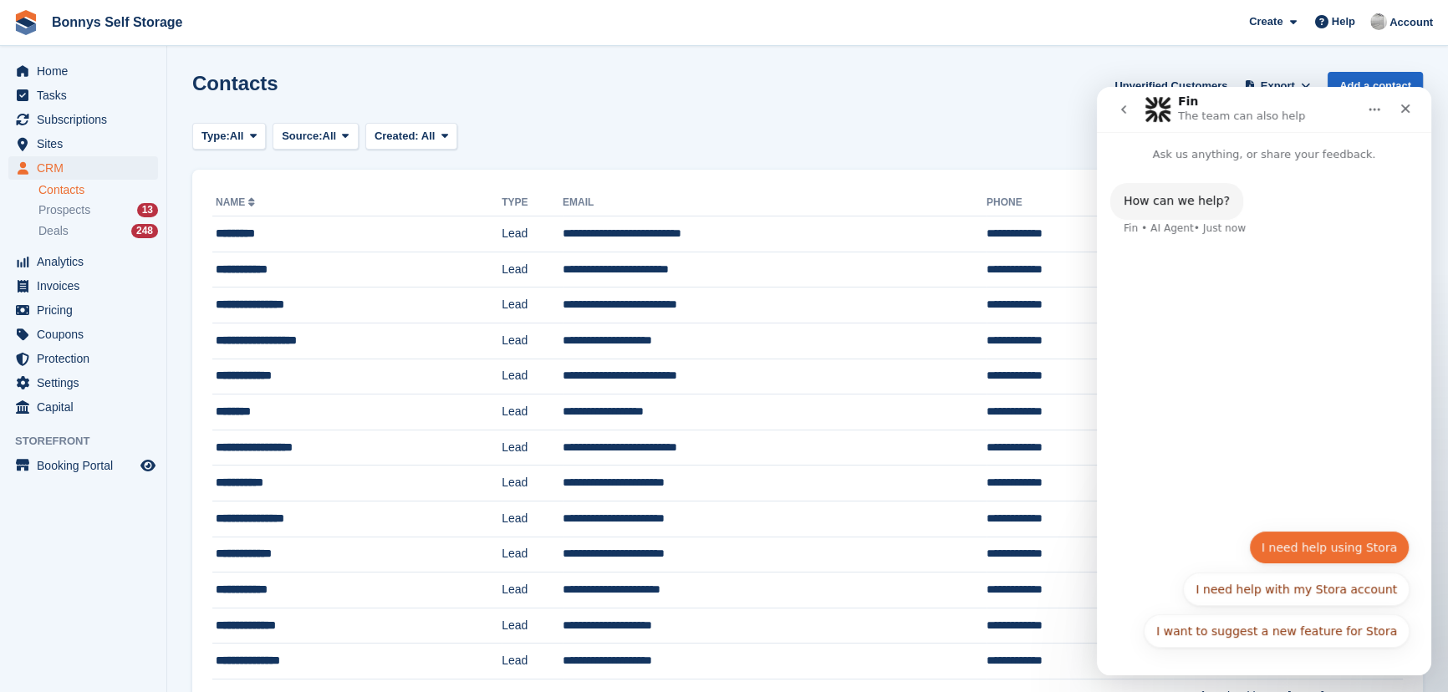
click at [1323, 547] on button "I need help using Stora" at bounding box center [1329, 547] width 161 height 33
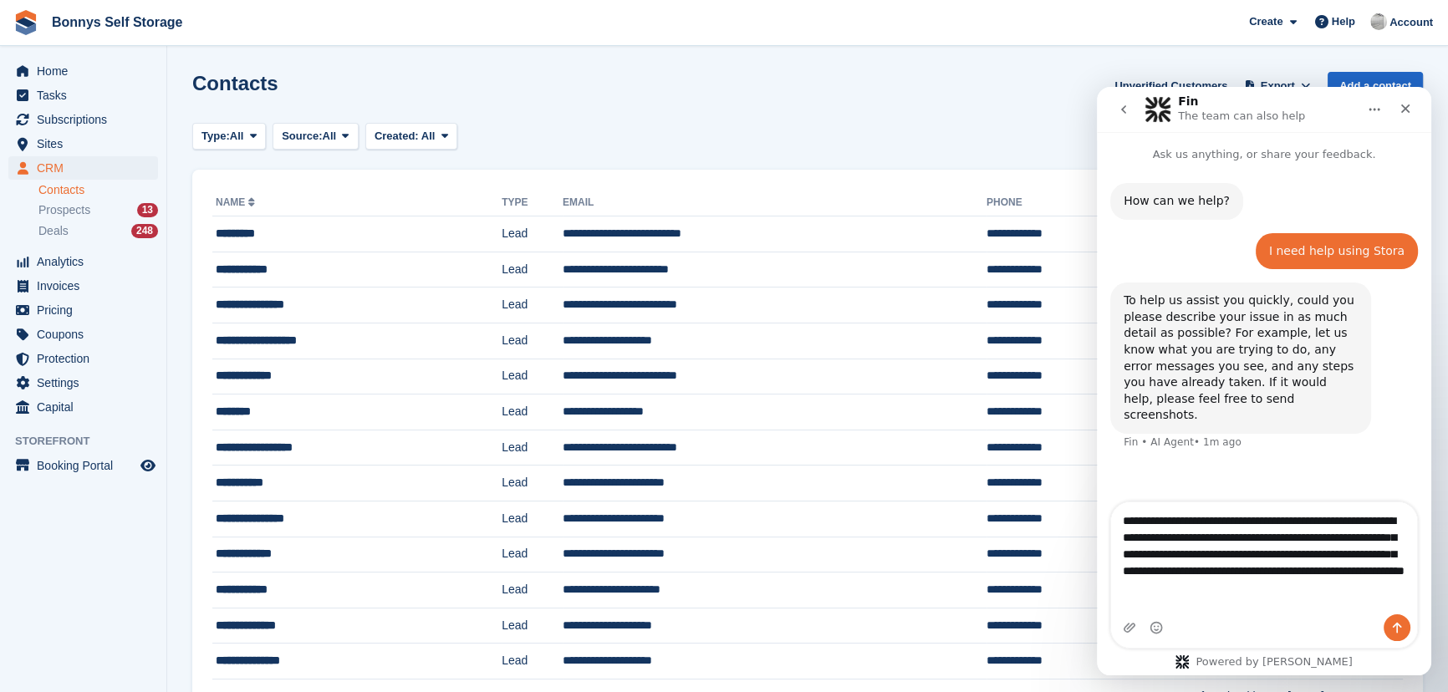
type textarea "**********"
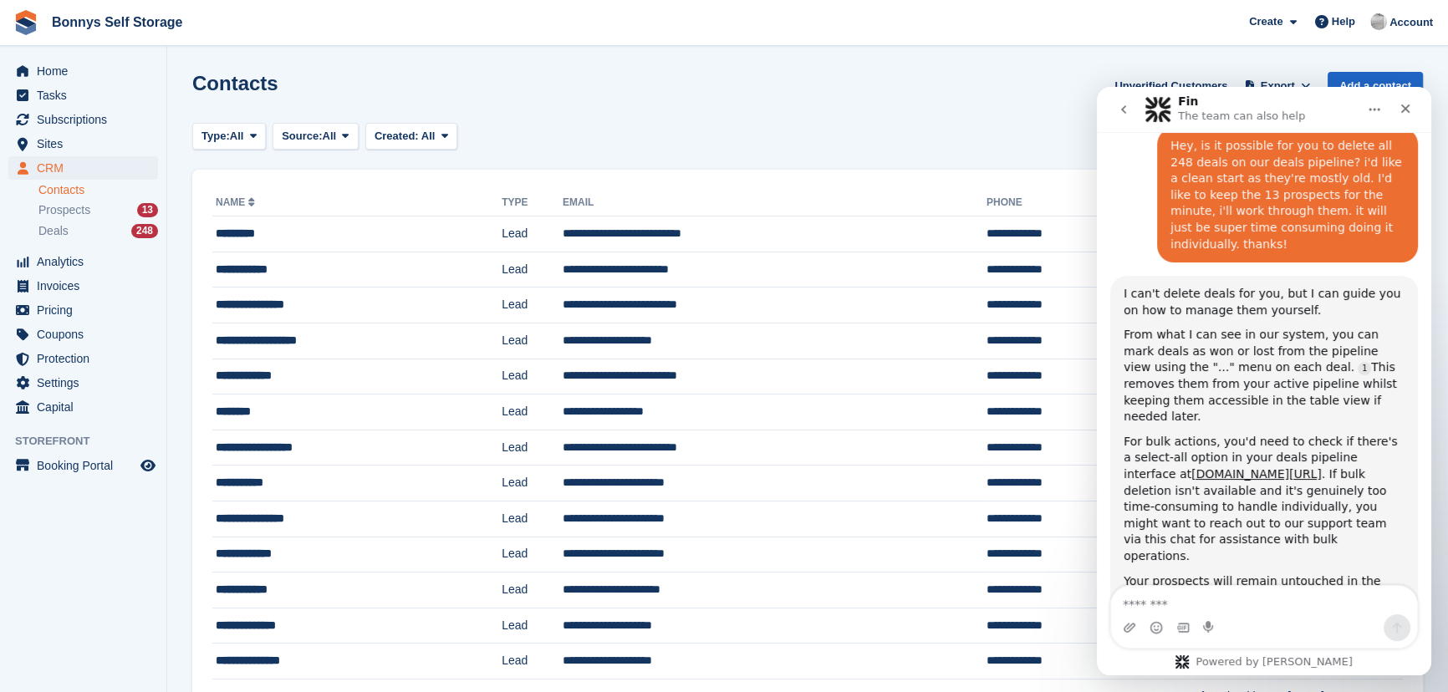
scroll to position [374, 0]
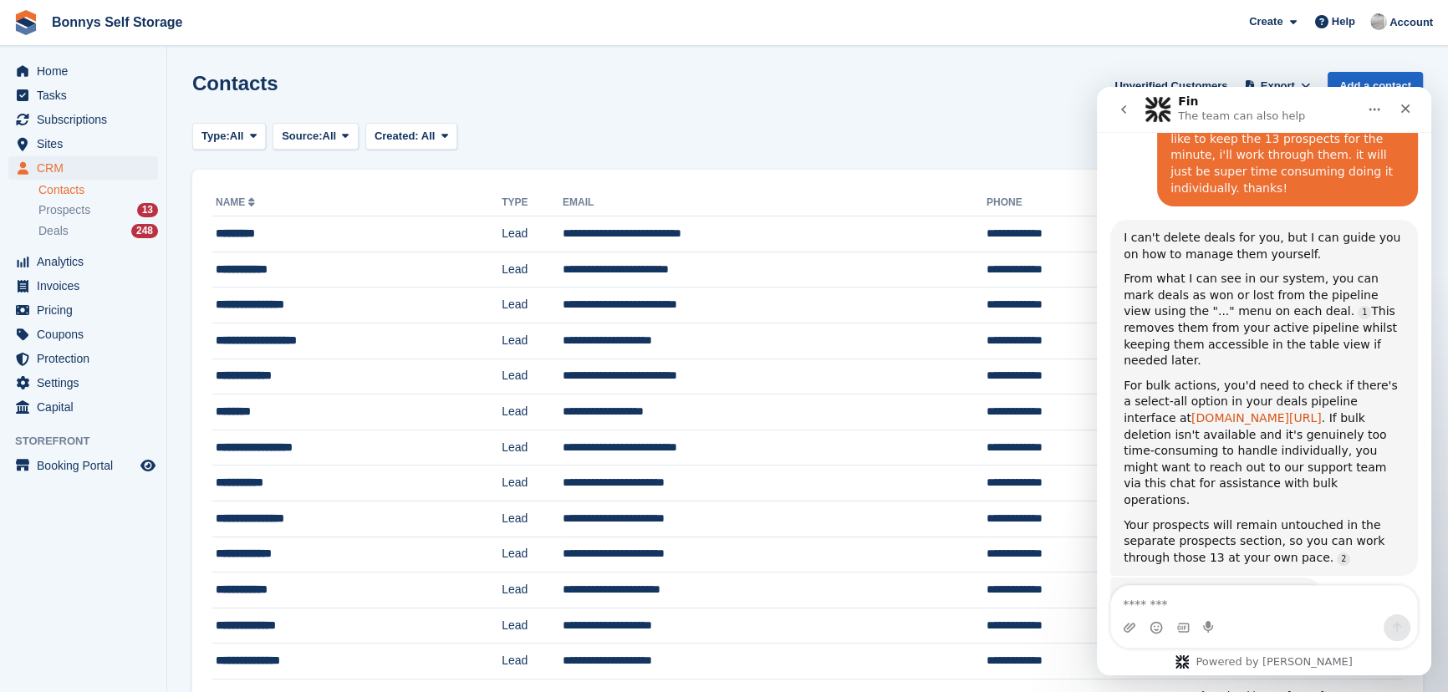
click at [1191, 411] on link "[DOMAIN_NAME][URL]" at bounding box center [1256, 417] width 130 height 13
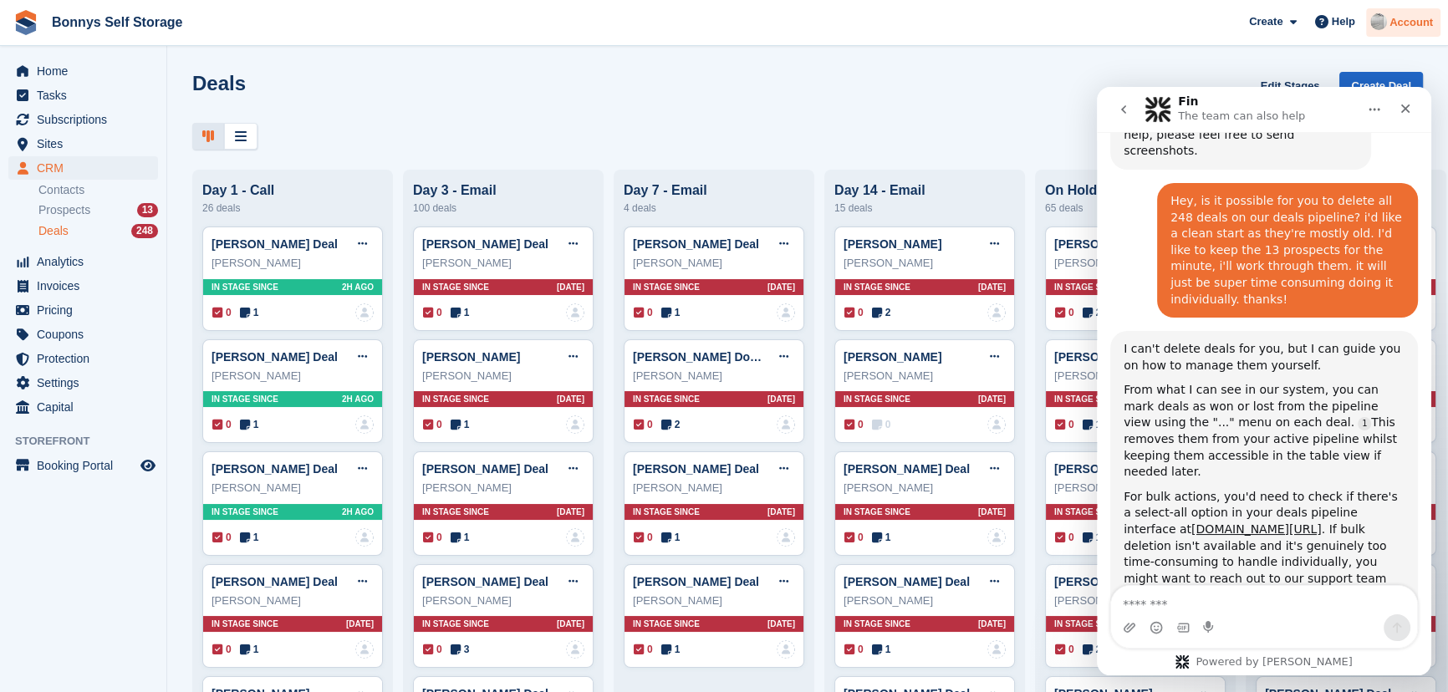
scroll to position [374, 0]
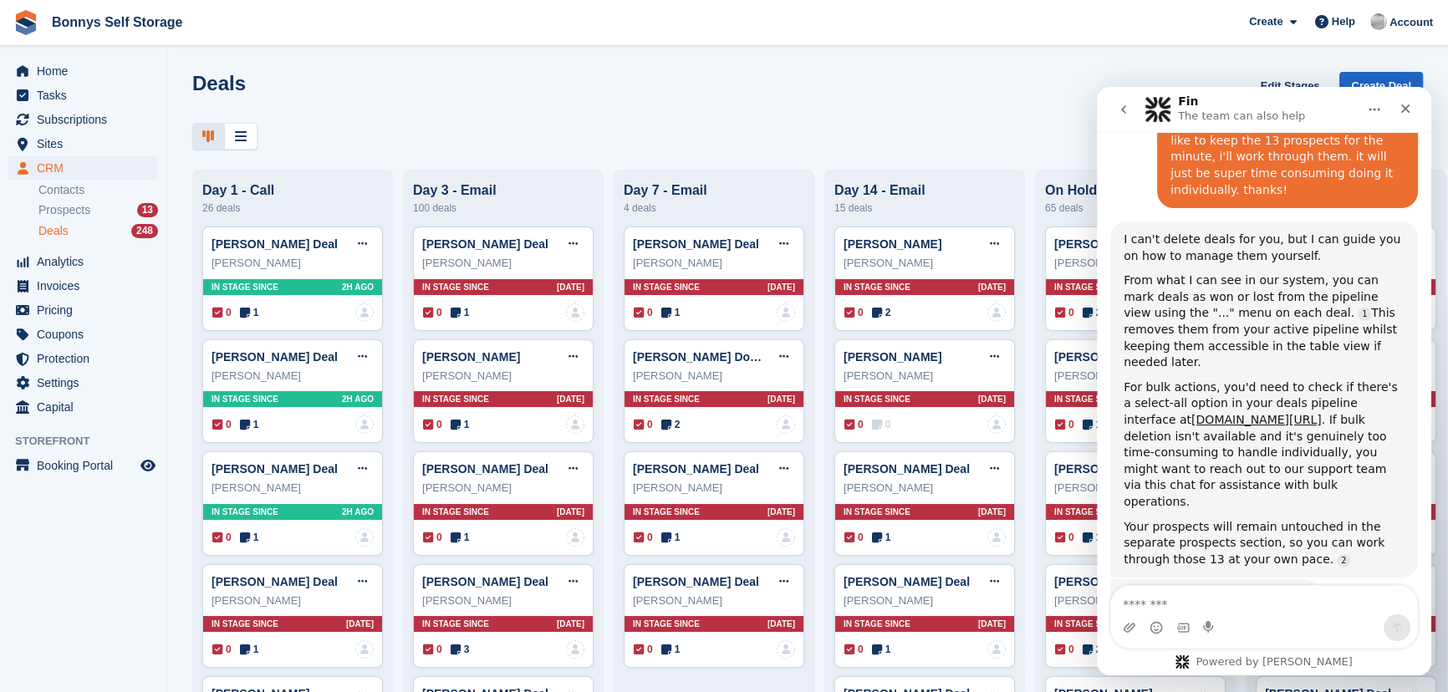
click at [662, 98] on div "Deals Edit Stages Create Deal" at bounding box center [807, 96] width 1231 height 48
click at [1063, 89] on div "Deals Edit Stages Create Deal" at bounding box center [807, 96] width 1231 height 48
click at [1121, 111] on icon "go back" at bounding box center [1123, 109] width 13 height 13
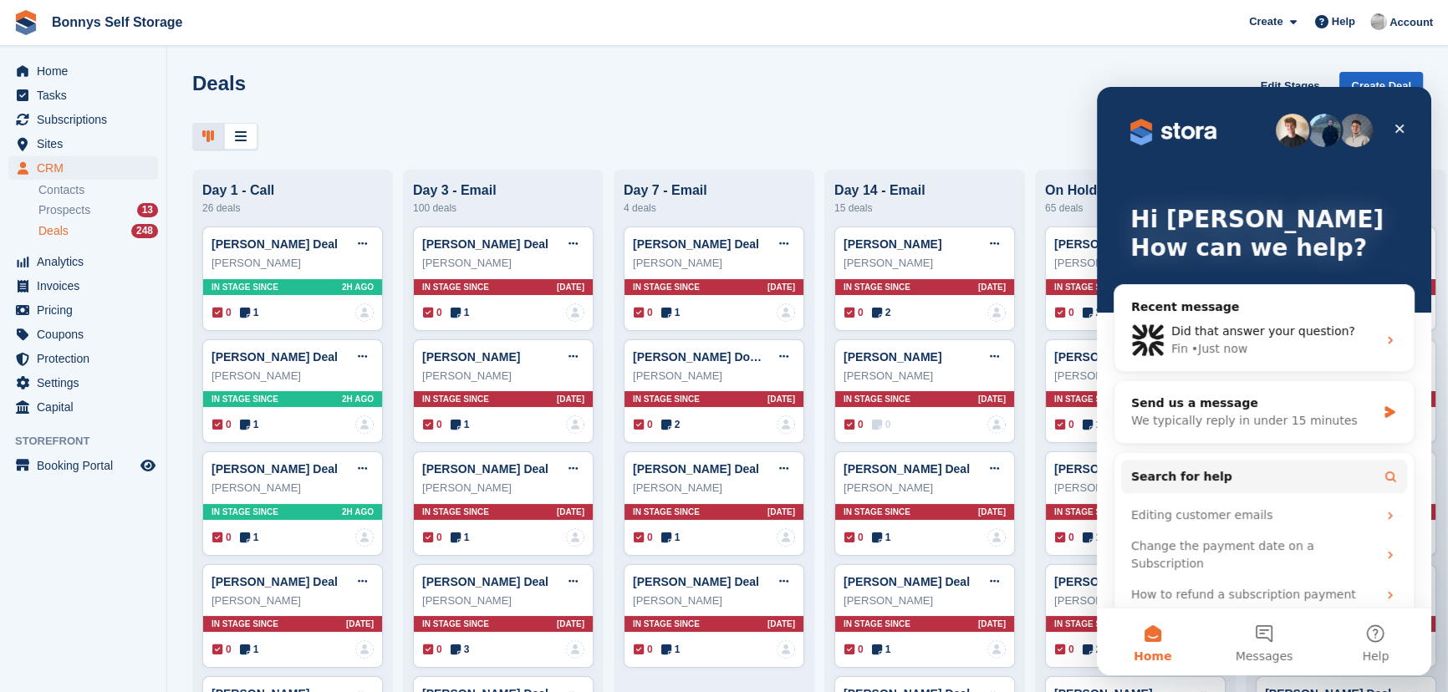
scroll to position [0, 0]
click at [1398, 129] on icon "Close" at bounding box center [1399, 128] width 13 height 13
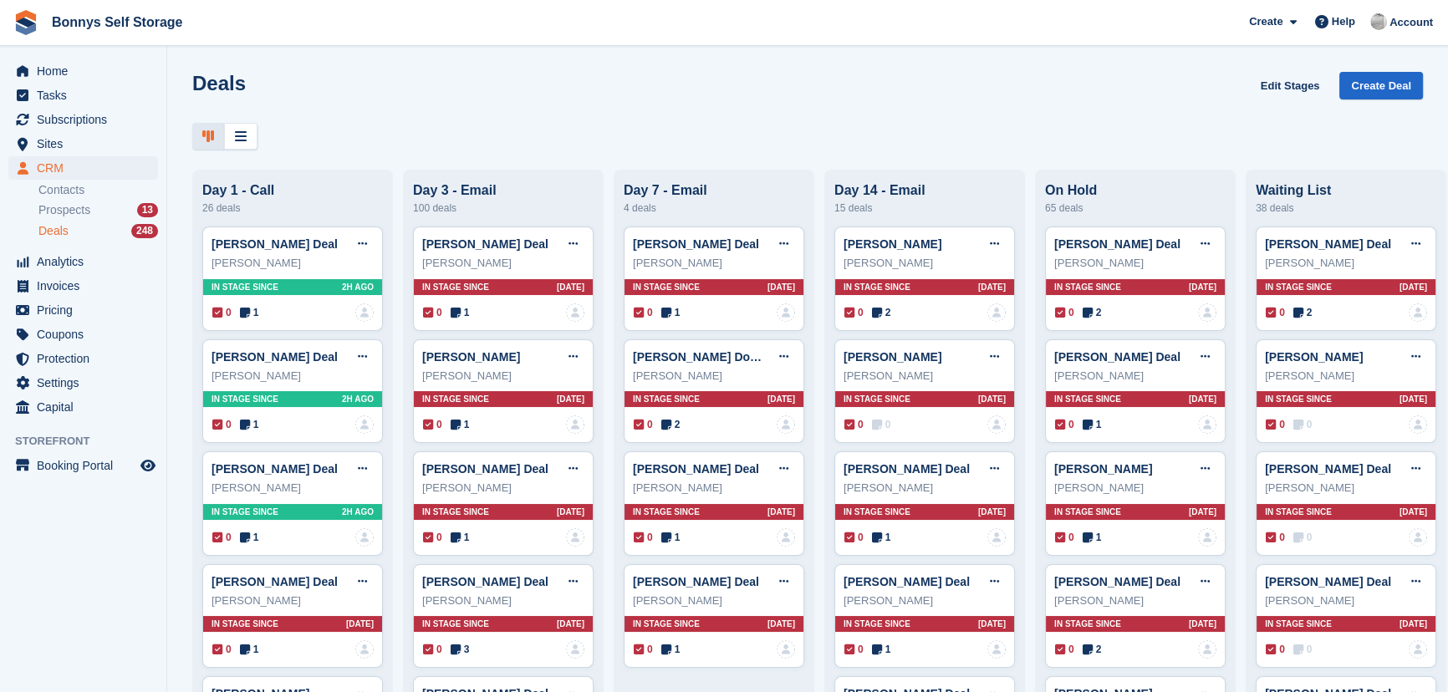
drag, startPoint x: 565, startPoint y: 197, endPoint x: 549, endPoint y: 53, distance: 145.5
click at [549, 53] on div "Deals Edit Stages Create Deal Day 1 - Call 26 deals [PERSON_NAME] Deal Edit dea…" at bounding box center [807, 346] width 1281 height 692
click at [64, 235] on span "Deals" at bounding box center [53, 231] width 30 height 16
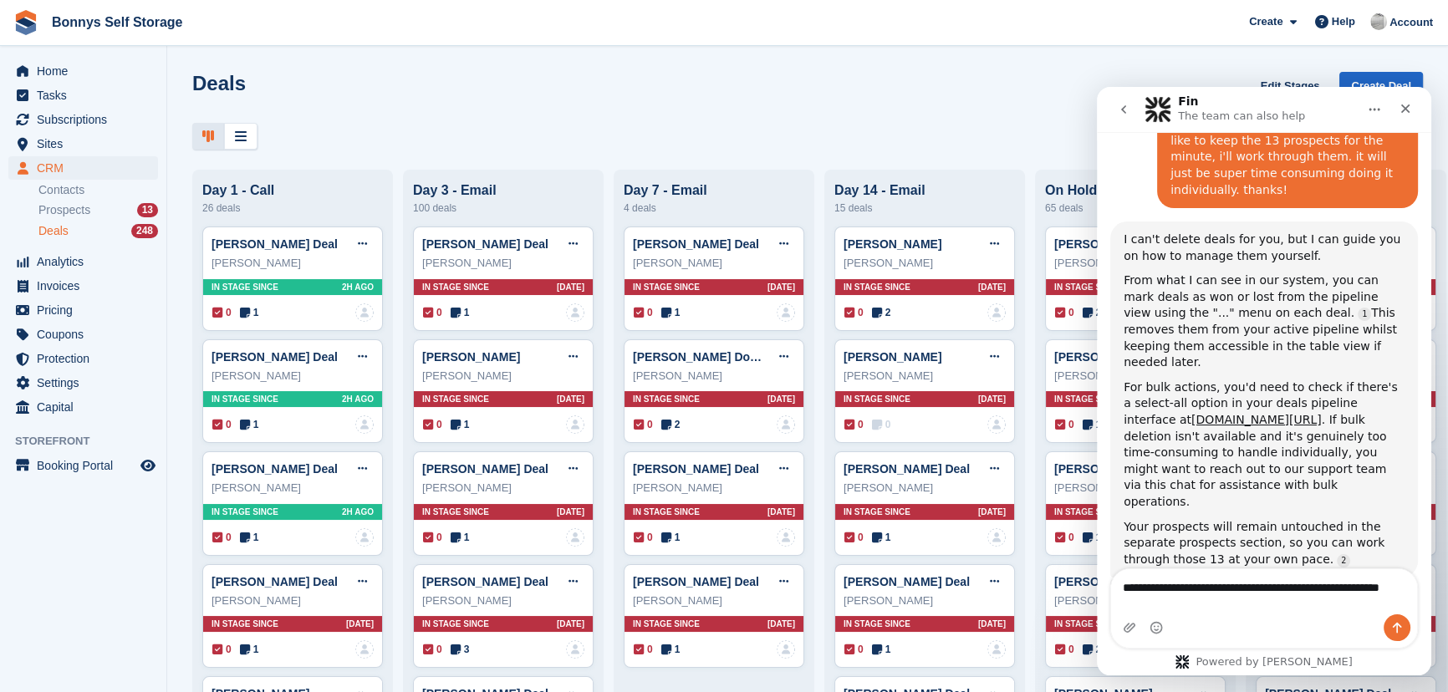
scroll to position [390, 0]
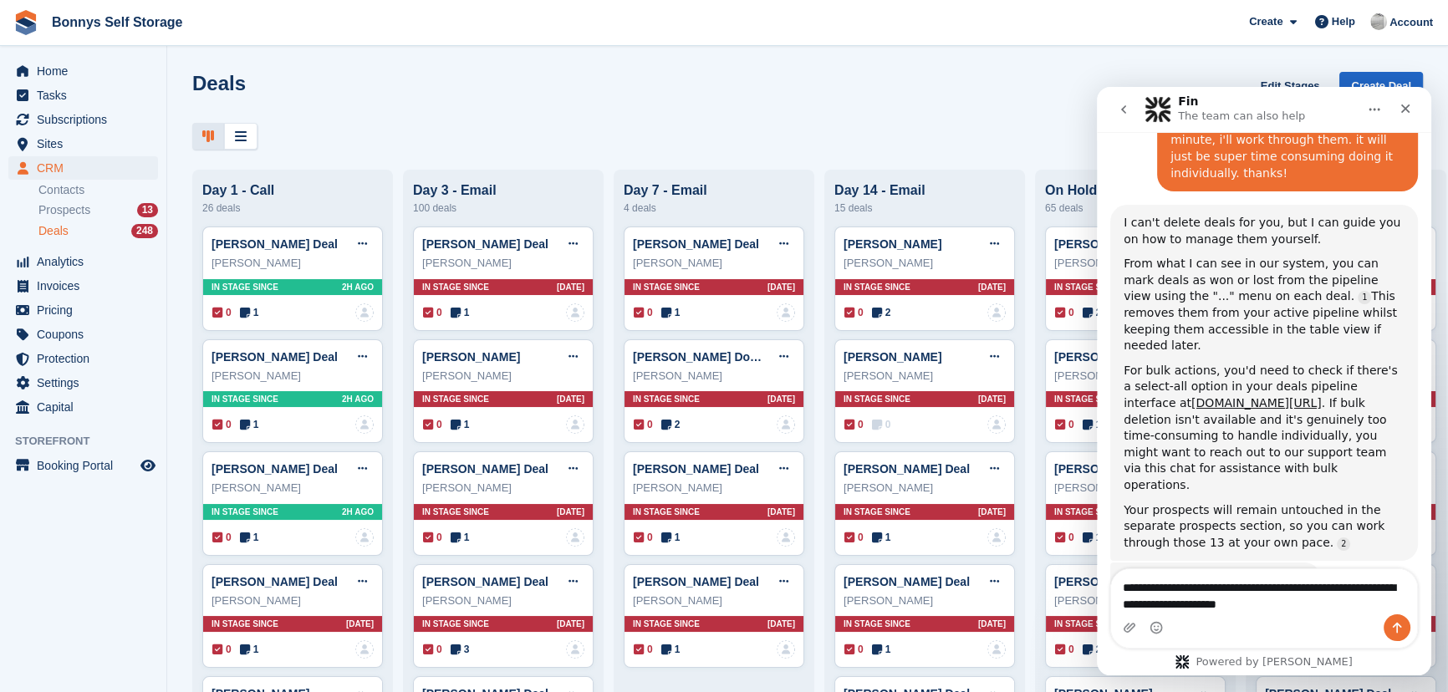
type textarea "**********"
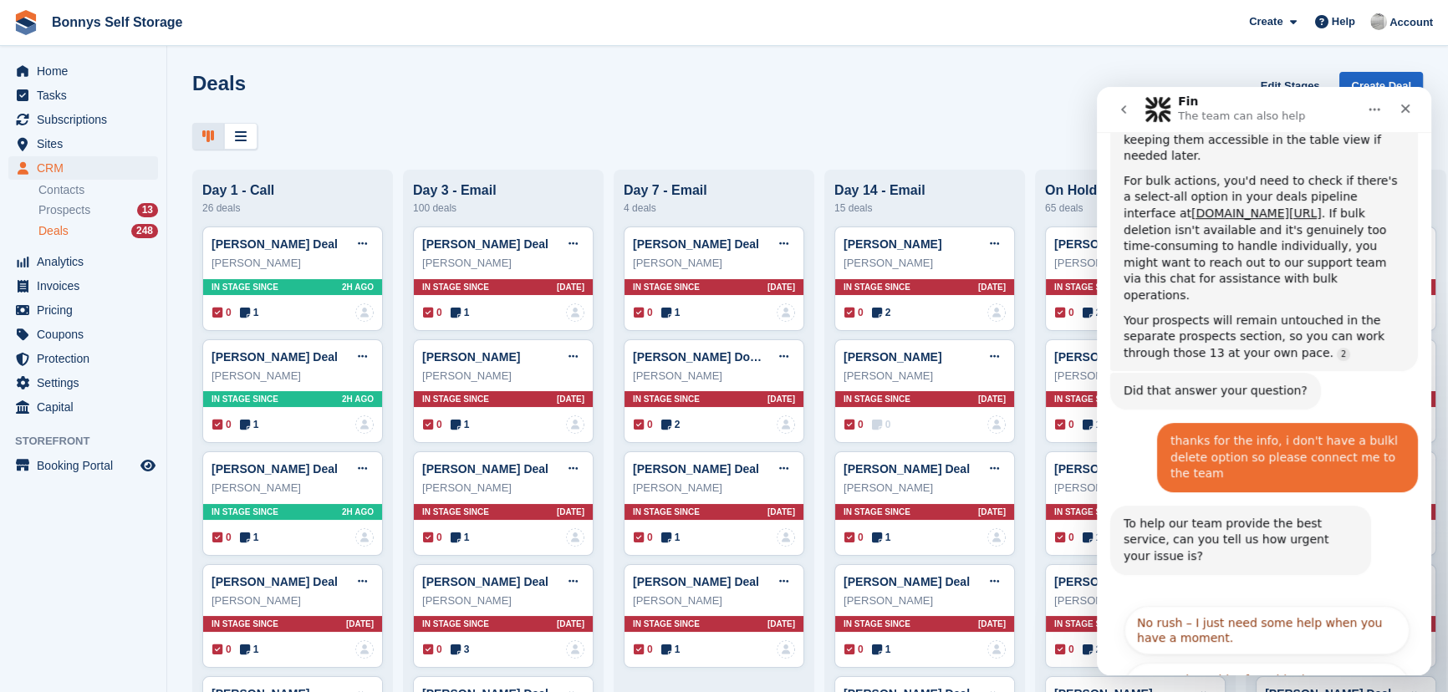
scroll to position [586, 0]
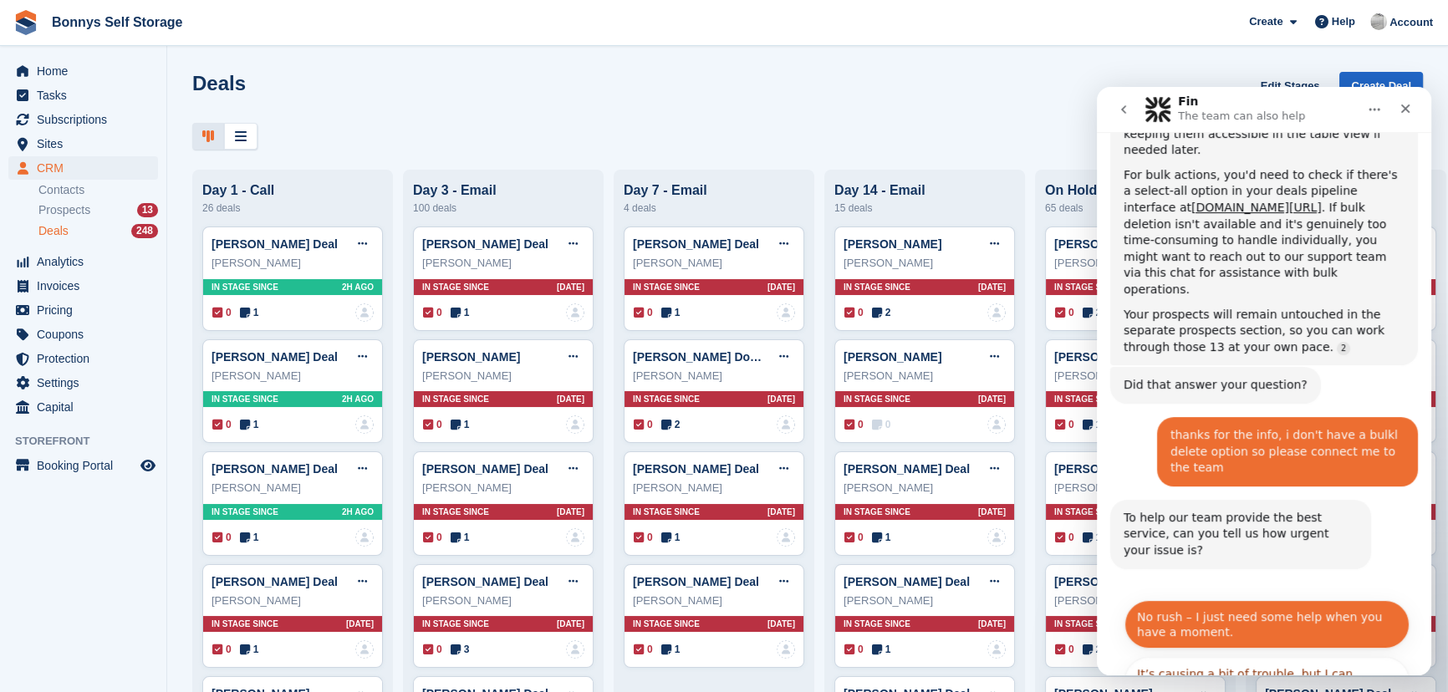
click at [1312, 600] on button "No rush – I just need some help when you have a moment." at bounding box center [1266, 624] width 285 height 48
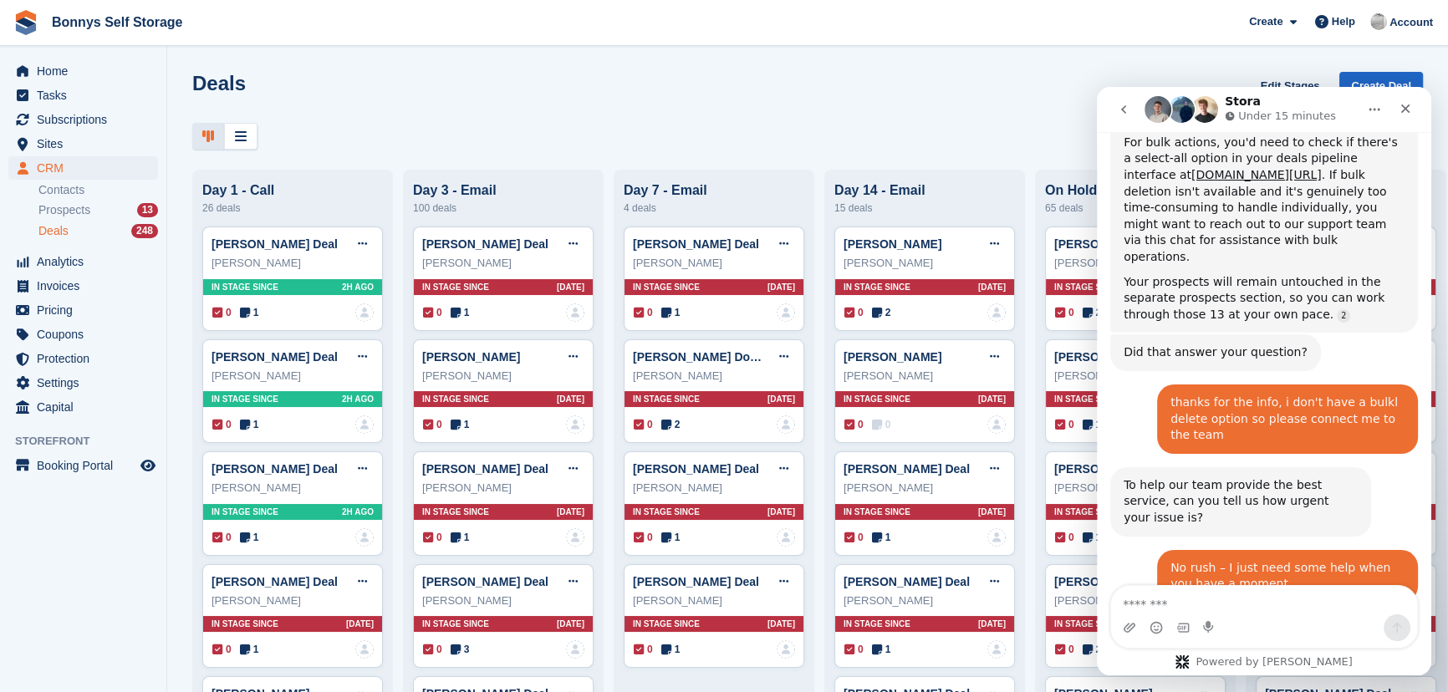
scroll to position [739, 0]
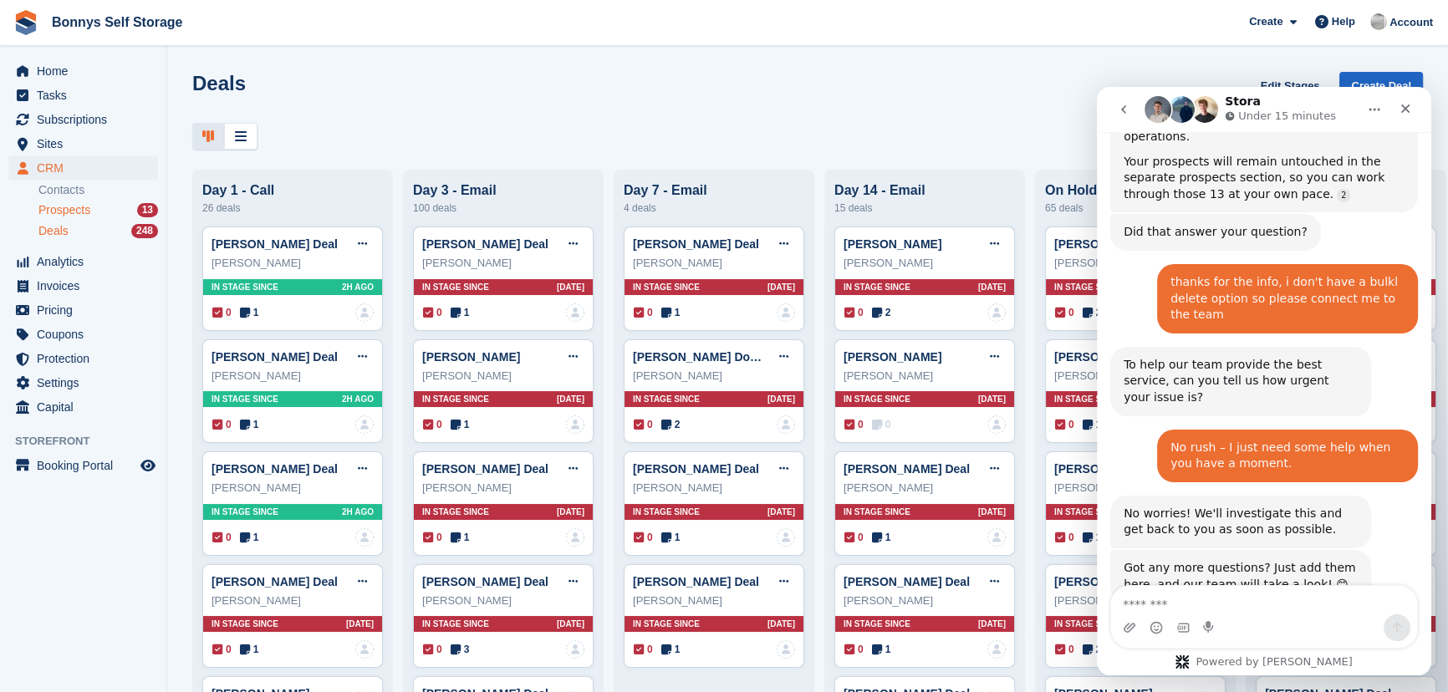
click at [94, 206] on div "Prospects 13" at bounding box center [98, 210] width 120 height 16
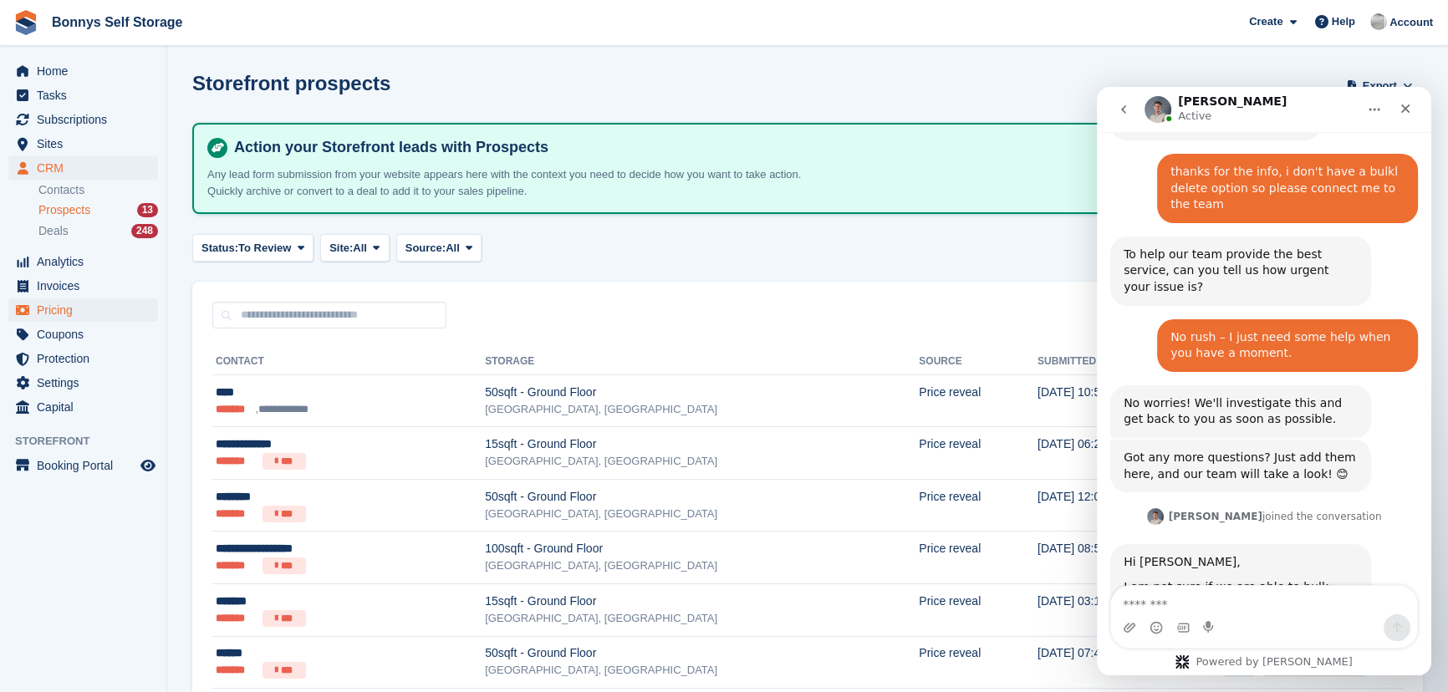
scroll to position [863, 0]
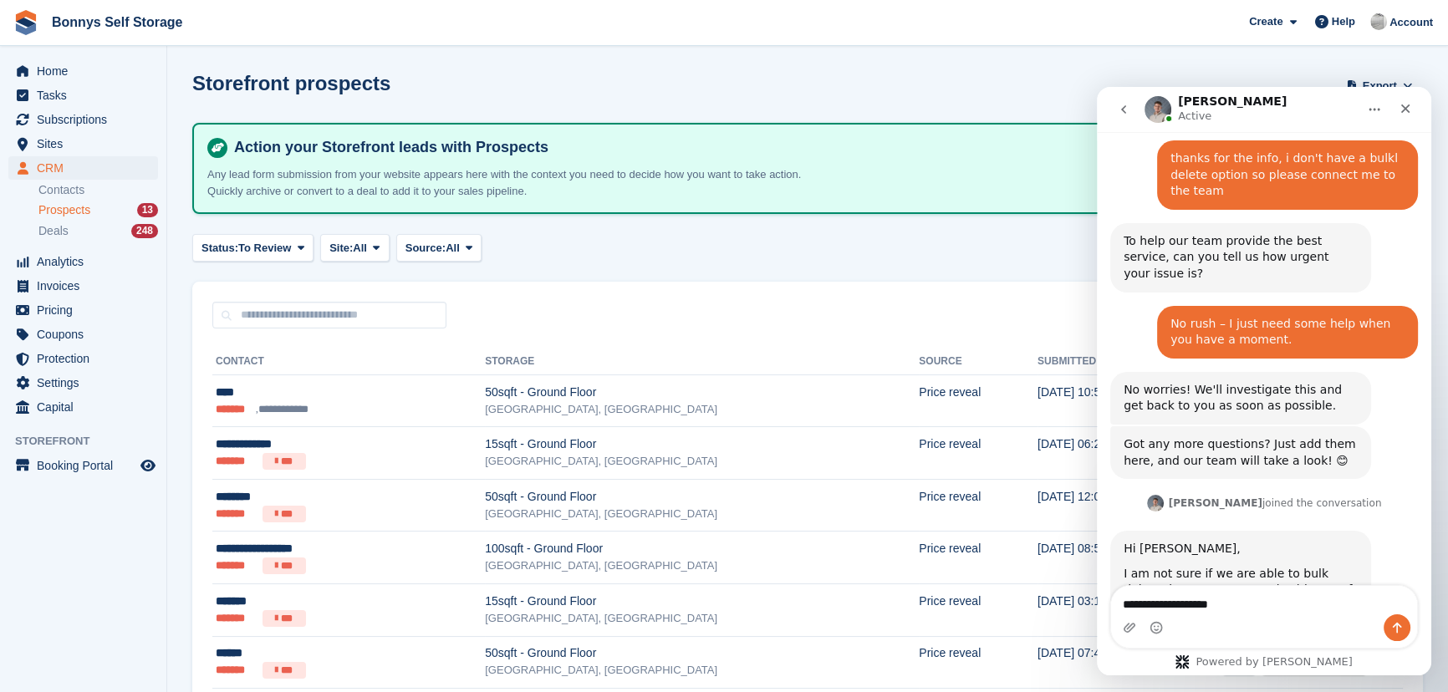
type textarea "**********"
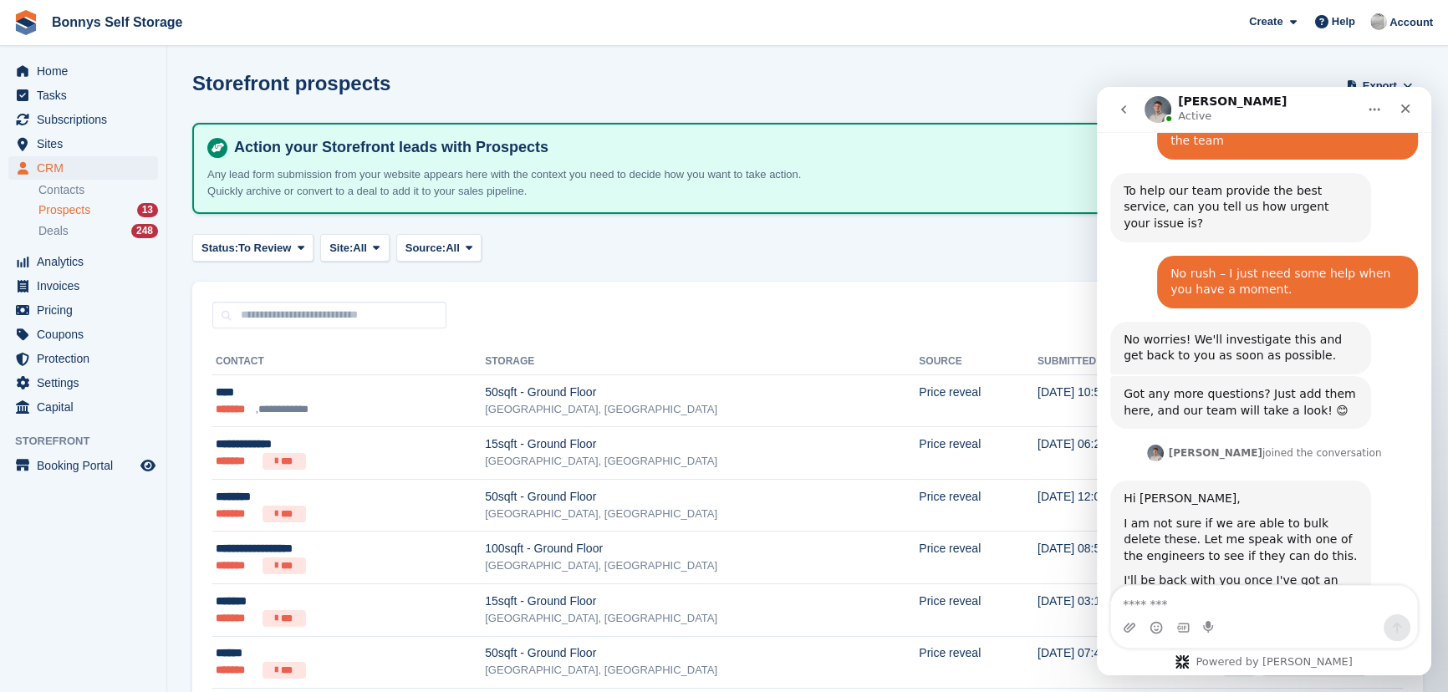
scroll to position [912, 0]
